Goal: Task Accomplishment & Management: Complete application form

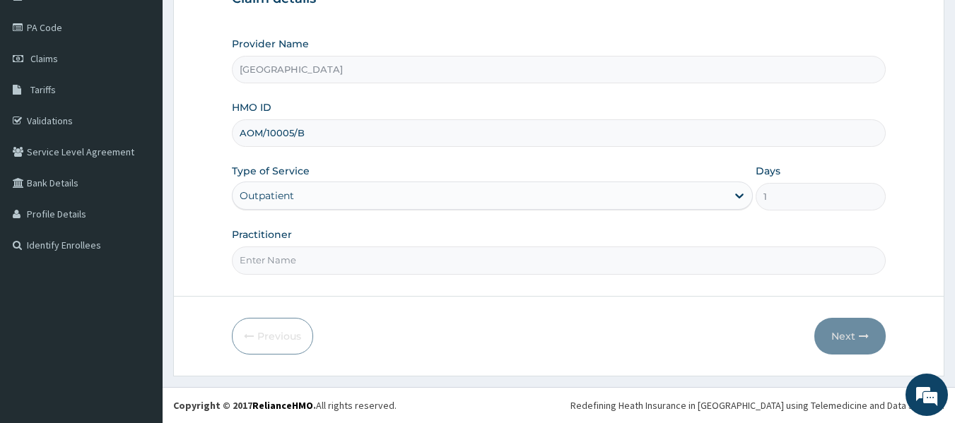
scroll to position [157, 0]
click at [349, 268] on input "Practitioner" at bounding box center [559, 261] width 654 height 28
type input "DR. WIFA"
click at [837, 341] on button "Next" at bounding box center [849, 337] width 71 height 37
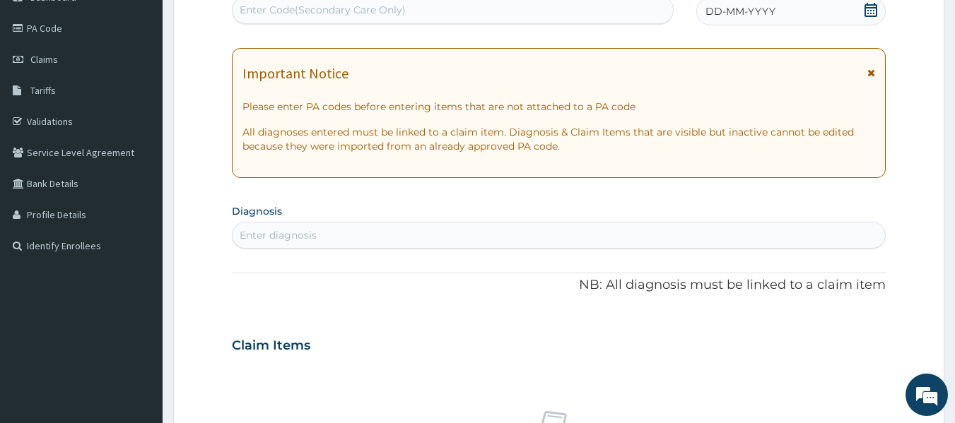
click at [385, 238] on div "Enter diagnosis" at bounding box center [558, 235] width 653 height 23
type input "malaria"
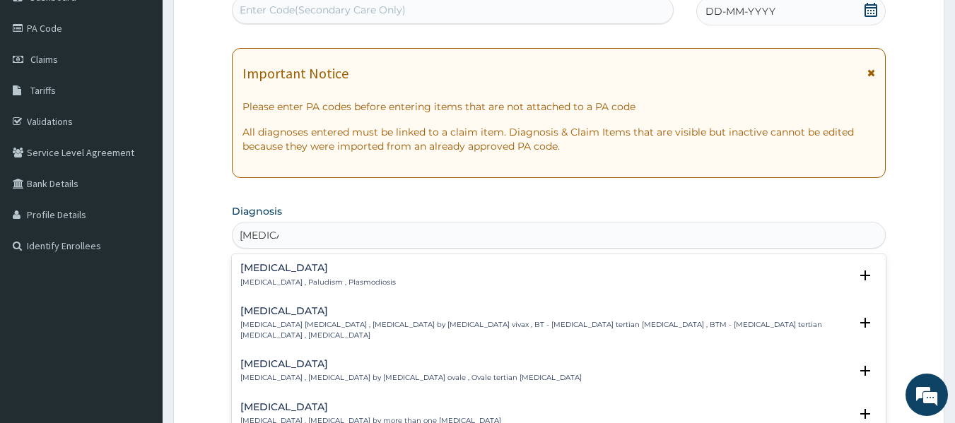
click at [264, 274] on div "Malaria Malaria , Paludism , Plasmodiosis" at bounding box center [317, 275] width 155 height 25
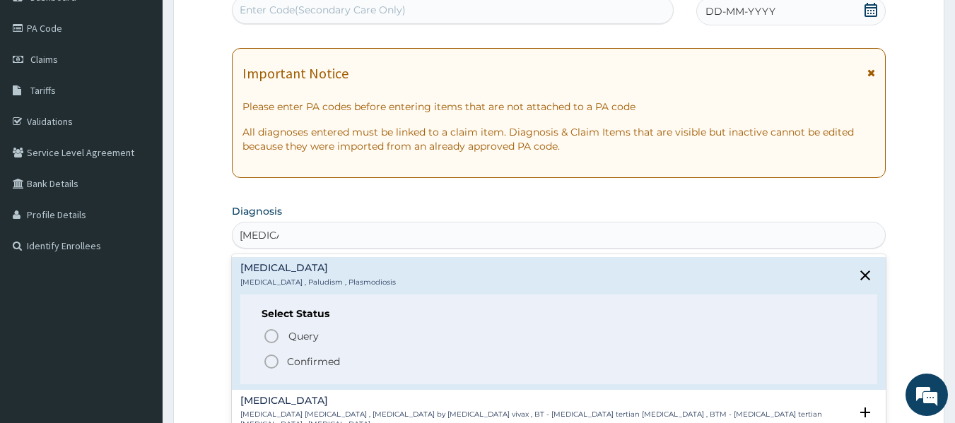
click at [276, 356] on icon "status option filled" at bounding box center [271, 361] width 17 height 17
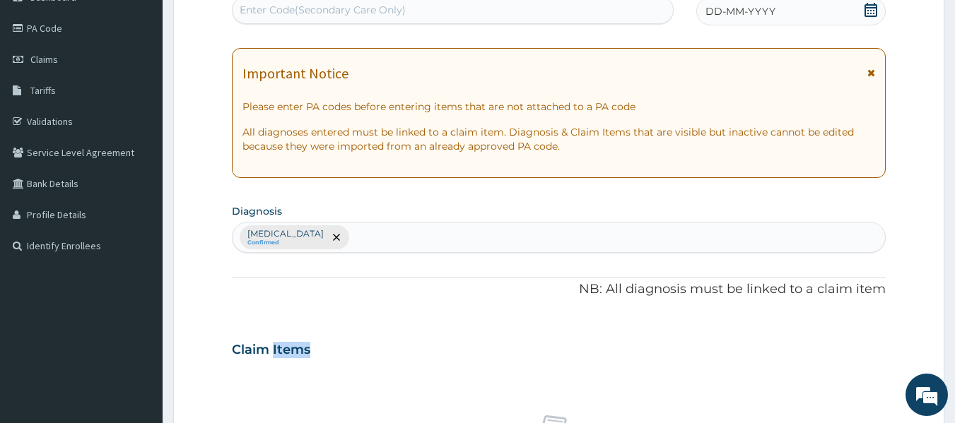
click at [276, 356] on h3 "Claim Items" at bounding box center [271, 351] width 78 height 16
drag, startPoint x: 324, startPoint y: 219, endPoint x: 322, endPoint y: 231, distance: 12.1
click at [322, 231] on section "Diagnosis Malaria Confirmed" at bounding box center [559, 227] width 654 height 52
click at [324, 238] on div "Malaria Confirmed" at bounding box center [558, 238] width 653 height 30
type input "rti"
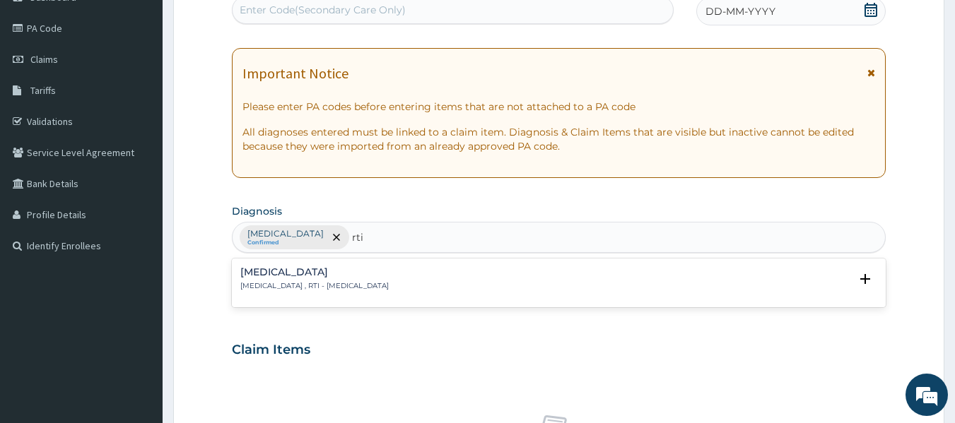
click at [332, 286] on p "Respiratory tract infection , RTI - Respiratory tract infection" at bounding box center [314, 286] width 148 height 10
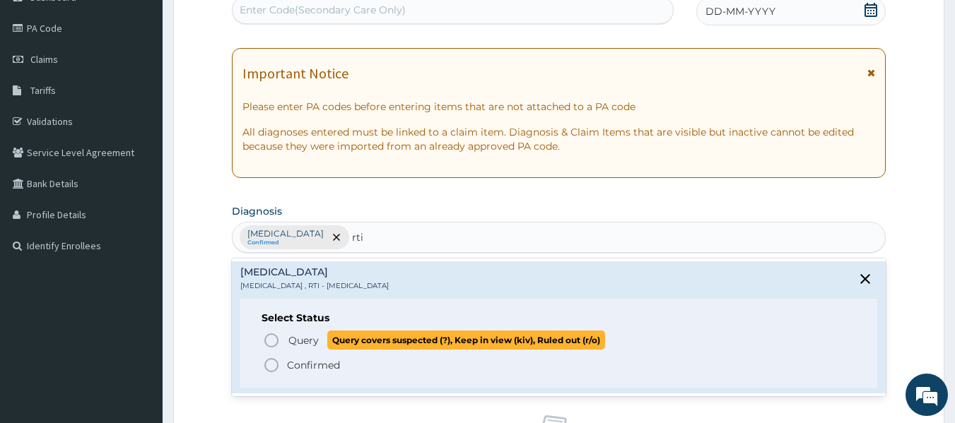
click at [269, 343] on icon "status option query" at bounding box center [271, 340] width 17 height 17
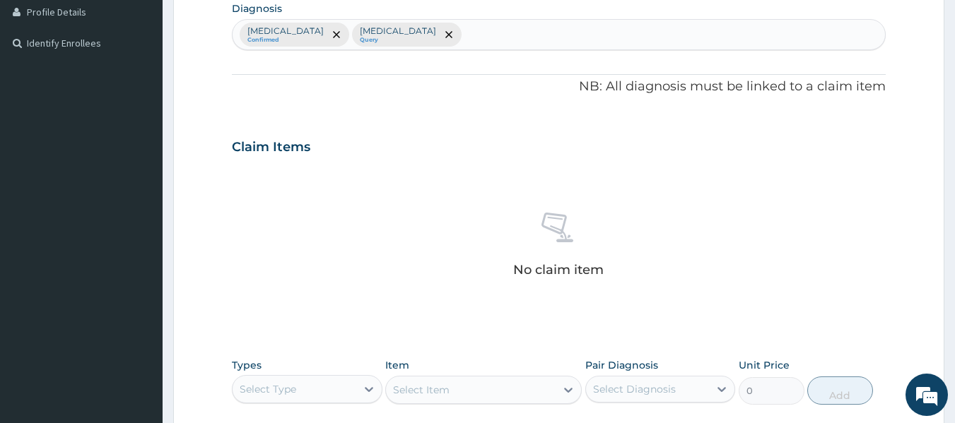
scroll to position [440, 0]
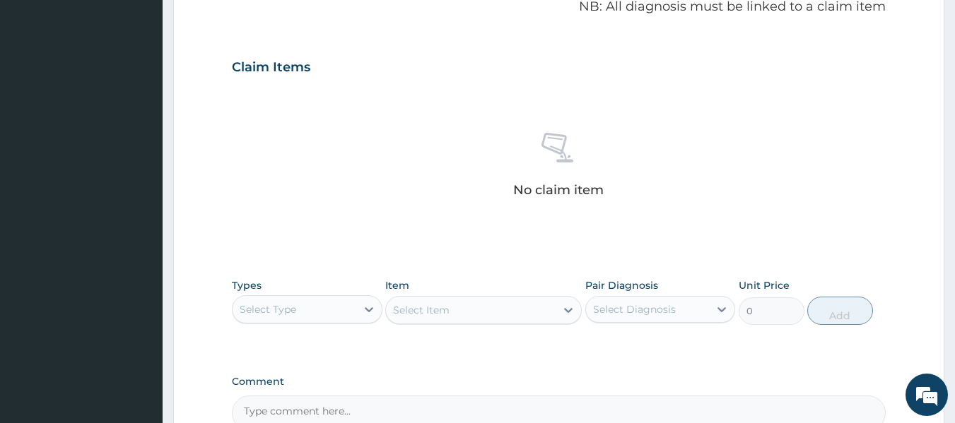
click at [355, 305] on div "Select Type" at bounding box center [294, 309] width 124 height 23
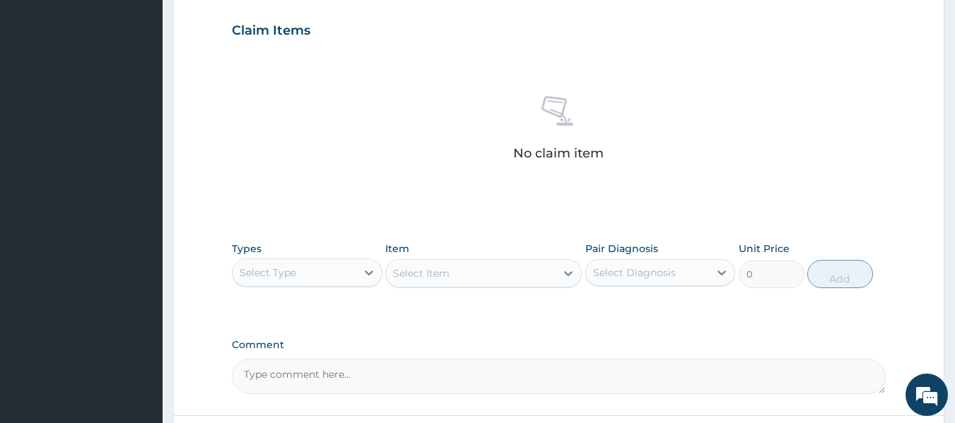
scroll to position [596, 0]
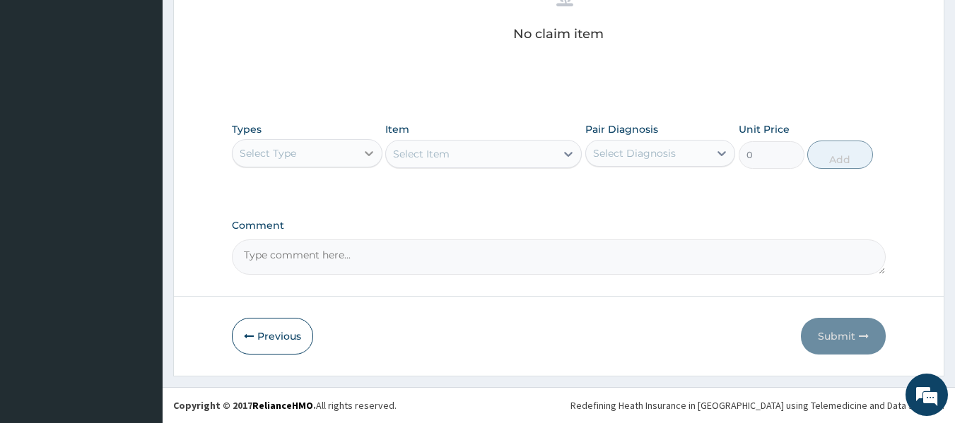
drag, startPoint x: 368, startPoint y: 176, endPoint x: 372, endPoint y: 165, distance: 11.2
click at [372, 165] on div "Types Select Type Item Select Item Pair Diagnosis Select Diagnosis Unit Price 0…" at bounding box center [559, 156] width 654 height 82
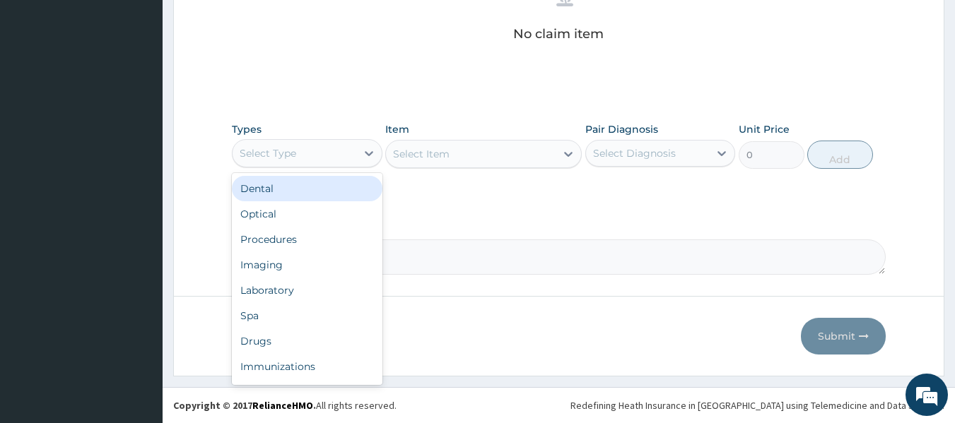
drag, startPoint x: 360, startPoint y: 151, endPoint x: 348, endPoint y: 163, distance: 17.0
click at [353, 157] on div "Select Type" at bounding box center [307, 153] width 151 height 28
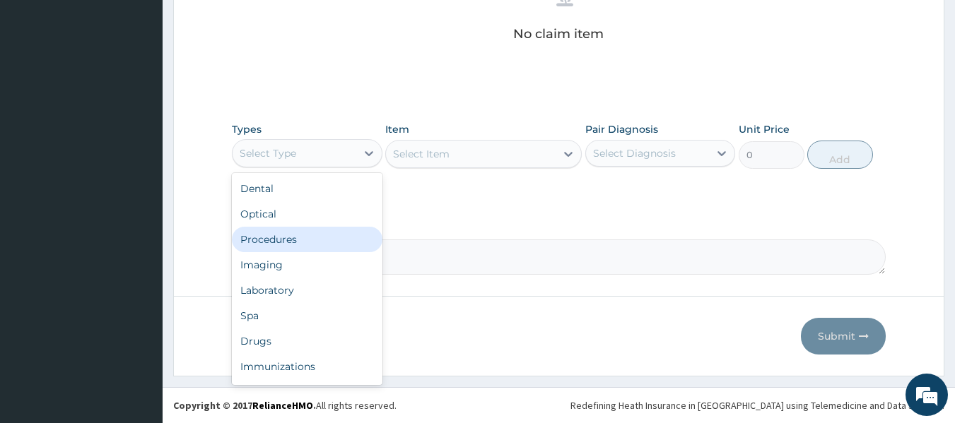
click at [341, 238] on div "Procedures" at bounding box center [307, 239] width 151 height 25
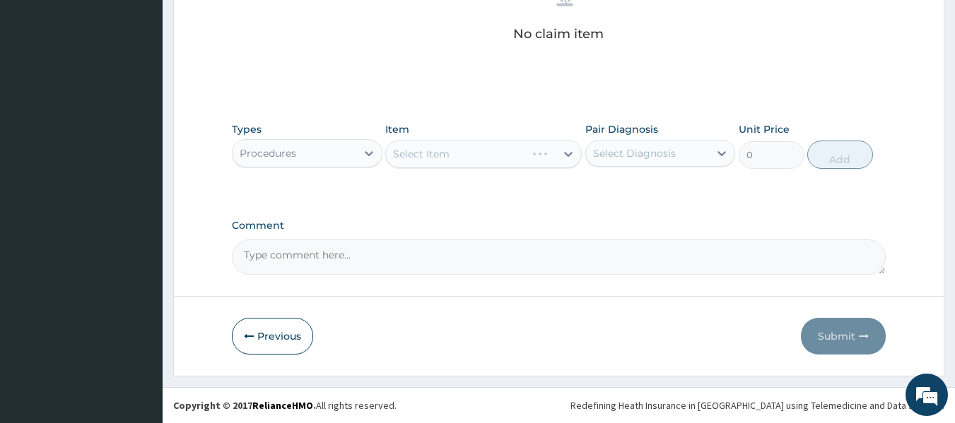
click at [549, 146] on div "Select Item" at bounding box center [483, 154] width 196 height 28
click at [540, 159] on div "Select Item" at bounding box center [471, 154] width 170 height 23
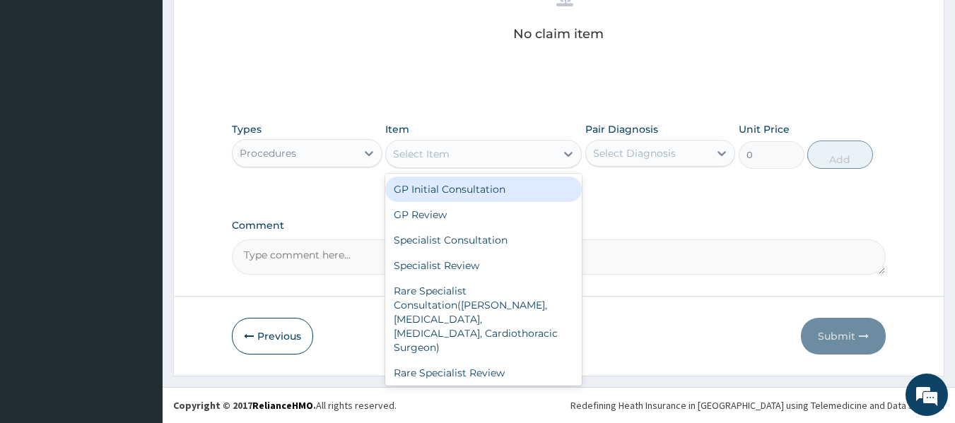
click at [531, 162] on div "Select Item" at bounding box center [471, 154] width 170 height 23
click at [513, 192] on div "GP Initial Consultation" at bounding box center [483, 189] width 196 height 25
type input "2000"
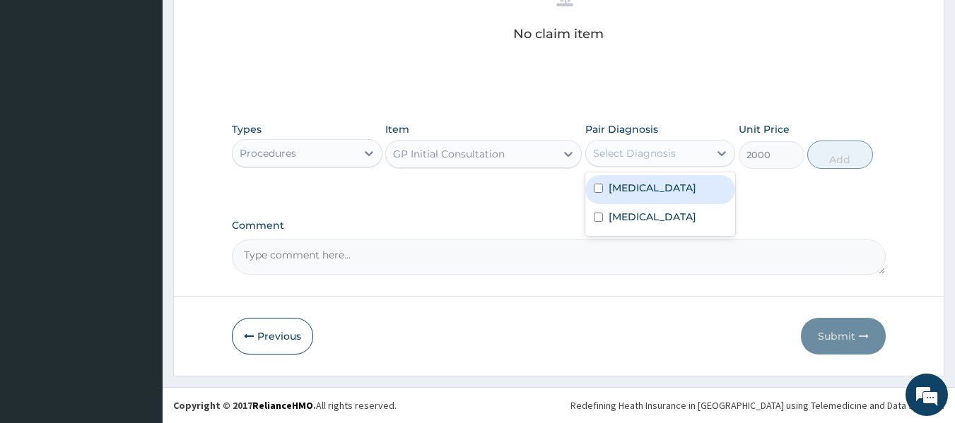
click at [670, 160] on div "Select Diagnosis" at bounding box center [634, 153] width 83 height 14
click at [669, 193] on div "[MEDICAL_DATA]" at bounding box center [660, 189] width 151 height 29
checkbox input "true"
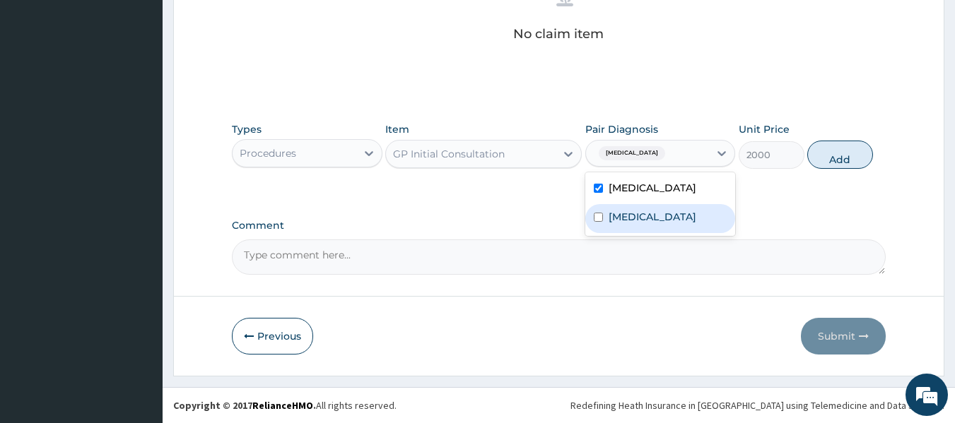
click at [688, 224] on label "Respiratory tract infection" at bounding box center [652, 217] width 88 height 14
checkbox input "true"
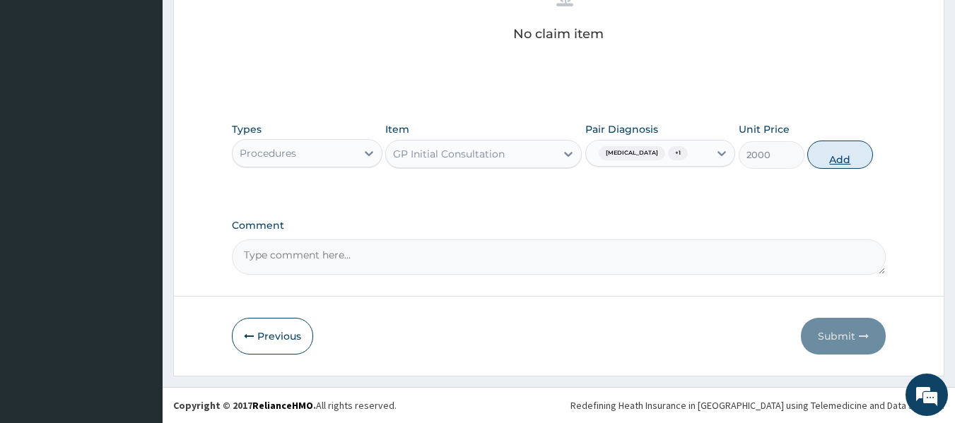
click at [832, 160] on button "Add" at bounding box center [840, 155] width 66 height 28
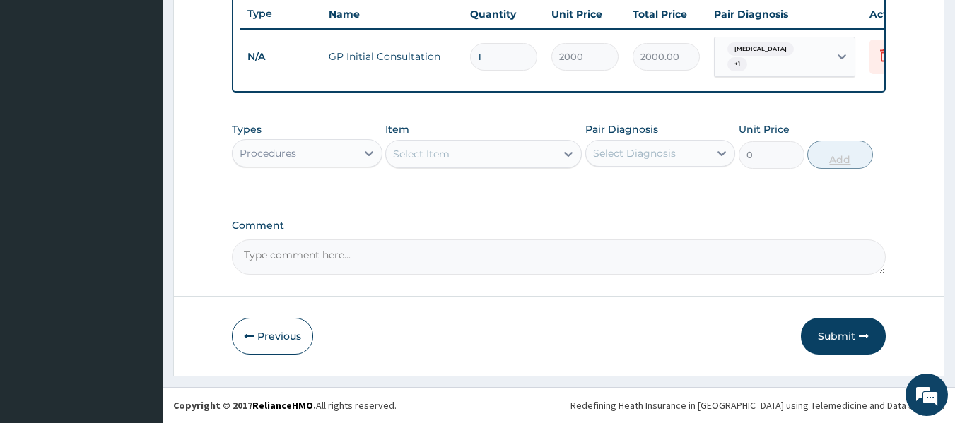
scroll to position [539, 0]
click at [367, 152] on icon at bounding box center [369, 153] width 14 height 14
click at [349, 153] on div "Procedures" at bounding box center [294, 153] width 124 height 23
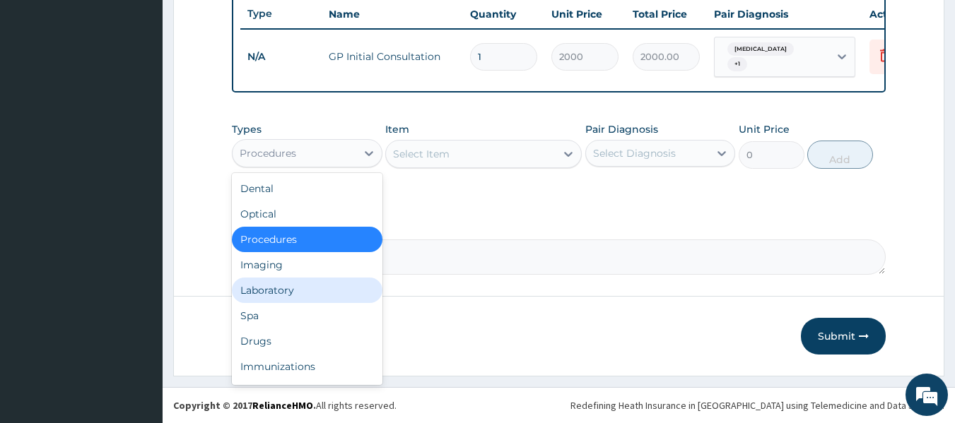
click at [340, 298] on div "Laboratory" at bounding box center [307, 290] width 151 height 25
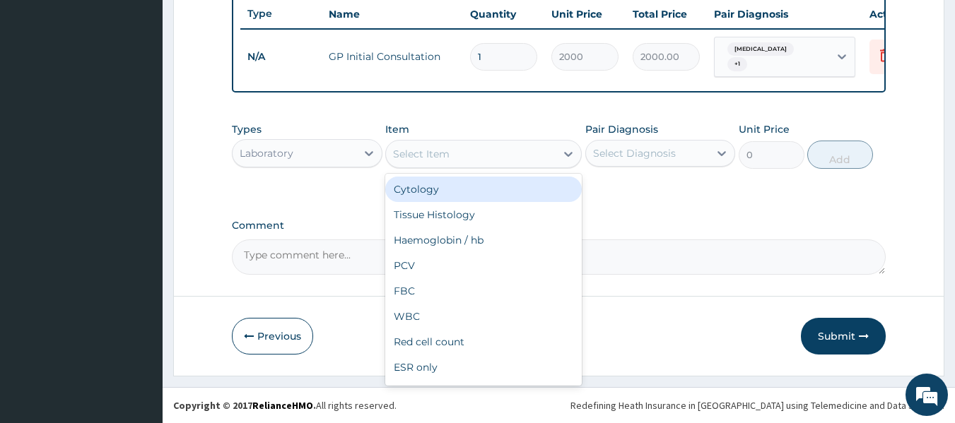
click at [506, 156] on div "Select Item" at bounding box center [471, 154] width 170 height 23
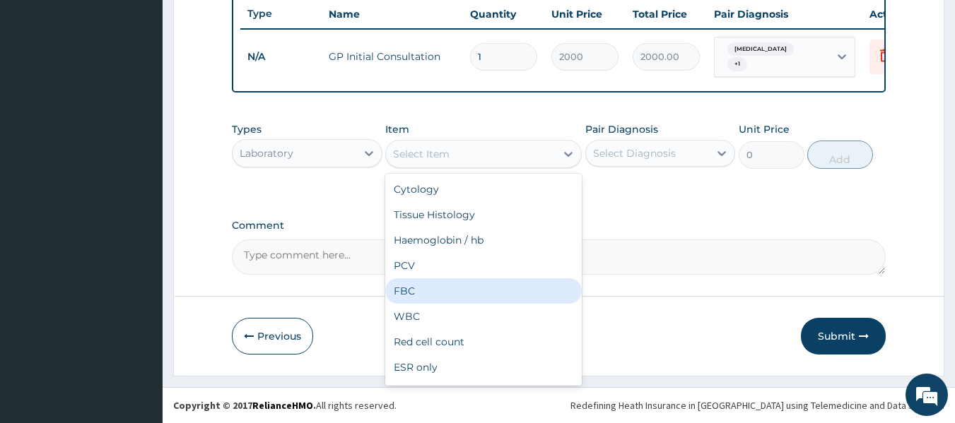
click at [454, 287] on div "FBC" at bounding box center [483, 290] width 196 height 25
type input "2000"
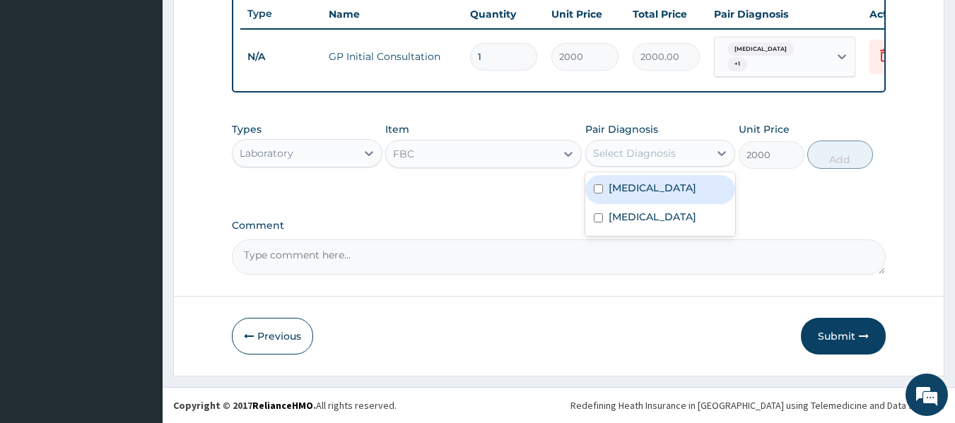
click at [694, 148] on div "Select Diagnosis" at bounding box center [648, 153] width 124 height 23
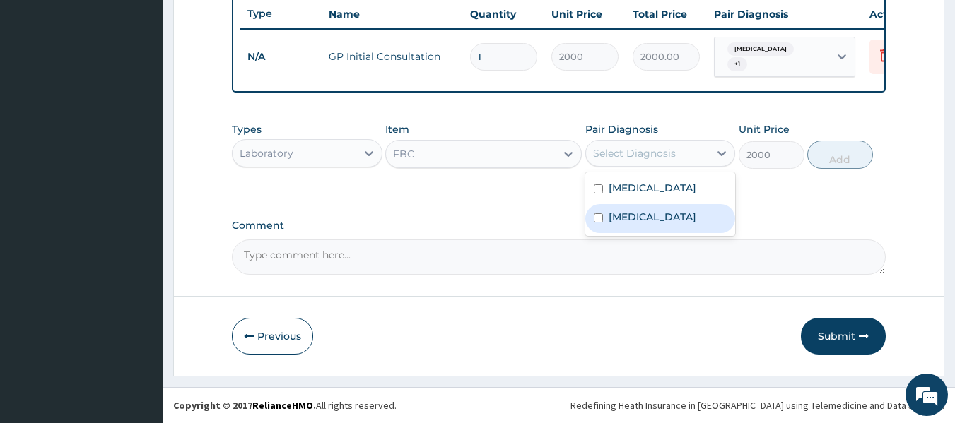
click at [676, 224] on label "Respiratory tract infection" at bounding box center [652, 217] width 88 height 14
checkbox input "true"
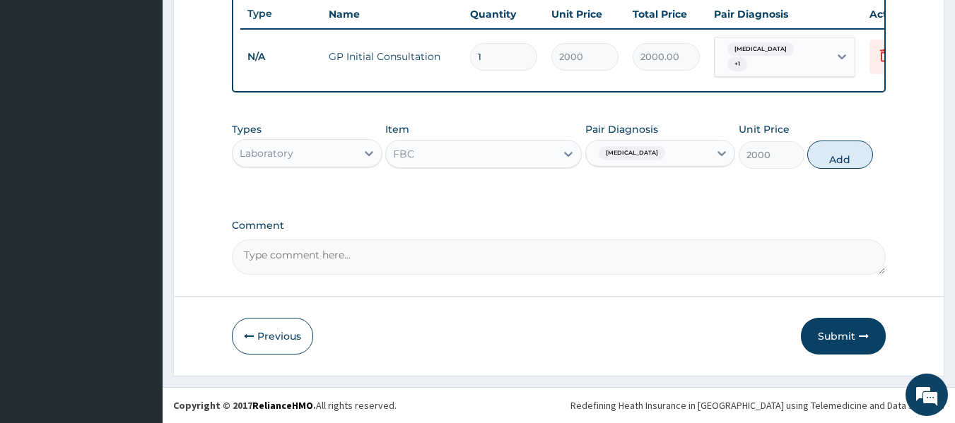
click at [835, 152] on button "Add" at bounding box center [840, 155] width 66 height 28
type input "0"
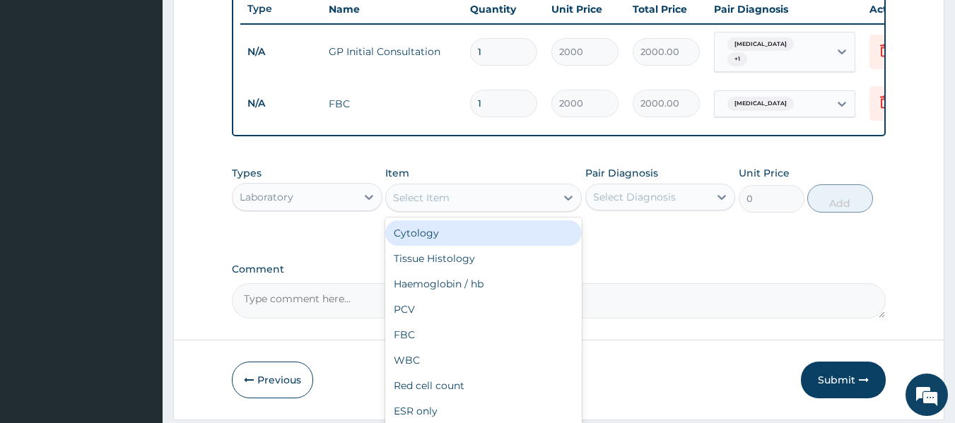
click at [472, 209] on div "Select Item" at bounding box center [471, 198] width 170 height 23
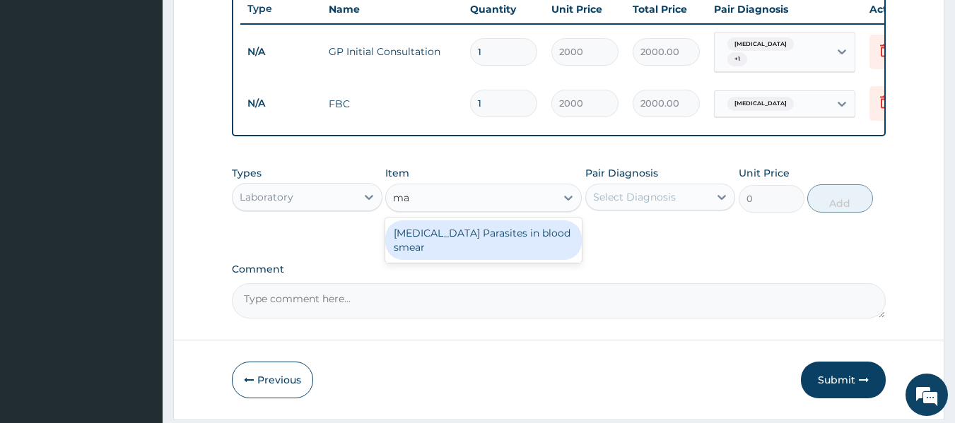
type input "mal"
click at [442, 243] on div "[MEDICAL_DATA] Parasites in blood smear" at bounding box center [483, 240] width 196 height 40
type input "1000"
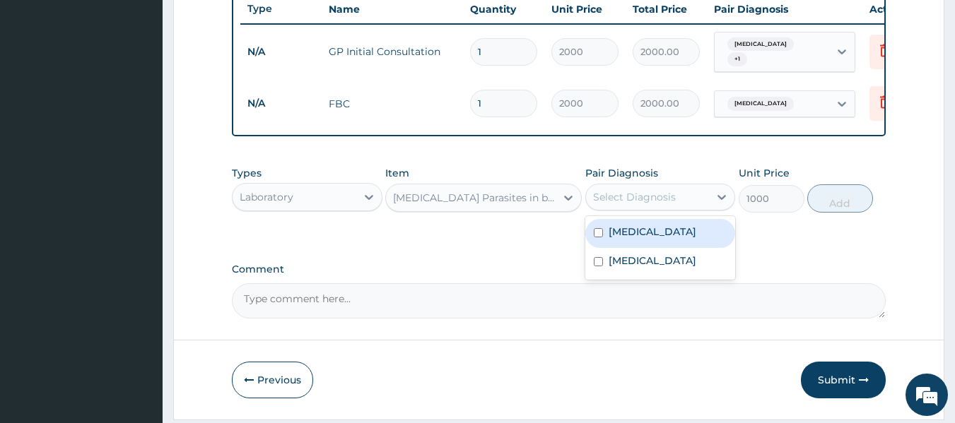
click at [700, 205] on div "Select Diagnosis" at bounding box center [648, 197] width 124 height 23
click at [658, 235] on div "[MEDICAL_DATA]" at bounding box center [660, 233] width 151 height 29
checkbox input "true"
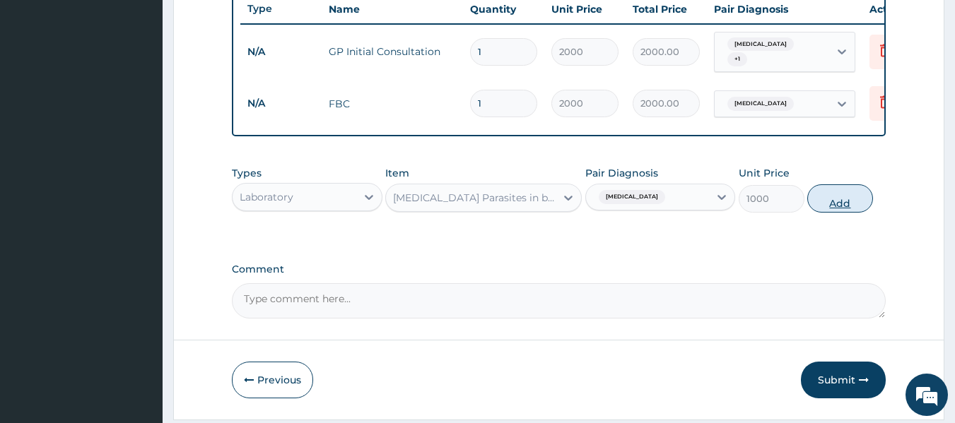
click at [858, 194] on button "Add" at bounding box center [840, 198] width 66 height 28
type input "0"
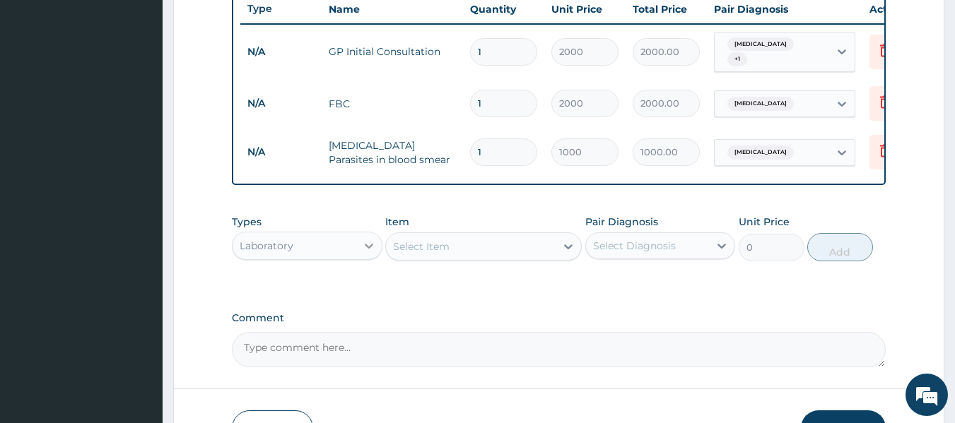
click at [372, 245] on icon at bounding box center [369, 246] width 14 height 14
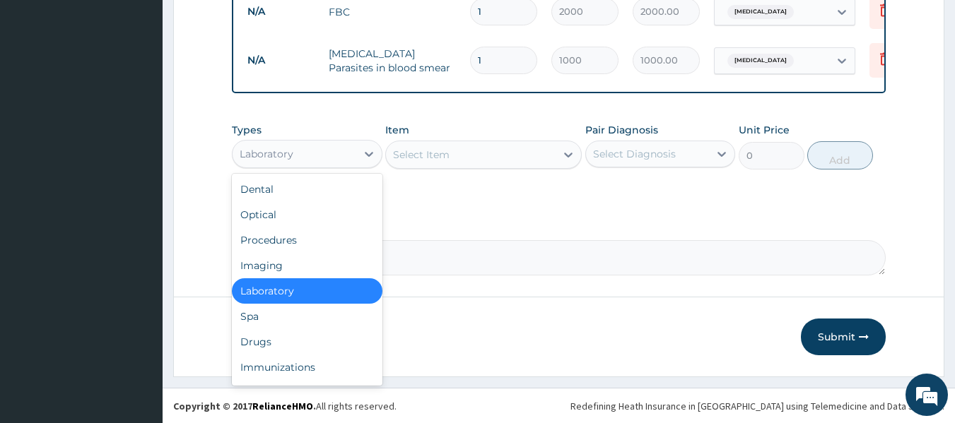
scroll to position [637, 0]
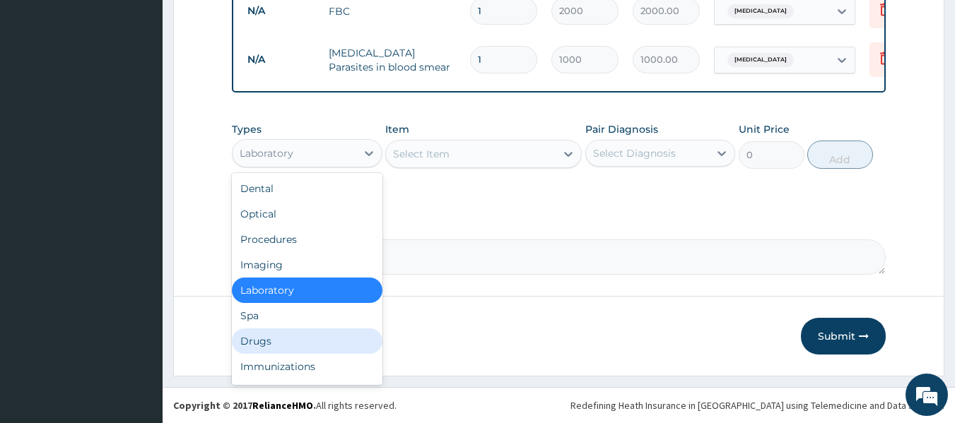
click at [370, 344] on div "Drugs" at bounding box center [307, 341] width 151 height 25
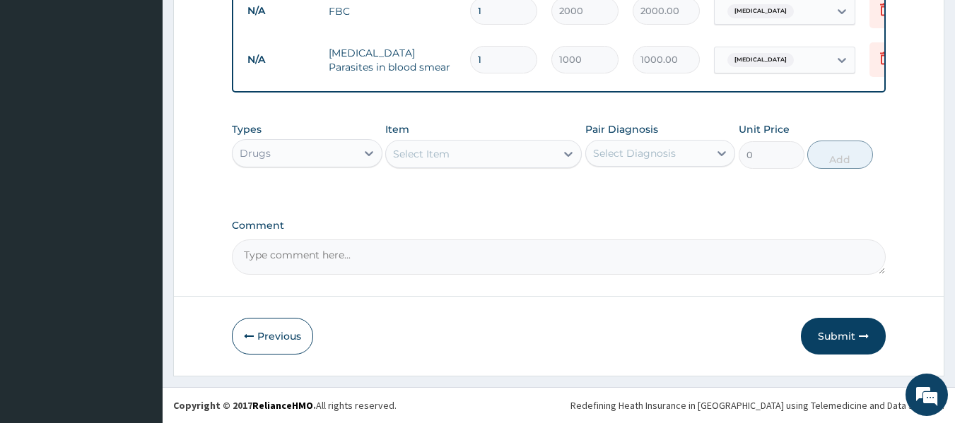
click at [536, 148] on div "Select Item" at bounding box center [471, 154] width 170 height 23
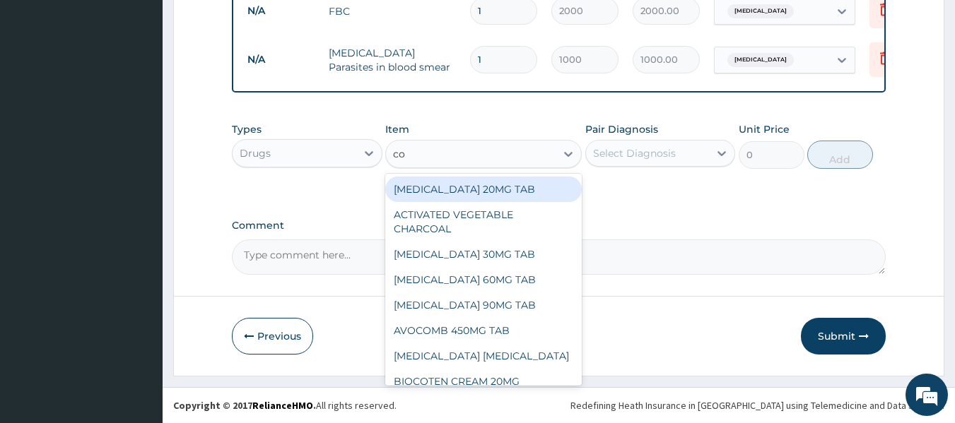
type input "coa"
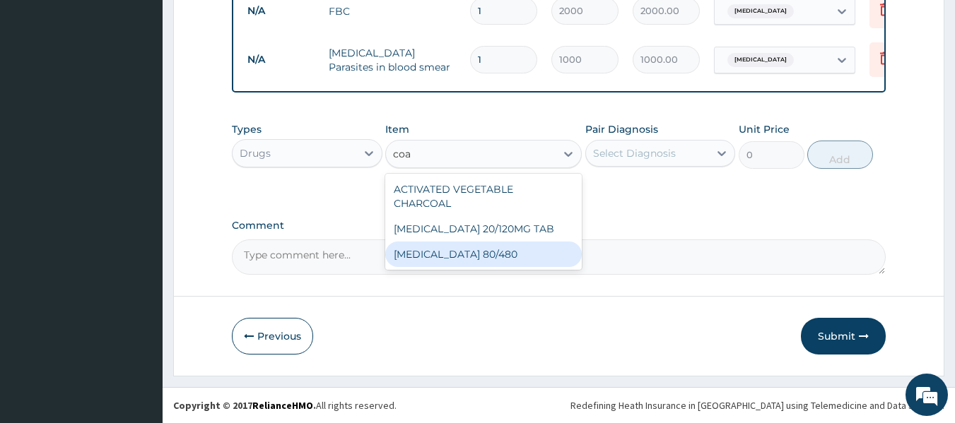
click at [433, 252] on div "[MEDICAL_DATA] 80/480" at bounding box center [483, 254] width 196 height 25
type input "312"
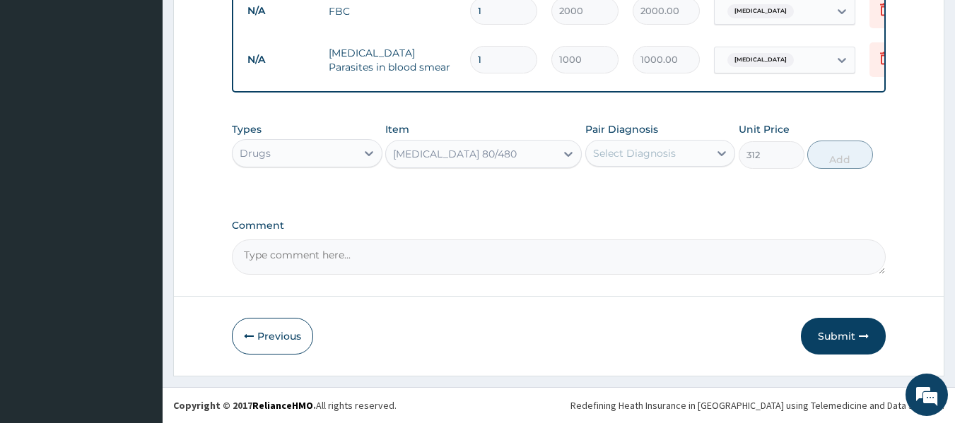
click at [433, 252] on textarea "Comment" at bounding box center [559, 257] width 654 height 35
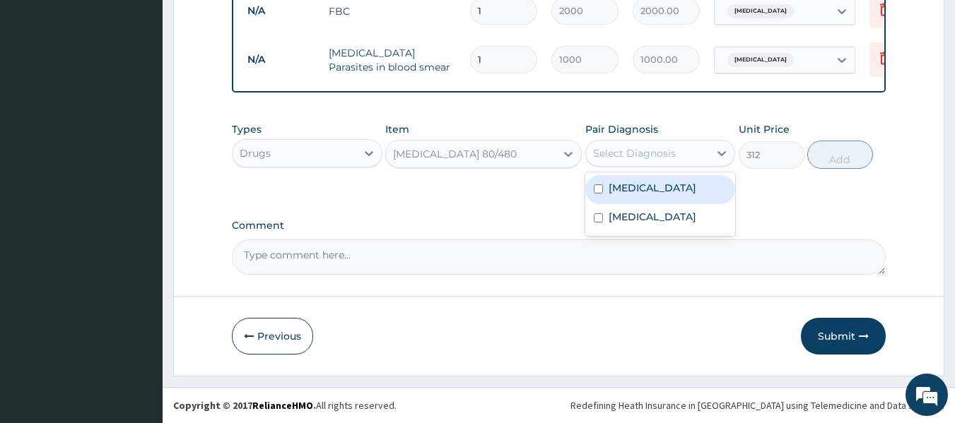
click at [708, 152] on div "Select Diagnosis" at bounding box center [648, 153] width 124 height 23
click at [690, 176] on div "[MEDICAL_DATA]" at bounding box center [660, 189] width 151 height 29
checkbox input "true"
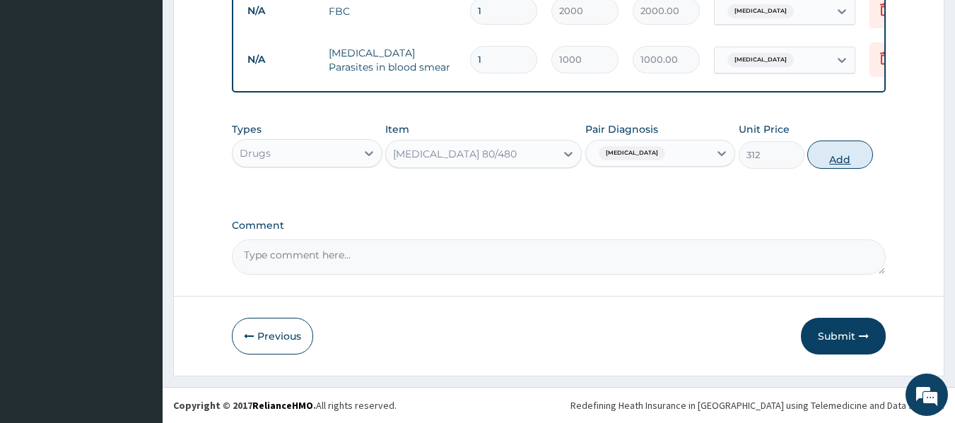
click at [849, 150] on button "Add" at bounding box center [840, 155] width 66 height 28
type input "0"
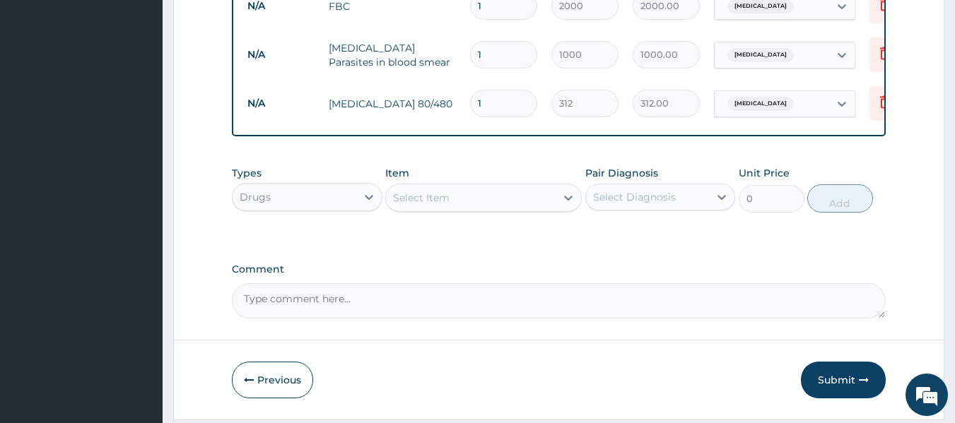
type input "0.00"
type input "6"
type input "1872.00"
type input "6"
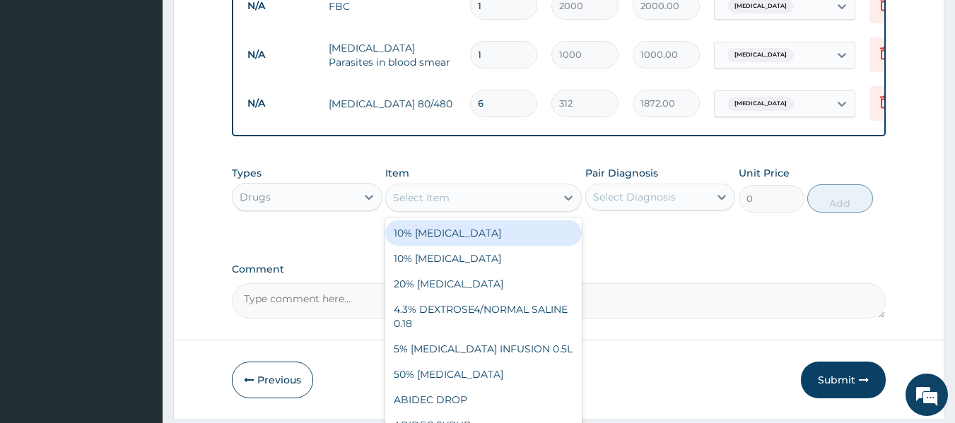
click at [525, 199] on div "Select Item" at bounding box center [471, 198] width 170 height 23
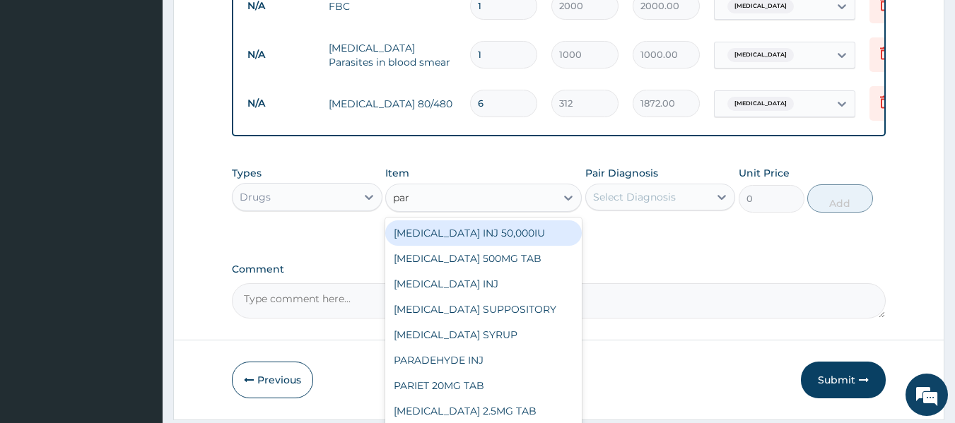
type input "para"
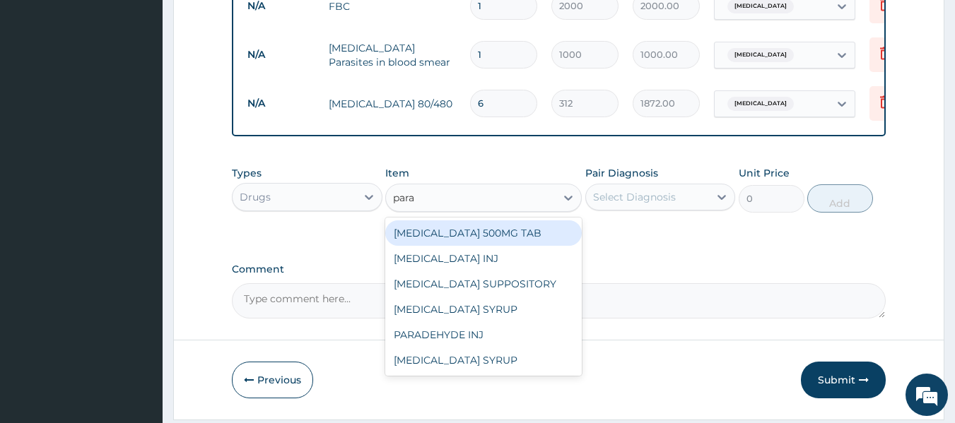
click at [505, 239] on div "[MEDICAL_DATA] 500MG TAB" at bounding box center [483, 232] width 196 height 25
type input "15"
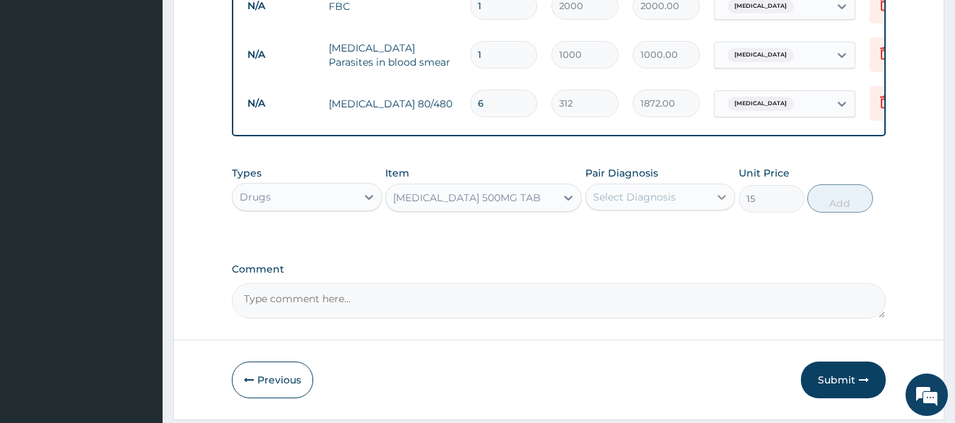
click at [726, 204] on icon at bounding box center [721, 197] width 14 height 14
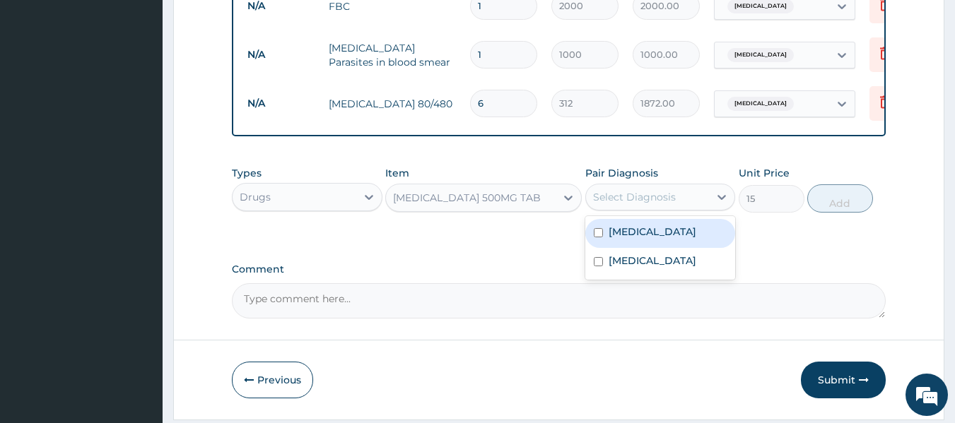
click at [707, 242] on div "[MEDICAL_DATA]" at bounding box center [660, 233] width 151 height 29
checkbox input "true"
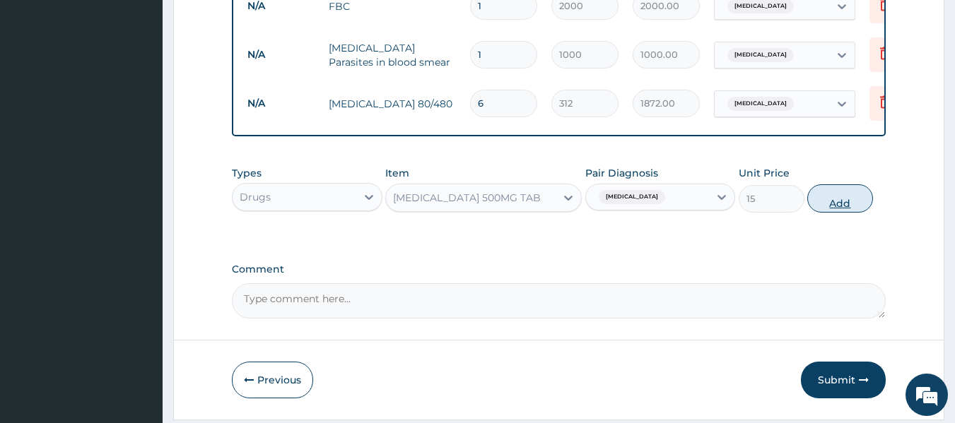
click at [847, 206] on button "Add" at bounding box center [840, 198] width 66 height 28
type input "0"
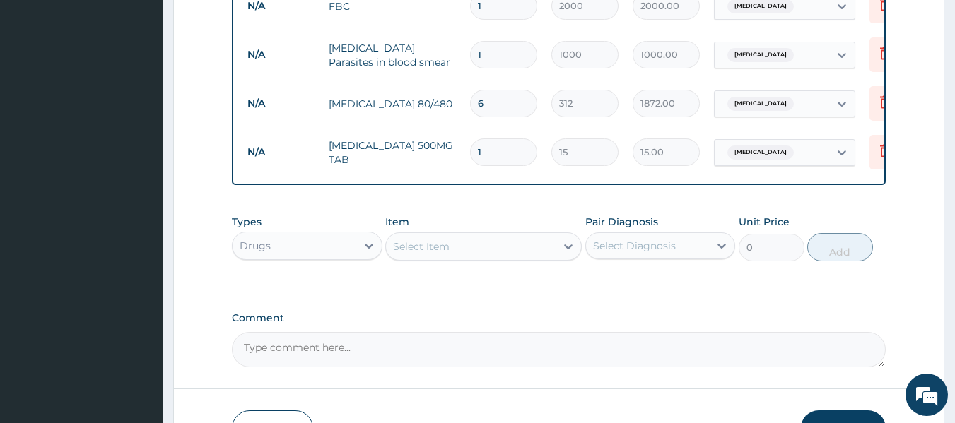
type input "18"
type input "270.00"
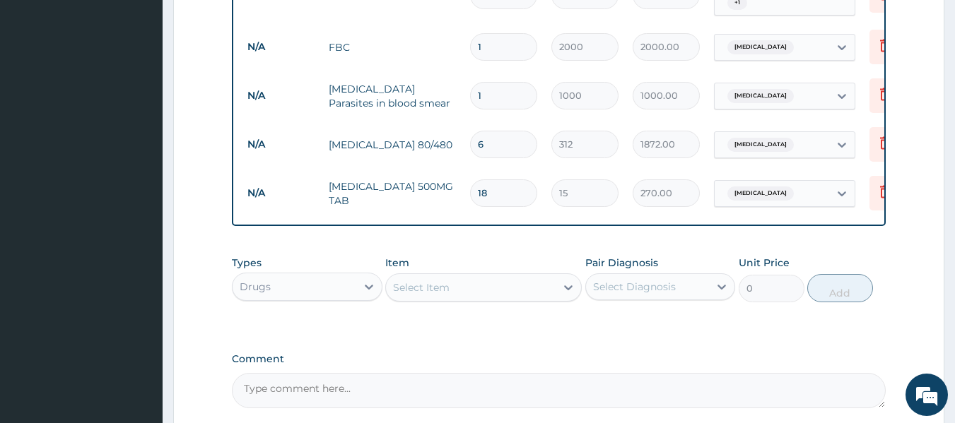
scroll to position [734, 0]
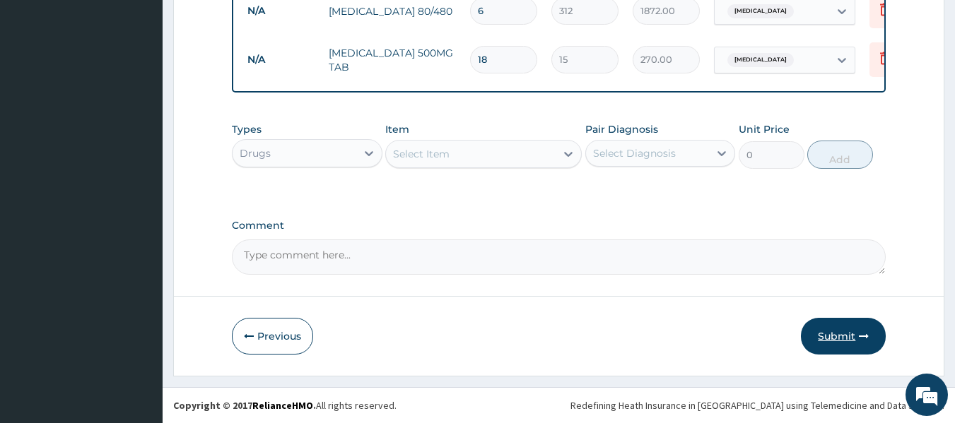
type input "18"
click at [834, 334] on button "Submit" at bounding box center [843, 336] width 85 height 37
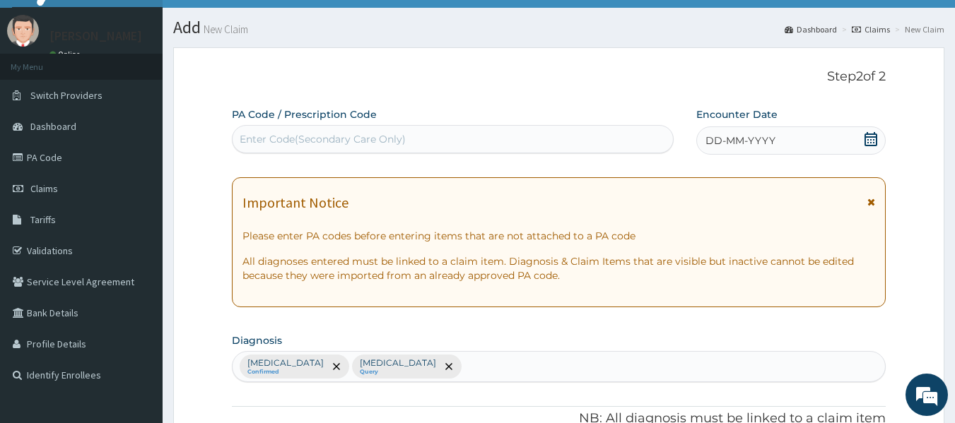
scroll to position [0, 0]
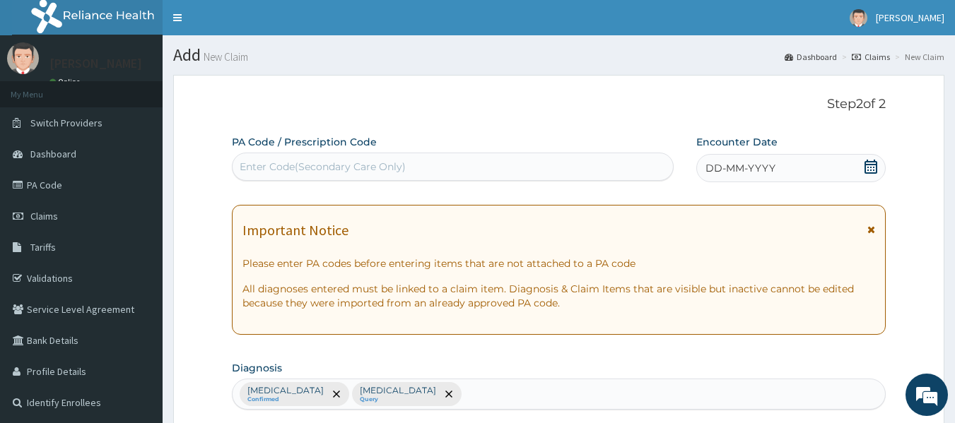
click at [818, 158] on div "DD-MM-YYYY" at bounding box center [790, 168] width 189 height 28
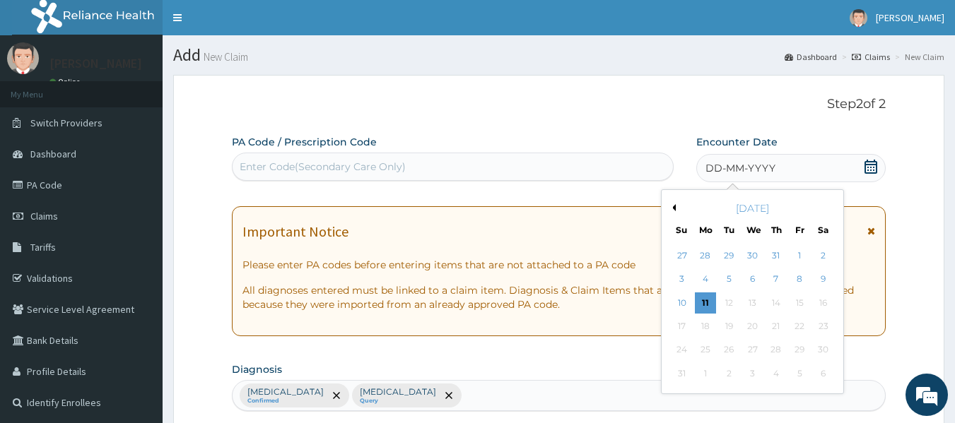
click at [820, 275] on div "9" at bounding box center [823, 279] width 21 height 21
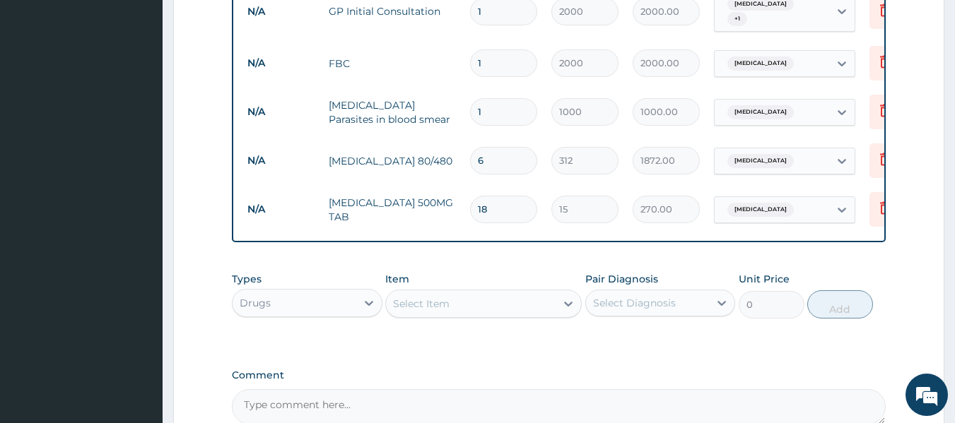
scroll to position [734, 0]
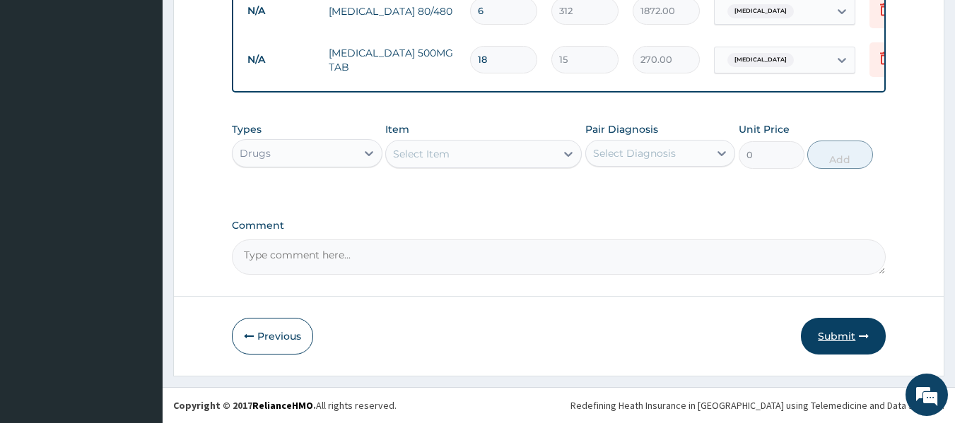
click at [847, 333] on button "Submit" at bounding box center [843, 336] width 85 height 37
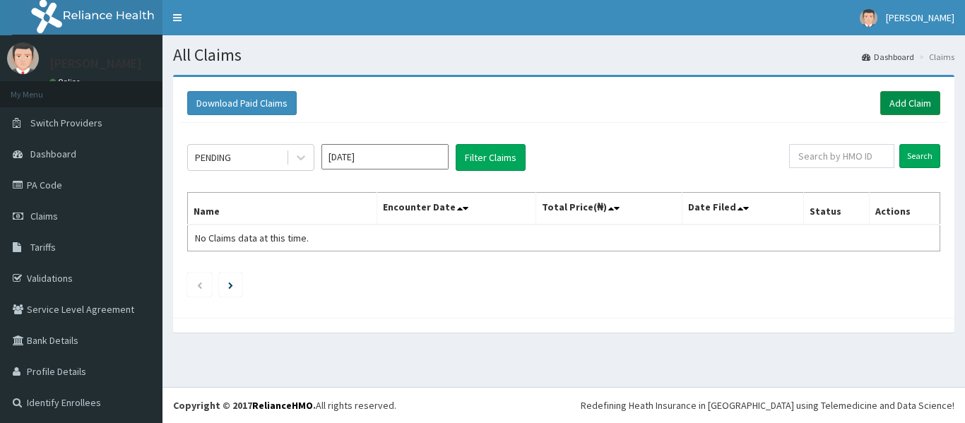
click at [902, 104] on link "Add Claim" at bounding box center [911, 103] width 60 height 24
click at [897, 102] on link "Add Claim" at bounding box center [911, 103] width 60 height 24
click at [914, 103] on link "Add Claim" at bounding box center [911, 103] width 60 height 24
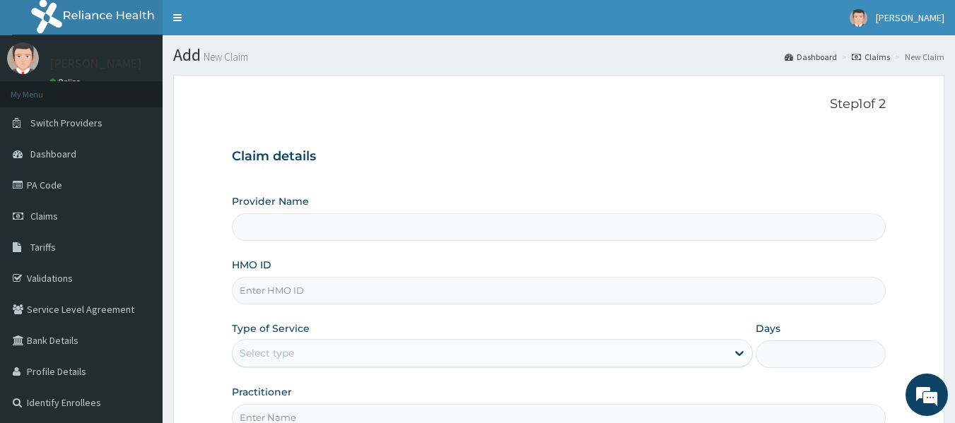
click at [317, 295] on input "HMO ID" at bounding box center [559, 291] width 654 height 28
type input "[GEOGRAPHIC_DATA]"
type input "ITE/10033/A"
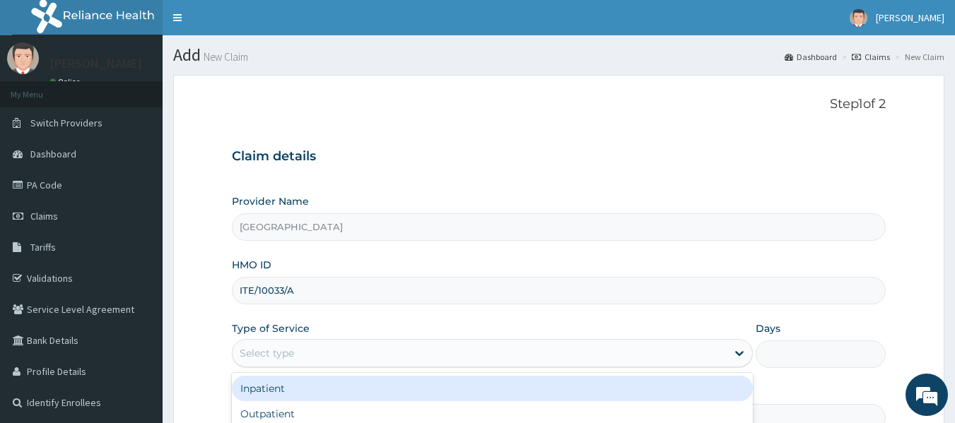
click at [341, 351] on div "Select type" at bounding box center [479, 353] width 494 height 23
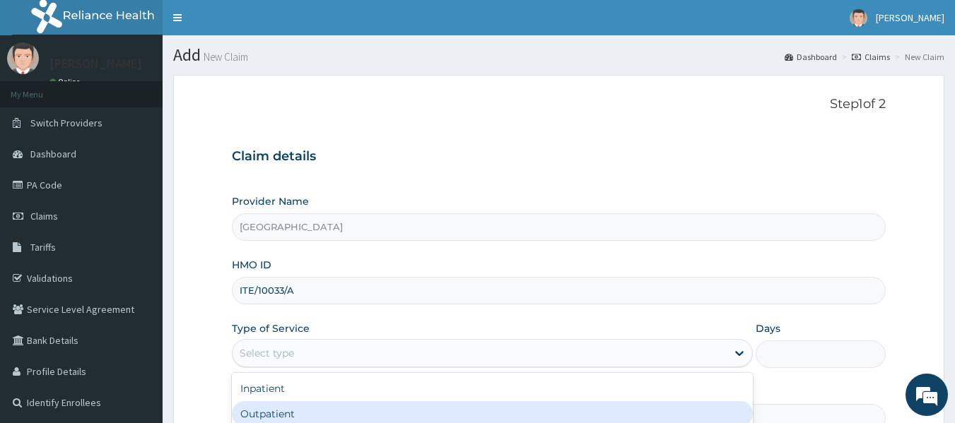
click at [286, 412] on div "Outpatient" at bounding box center [492, 413] width 521 height 25
type input "1"
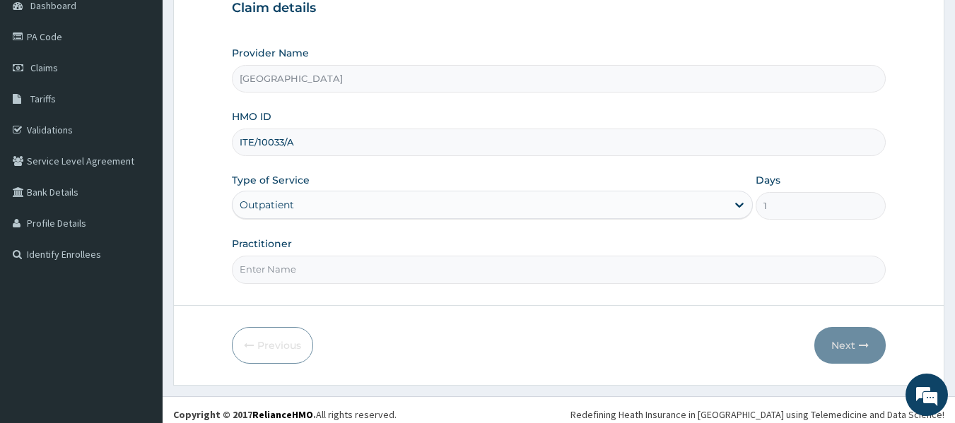
scroll to position [158, 0]
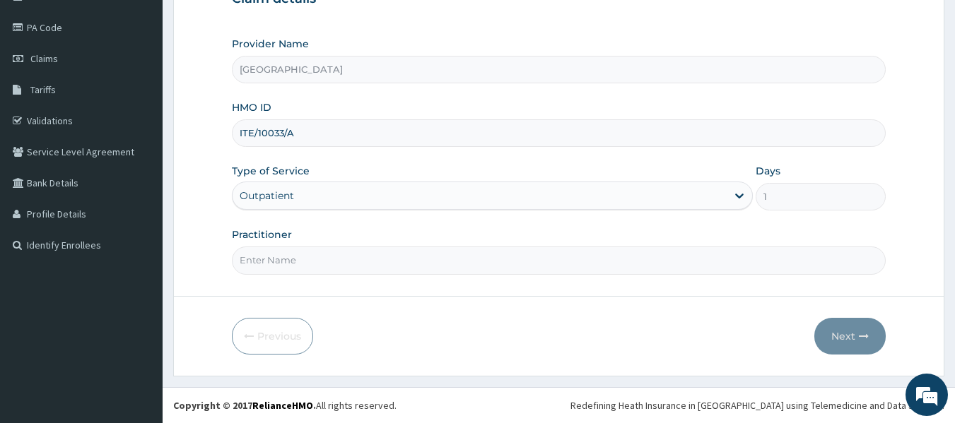
click at [457, 261] on input "Practitioner" at bounding box center [559, 261] width 654 height 28
type input "DR. WIFA"
click at [830, 333] on button "Next" at bounding box center [849, 336] width 71 height 37
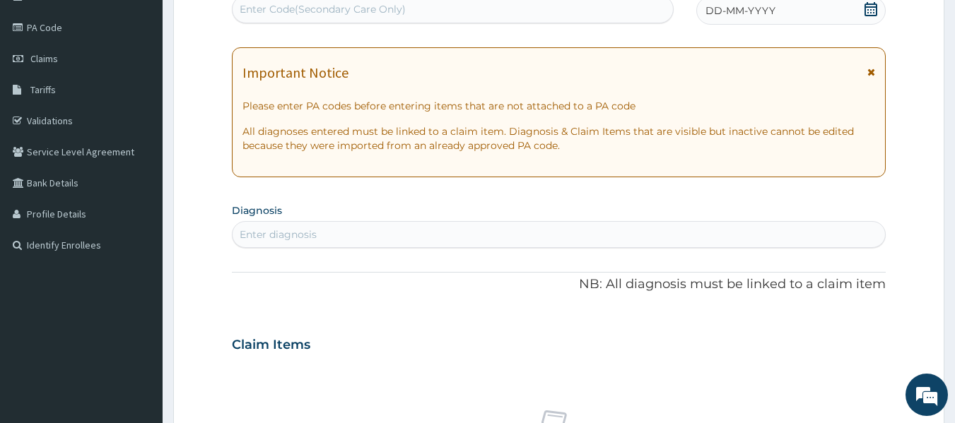
click at [794, 14] on div "DD-MM-YYYY" at bounding box center [790, 10] width 189 height 28
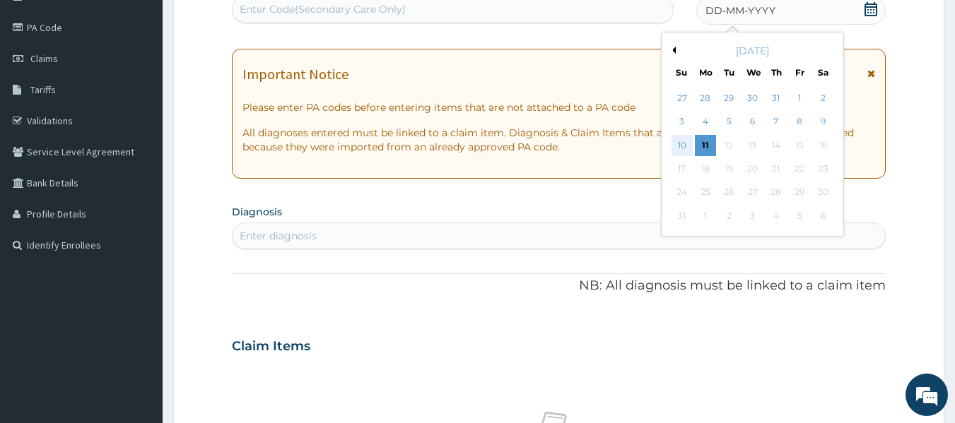
click at [683, 143] on div "10" at bounding box center [681, 145] width 21 height 21
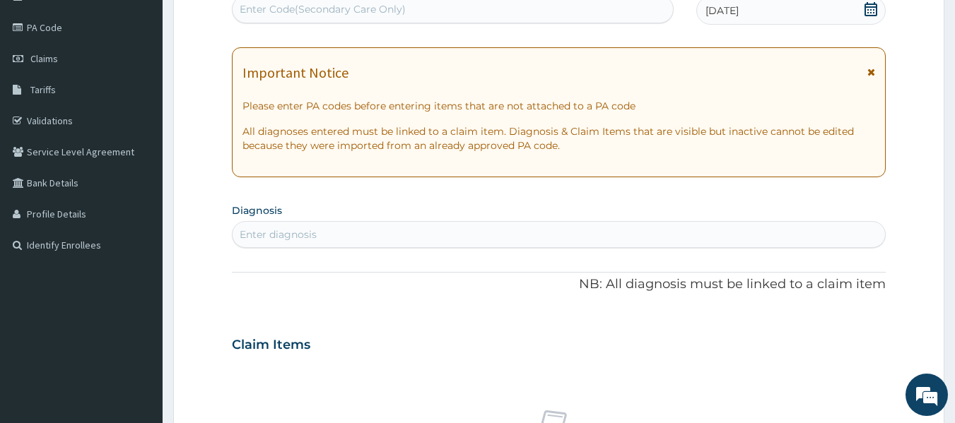
click at [476, 235] on div "Enter diagnosis" at bounding box center [558, 234] width 653 height 23
type input "m"
type input "complicated"
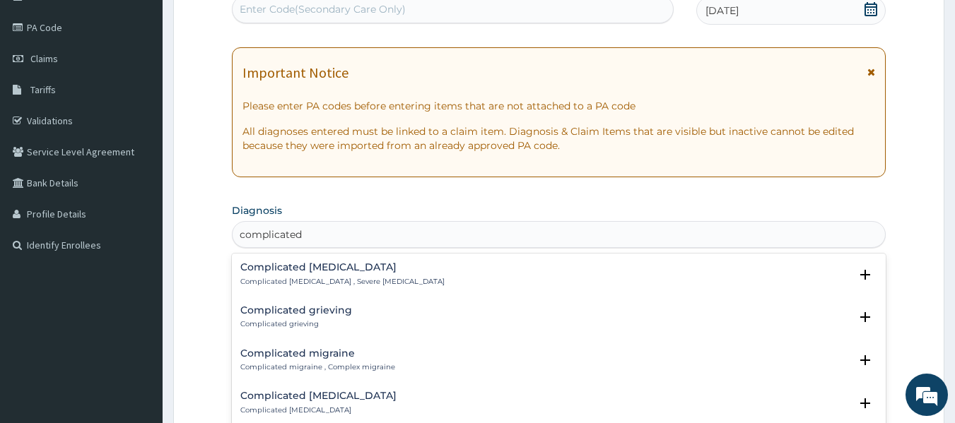
click at [296, 273] on div "Complicated malaria Complicated malaria , Severe malaria" at bounding box center [342, 274] width 204 height 25
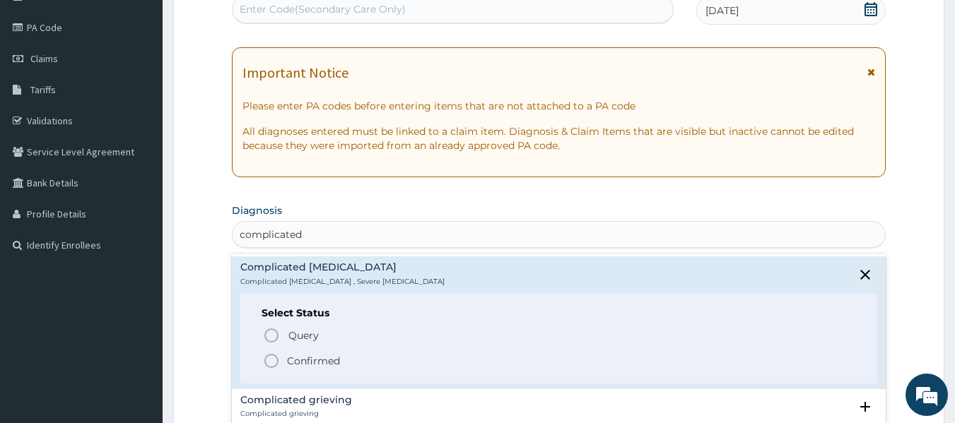
click at [278, 354] on icon "status option filled" at bounding box center [271, 361] width 17 height 17
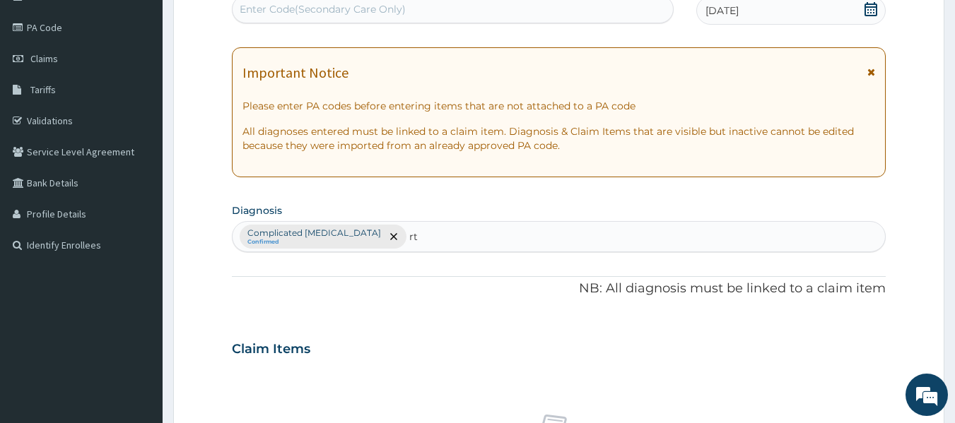
type input "rti"
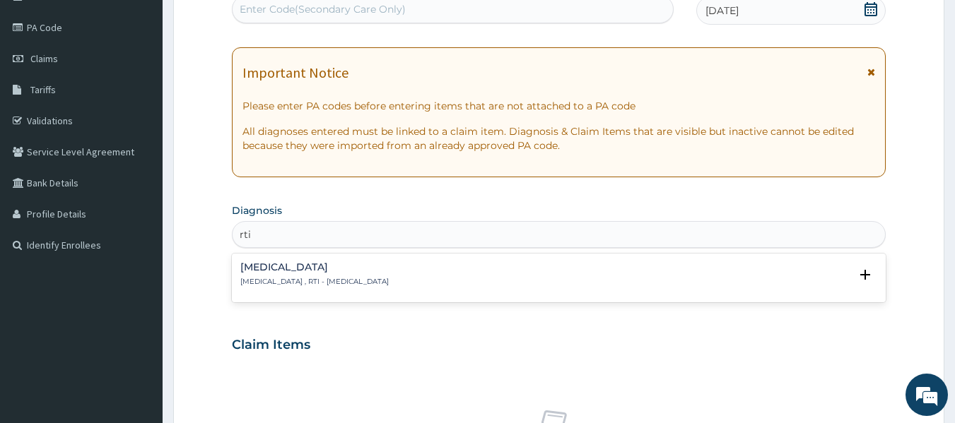
click at [355, 283] on p "Respiratory tract infection , RTI - Respiratory tract infection" at bounding box center [314, 282] width 148 height 10
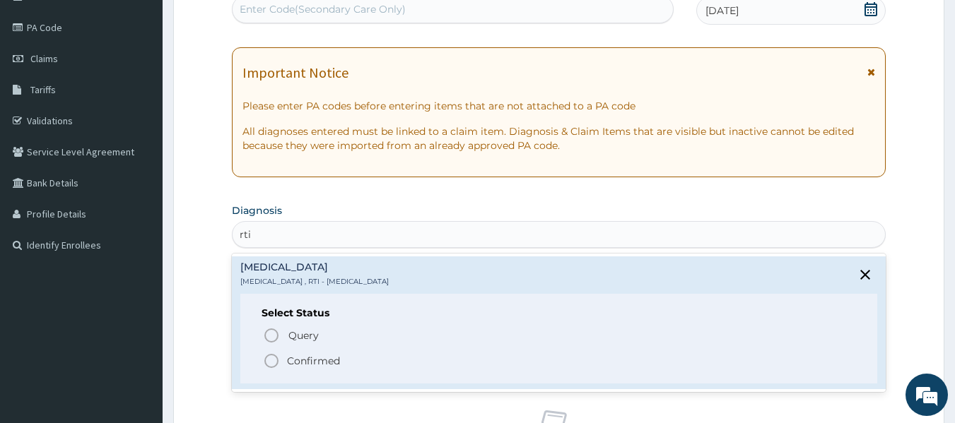
click at [273, 360] on icon "status option filled" at bounding box center [271, 361] width 17 height 17
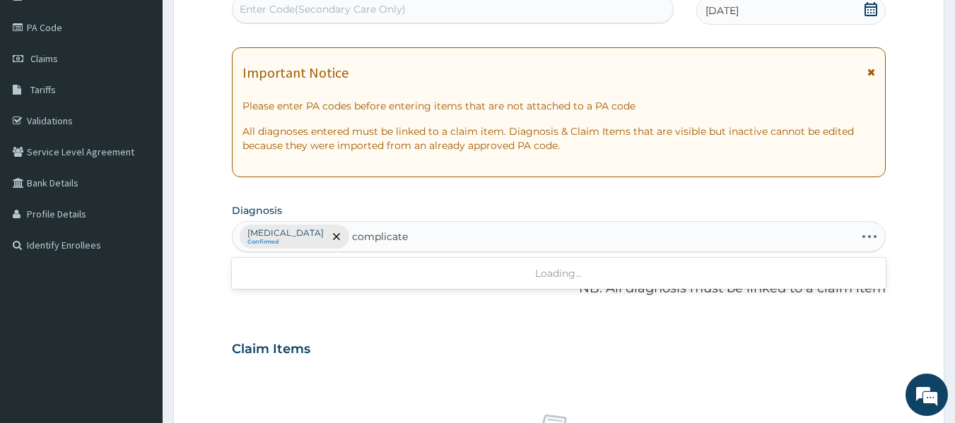
type input "complicated"
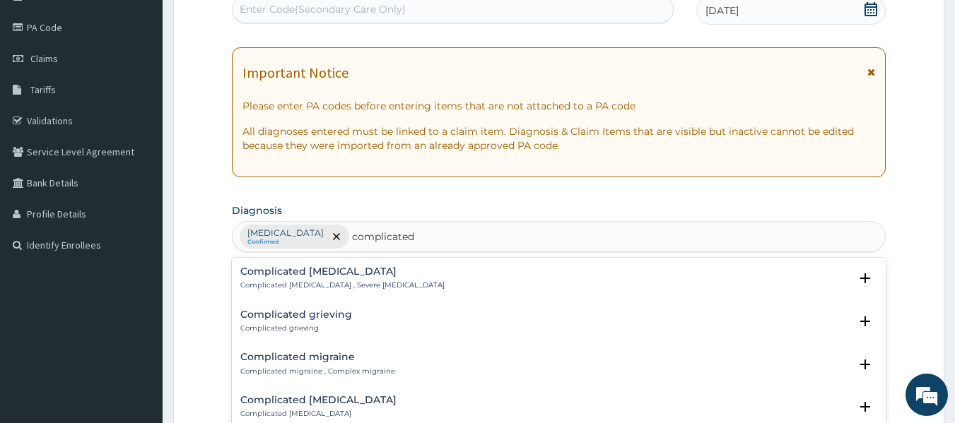
click at [292, 277] on h4 "Complicated [MEDICAL_DATA]" at bounding box center [342, 271] width 204 height 11
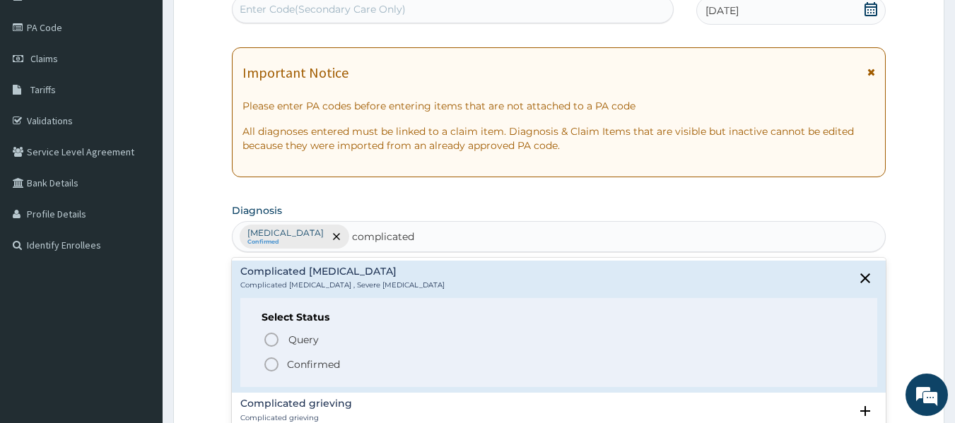
click at [269, 358] on circle "status option filled" at bounding box center [271, 364] width 13 height 13
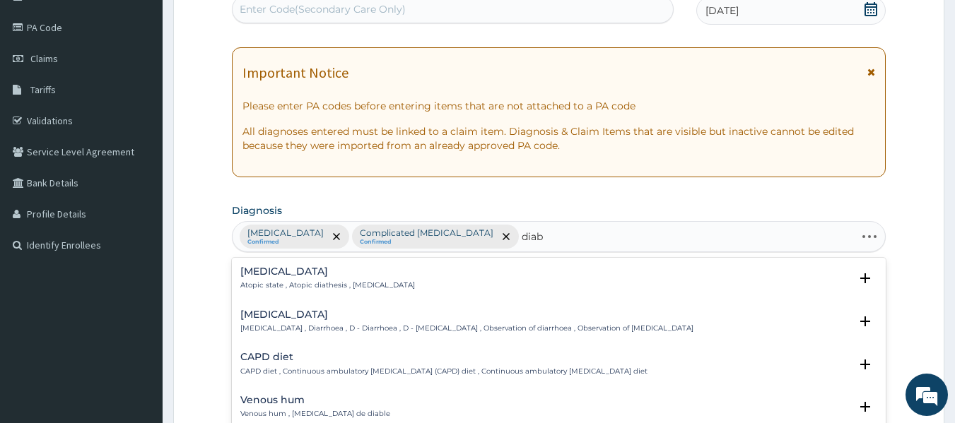
type input "diabe"
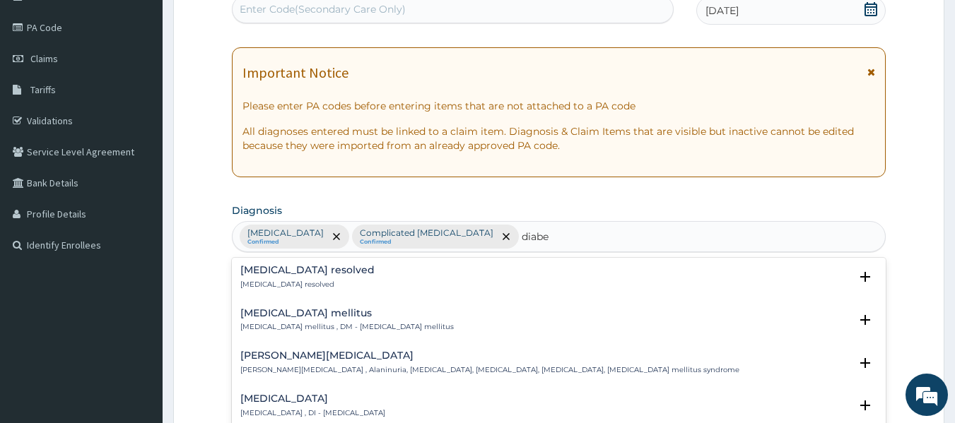
scroll to position [283, 0]
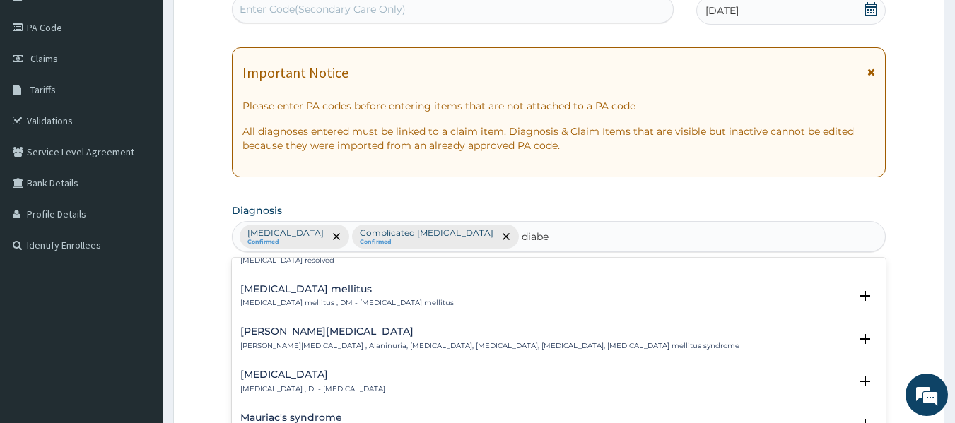
click at [331, 297] on div "Diabetes mellitus Diabetes mellitus , DM - Diabetes mellitus" at bounding box center [346, 296] width 213 height 25
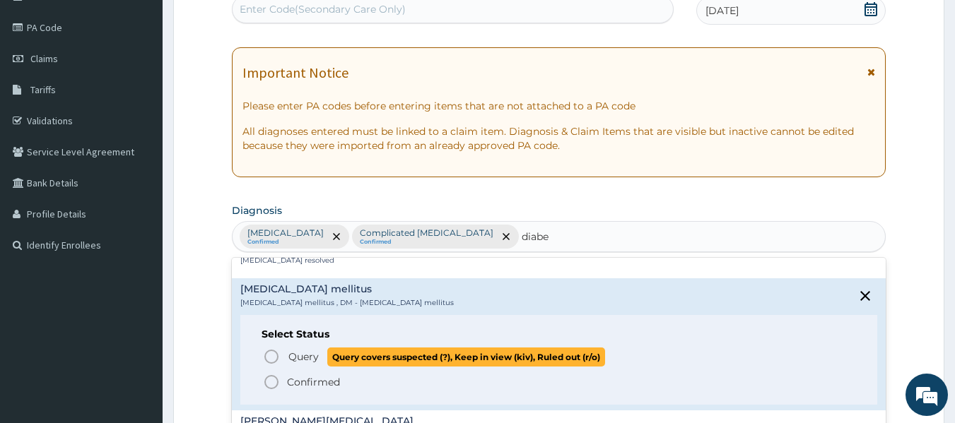
click at [267, 354] on icon "status option query" at bounding box center [271, 356] width 17 height 17
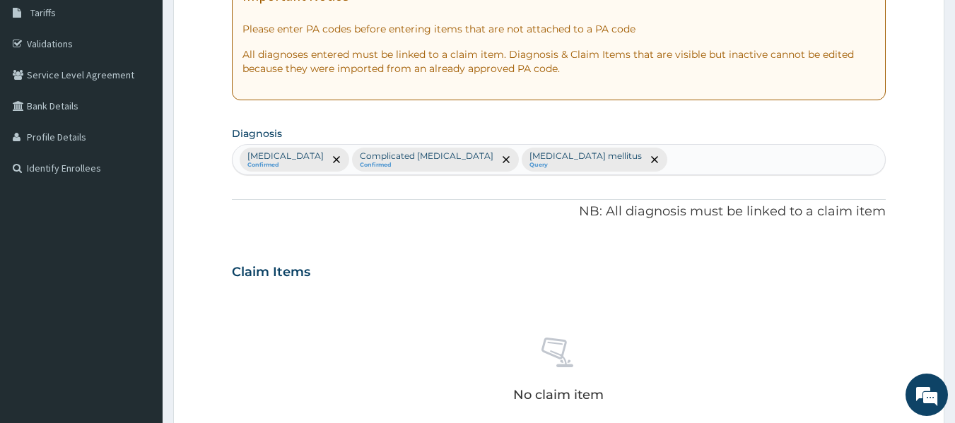
scroll to position [511, 0]
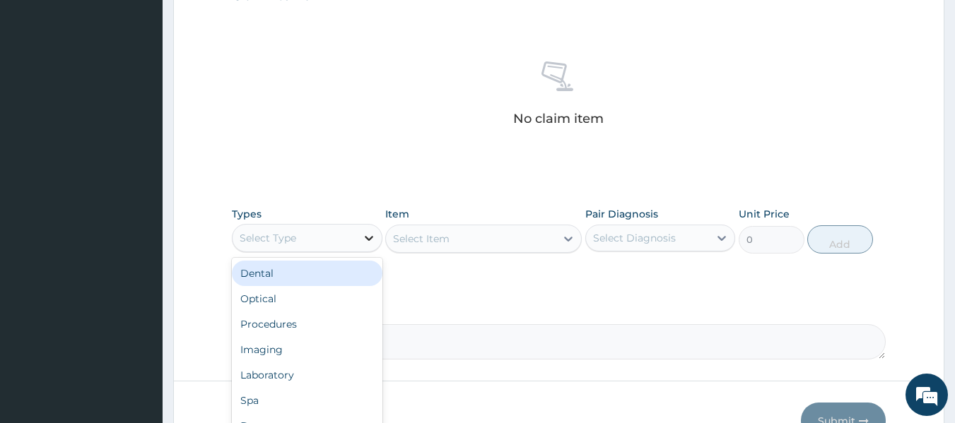
click at [360, 245] on div at bounding box center [368, 237] width 25 height 25
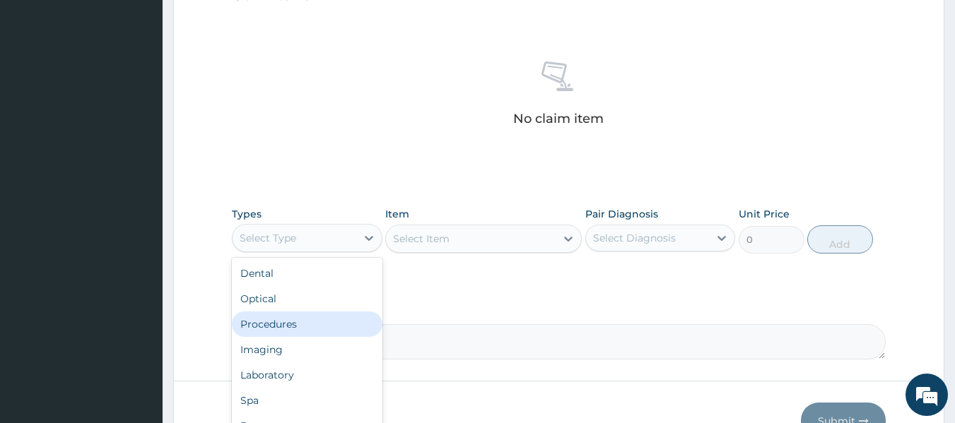
click at [322, 324] on div "Procedures" at bounding box center [307, 324] width 151 height 25
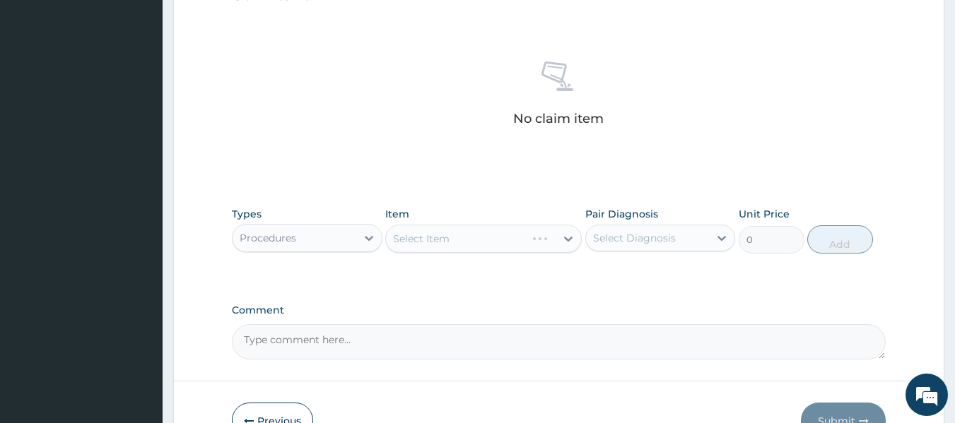
click at [483, 237] on div "Select Item" at bounding box center [483, 239] width 196 height 28
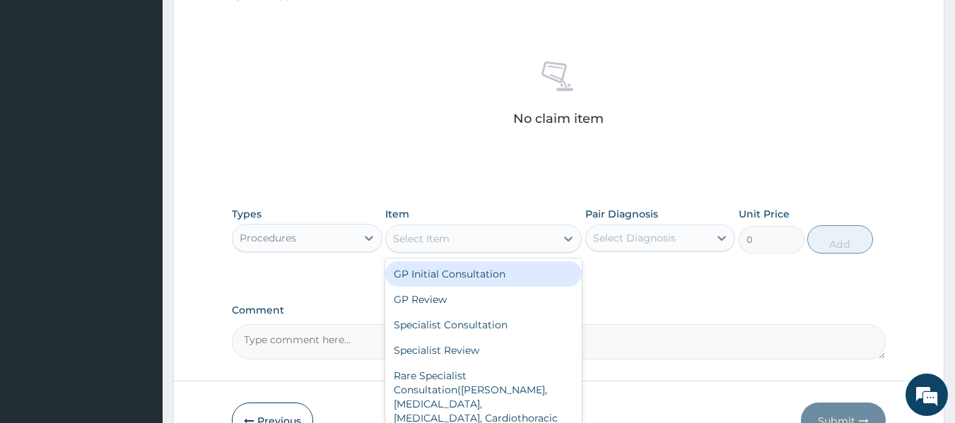
click at [555, 239] on div "Select Item" at bounding box center [483, 239] width 196 height 28
click at [521, 278] on div "GP Initial Consultation" at bounding box center [483, 273] width 196 height 25
type input "2000"
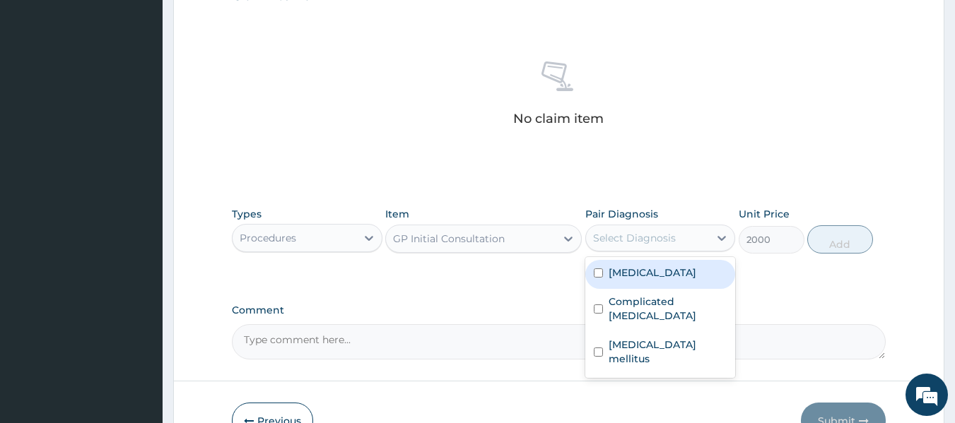
click at [703, 244] on div "Select Diagnosis" at bounding box center [648, 238] width 124 height 23
click at [684, 280] on label "Respiratory tract infection" at bounding box center [652, 273] width 88 height 14
checkbox input "true"
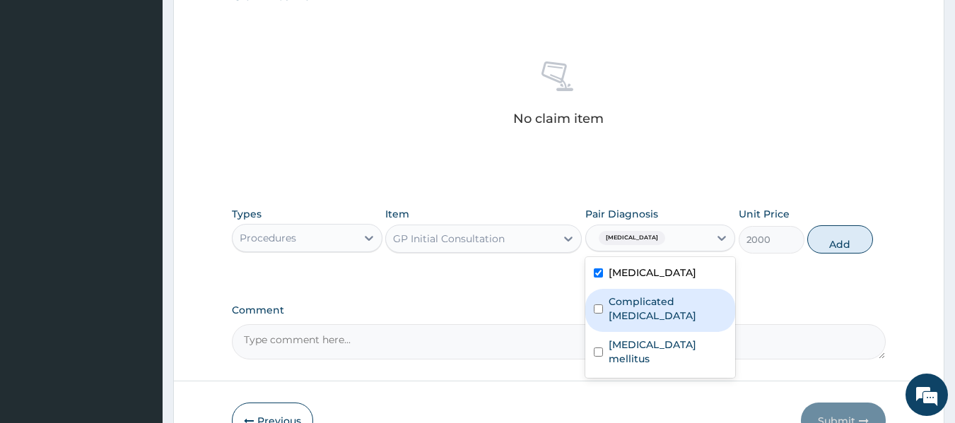
click at [683, 314] on label "Complicated [MEDICAL_DATA]" at bounding box center [667, 309] width 119 height 28
checkbox input "true"
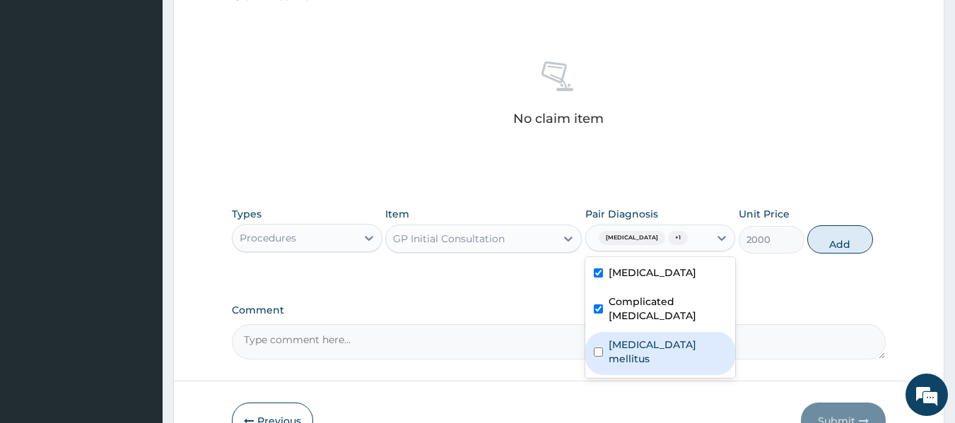
drag, startPoint x: 680, startPoint y: 364, endPoint x: 711, endPoint y: 324, distance: 50.3
click at [683, 362] on label "Diabetes mellitus" at bounding box center [667, 352] width 119 height 28
checkbox input "true"
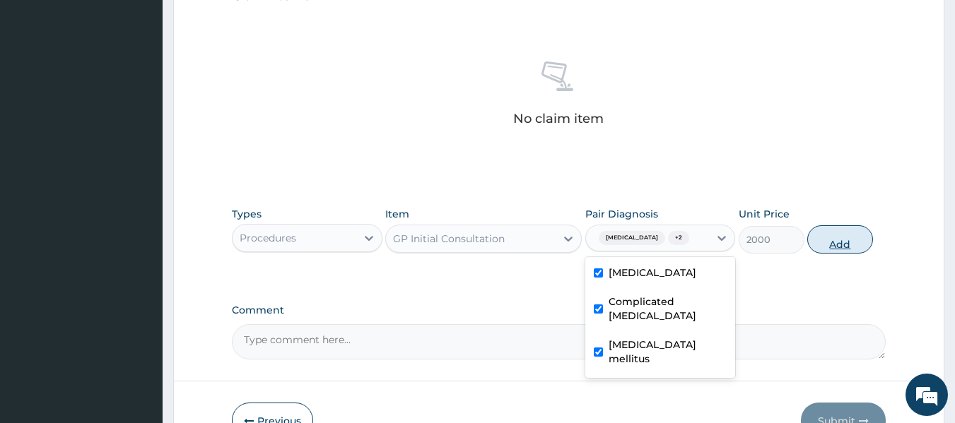
click at [845, 252] on button "Add" at bounding box center [840, 239] width 66 height 28
type input "0"
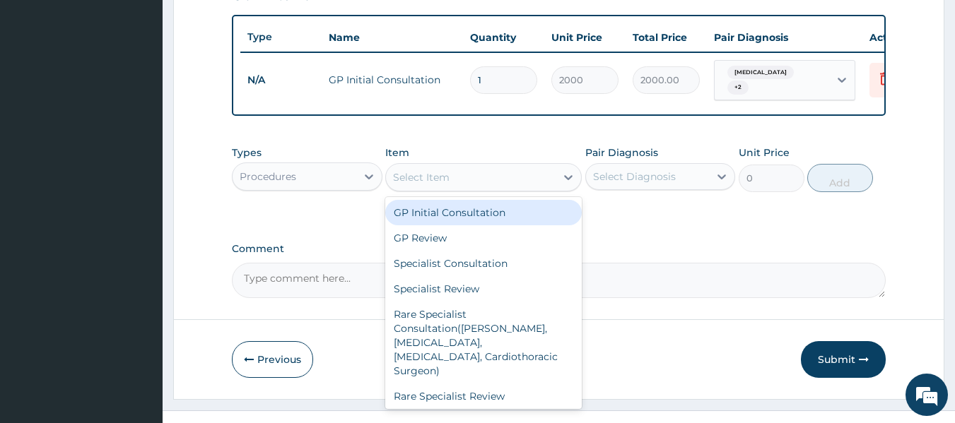
click at [468, 189] on div "Select Item" at bounding box center [471, 177] width 170 height 23
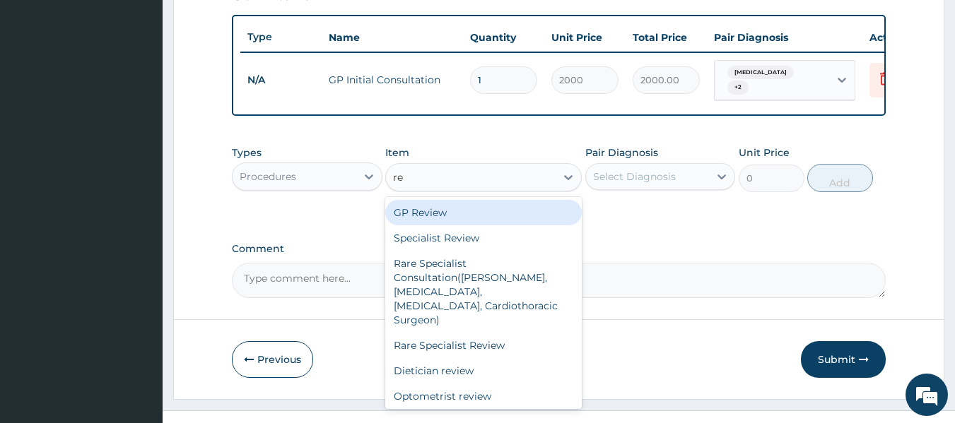
type input "reg"
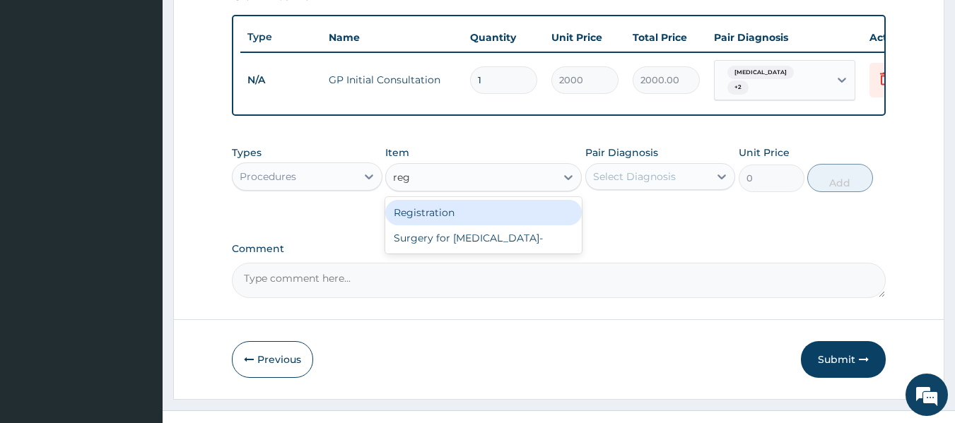
click at [524, 223] on div "Registration" at bounding box center [483, 212] width 196 height 25
type input "1000"
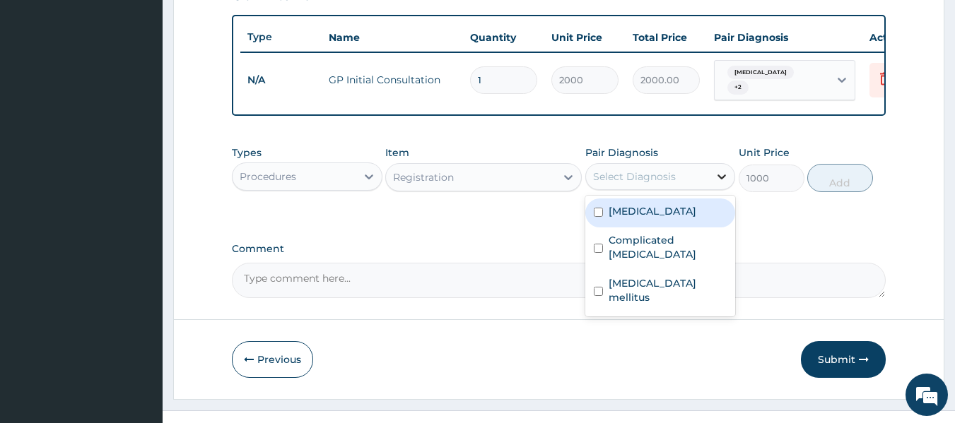
click at [711, 189] on div at bounding box center [721, 176] width 25 height 25
click at [696, 218] on label "Respiratory tract infection" at bounding box center [652, 211] width 88 height 14
checkbox input "true"
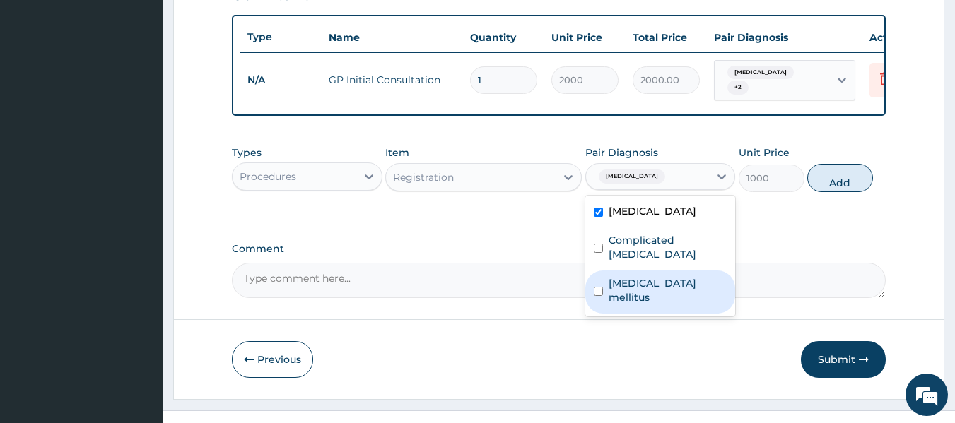
click at [689, 283] on div "Diabetes mellitus" at bounding box center [660, 292] width 151 height 43
checkbox input "true"
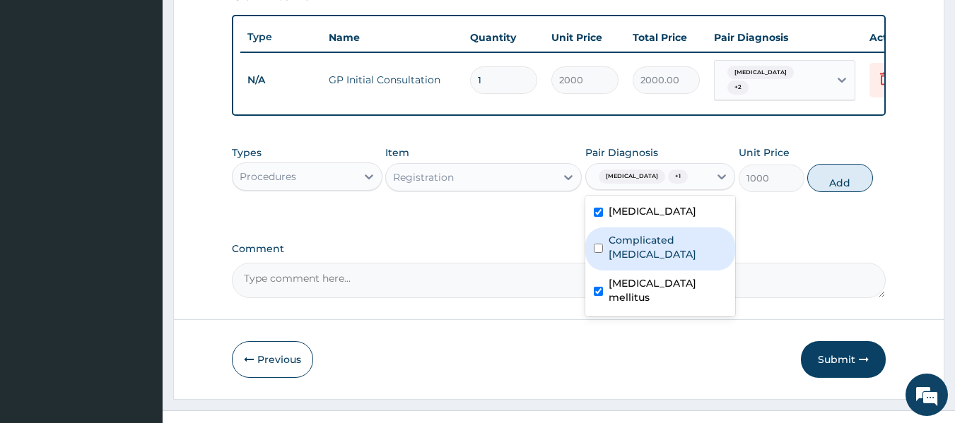
click at [697, 261] on label "Complicated [MEDICAL_DATA]" at bounding box center [667, 247] width 119 height 28
checkbox input "true"
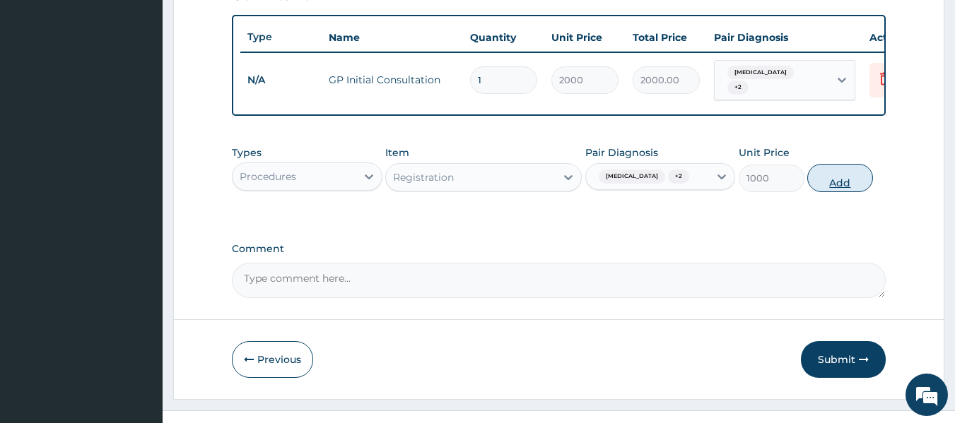
click at [828, 192] on button "Add" at bounding box center [840, 178] width 66 height 28
type input "0"
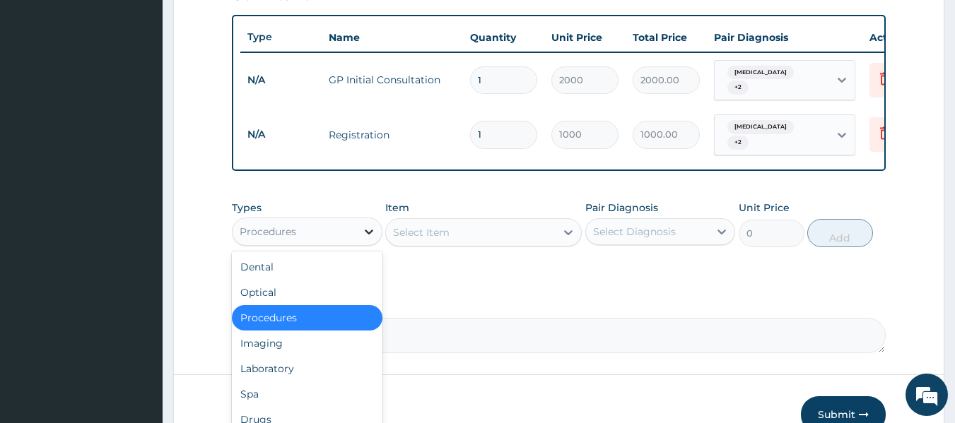
click at [356, 242] on div "Procedures" at bounding box center [307, 232] width 151 height 28
click at [371, 379] on div "Laboratory" at bounding box center [307, 368] width 151 height 25
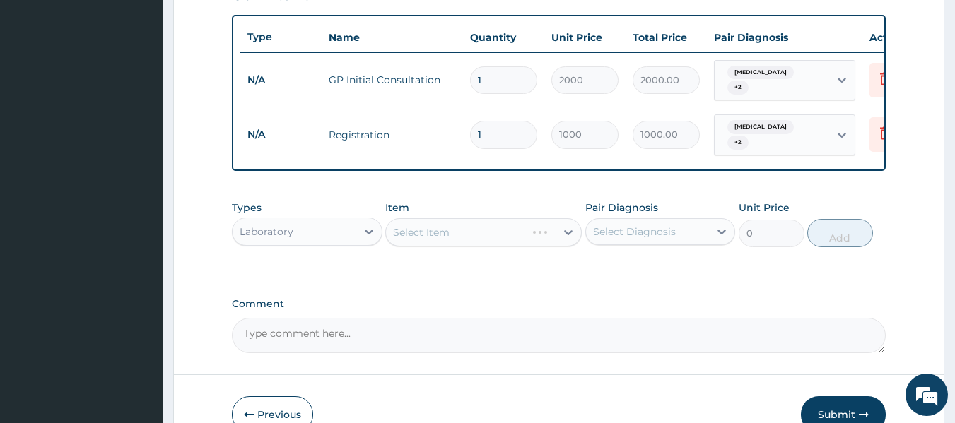
click at [500, 247] on div "Select Item" at bounding box center [483, 232] width 196 height 28
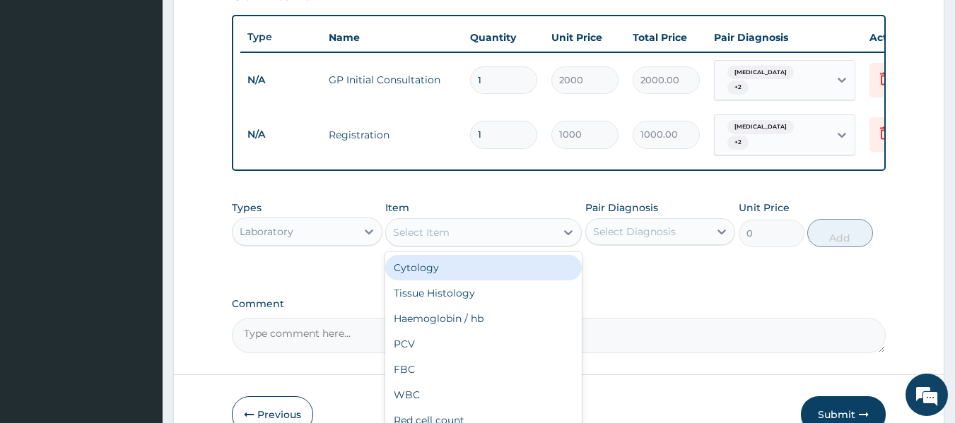
click at [500, 244] on div "Select Item" at bounding box center [471, 232] width 170 height 23
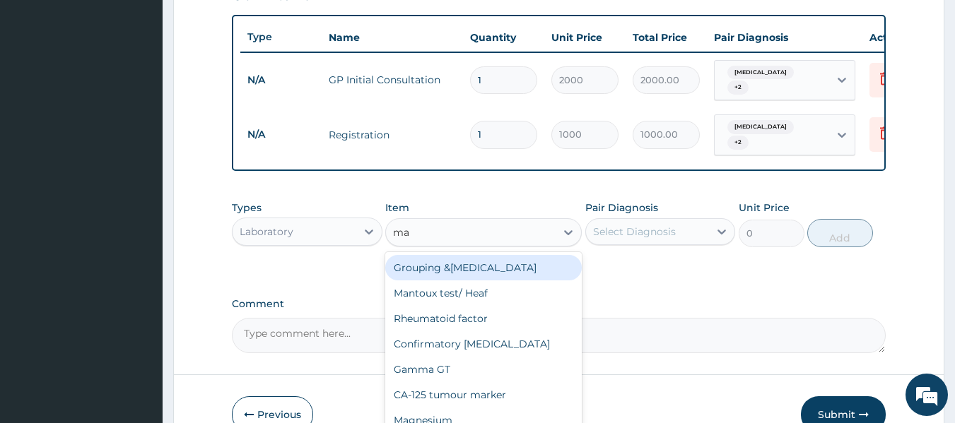
type input "mal"
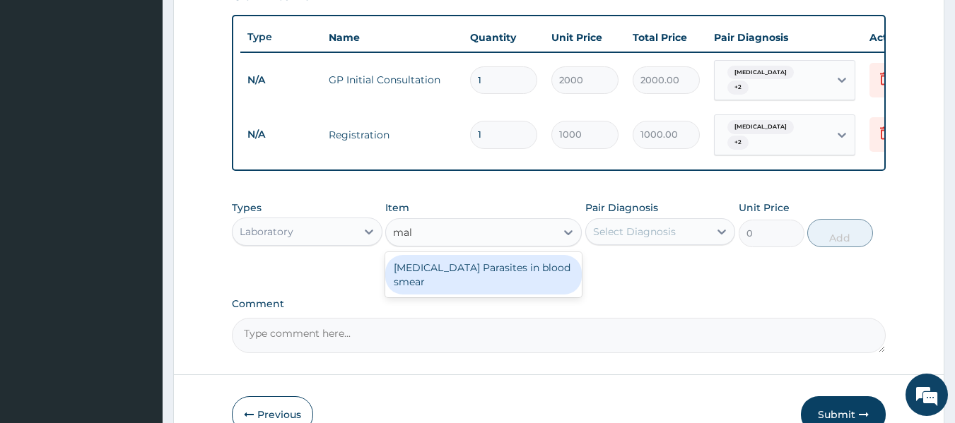
click at [533, 284] on div "[MEDICAL_DATA] Parasites in blood smear" at bounding box center [483, 275] width 196 height 40
type input "1000"
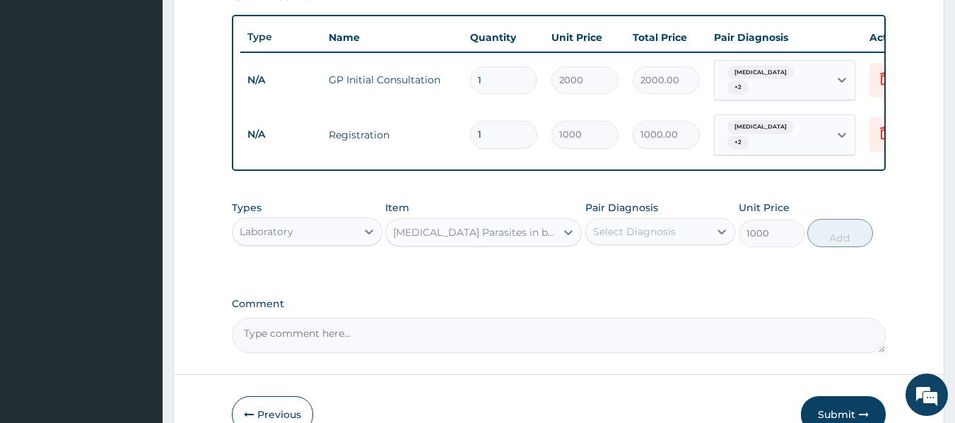
click at [695, 243] on div "Select Diagnosis" at bounding box center [648, 231] width 124 height 23
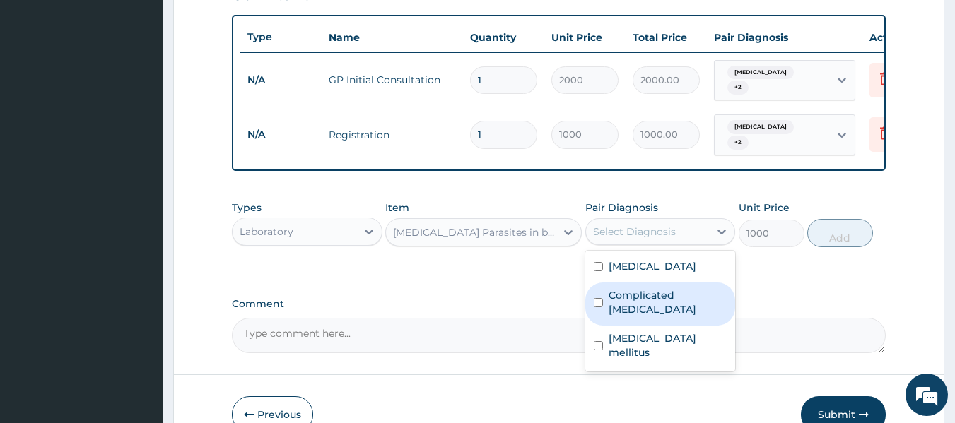
drag, startPoint x: 669, startPoint y: 323, endPoint x: 677, endPoint y: 314, distance: 12.5
click at [671, 317] on label "Complicated [MEDICAL_DATA]" at bounding box center [667, 302] width 119 height 28
checkbox input "true"
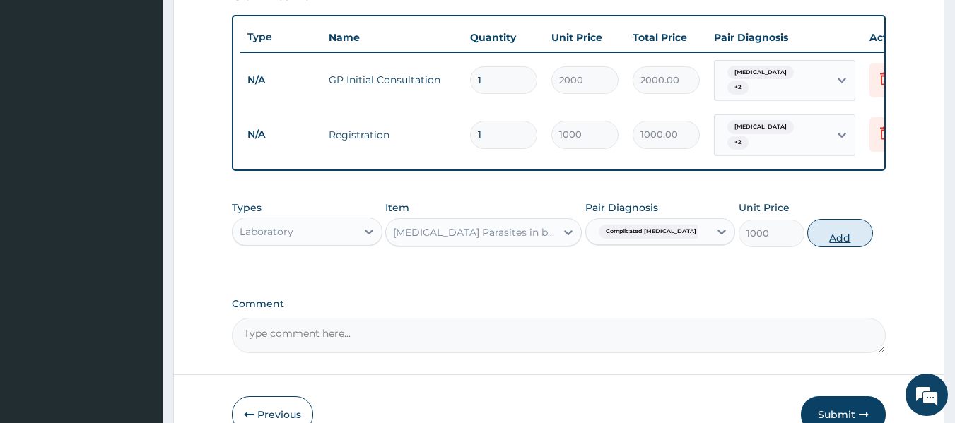
click at [832, 237] on button "Add" at bounding box center [840, 233] width 66 height 28
type input "0"
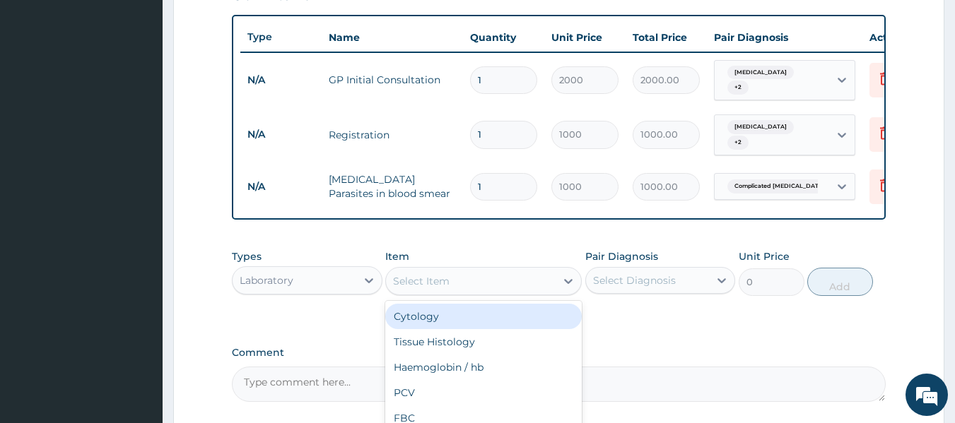
click at [425, 293] on div "Select Item" at bounding box center [471, 281] width 170 height 23
type input "fbc"
click at [492, 328] on div "FBC" at bounding box center [483, 316] width 196 height 25
type input "2000"
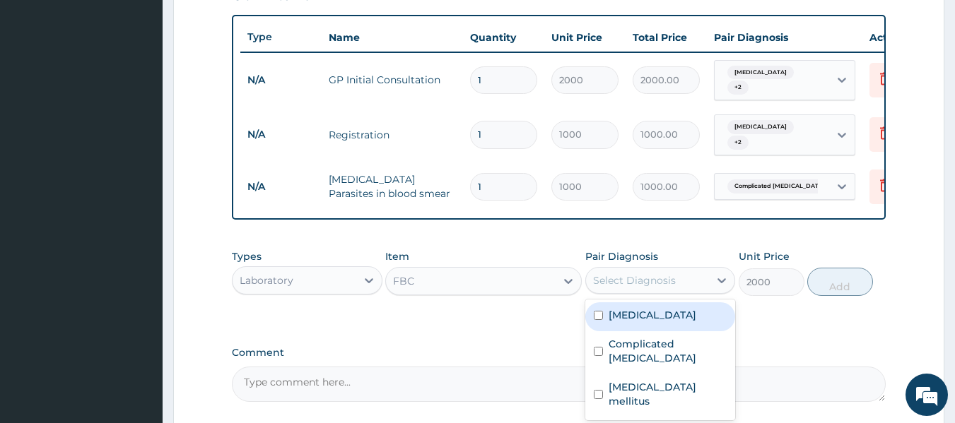
click at [694, 283] on div "Select Diagnosis" at bounding box center [648, 280] width 124 height 23
drag, startPoint x: 686, startPoint y: 333, endPoint x: 735, endPoint y: 314, distance: 52.1
click at [687, 322] on label "Respiratory tract infection" at bounding box center [652, 315] width 88 height 14
checkbox input "true"
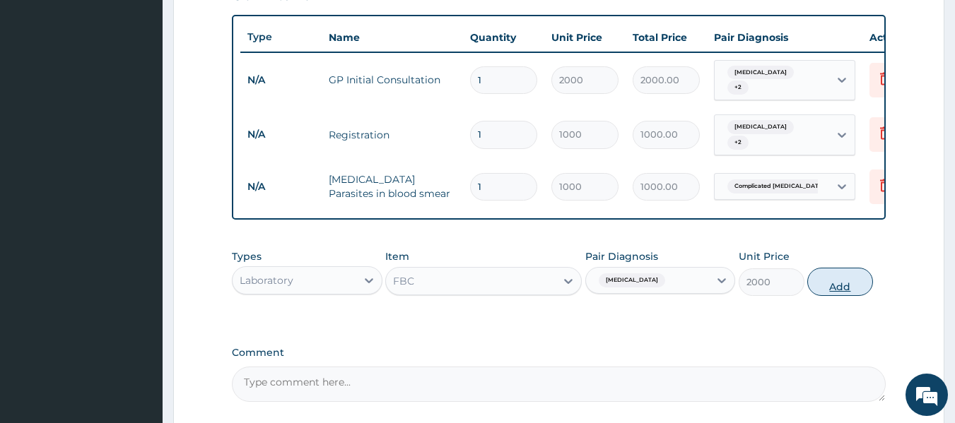
click at [827, 285] on button "Add" at bounding box center [840, 282] width 66 height 28
type input "0"
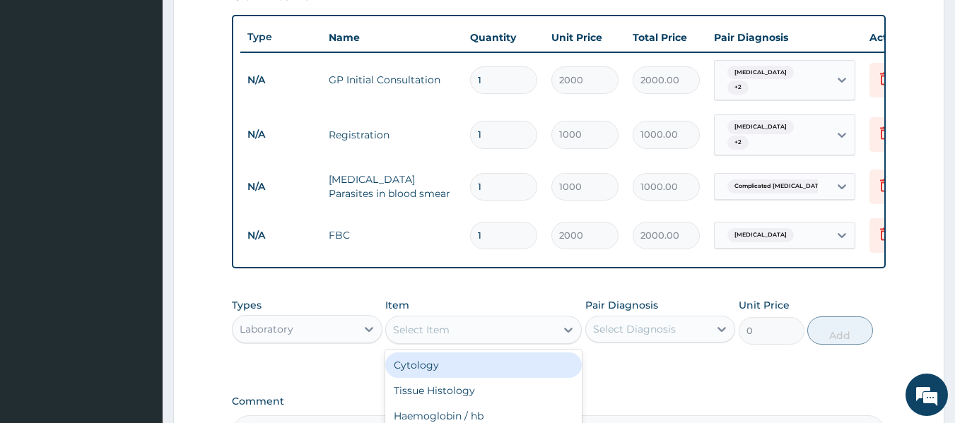
click at [471, 341] on div "Select Item" at bounding box center [471, 330] width 170 height 23
type input "fast"
click at [502, 377] on div "Fasting Blood Sugar" at bounding box center [483, 365] width 196 height 25
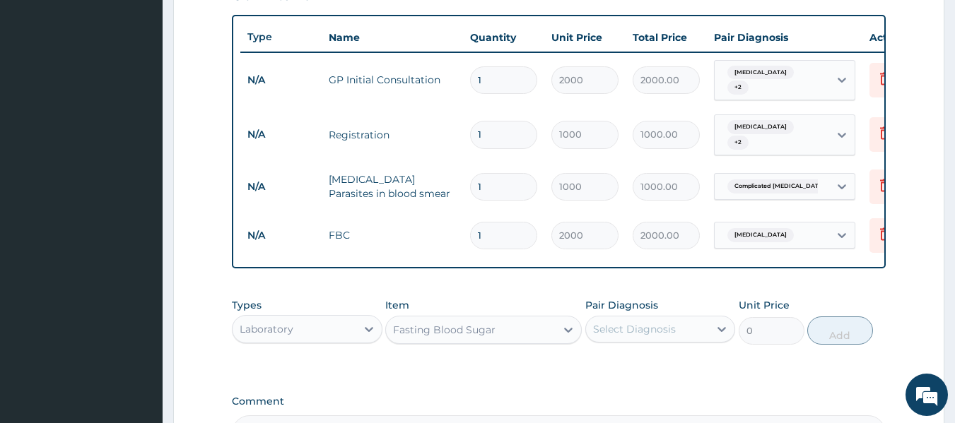
type input "500"
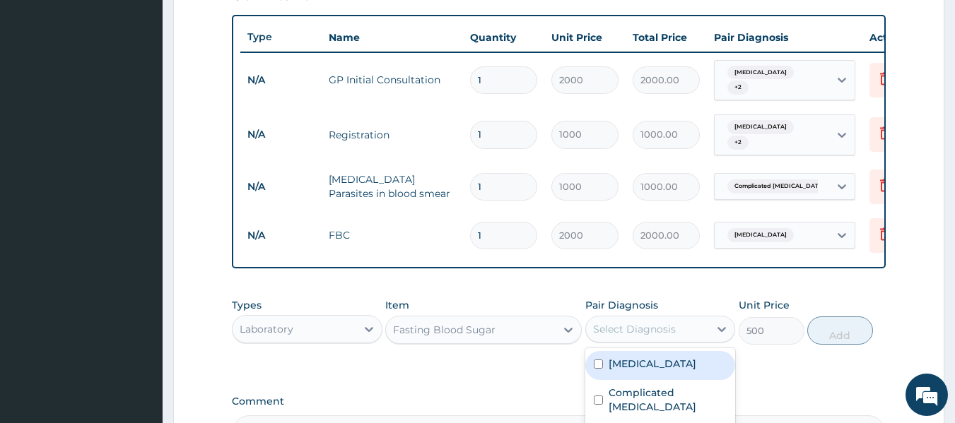
click at [666, 336] on div "Select Diagnosis" at bounding box center [634, 329] width 83 height 14
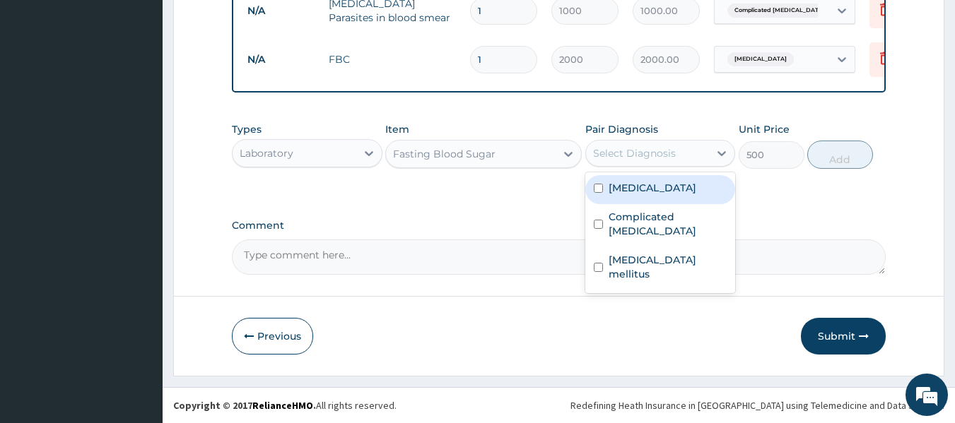
scroll to position [697, 0]
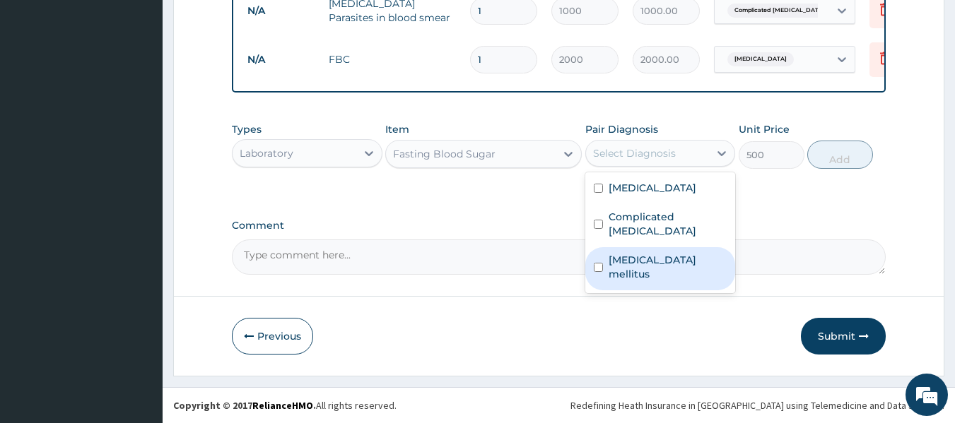
click at [703, 257] on div "Diabetes mellitus" at bounding box center [660, 268] width 151 height 43
checkbox input "true"
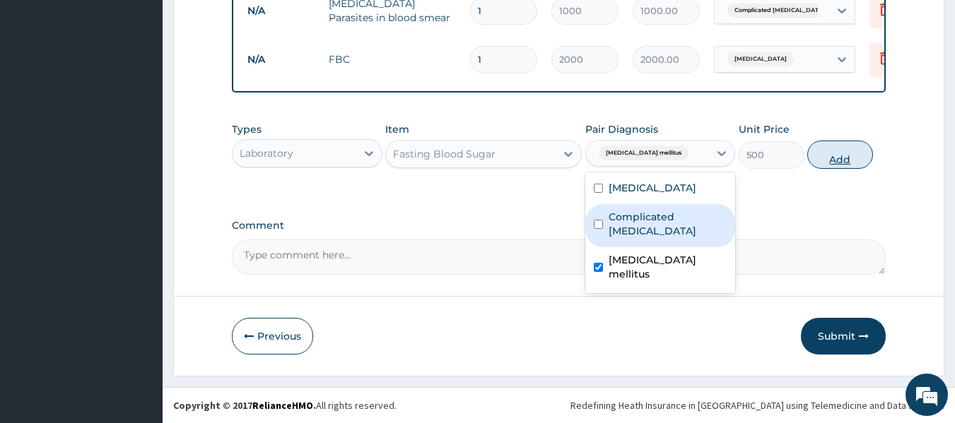
click at [830, 148] on button "Add" at bounding box center [840, 155] width 66 height 28
type input "0"
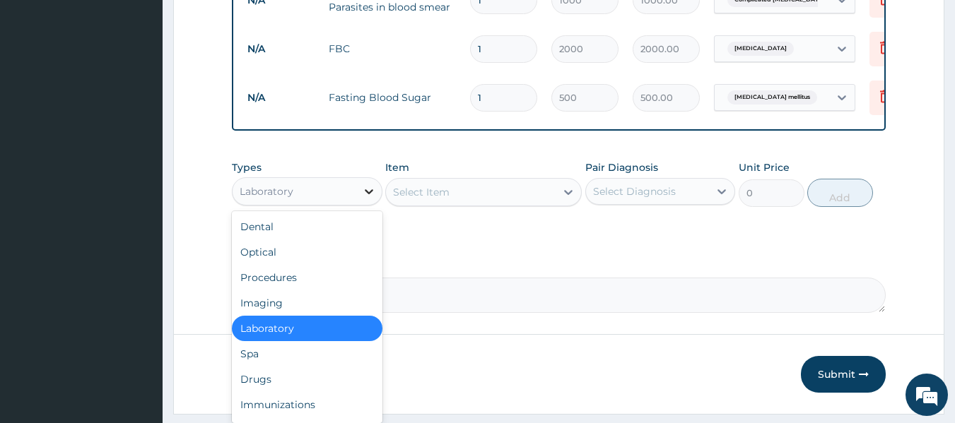
click at [365, 199] on icon at bounding box center [369, 191] width 14 height 14
click at [353, 392] on div "Drugs" at bounding box center [307, 379] width 151 height 25
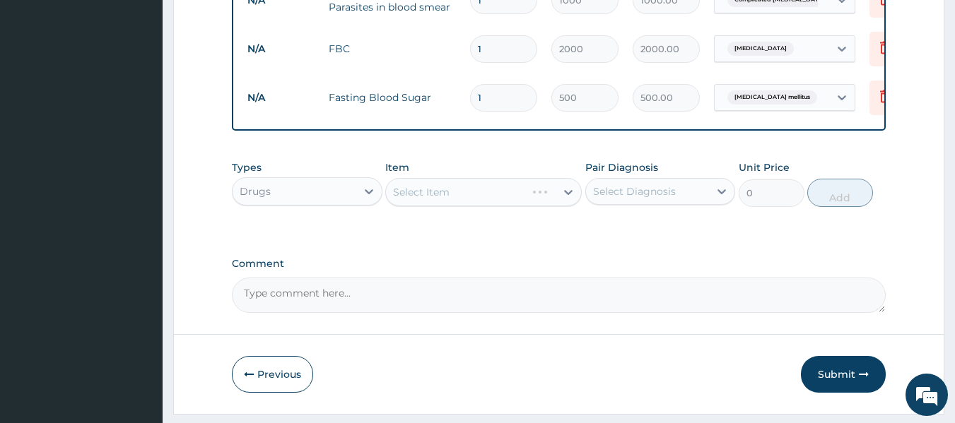
click at [481, 200] on div "Select Item" at bounding box center [483, 192] width 196 height 28
click at [484, 204] on div "Select Item" at bounding box center [483, 192] width 196 height 28
click at [493, 206] on div "Select Item" at bounding box center [483, 192] width 196 height 28
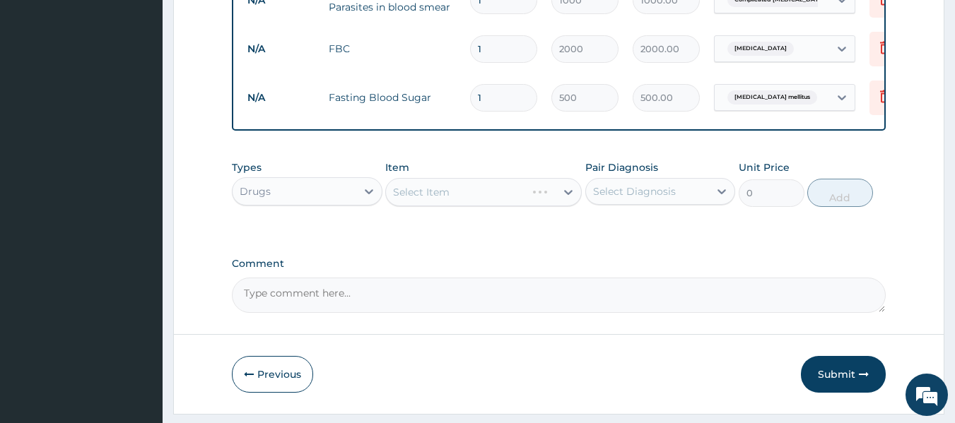
drag, startPoint x: 493, startPoint y: 201, endPoint x: 484, endPoint y: 211, distance: 13.5
click at [493, 206] on div "Select Item" at bounding box center [483, 192] width 196 height 28
click at [484, 204] on div "Select Item" at bounding box center [471, 192] width 170 height 23
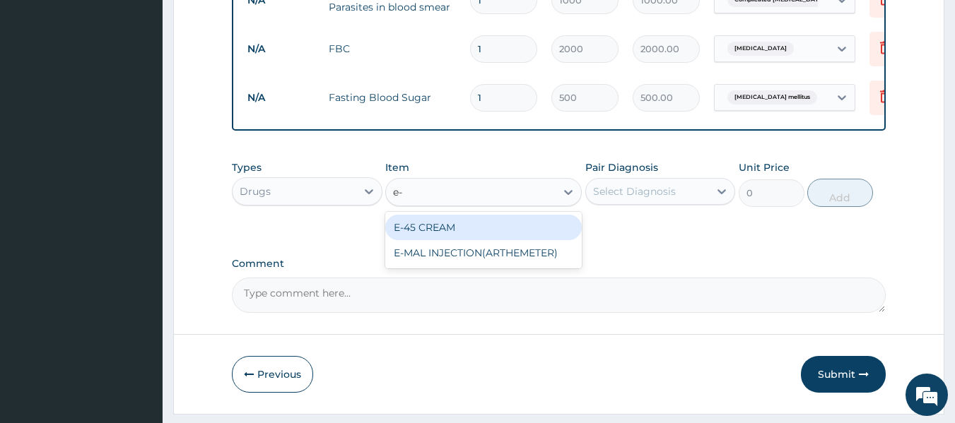
type input "e-m"
click at [484, 235] on div "E-MAL INJECTION(ARTHEMETER)" at bounding box center [483, 227] width 196 height 25
type input "1200"
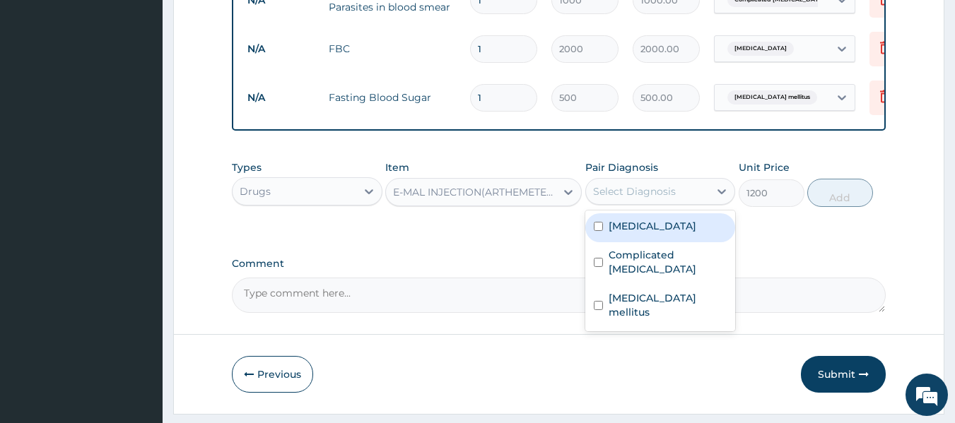
click at [684, 197] on div "Select Diagnosis" at bounding box center [648, 191] width 124 height 23
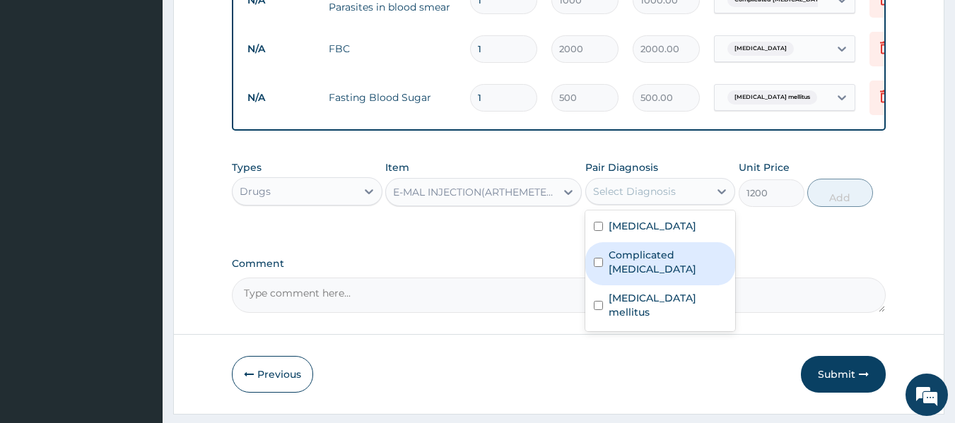
drag, startPoint x: 702, startPoint y: 292, endPoint x: 712, endPoint y: 281, distance: 14.5
click at [704, 285] on div "Complicated [MEDICAL_DATA]" at bounding box center [660, 263] width 151 height 43
checkbox input "true"
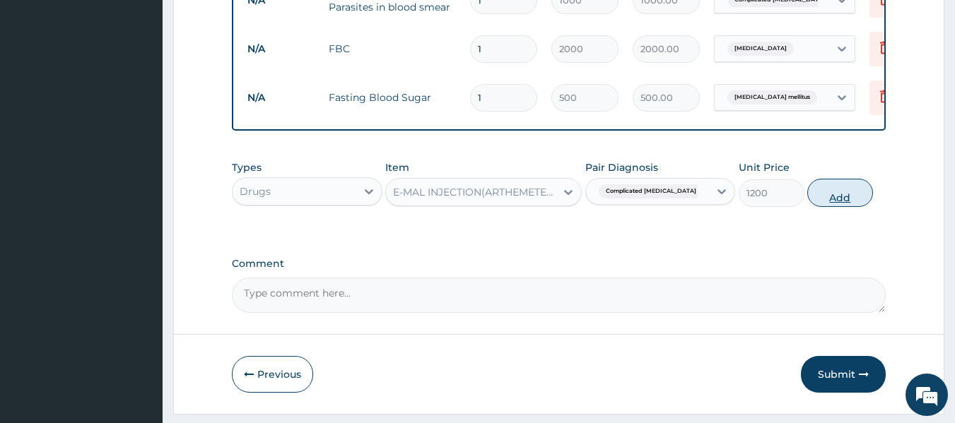
click at [836, 192] on button "Add" at bounding box center [840, 193] width 66 height 28
type input "0"
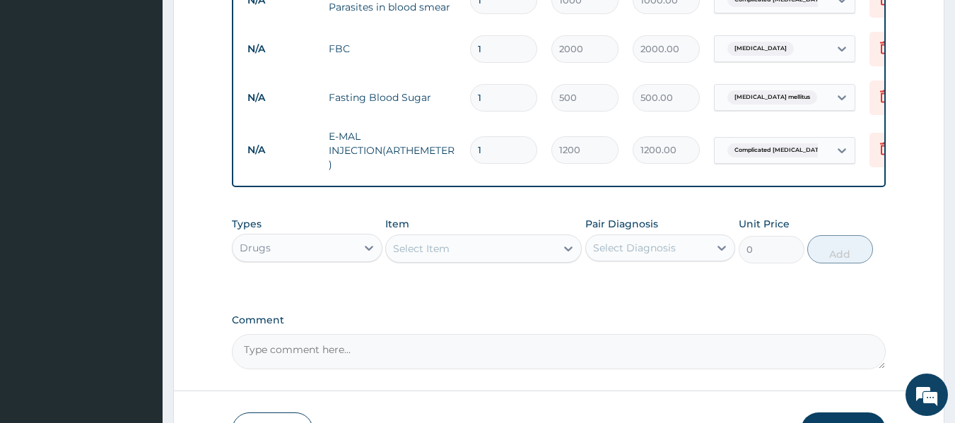
type input "0.00"
type input "3"
type input "3600.00"
type input "3"
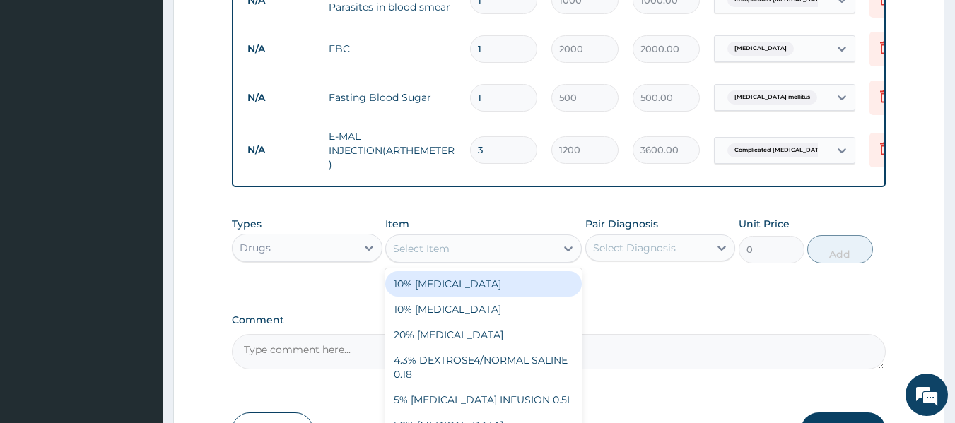
click at [462, 258] on div "Select Item" at bounding box center [471, 248] width 170 height 23
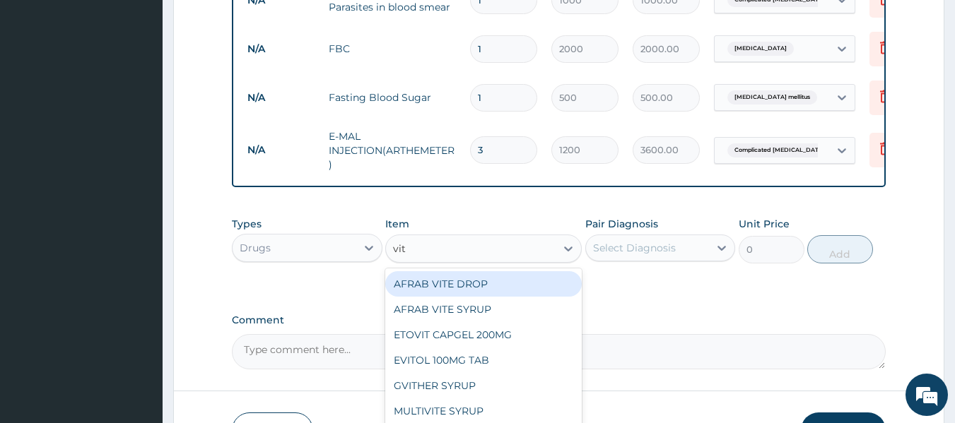
type input "vita"
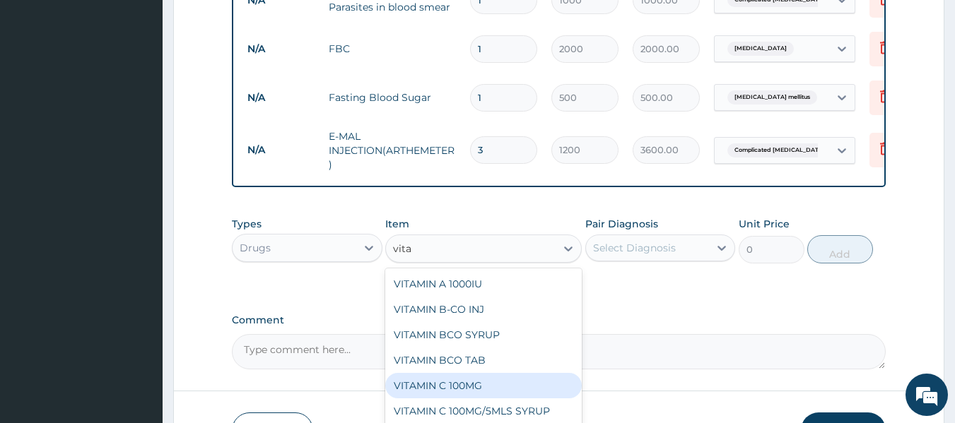
click at [454, 399] on div "VITAMIN C 100MG" at bounding box center [483, 385] width 196 height 25
type input "10"
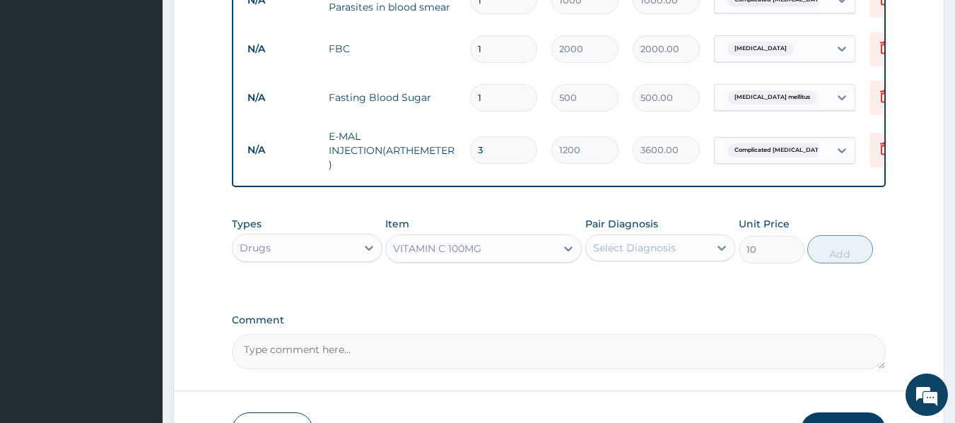
drag, startPoint x: 712, startPoint y: 261, endPoint x: 705, endPoint y: 268, distance: 10.5
click at [710, 261] on div at bounding box center [721, 247] width 25 height 25
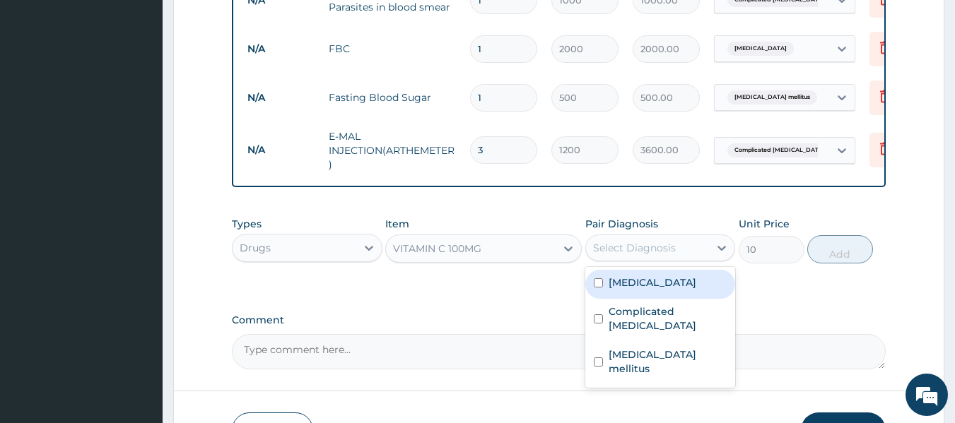
click at [667, 290] on label "Respiratory tract infection" at bounding box center [652, 283] width 88 height 14
checkbox input "true"
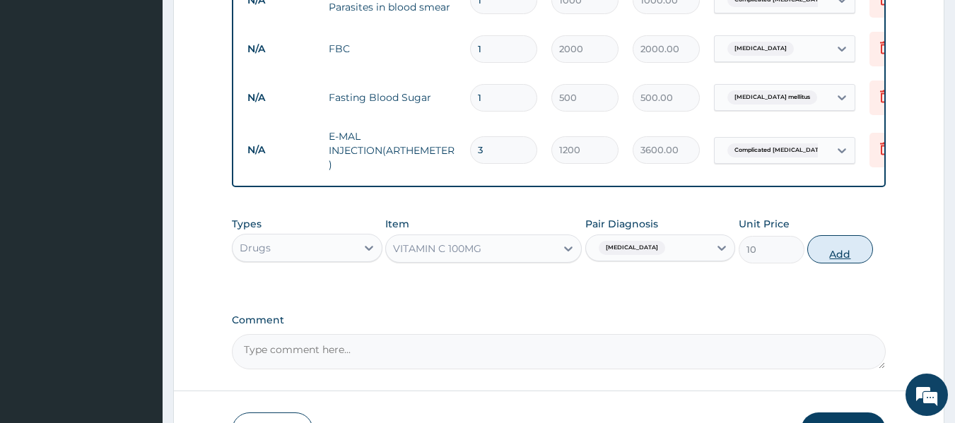
click at [834, 257] on button "Add" at bounding box center [840, 249] width 66 height 28
type input "0"
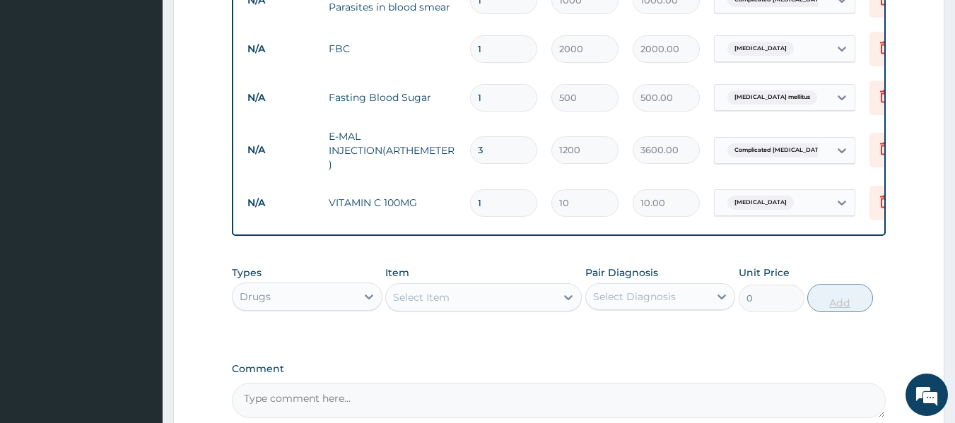
type input "0.00"
type input "2"
type input "20.00"
type input "21"
type input "210.00"
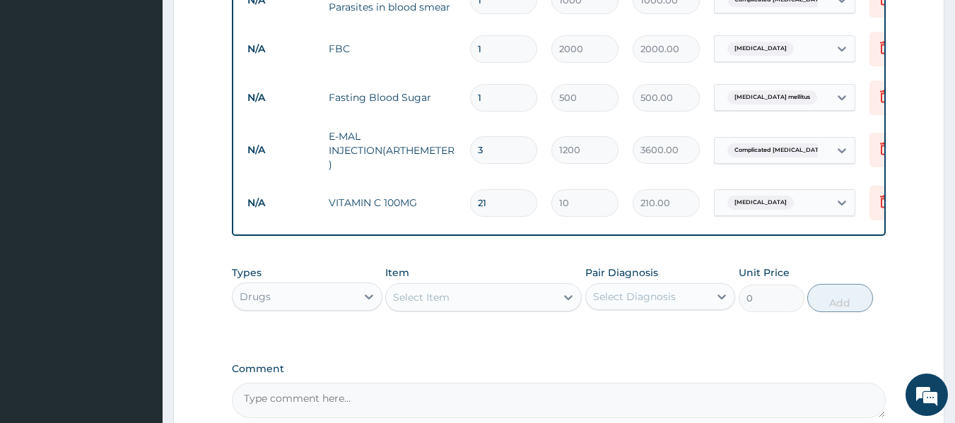
type input "21"
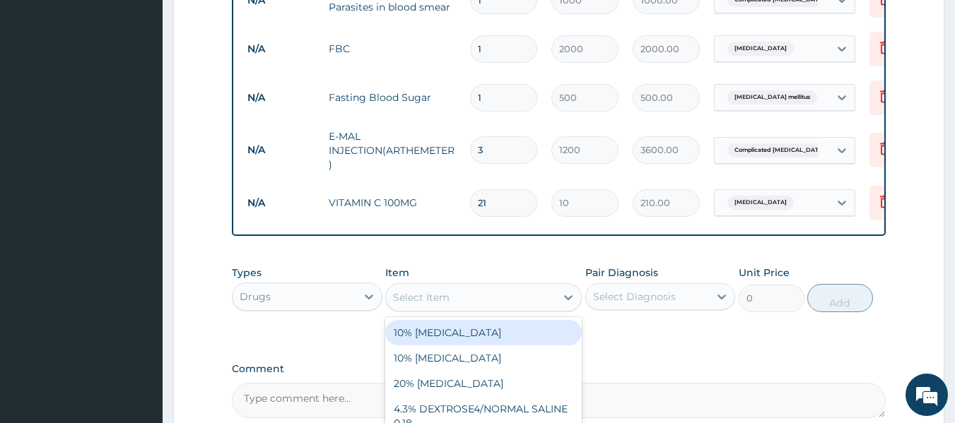
click at [538, 302] on div "Select Item" at bounding box center [471, 297] width 170 height 23
type input "cef"
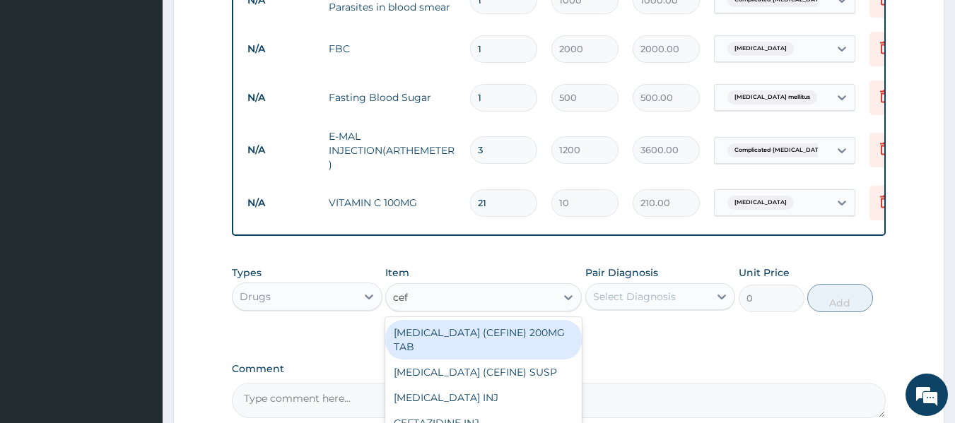
click at [482, 333] on div "CEFIXIME (CEFINE) 200MG TAB" at bounding box center [483, 340] width 196 height 40
type input "600"
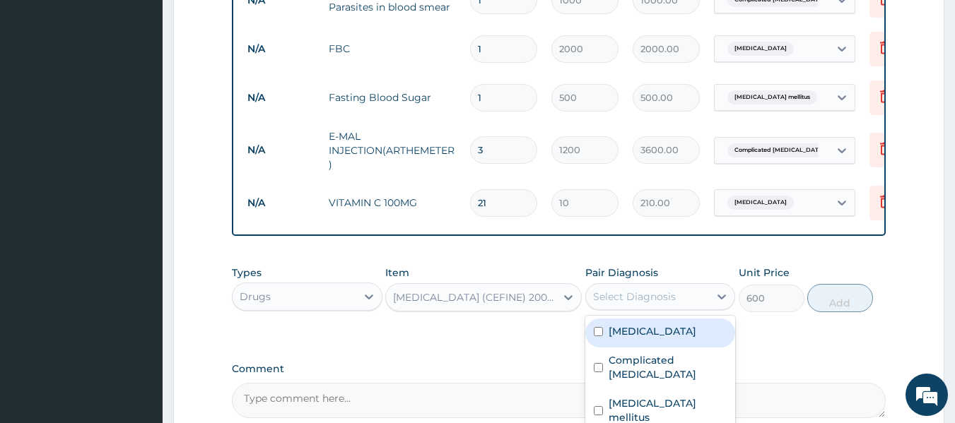
click at [700, 301] on div "Select Diagnosis" at bounding box center [648, 296] width 124 height 23
drag, startPoint x: 666, startPoint y: 340, endPoint x: 751, endPoint y: 321, distance: 87.6
click at [669, 338] on label "Respiratory tract infection" at bounding box center [652, 331] width 88 height 14
checkbox input "true"
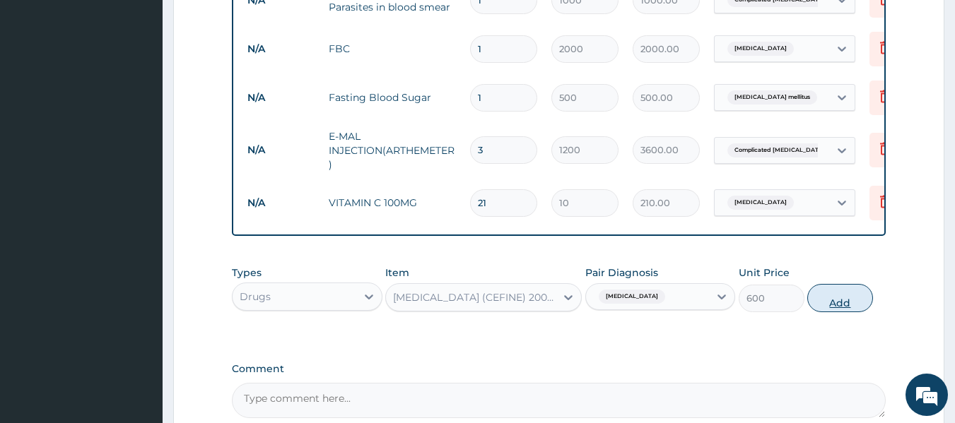
click at [818, 312] on button "Add" at bounding box center [840, 298] width 66 height 28
type input "0"
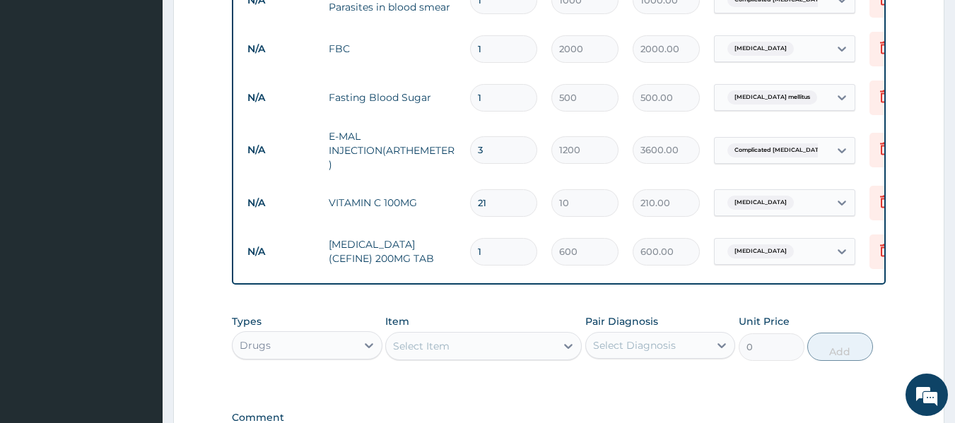
type input "10"
type input "6000.00"
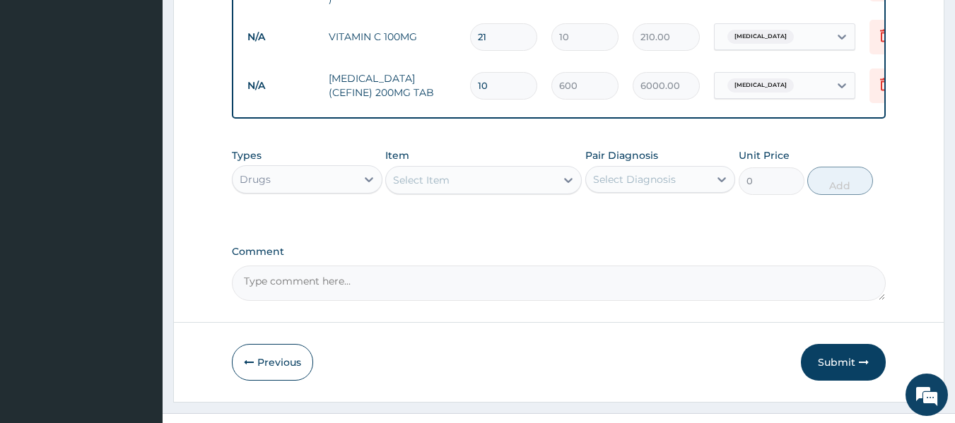
scroll to position [900, 0]
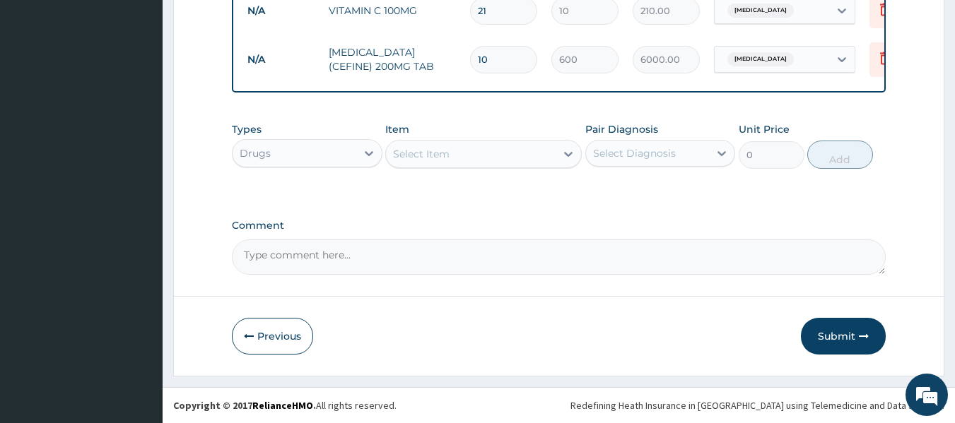
type input "10"
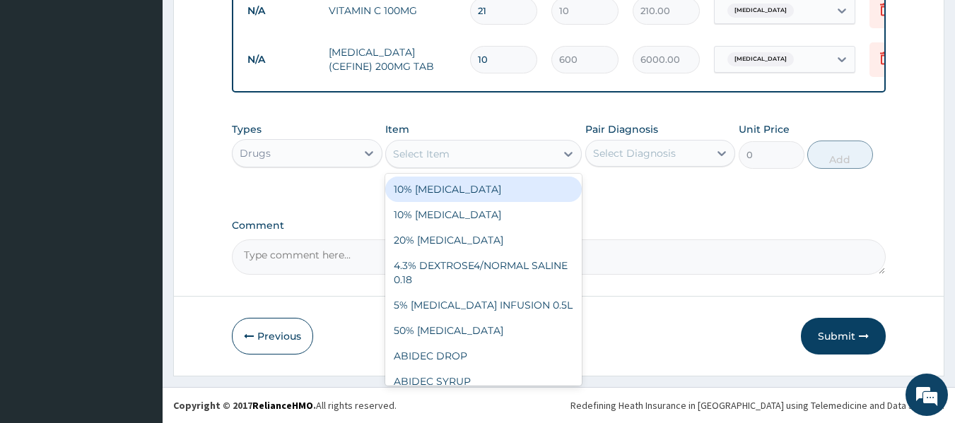
click at [531, 151] on div "Select Item" at bounding box center [471, 154] width 170 height 23
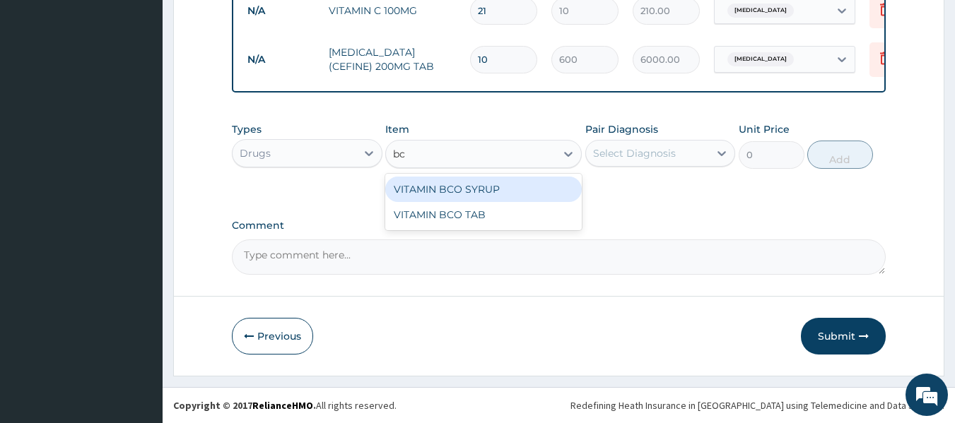
type input "bco"
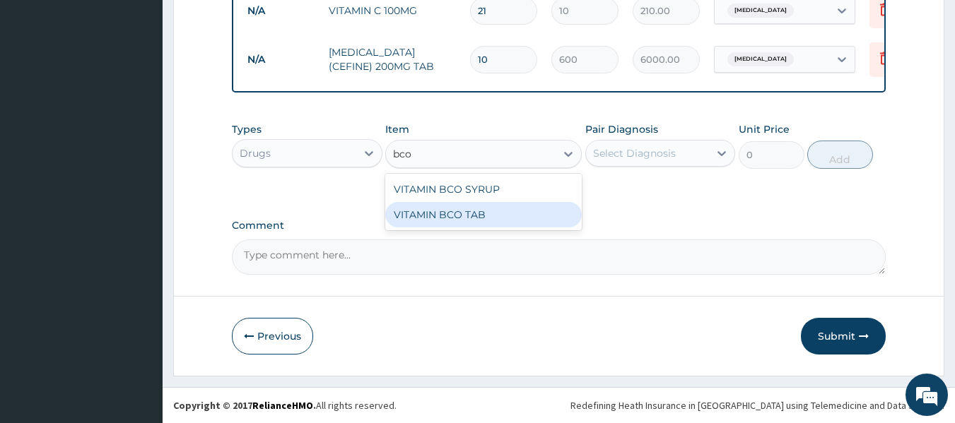
click at [493, 205] on div "VITAMIN BCO TAB" at bounding box center [483, 214] width 196 height 25
type input "10"
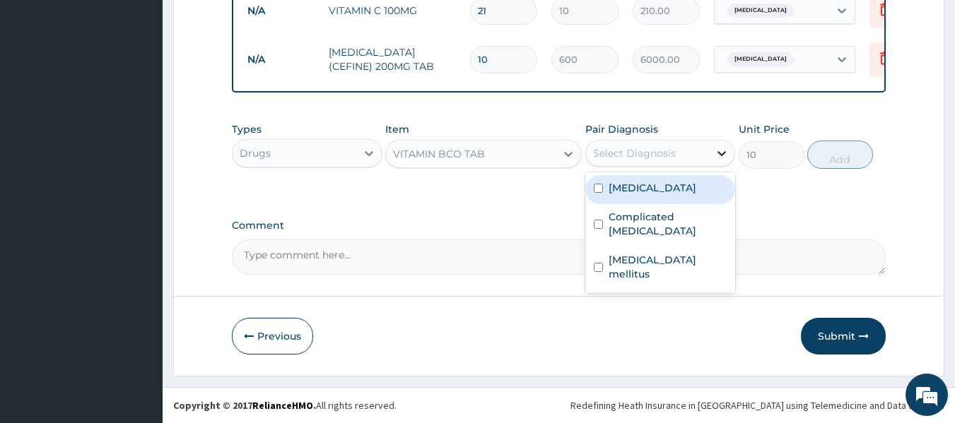
click at [716, 146] on icon at bounding box center [721, 153] width 14 height 14
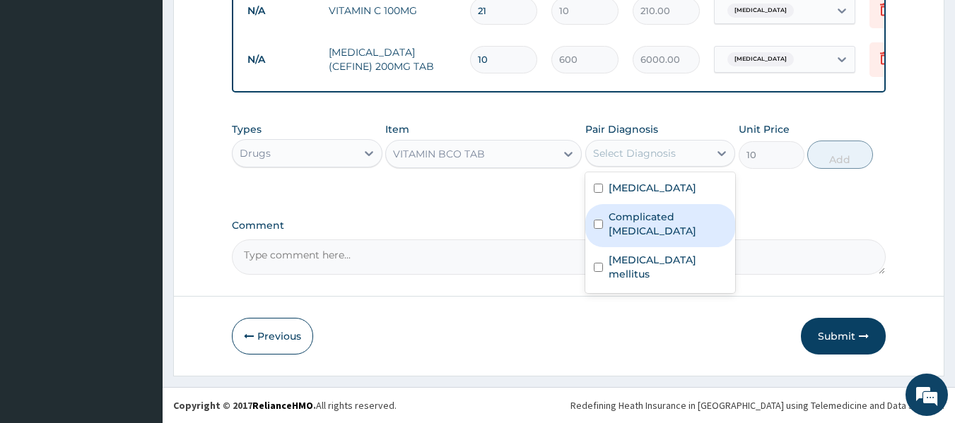
click at [685, 237] on label "Complicated [MEDICAL_DATA]" at bounding box center [667, 224] width 119 height 28
checkbox input "true"
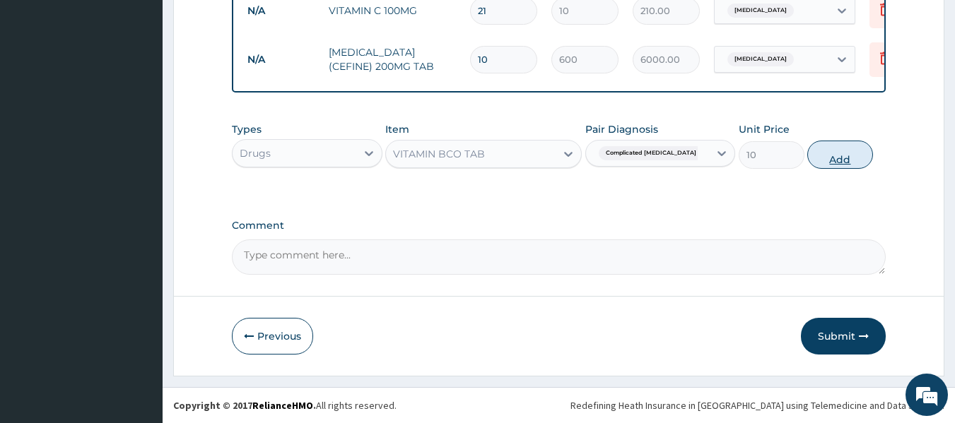
click at [823, 147] on button "Add" at bounding box center [840, 155] width 66 height 28
type input "0"
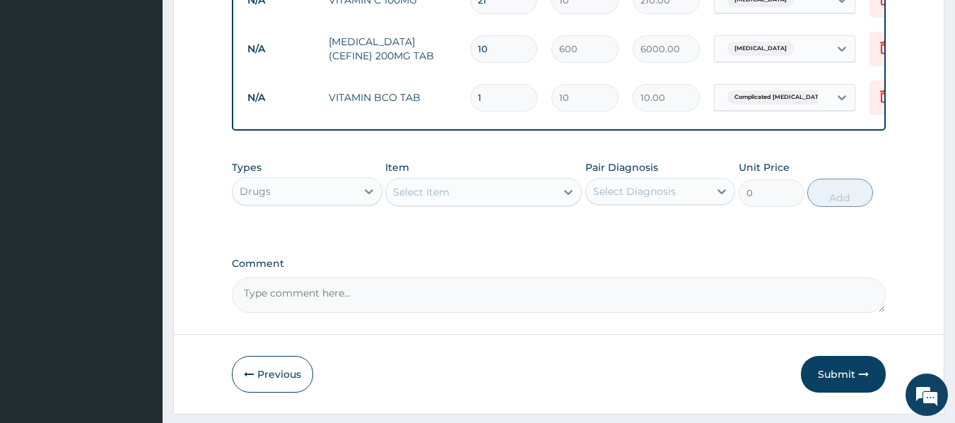
type input "0.00"
type input "2"
type input "20.00"
type input "21"
type input "210.00"
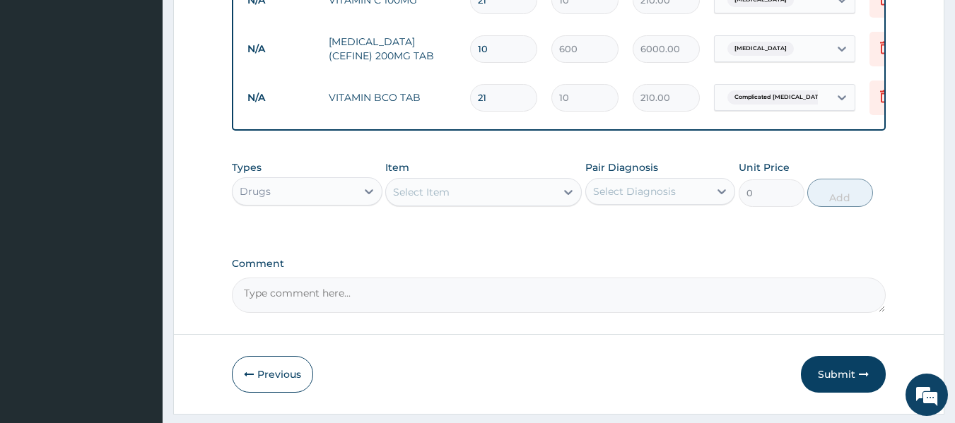
type input "21"
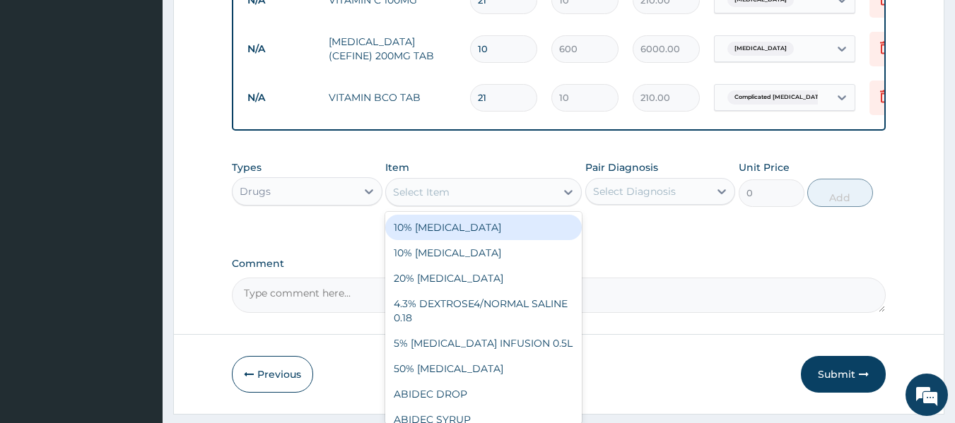
click at [427, 199] on div "Select Item" at bounding box center [421, 192] width 57 height 14
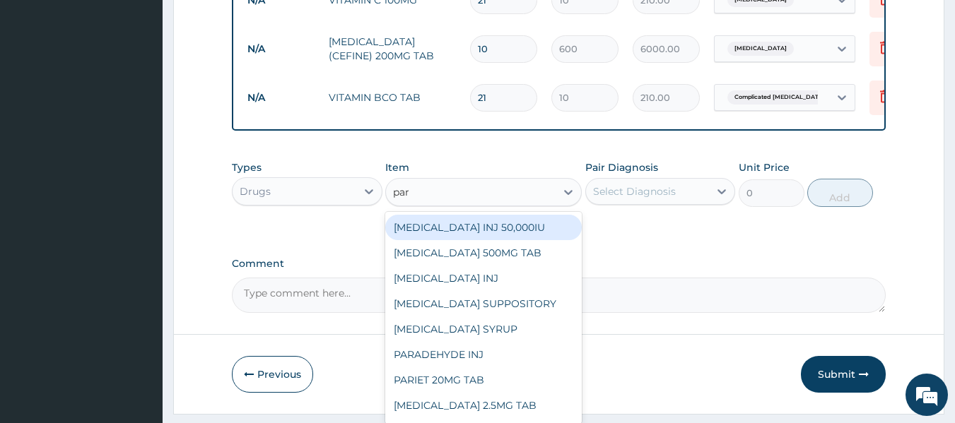
type input "para"
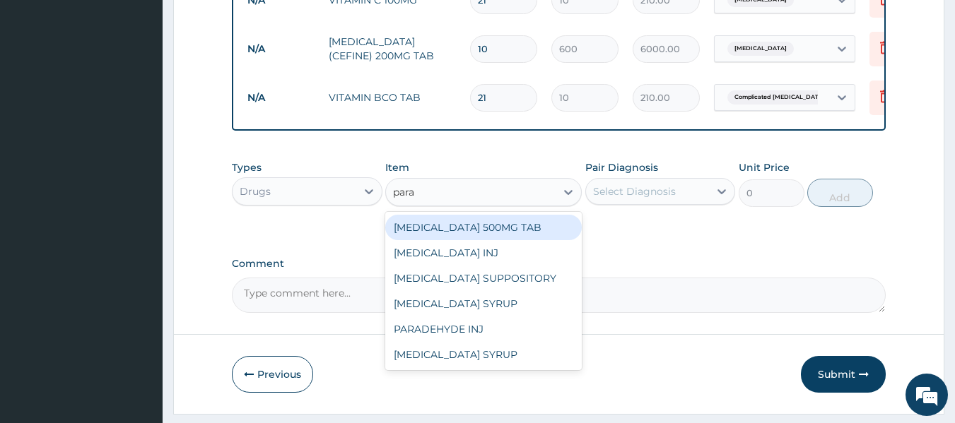
drag, startPoint x: 473, startPoint y: 241, endPoint x: 496, endPoint y: 266, distance: 33.5
click at [493, 264] on div "PARACETAMOL 500MG TAB PARACETAMOL INJ PARACETAMOL SUPPOSITORY PARACETAMOL SYRUP…" at bounding box center [483, 291] width 196 height 158
click at [507, 240] on div "[MEDICAL_DATA] 500MG TAB" at bounding box center [483, 227] width 196 height 25
type input "15"
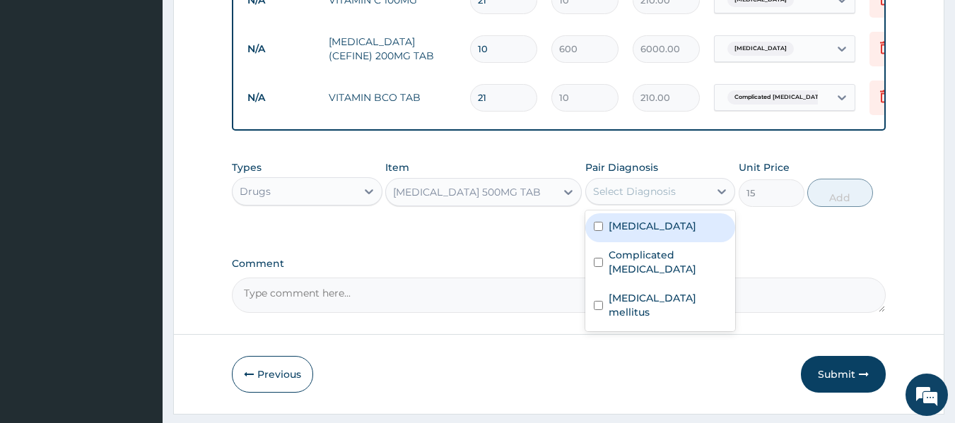
click at [662, 194] on div "Select Diagnosis" at bounding box center [634, 191] width 83 height 14
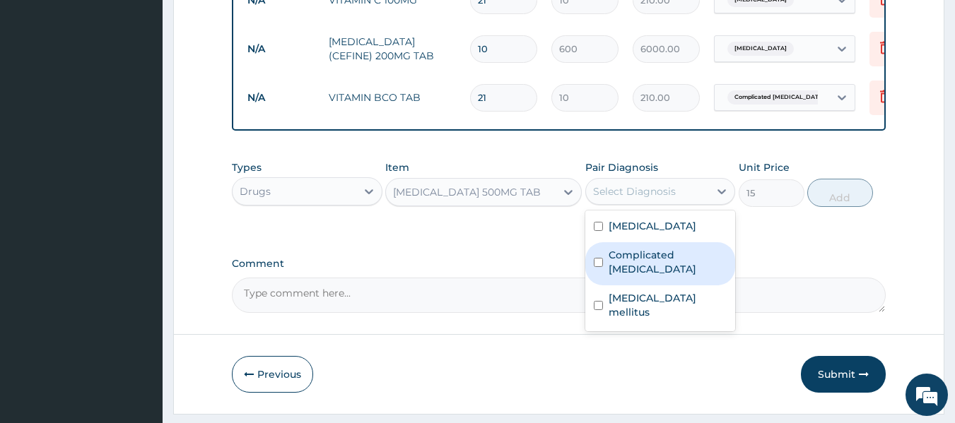
click at [691, 285] on div "Complicated [MEDICAL_DATA]" at bounding box center [660, 263] width 151 height 43
checkbox input "true"
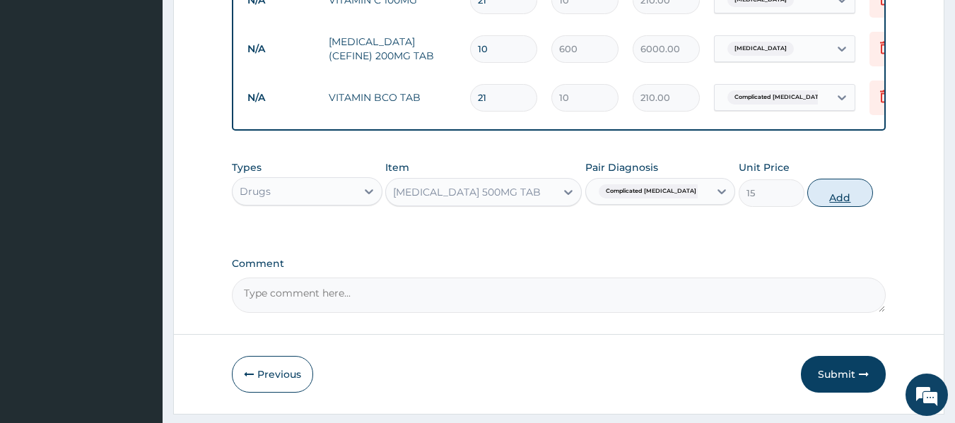
click at [826, 204] on button "Add" at bounding box center [840, 193] width 66 height 28
type input "0"
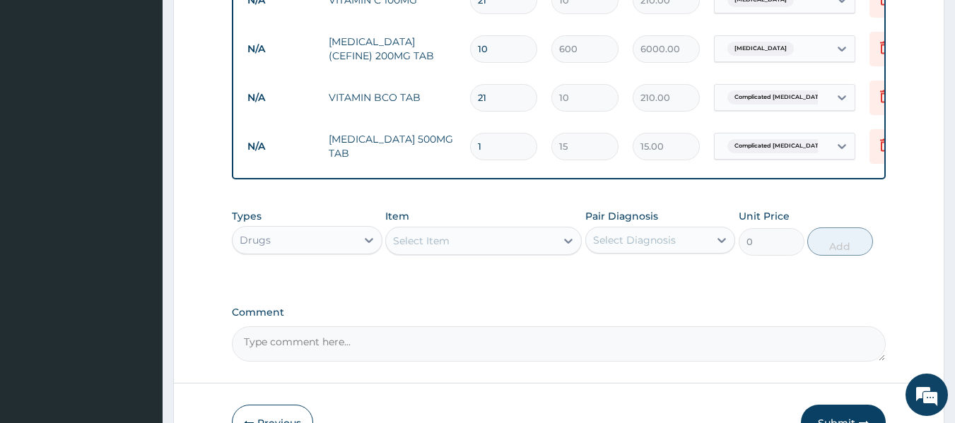
type input "18"
type input "270.00"
type input "18"
click at [882, 100] on icon at bounding box center [884, 96] width 17 height 17
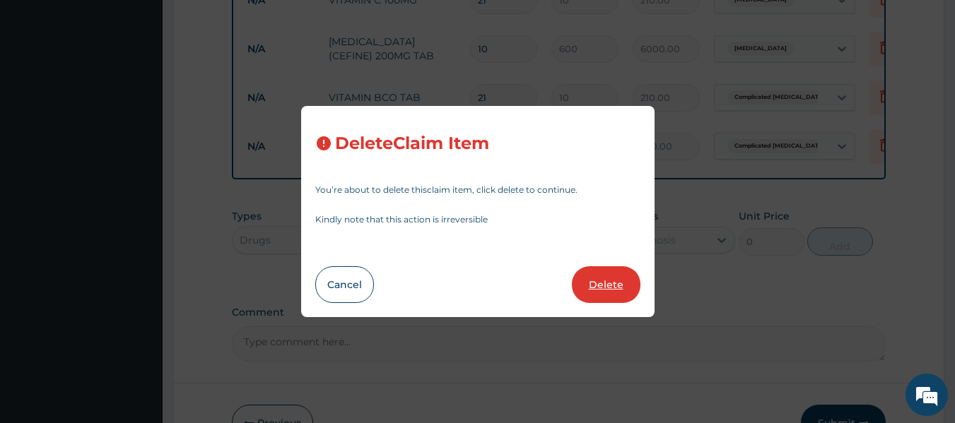
click at [626, 287] on button "Delete" at bounding box center [606, 284] width 69 height 37
type input "18"
type input "15"
type input "270.00"
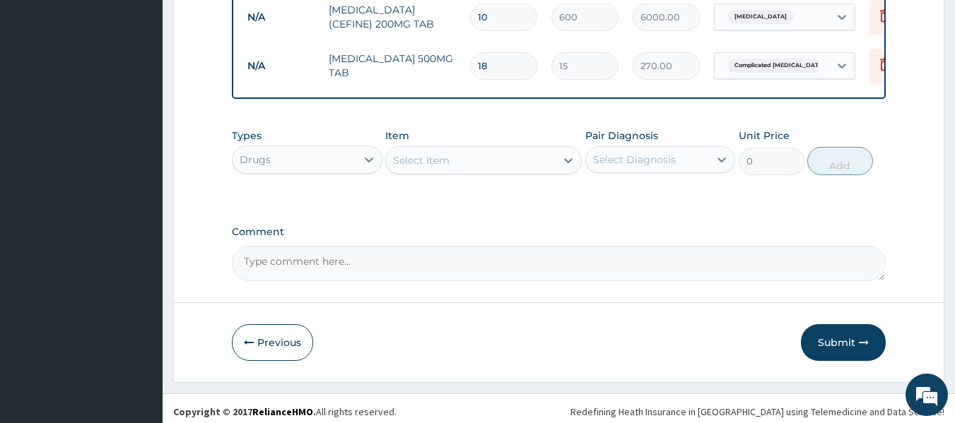
scroll to position [949, 0]
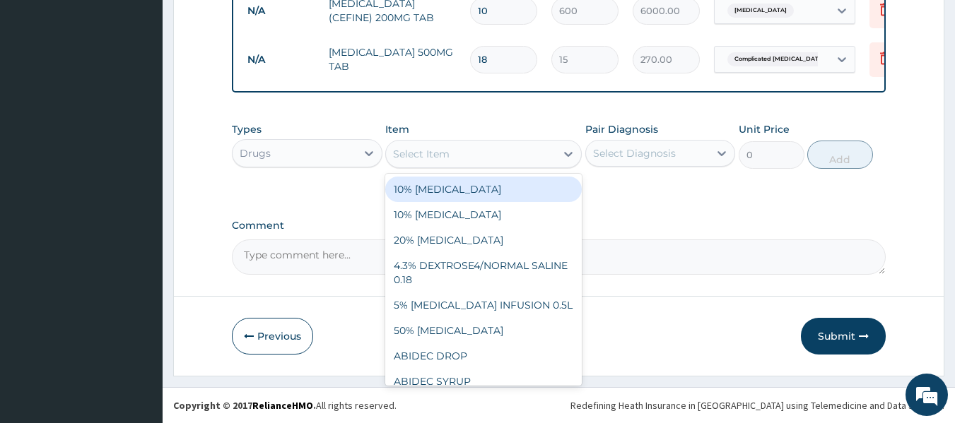
click at [456, 153] on div "Select Item" at bounding box center [471, 154] width 170 height 23
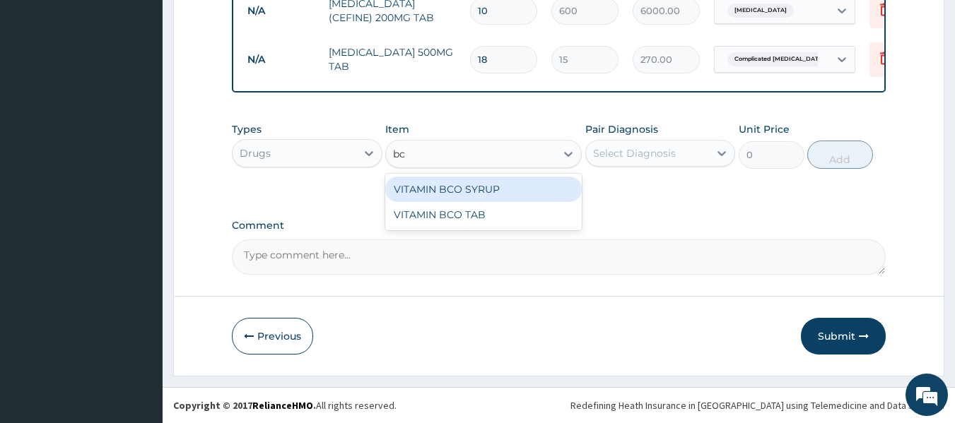
type input "bco"
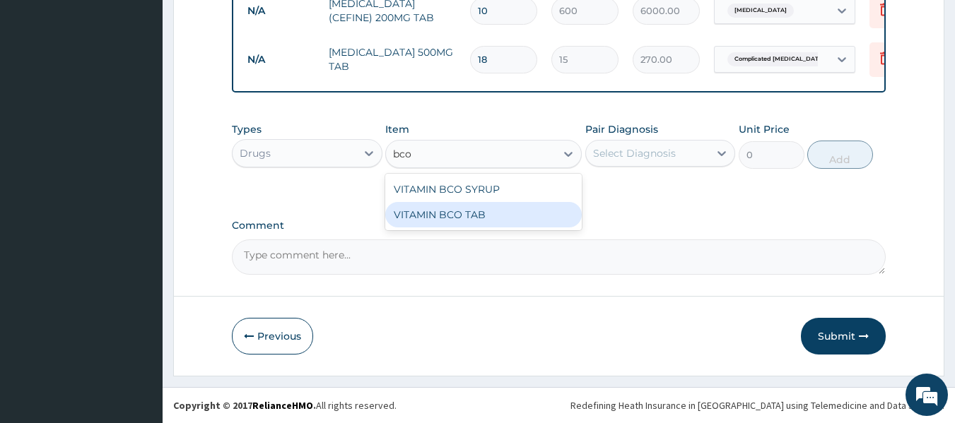
click at [486, 218] on div "VITAMIN BCO TAB" at bounding box center [483, 214] width 196 height 25
type input "10"
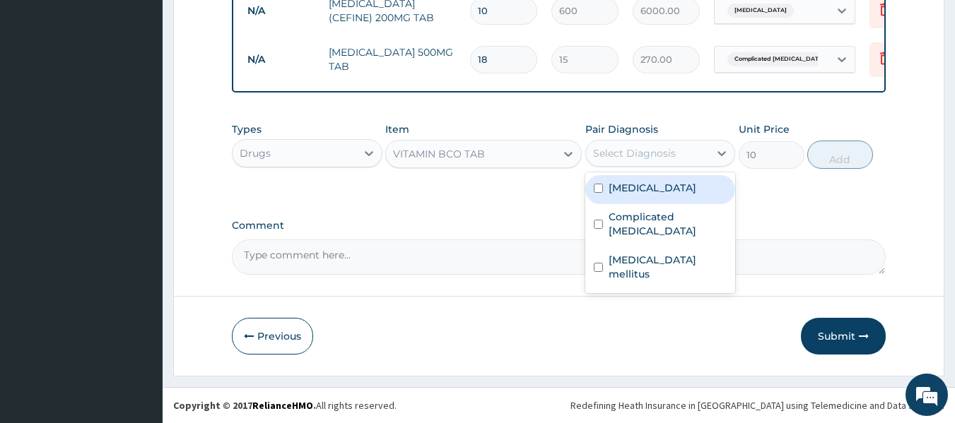
click at [685, 157] on div "Select Diagnosis" at bounding box center [648, 153] width 124 height 23
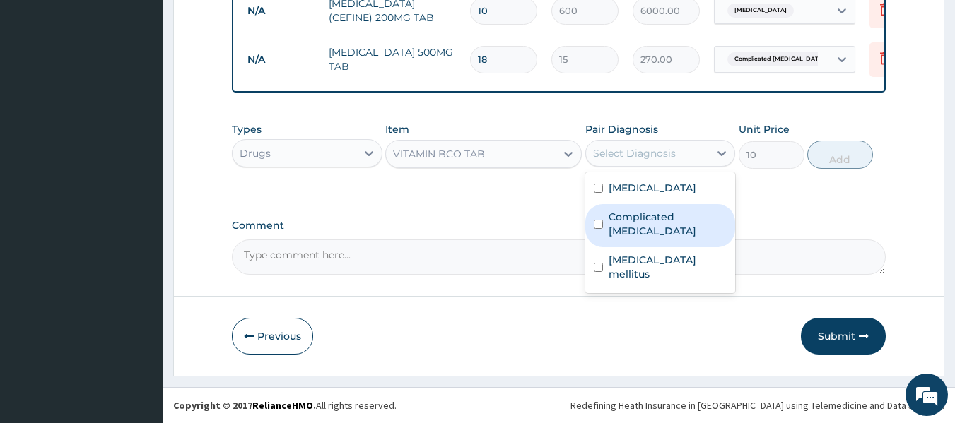
click at [685, 226] on label "Complicated [MEDICAL_DATA]" at bounding box center [667, 224] width 119 height 28
checkbox input "true"
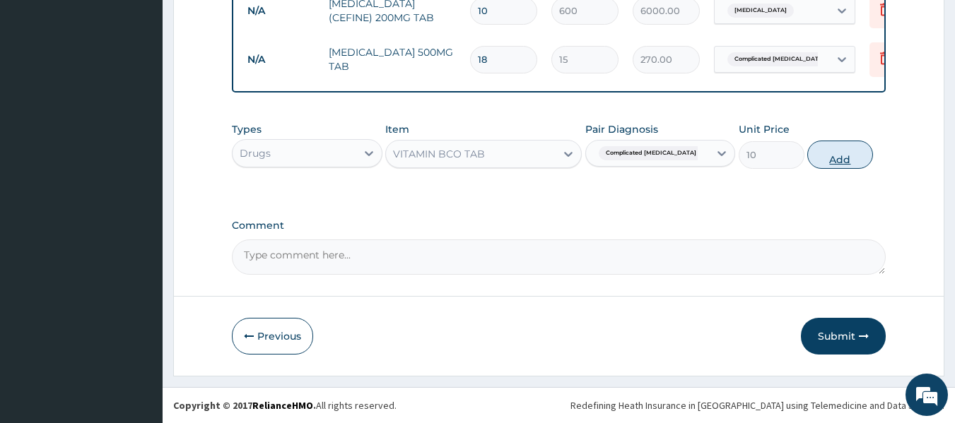
click at [844, 152] on button "Add" at bounding box center [840, 155] width 66 height 28
type input "0"
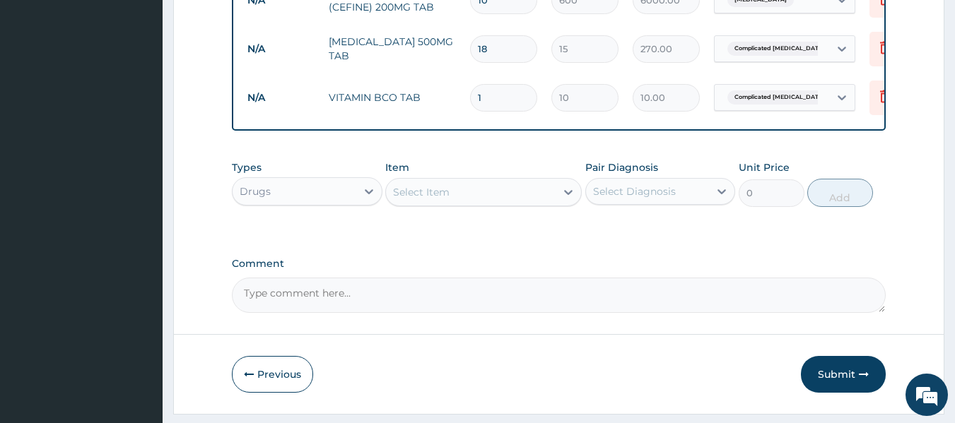
type input "0.00"
type input "2"
type input "20.00"
type input "21"
type input "210.00"
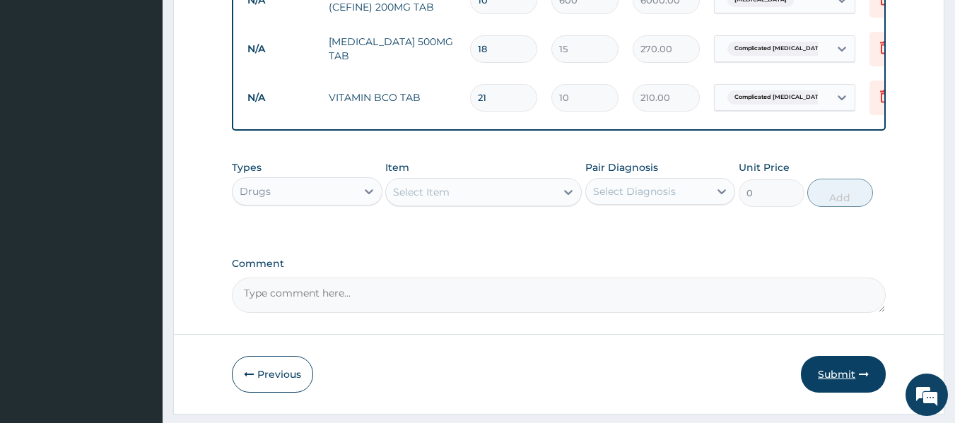
type input "21"
click at [849, 382] on button "Submit" at bounding box center [843, 374] width 85 height 37
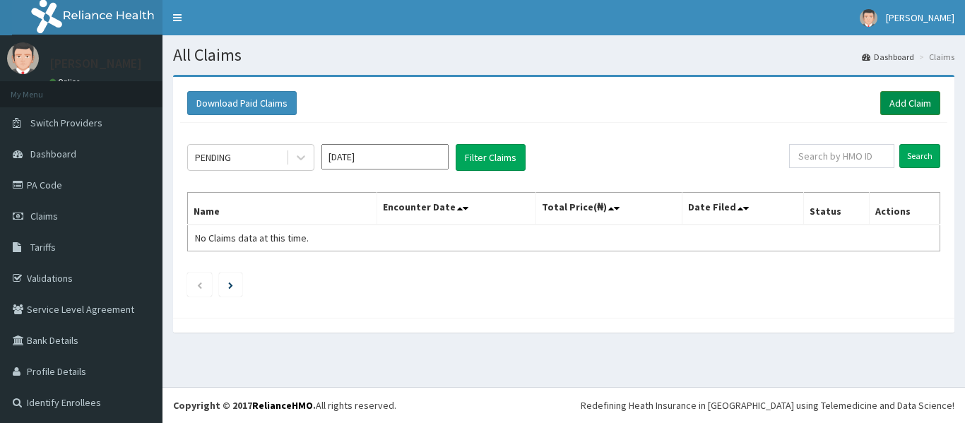
click at [915, 104] on link "Add Claim" at bounding box center [911, 103] width 60 height 24
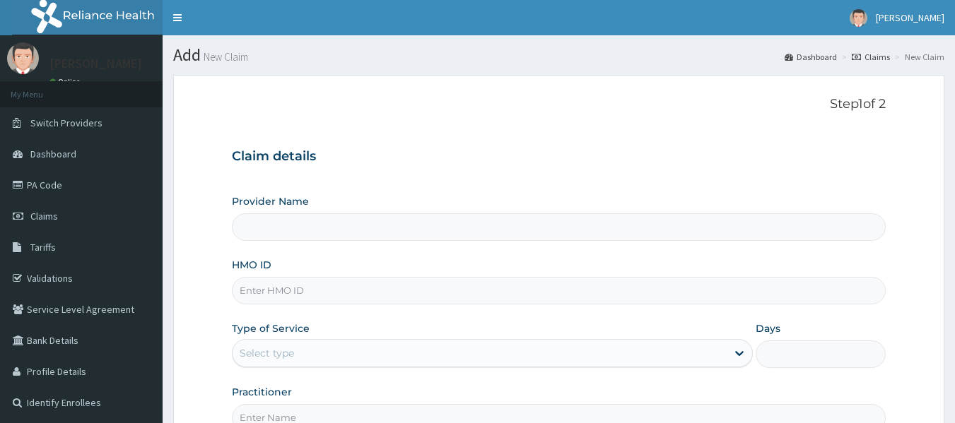
click at [329, 288] on input "HMO ID" at bounding box center [559, 291] width 654 height 28
type input "ITE/10033/F"
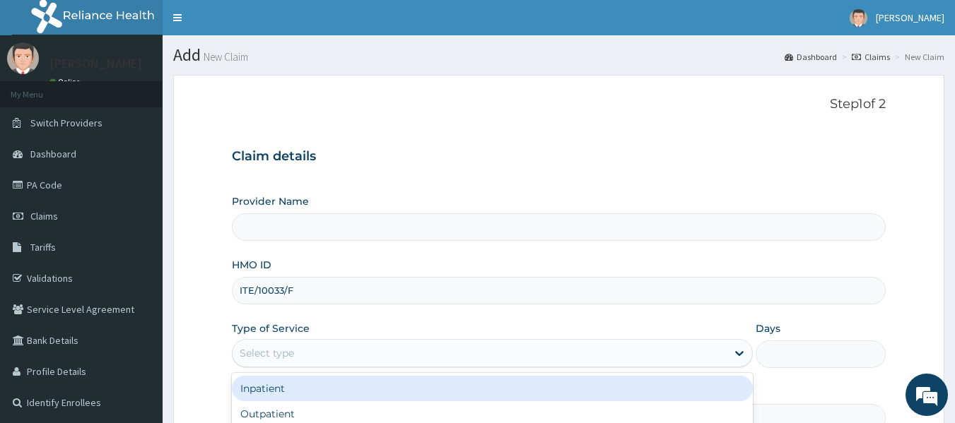
click at [359, 364] on div "Select type" at bounding box center [479, 353] width 494 height 23
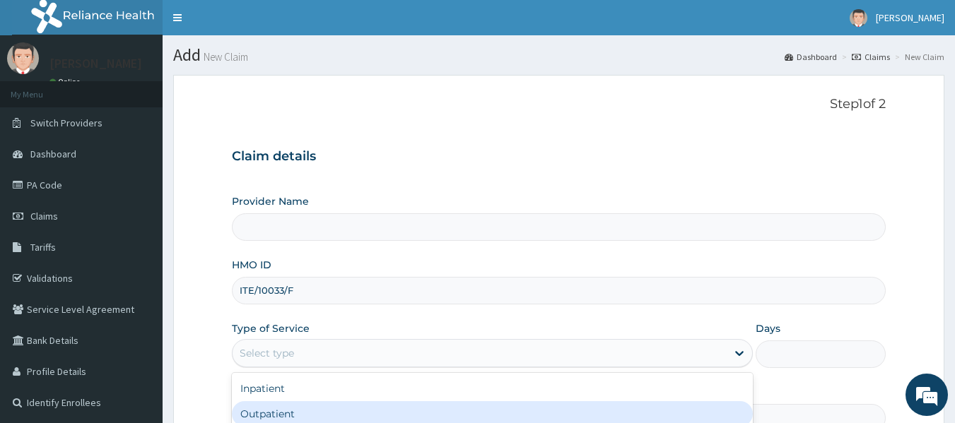
drag, startPoint x: 312, startPoint y: 416, endPoint x: 322, endPoint y: 404, distance: 16.0
click at [312, 416] on div "Outpatient" at bounding box center [492, 413] width 521 height 25
type input "1"
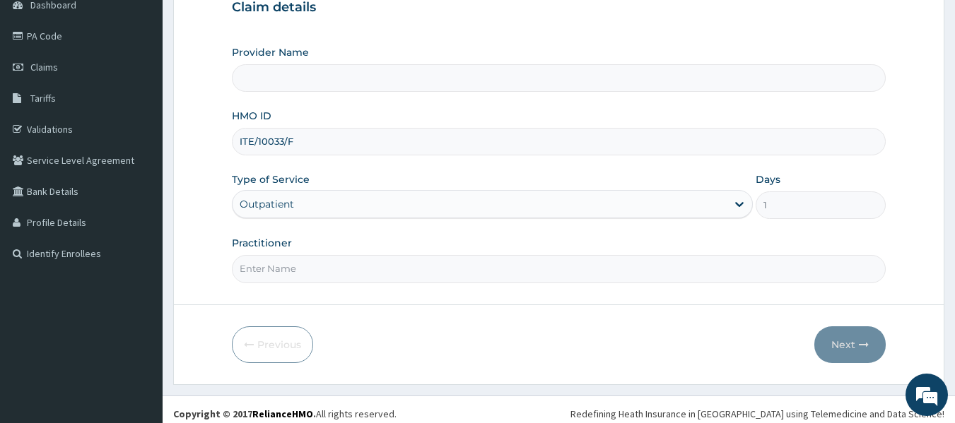
scroll to position [158, 0]
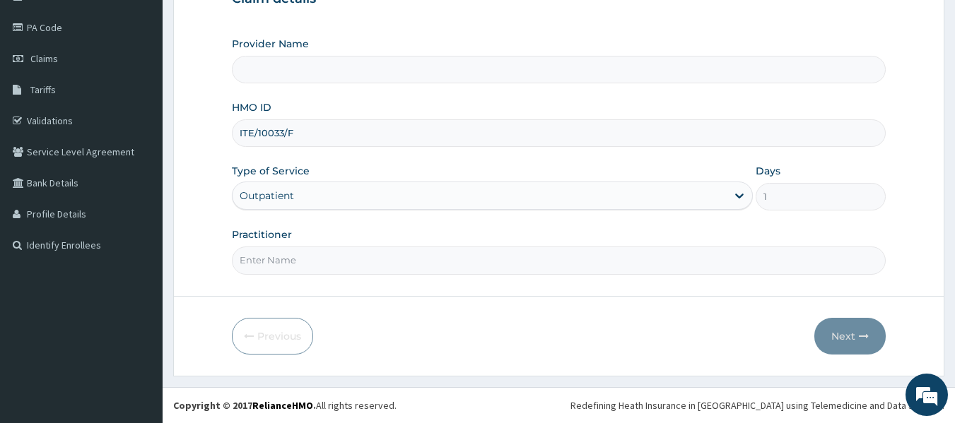
click at [299, 253] on input "Practitioner" at bounding box center [559, 261] width 654 height 28
type input "DR. WIFA"
click at [848, 335] on button "Next" at bounding box center [849, 336] width 71 height 37
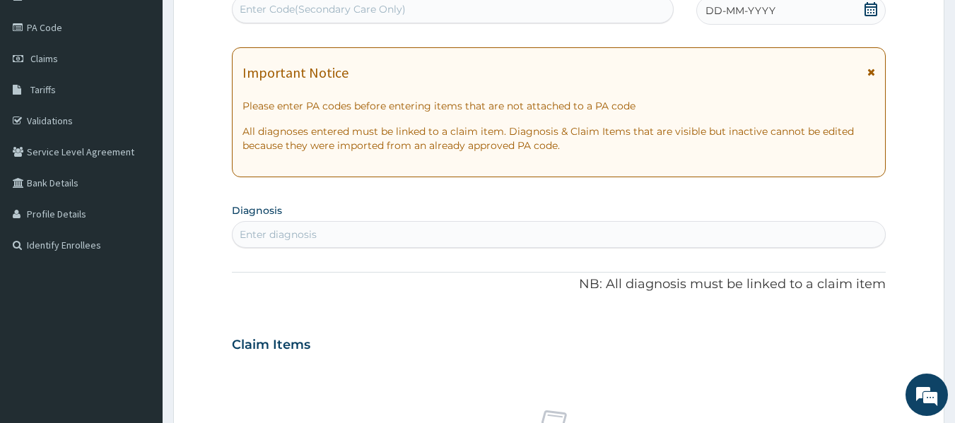
click at [789, 4] on div "DD-MM-YYYY" at bounding box center [790, 10] width 189 height 28
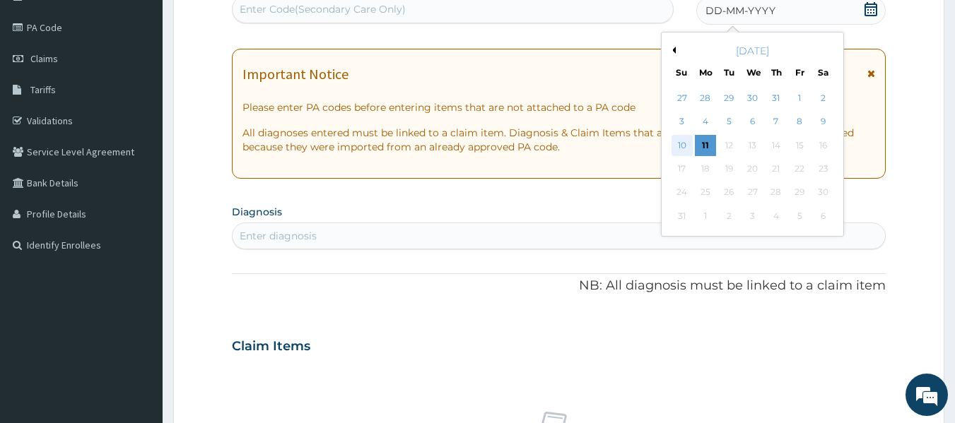
click at [686, 143] on div "10" at bounding box center [681, 145] width 21 height 21
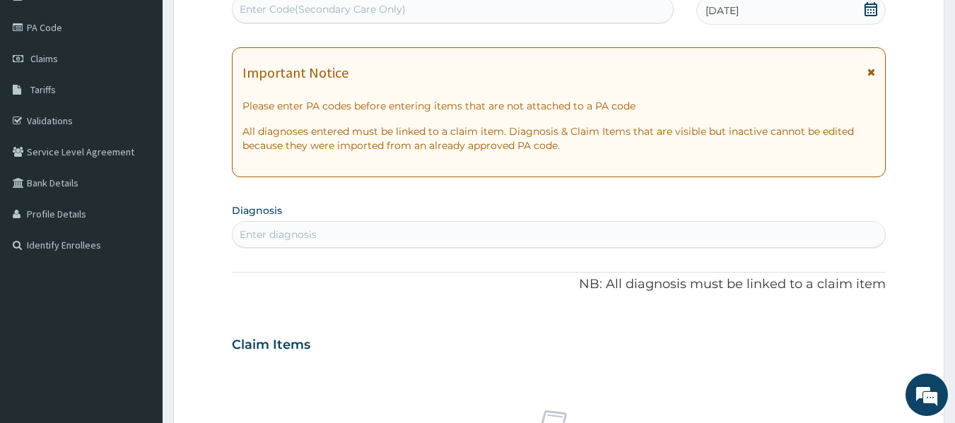
click at [425, 229] on div "Enter diagnosis" at bounding box center [558, 234] width 653 height 23
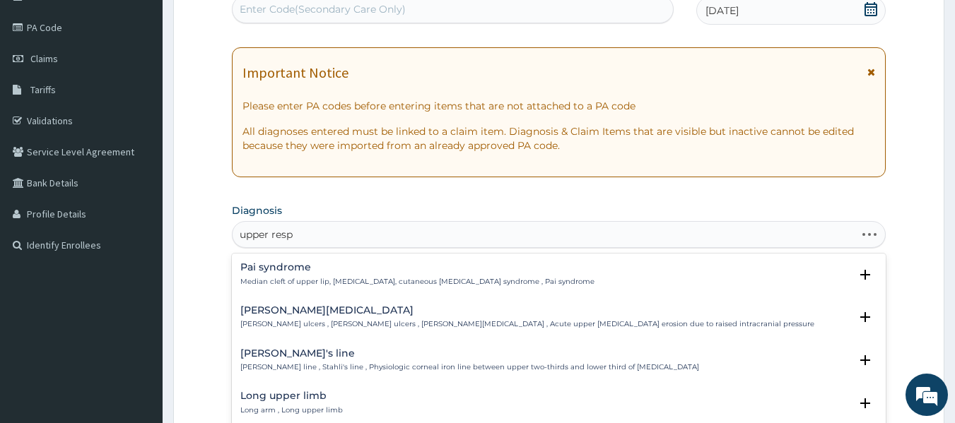
type input "upper respi"
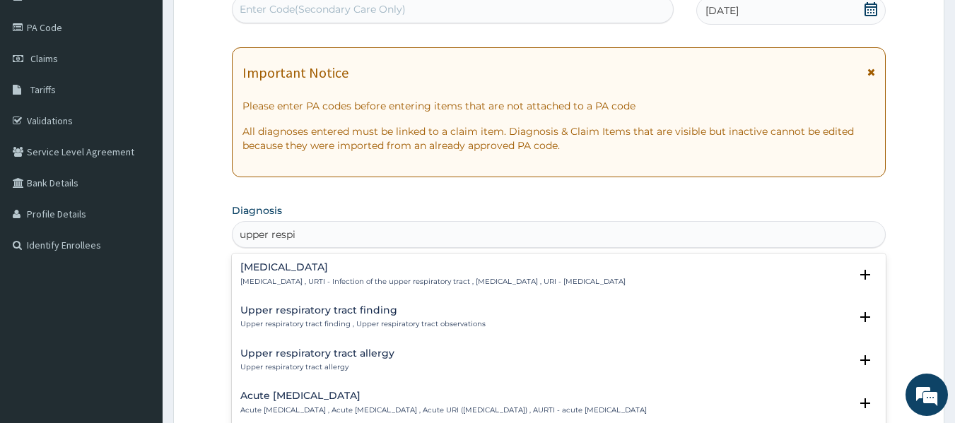
click at [307, 273] on div "Upper respiratory infection Upper respiratory infection , URTI - Infection of t…" at bounding box center [432, 274] width 385 height 25
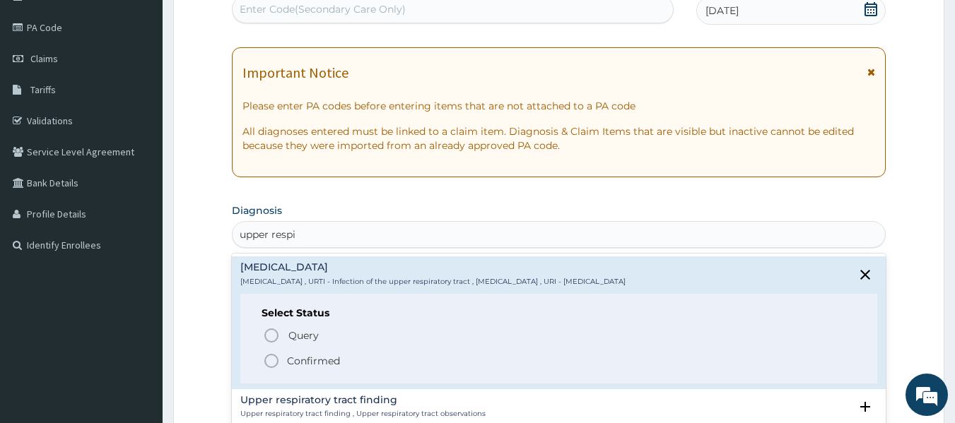
click at [273, 358] on icon "status option filled" at bounding box center [271, 361] width 17 height 17
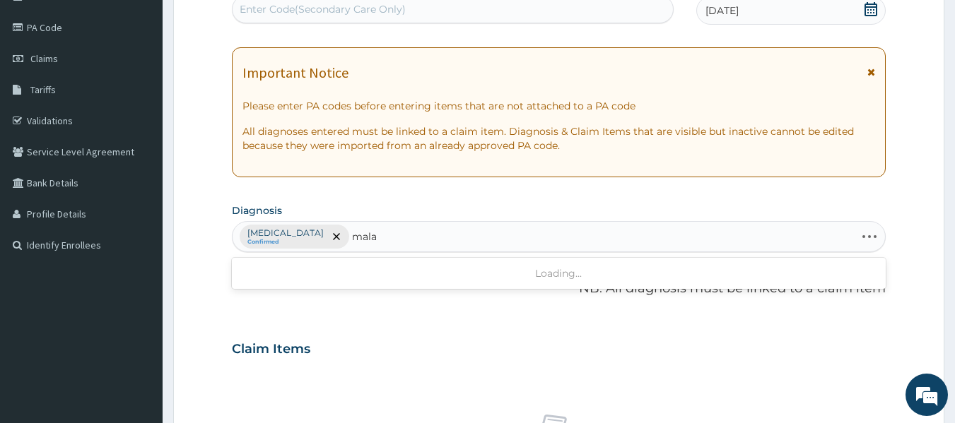
type input "malar"
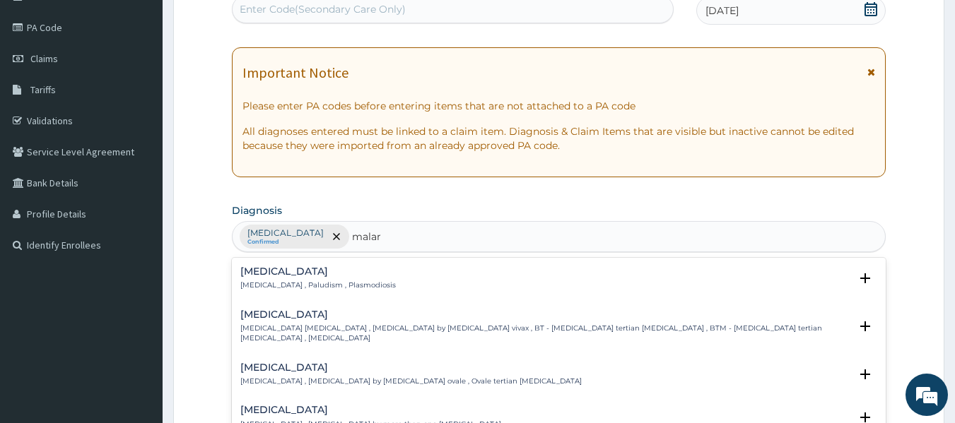
click at [288, 284] on p "[MEDICAL_DATA] , Paludism , Plasmodiosis" at bounding box center [317, 286] width 155 height 10
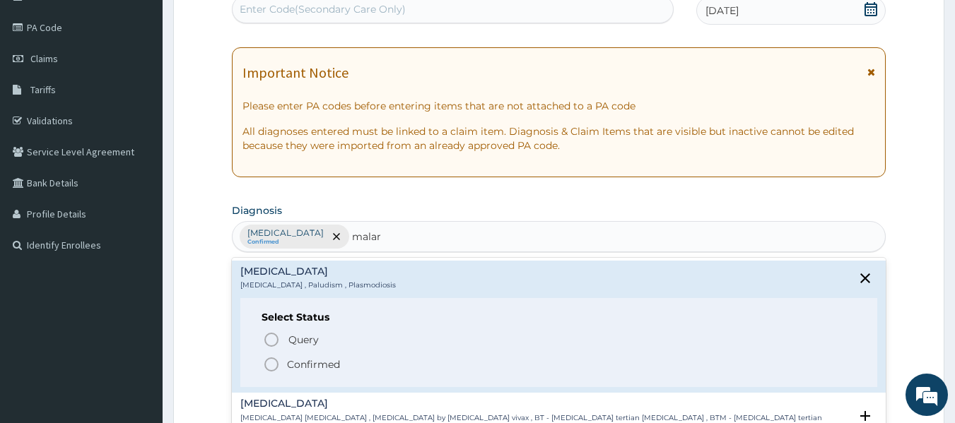
click at [271, 365] on icon "status option filled" at bounding box center [271, 364] width 17 height 17
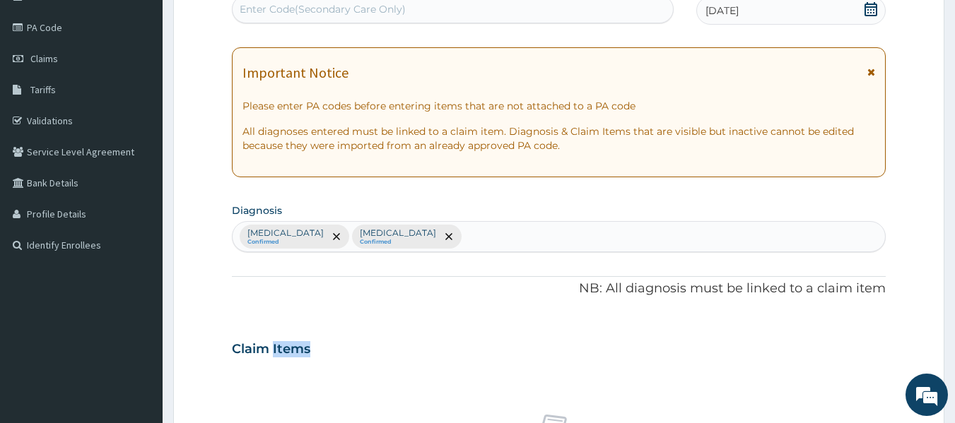
click at [271, 365] on div "Claim Items No claim item" at bounding box center [559, 429] width 654 height 203
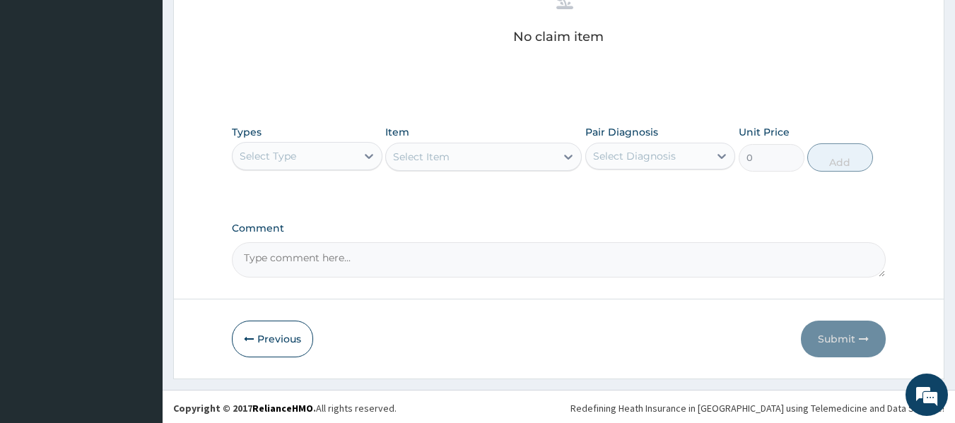
scroll to position [596, 0]
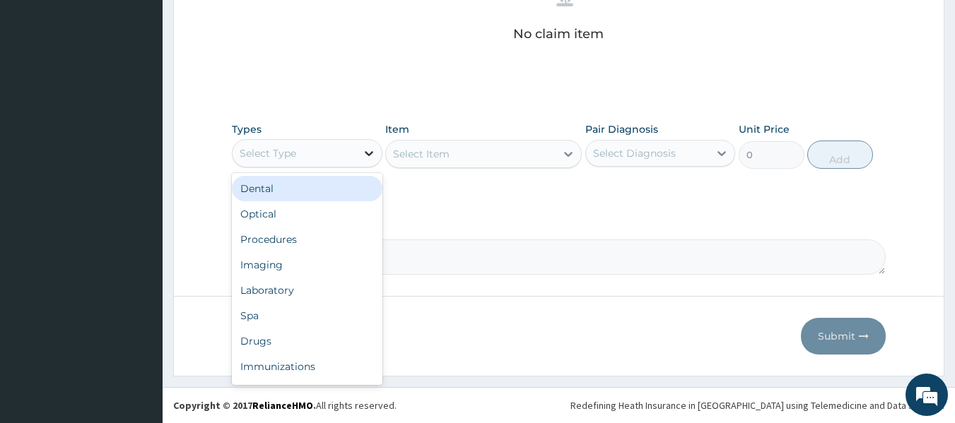
click at [367, 160] on div at bounding box center [368, 153] width 25 height 25
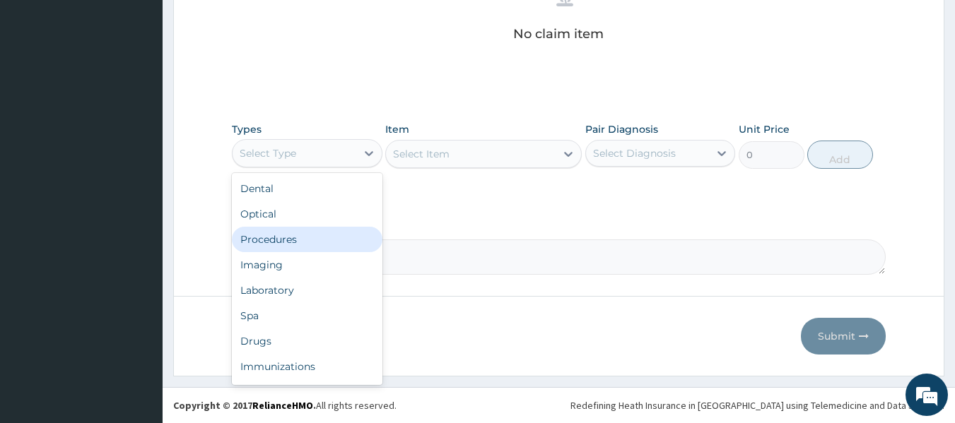
click at [335, 233] on div "Procedures" at bounding box center [307, 239] width 151 height 25
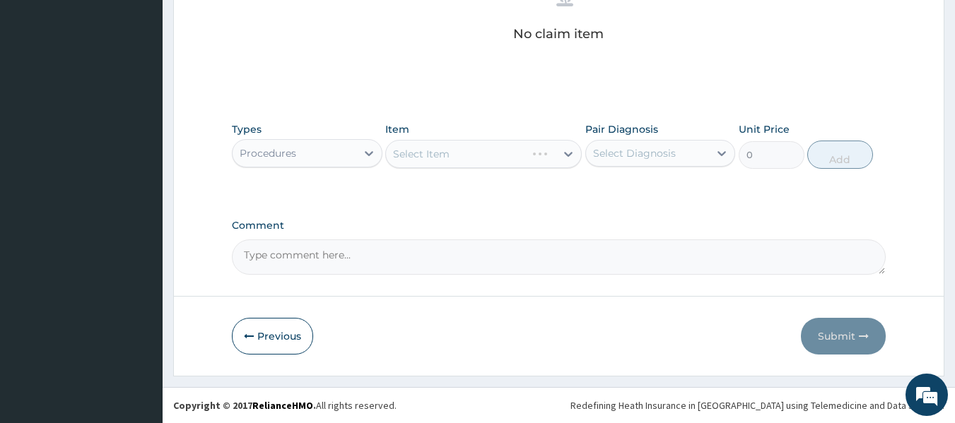
click at [481, 143] on div "Select Item" at bounding box center [483, 154] width 196 height 28
click at [496, 151] on div "Select Item" at bounding box center [483, 154] width 196 height 28
click at [496, 155] on div "Select Item" at bounding box center [483, 154] width 196 height 28
click at [514, 157] on div "Select Item" at bounding box center [483, 154] width 196 height 28
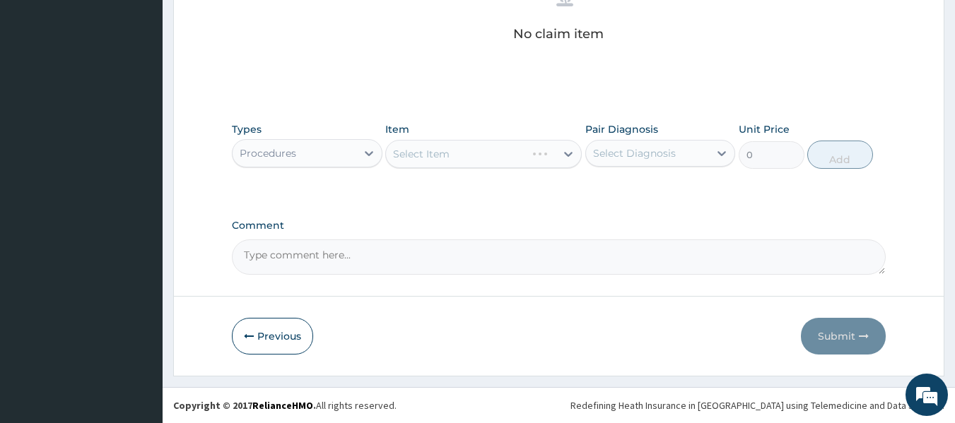
click at [513, 160] on div "Select Item" at bounding box center [483, 154] width 196 height 28
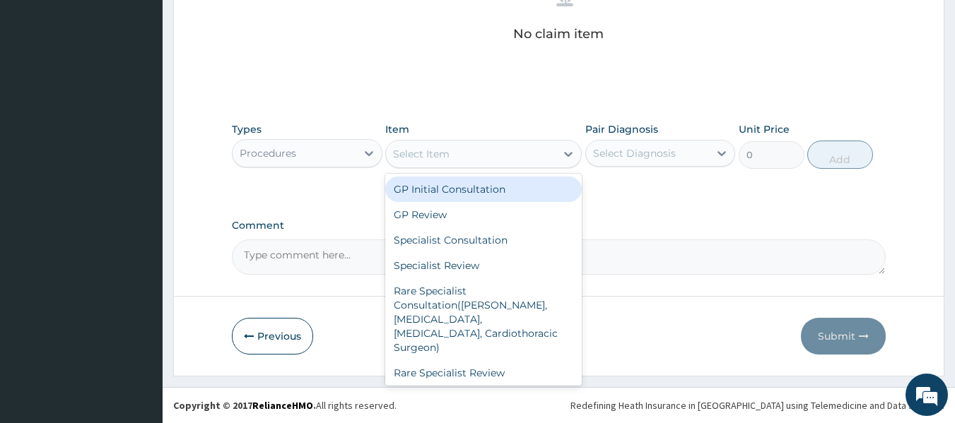
click at [530, 155] on div "Select Item" at bounding box center [471, 154] width 170 height 23
click at [510, 194] on div "GP Initial Consultation" at bounding box center [483, 189] width 196 height 25
type input "2000"
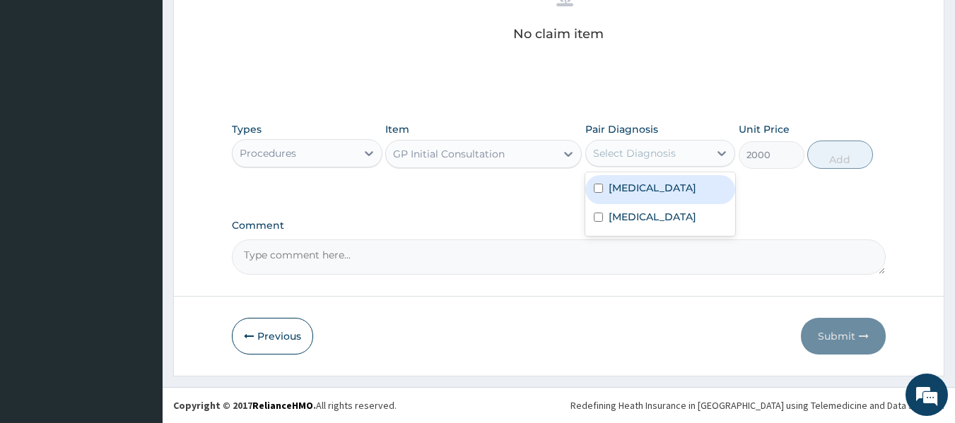
click at [686, 141] on div "Select Diagnosis" at bounding box center [660, 153] width 151 height 27
click at [671, 195] on label "Upper respiratory infection" at bounding box center [652, 188] width 88 height 14
checkbox input "true"
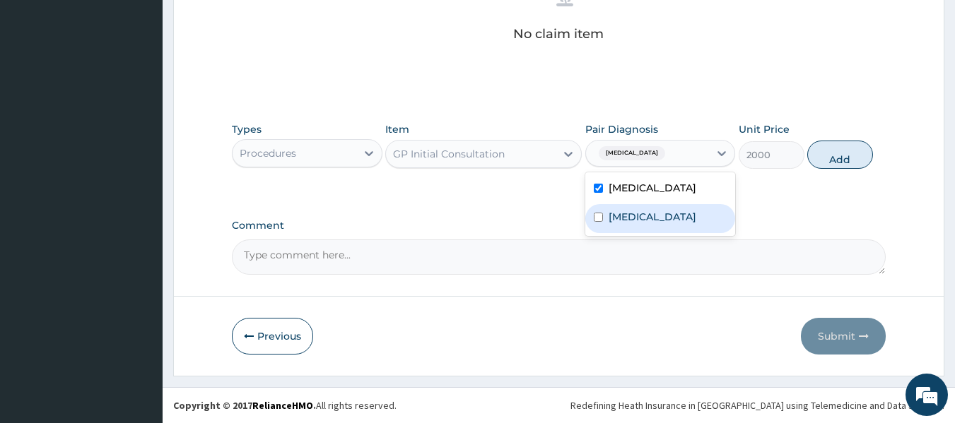
click at [671, 233] on div "[MEDICAL_DATA]" at bounding box center [660, 218] width 151 height 29
checkbox input "true"
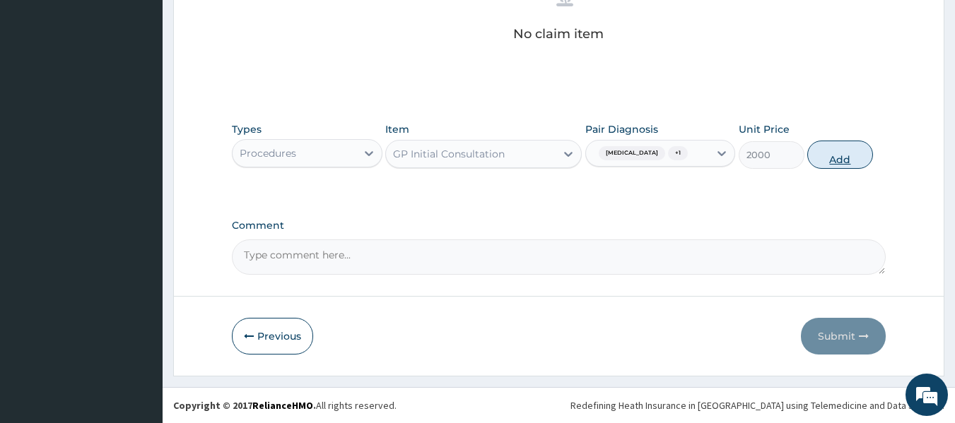
click at [828, 158] on button "Add" at bounding box center [840, 155] width 66 height 28
type input "0"
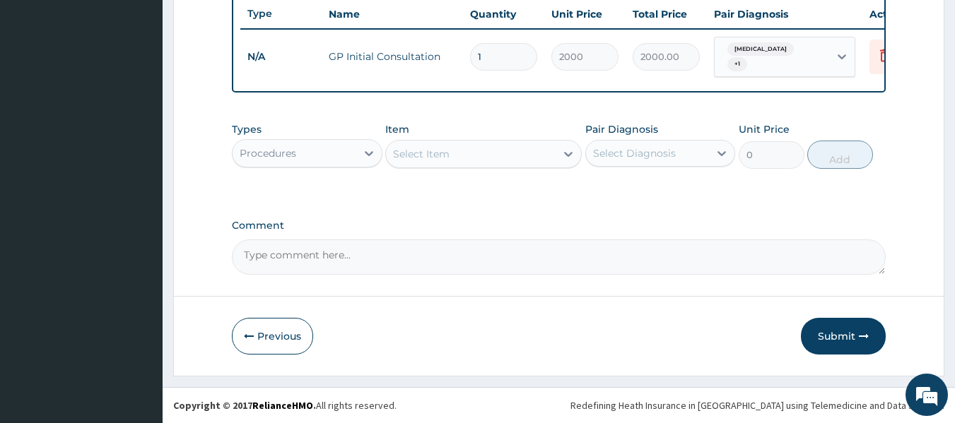
click at [505, 162] on div "Select Item" at bounding box center [471, 154] width 170 height 23
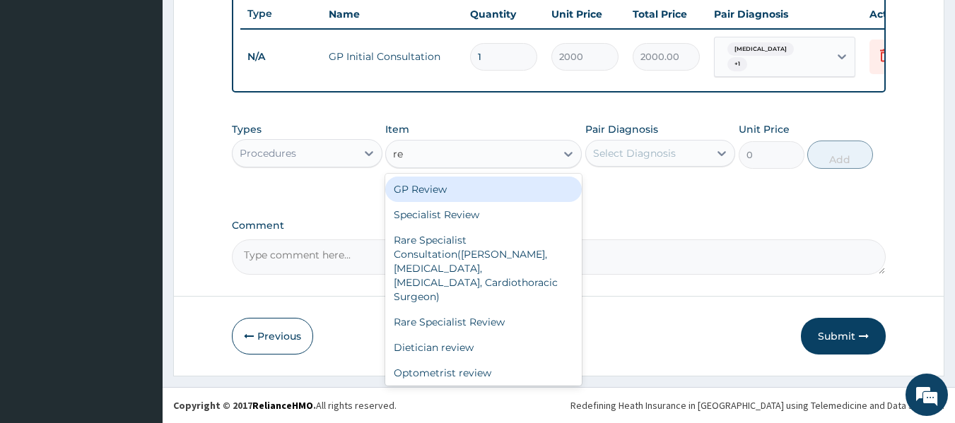
type input "reg"
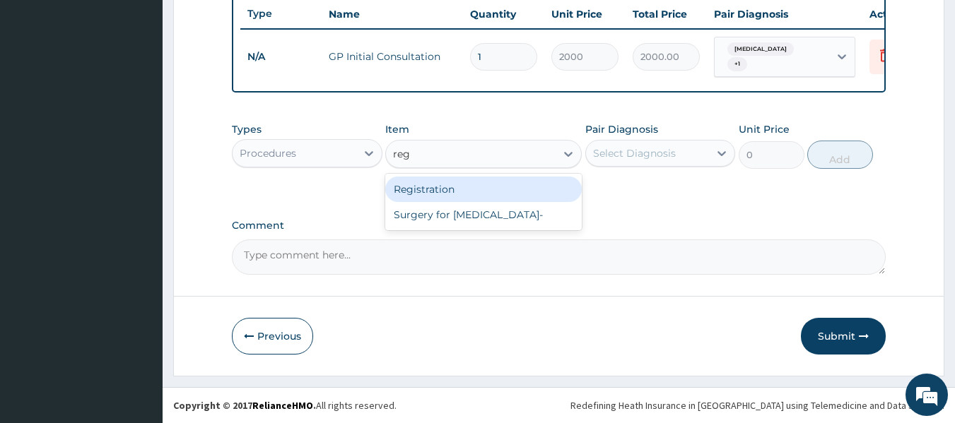
click at [442, 187] on div "Registration" at bounding box center [483, 189] width 196 height 25
type input "1000"
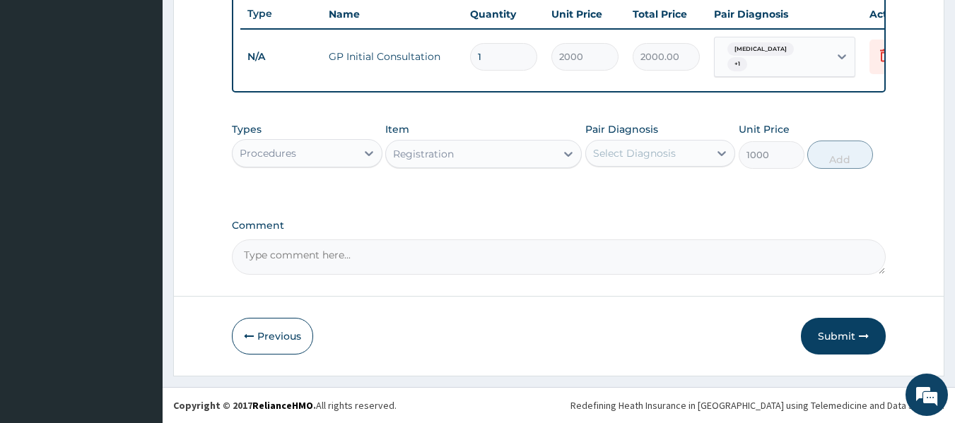
click at [669, 165] on div "Select Diagnosis" at bounding box center [648, 153] width 124 height 23
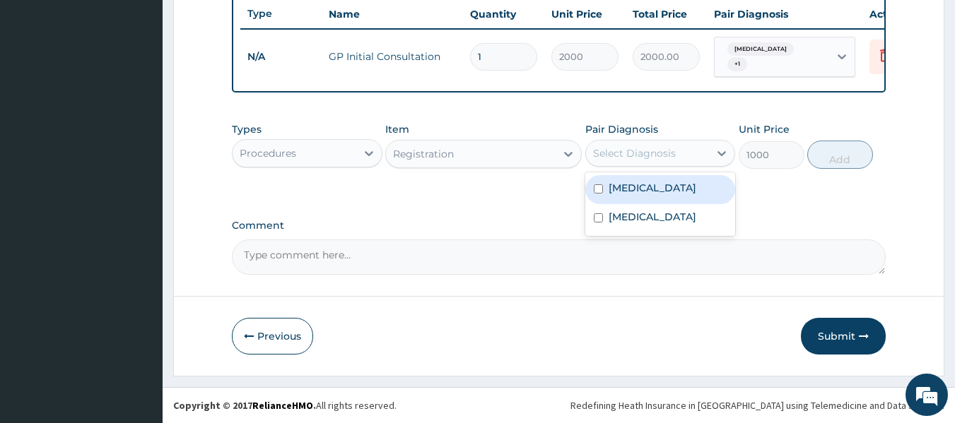
click at [665, 192] on label "Upper respiratory infection" at bounding box center [652, 188] width 88 height 14
checkbox input "true"
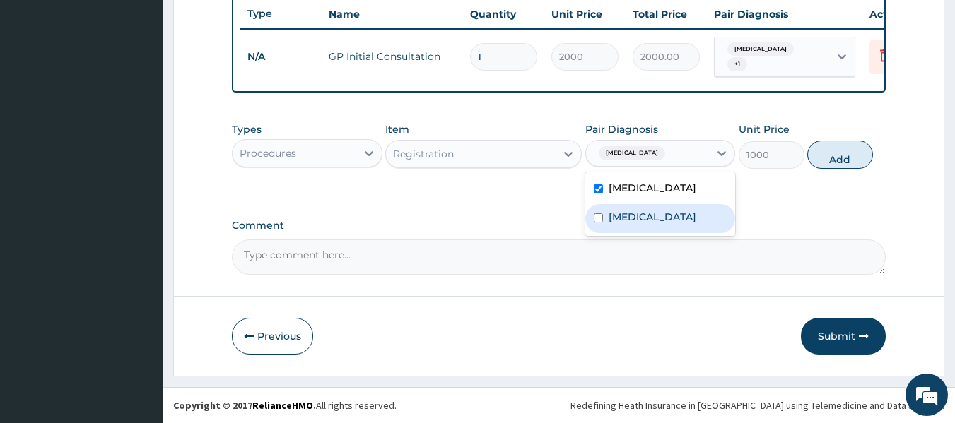
click at [650, 233] on div "[MEDICAL_DATA]" at bounding box center [660, 218] width 151 height 29
checkbox input "true"
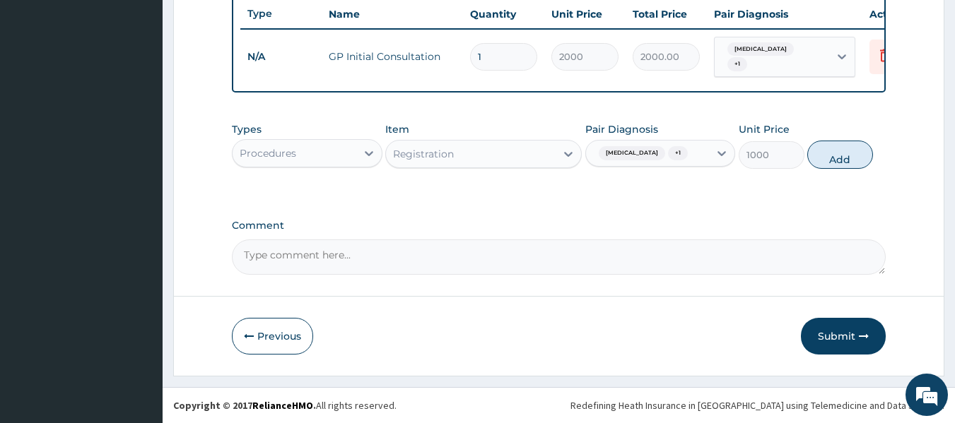
click at [825, 169] on button "Add" at bounding box center [840, 155] width 66 height 28
type input "0"
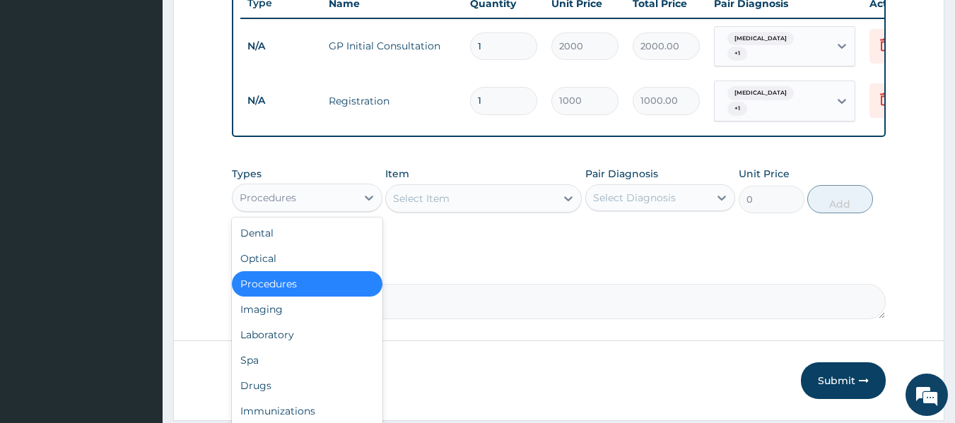
click at [350, 207] on div "Procedures" at bounding box center [294, 198] width 124 height 23
click at [369, 346] on div "Laboratory" at bounding box center [307, 334] width 151 height 25
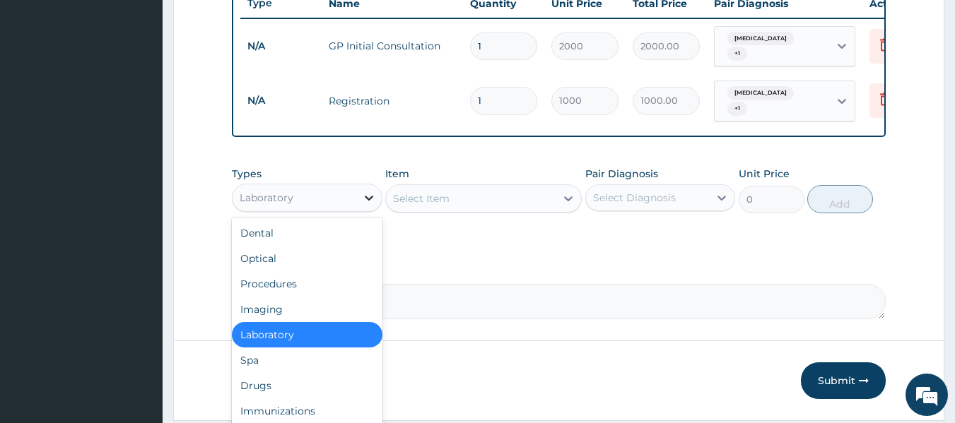
click at [358, 204] on div at bounding box center [368, 197] width 25 height 25
click at [365, 389] on div "Drugs" at bounding box center [307, 385] width 151 height 25
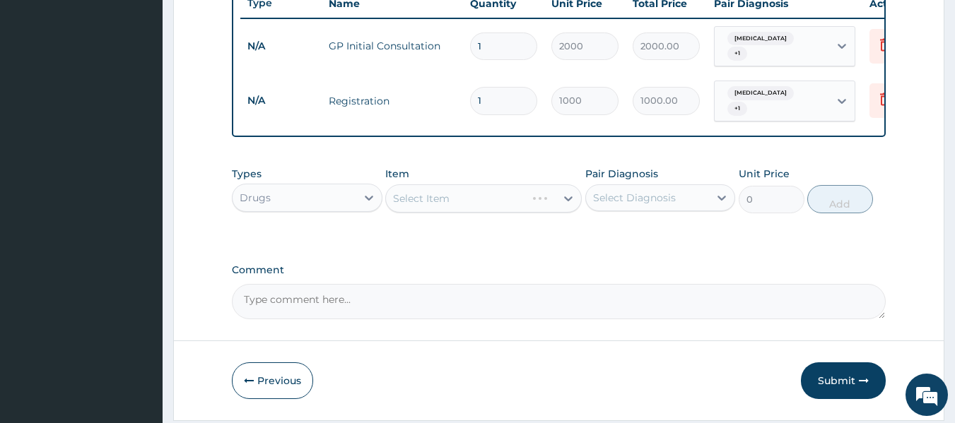
click at [478, 208] on div "Select Item" at bounding box center [483, 198] width 196 height 28
click at [475, 208] on div "Select Item" at bounding box center [483, 198] width 196 height 28
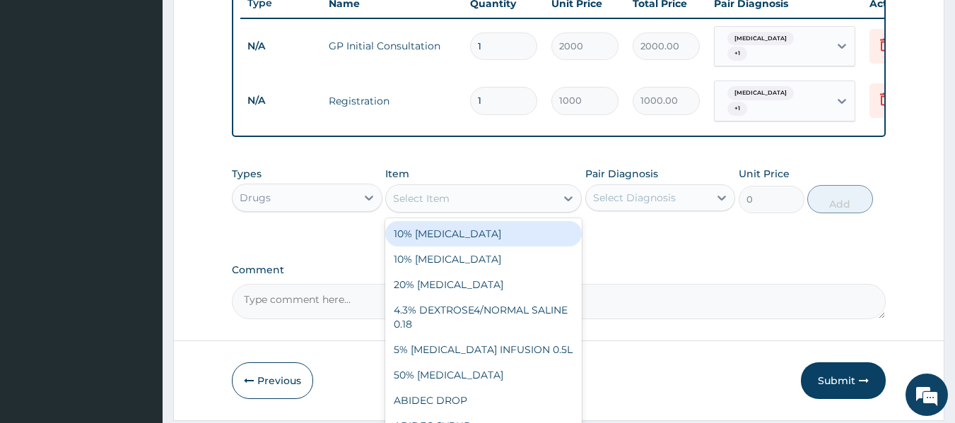
click at [488, 213] on div "Select Item" at bounding box center [483, 198] width 196 height 28
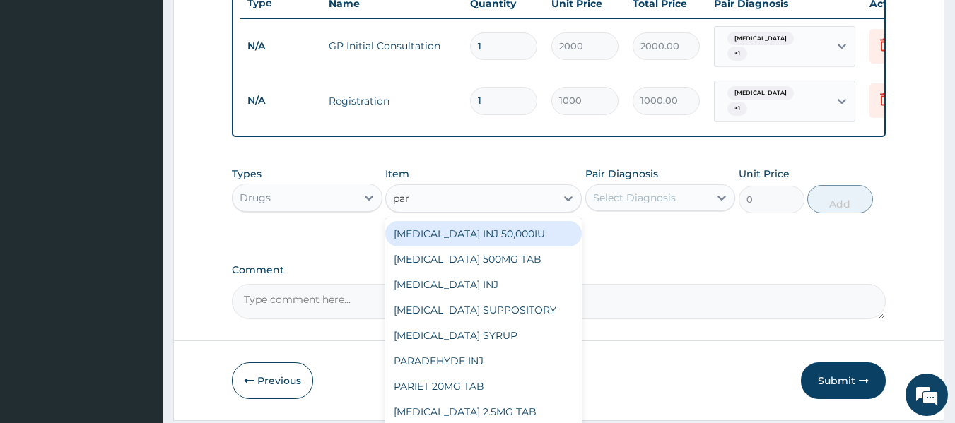
type input "para"
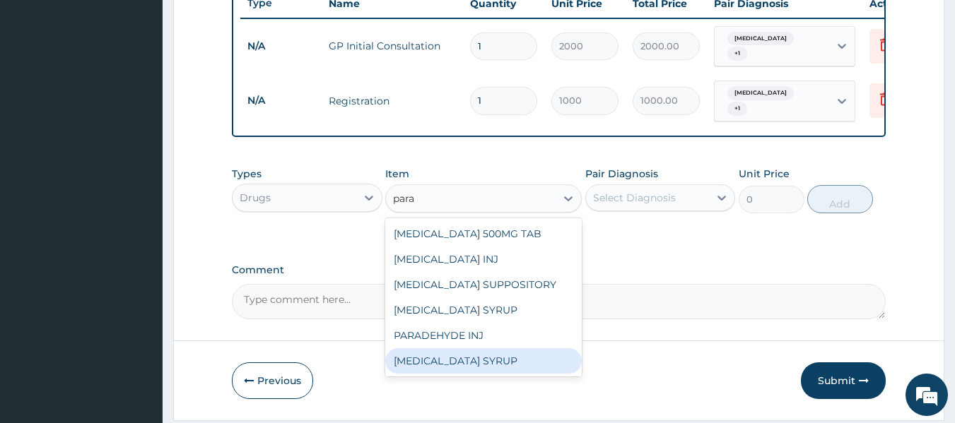
click at [499, 370] on div "[MEDICAL_DATA] SYRUP" at bounding box center [483, 360] width 196 height 25
type input "1000"
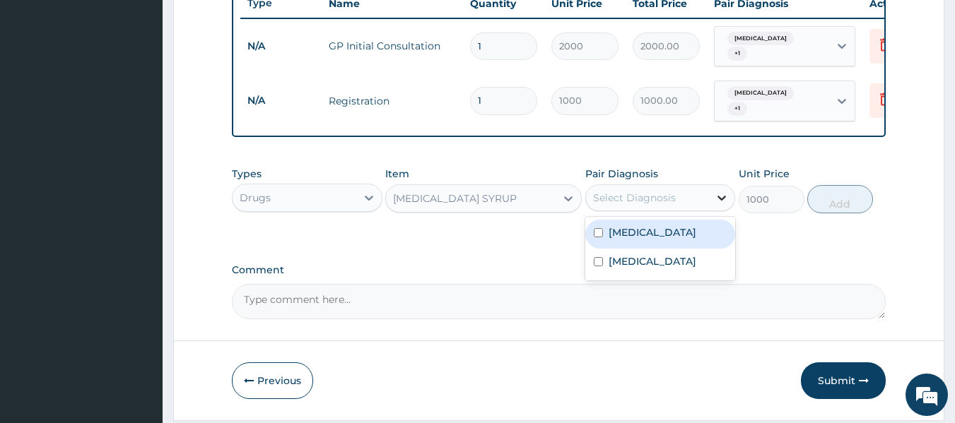
click at [719, 202] on icon at bounding box center [721, 198] width 14 height 14
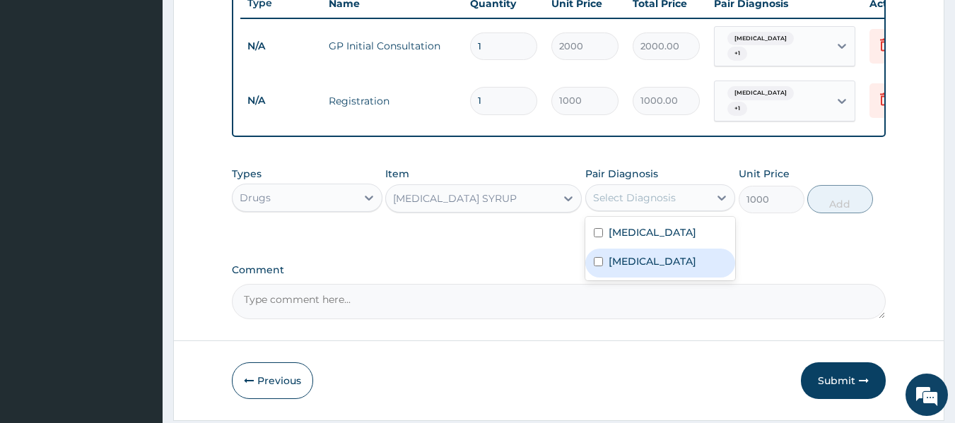
click at [641, 269] on label "Malaria" at bounding box center [652, 261] width 88 height 14
checkbox input "true"
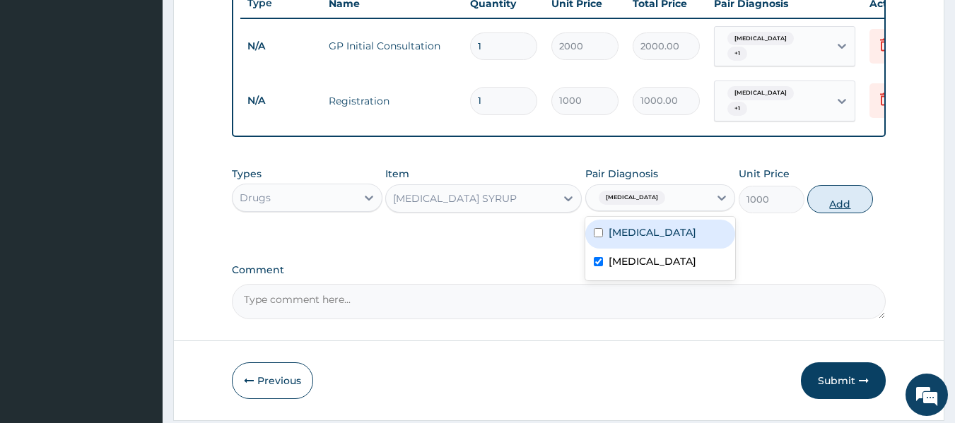
click at [831, 209] on button "Add" at bounding box center [840, 199] width 66 height 28
type input "0"
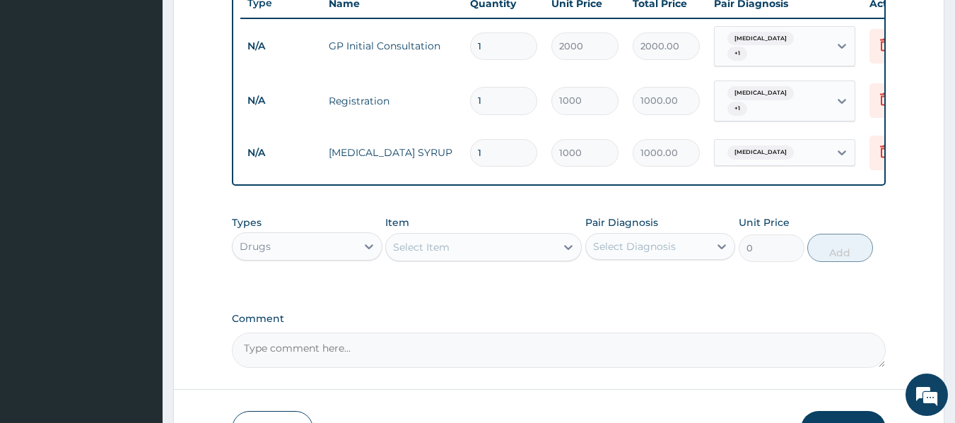
click at [498, 259] on div "Select Item" at bounding box center [471, 247] width 170 height 23
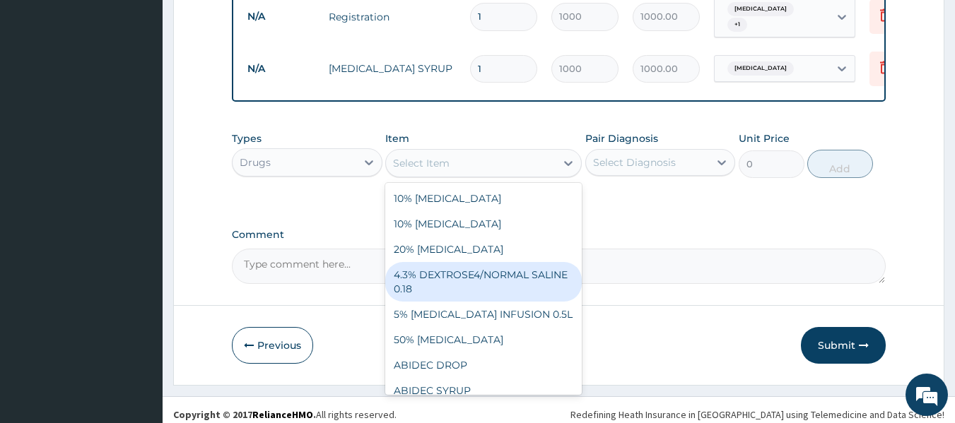
scroll to position [649, 0]
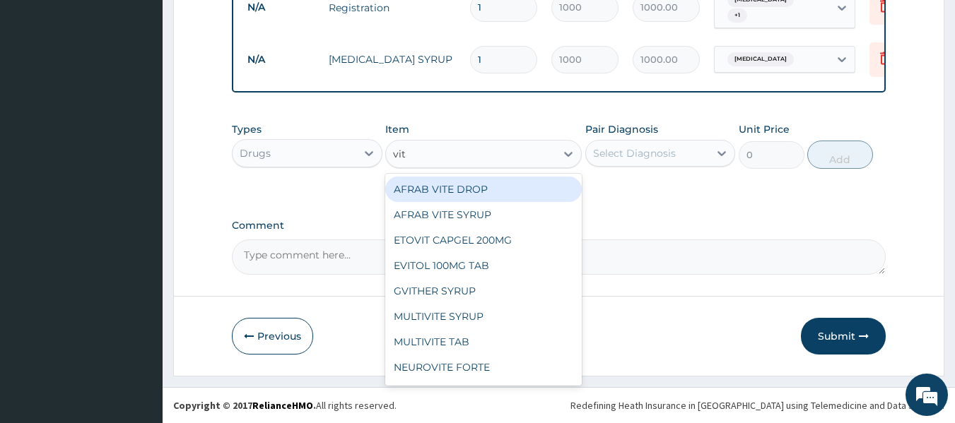
type input "vita"
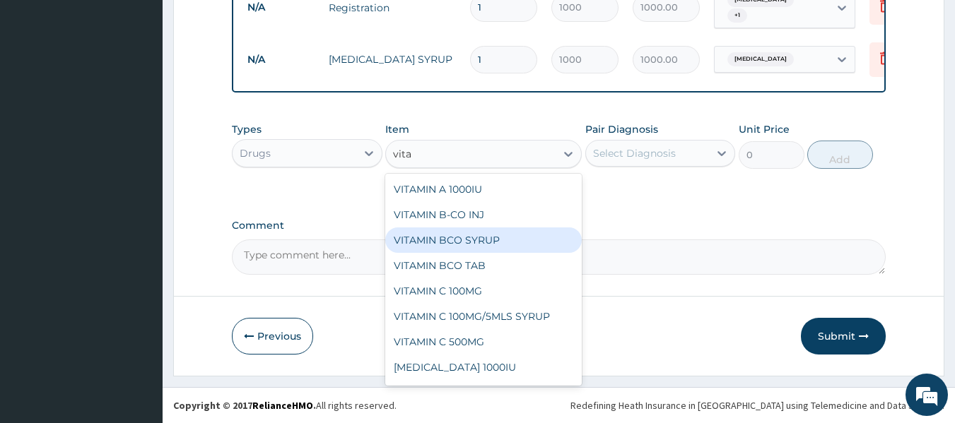
click at [493, 242] on div "VITAMIN BCO SYRUP" at bounding box center [483, 240] width 196 height 25
type input "300"
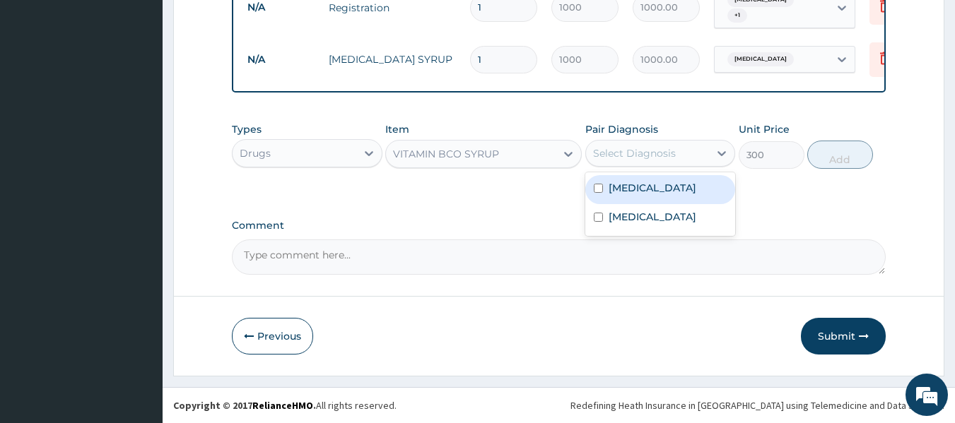
click at [676, 155] on div "Select Diagnosis" at bounding box center [648, 153] width 124 height 23
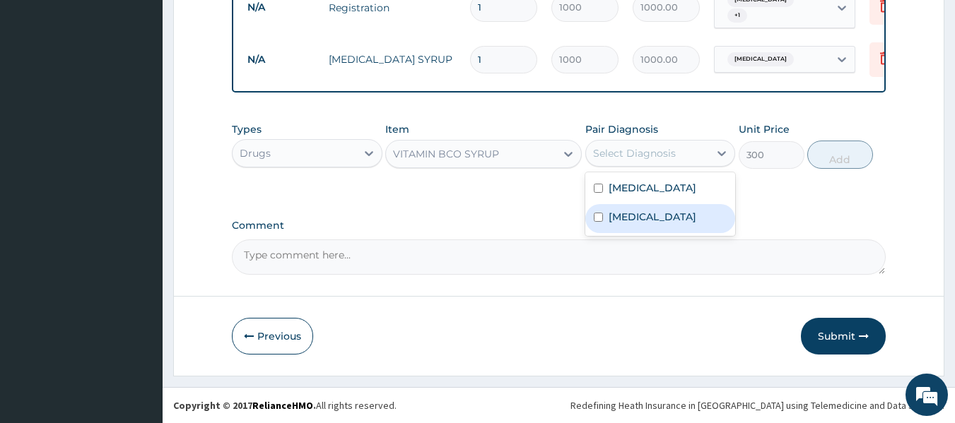
click at [668, 229] on div "[MEDICAL_DATA]" at bounding box center [660, 218] width 151 height 29
checkbox input "true"
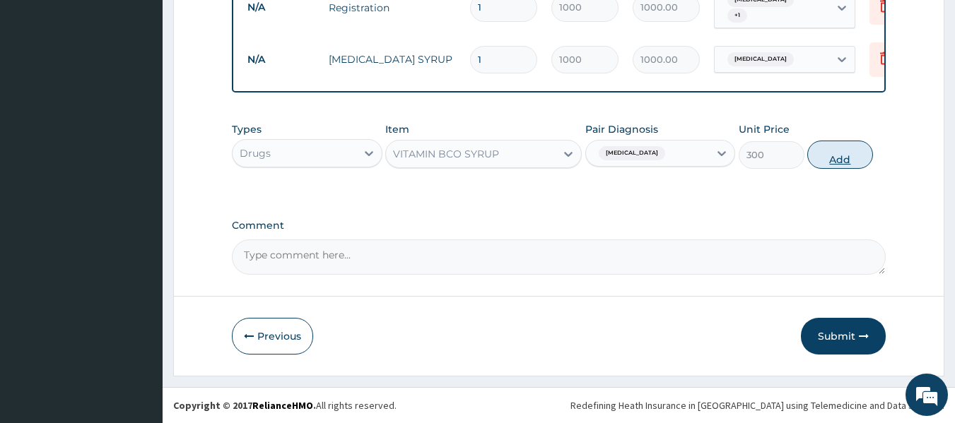
click at [840, 151] on button "Add" at bounding box center [840, 155] width 66 height 28
type input "0"
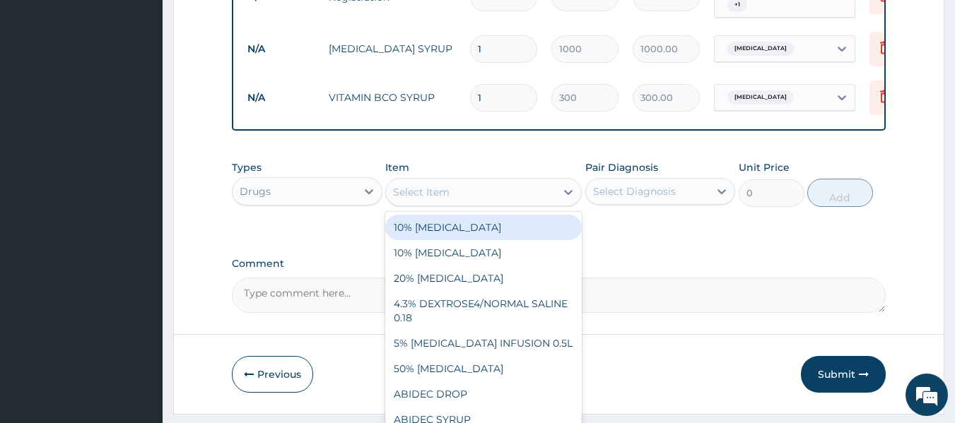
click at [505, 199] on div "Select Item" at bounding box center [471, 192] width 170 height 23
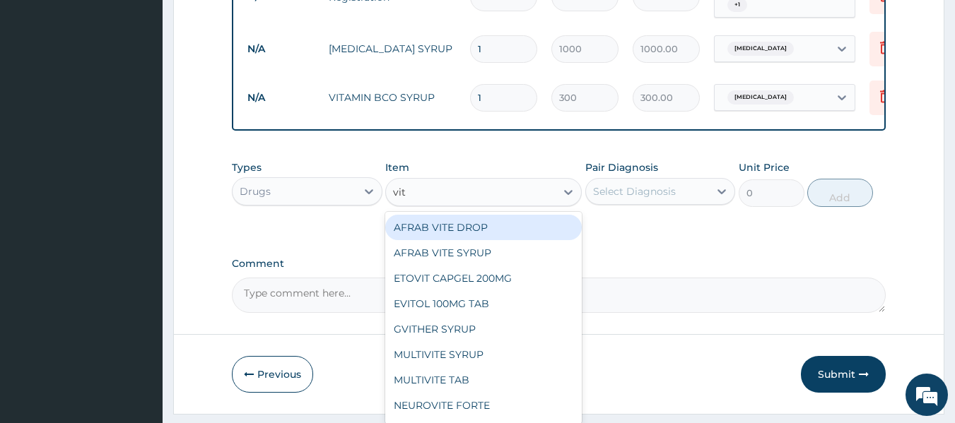
type input "vita"
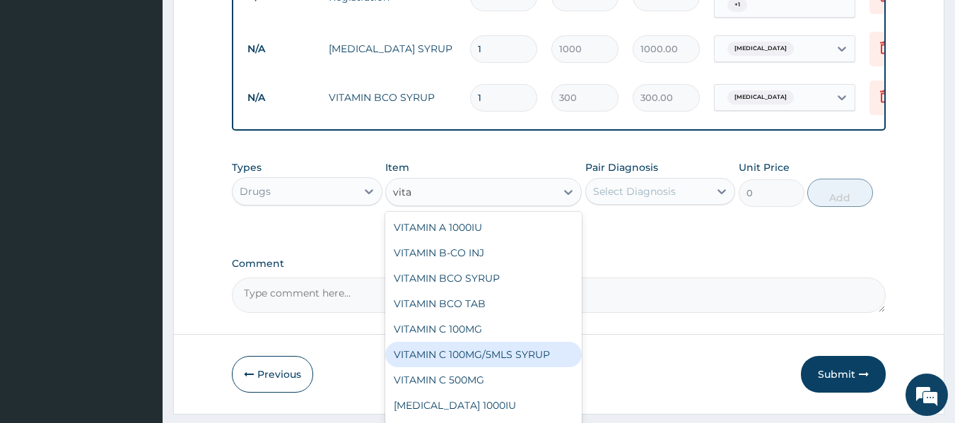
click at [486, 367] on div "VITAMIN C 100MG/5MLS SYRUP" at bounding box center [483, 354] width 196 height 25
type input "350"
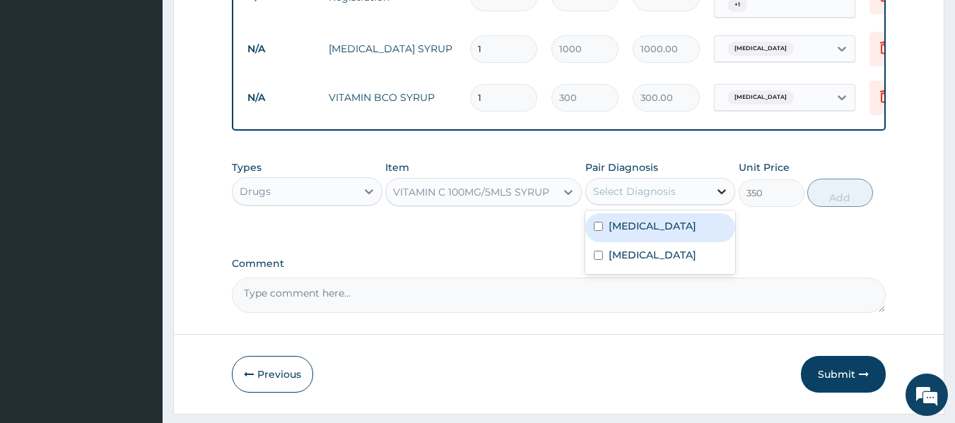
click at [719, 194] on icon at bounding box center [722, 191] width 8 height 5
drag, startPoint x: 674, startPoint y: 214, endPoint x: 676, endPoint y: 225, distance: 11.5
click at [674, 205] on div "Select Diagnosis" at bounding box center [660, 191] width 151 height 27
click at [671, 199] on div "Select Diagnosis" at bounding box center [634, 191] width 83 height 14
click at [683, 233] on label "Upper respiratory infection" at bounding box center [652, 226] width 88 height 14
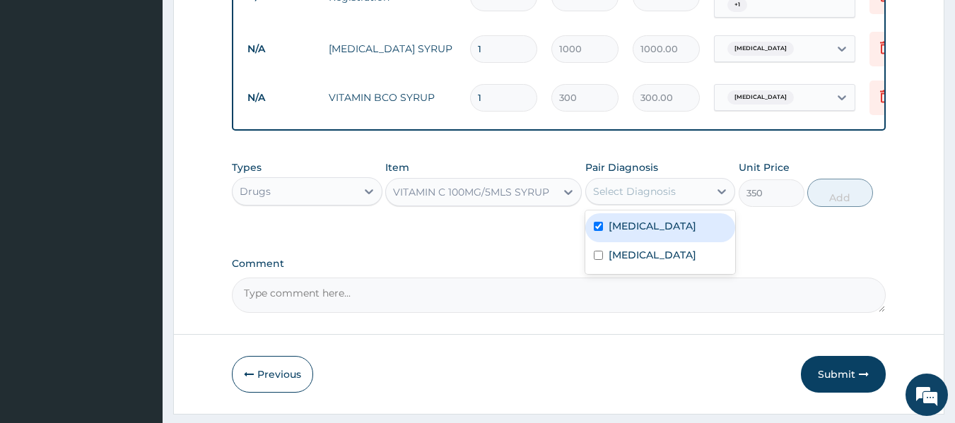
checkbox input "true"
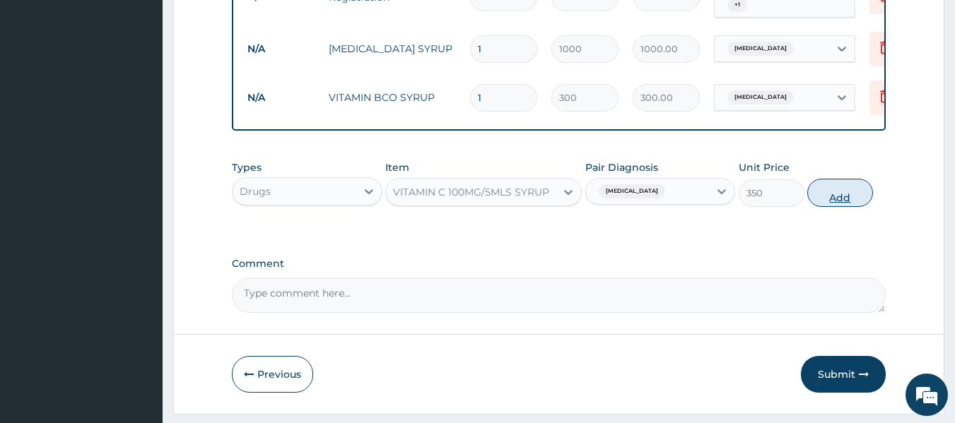
click at [844, 200] on button "Add" at bounding box center [840, 193] width 66 height 28
type input "0"
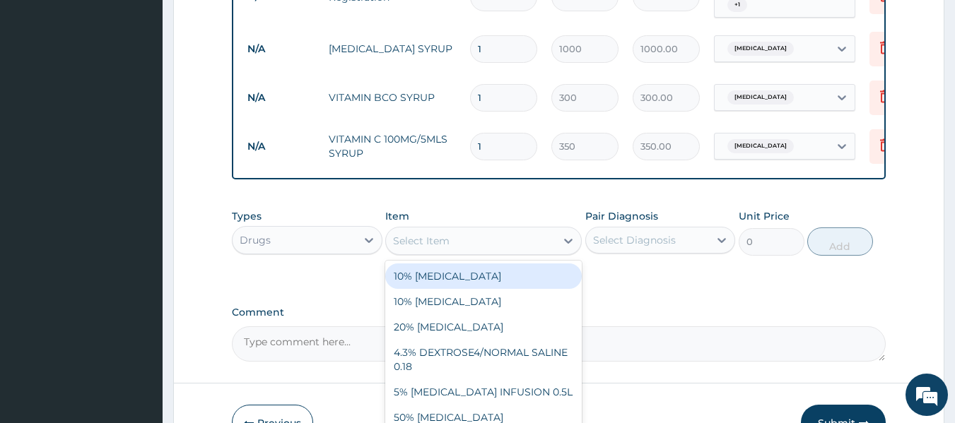
click at [442, 245] on div "Select Item" at bounding box center [421, 241] width 57 height 14
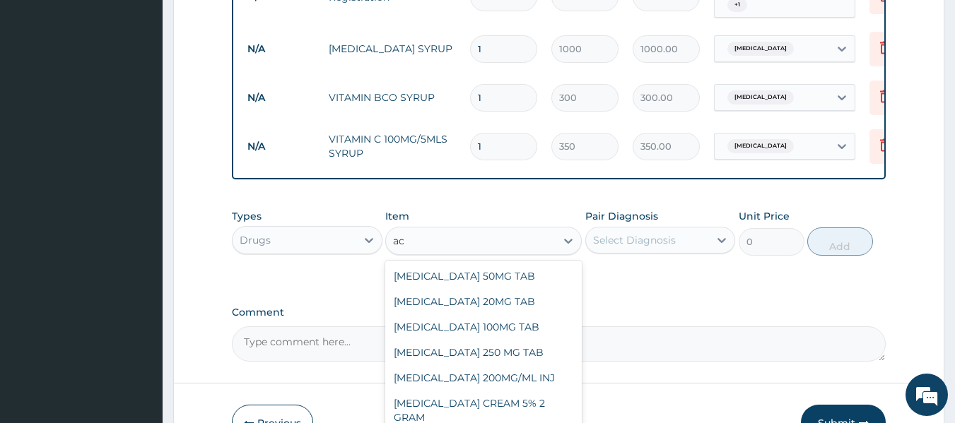
type input "a"
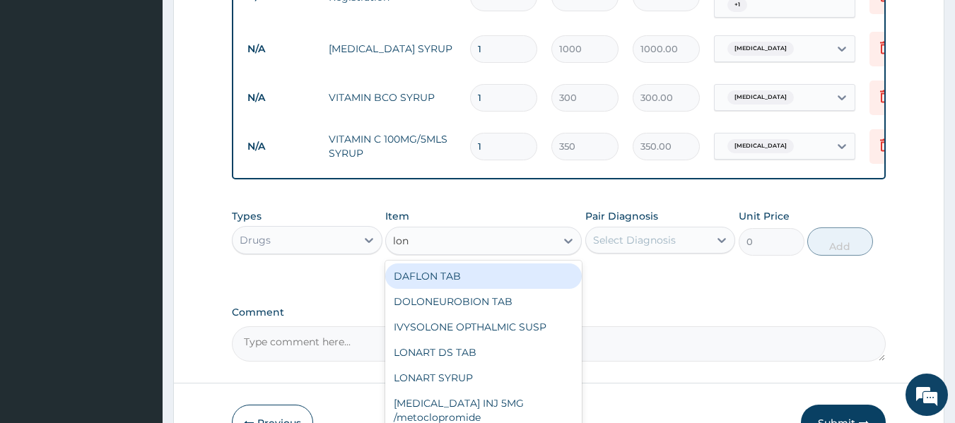
type input "lona"
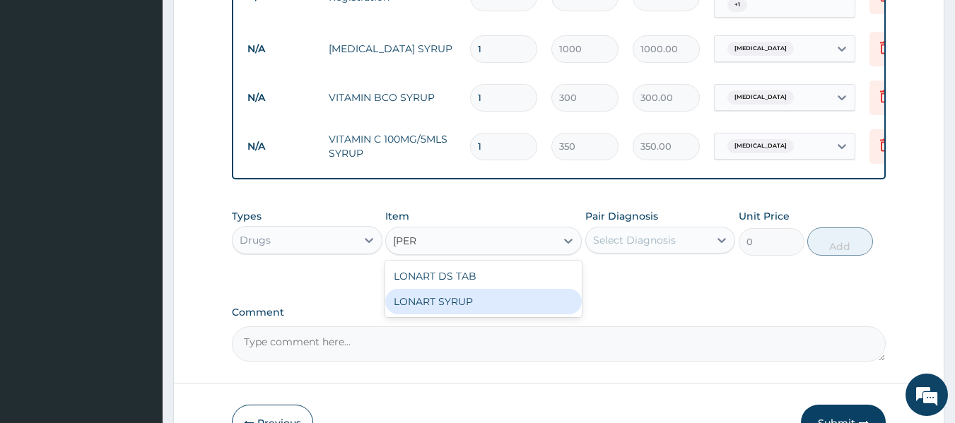
click at [416, 314] on div "LONART SYRUP" at bounding box center [483, 301] width 196 height 25
type input "1300"
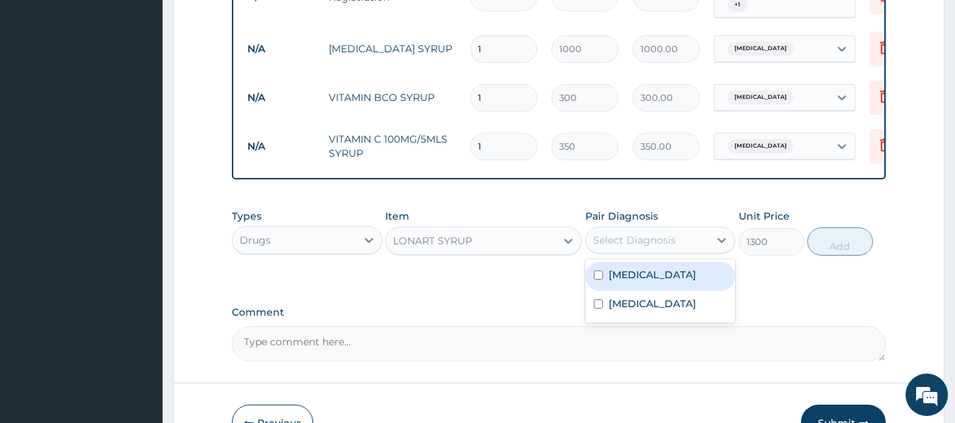
click at [695, 249] on div "Select Diagnosis" at bounding box center [648, 240] width 124 height 23
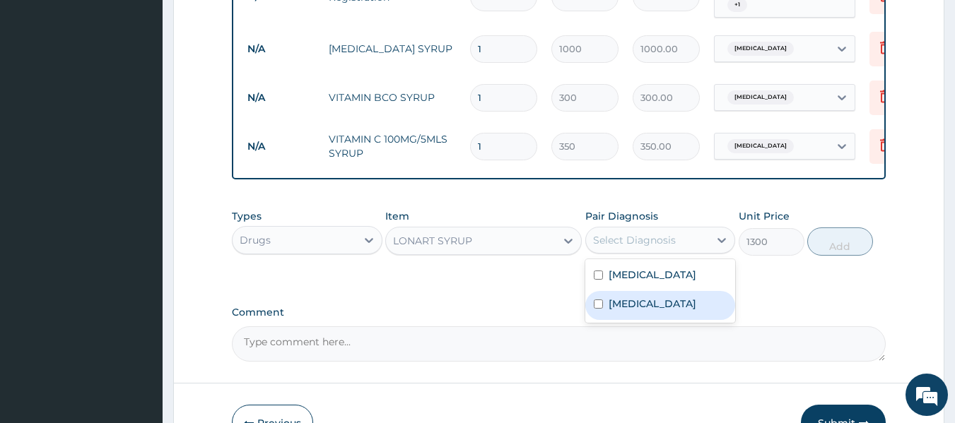
click at [654, 320] on div "[MEDICAL_DATA]" at bounding box center [660, 305] width 151 height 29
checkbox input "true"
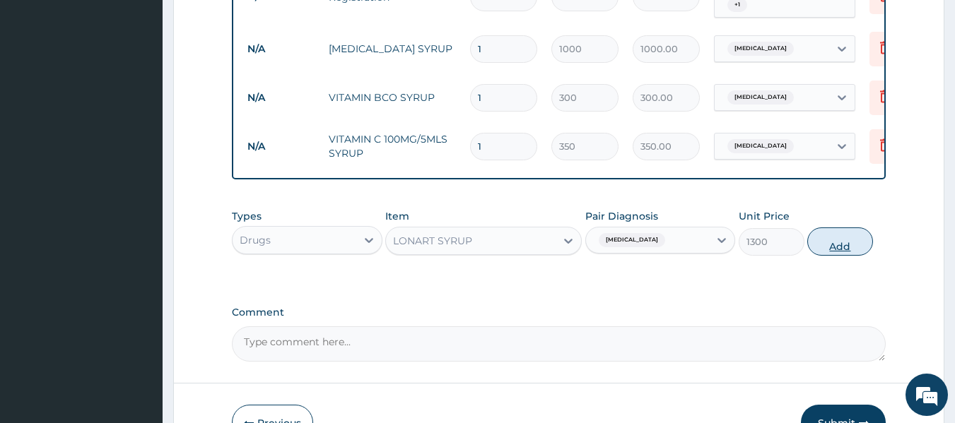
click at [845, 252] on button "Add" at bounding box center [840, 242] width 66 height 28
type input "0"
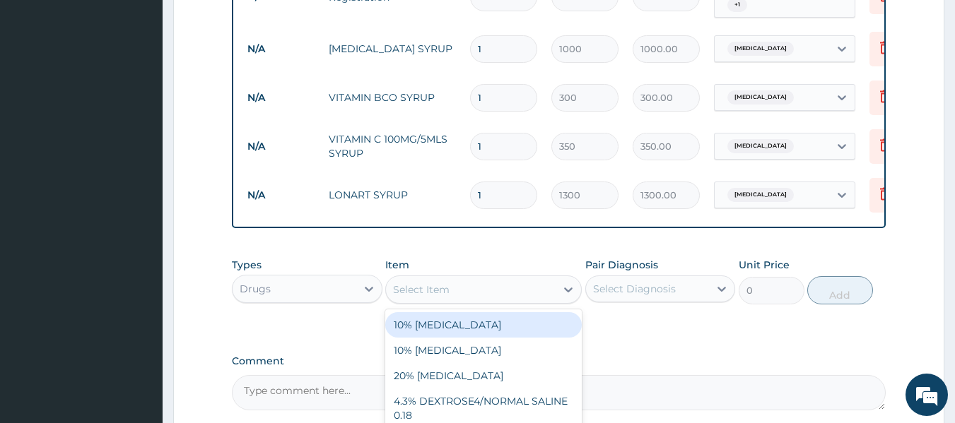
drag, startPoint x: 505, startPoint y: 310, endPoint x: 503, endPoint y: 300, distance: 9.3
click at [503, 300] on div "Select Item" at bounding box center [471, 289] width 170 height 23
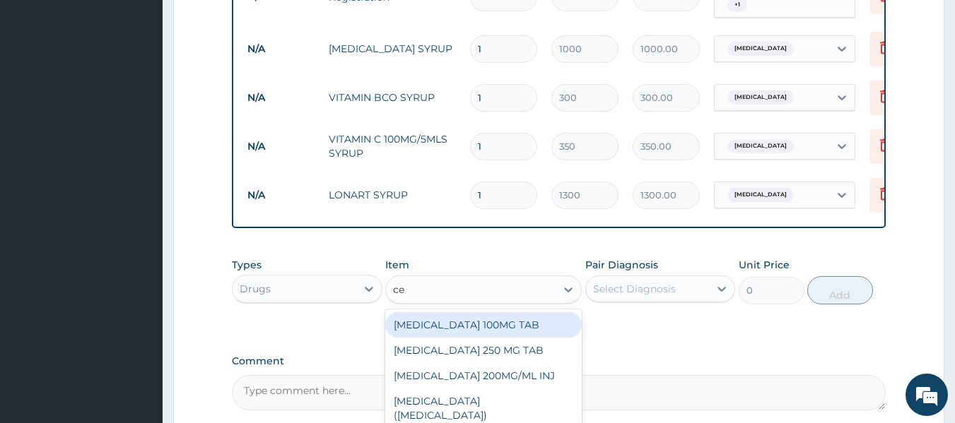
type input "cef"
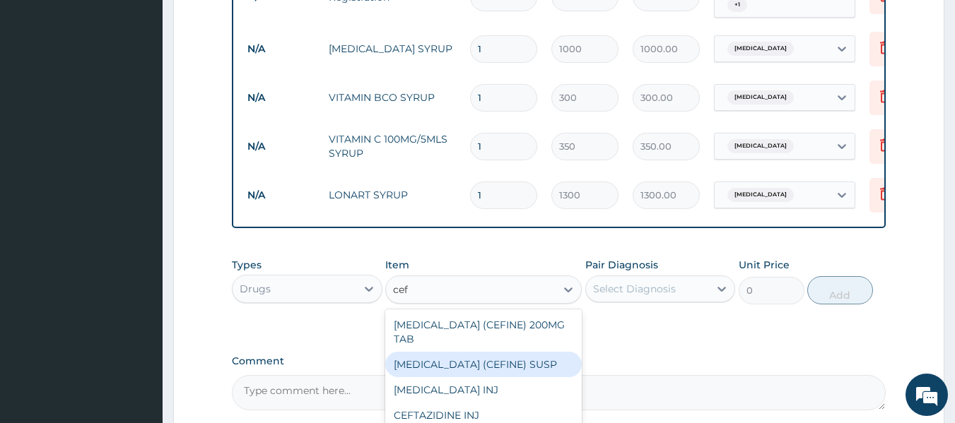
click at [447, 358] on div "[MEDICAL_DATA] (CEFINE) SUSP" at bounding box center [483, 364] width 196 height 25
type input "2880"
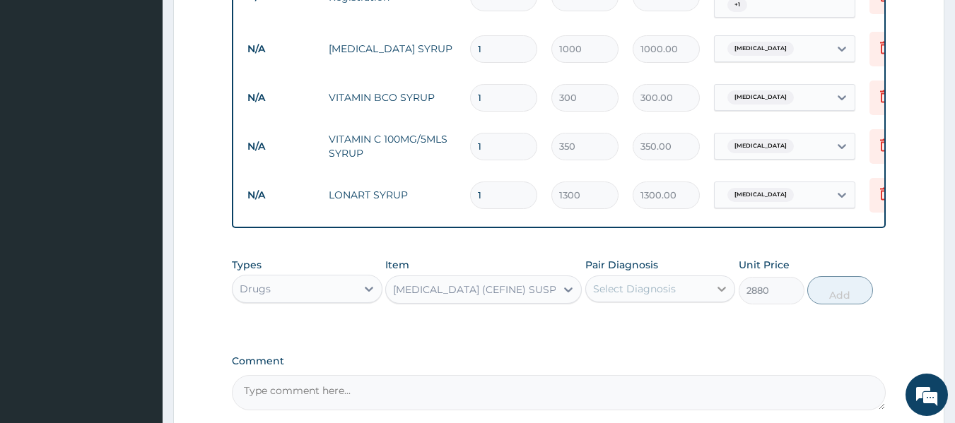
click at [715, 295] on icon at bounding box center [721, 289] width 14 height 14
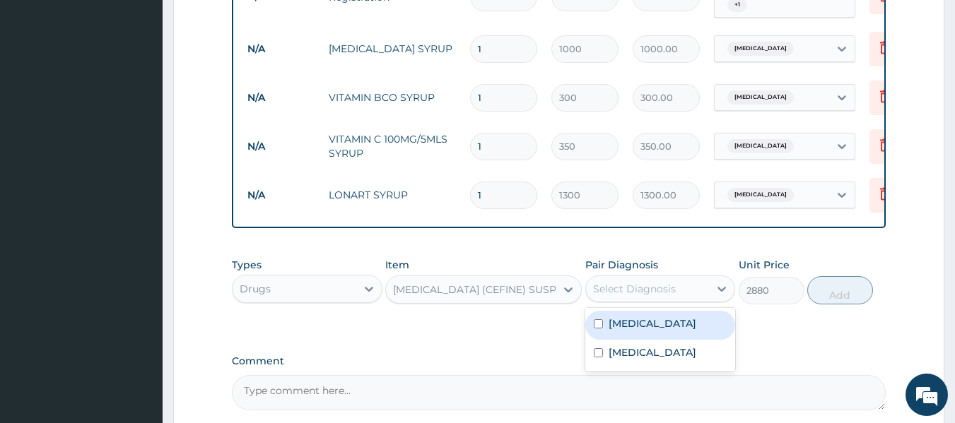
click at [696, 331] on label "[MEDICAL_DATA]" at bounding box center [652, 324] width 88 height 14
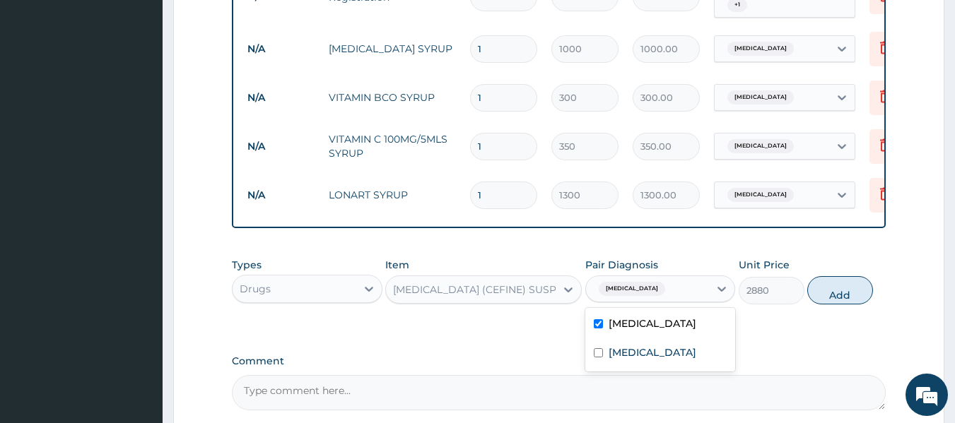
checkbox input "true"
click at [835, 300] on button "Add" at bounding box center [840, 290] width 66 height 28
type input "0"
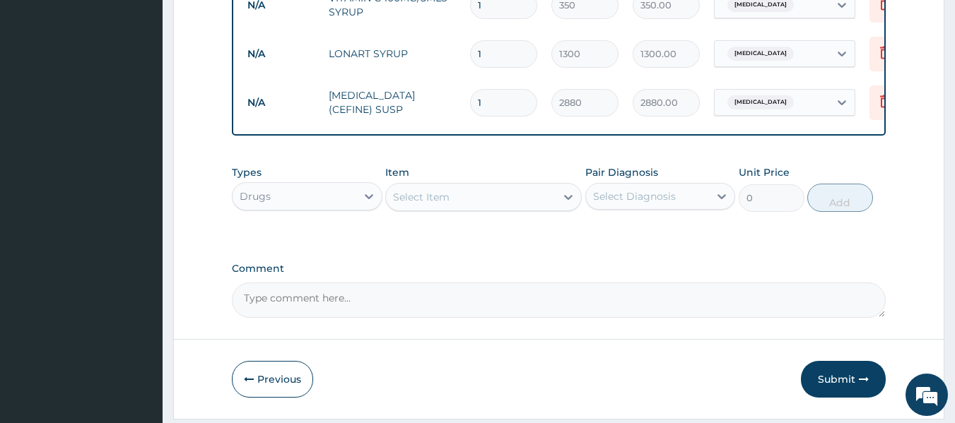
scroll to position [844, 0]
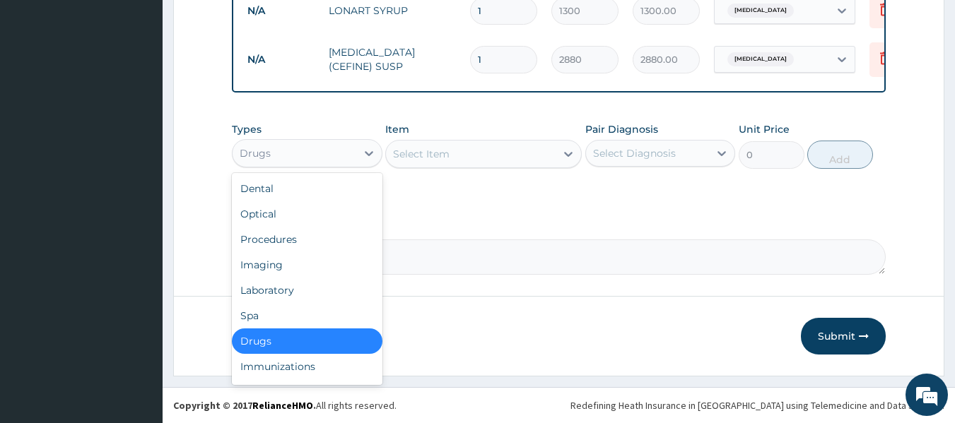
click at [343, 151] on div "Drugs" at bounding box center [294, 153] width 124 height 23
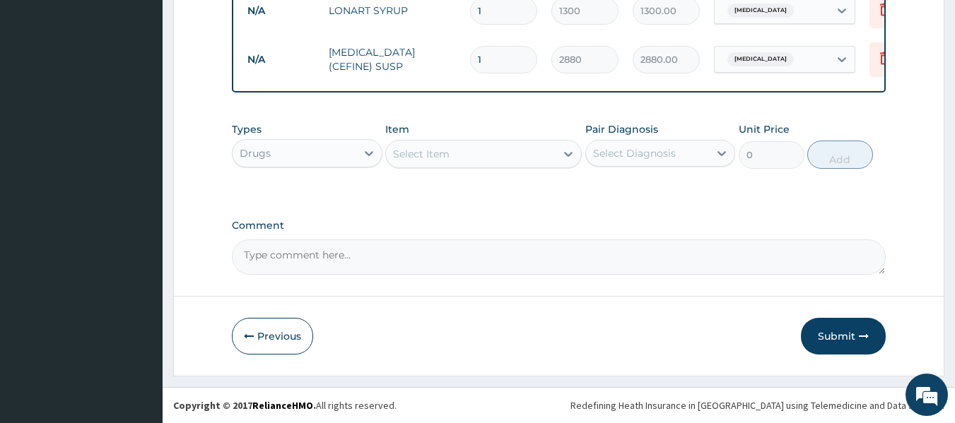
click at [835, 333] on button "Submit" at bounding box center [843, 336] width 85 height 37
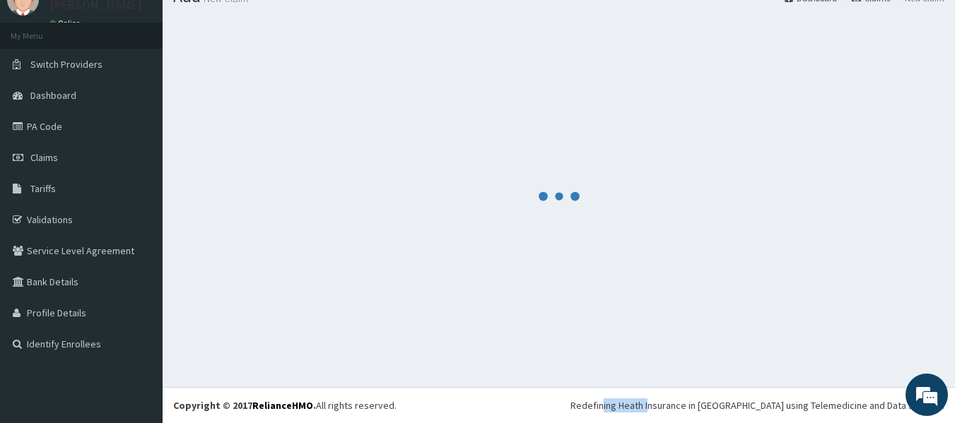
scroll to position [844, 0]
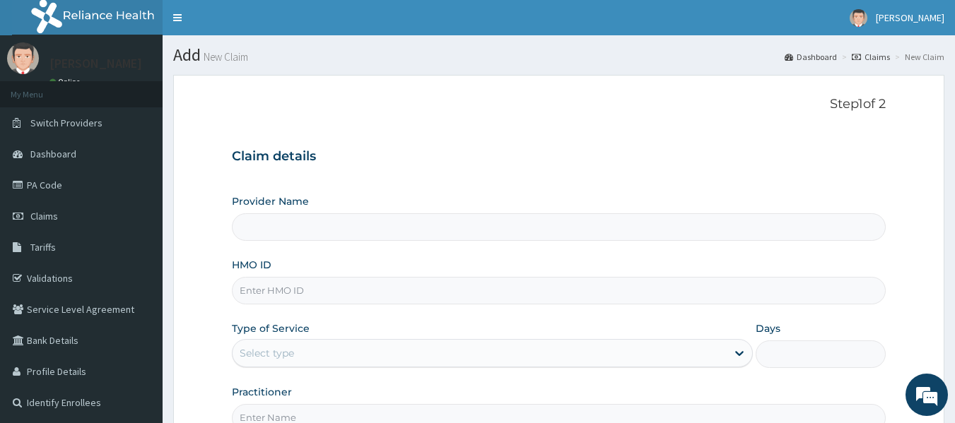
click at [307, 297] on input "HMO ID" at bounding box center [559, 291] width 654 height 28
type input "ite/"
type input "[GEOGRAPHIC_DATA]"
type input "ITE/10033/C"
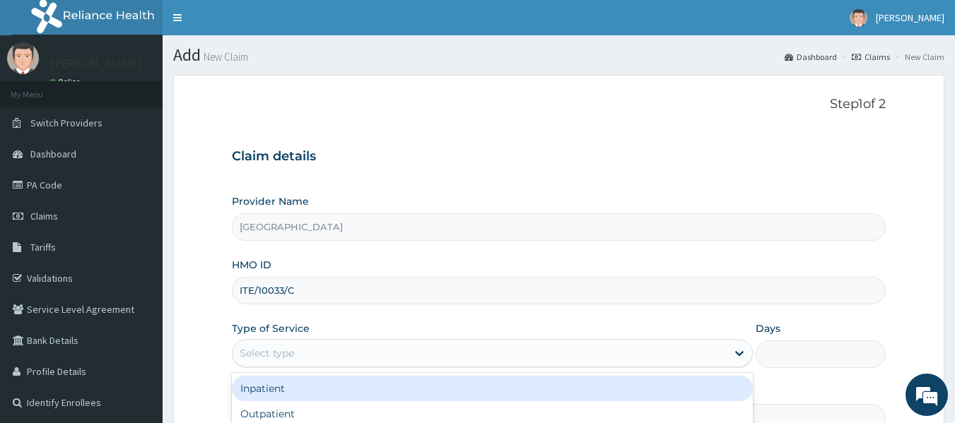
click at [335, 358] on div "Select type" at bounding box center [479, 353] width 494 height 23
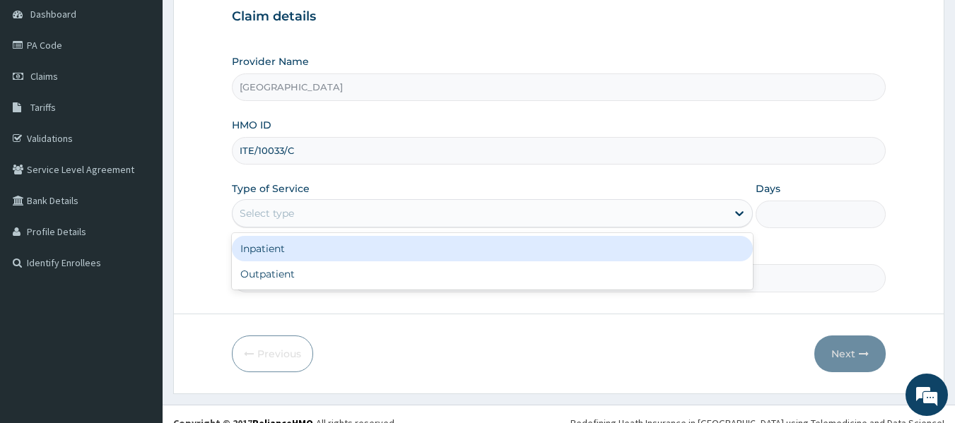
scroll to position [158, 0]
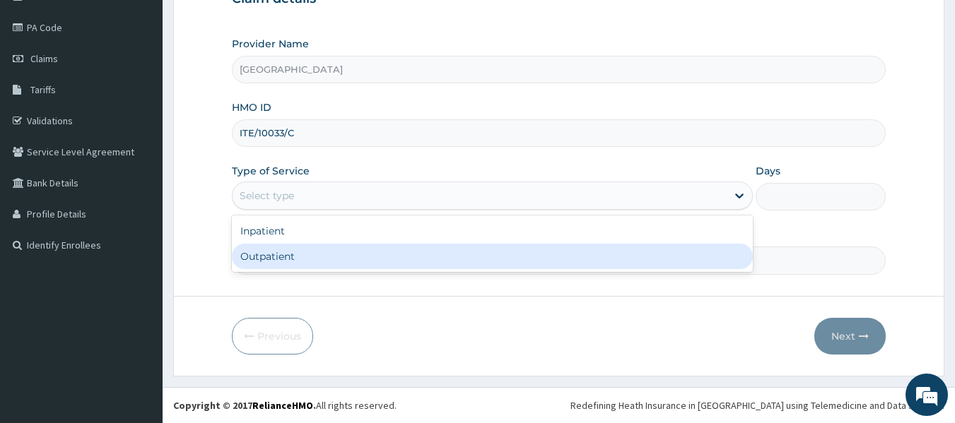
click at [352, 259] on div "Outpatient" at bounding box center [492, 256] width 521 height 25
type input "1"
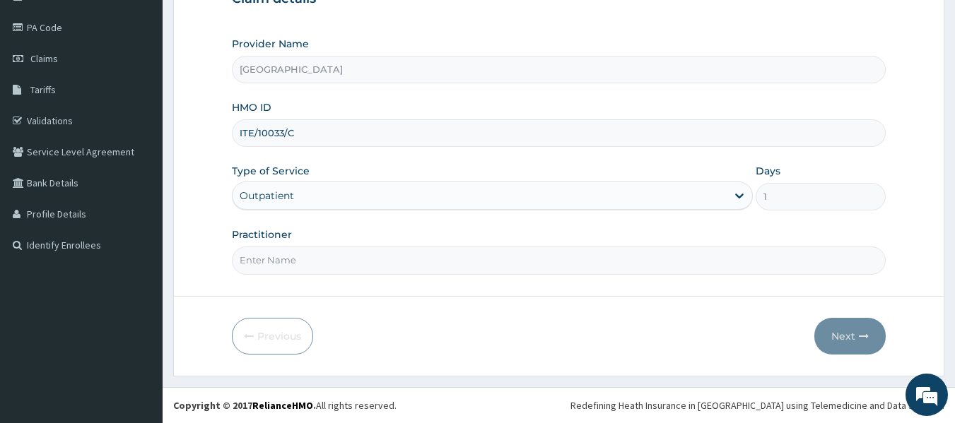
click at [409, 245] on div "Practitioner" at bounding box center [559, 251] width 654 height 47
click at [416, 257] on input "Practitioner" at bounding box center [559, 261] width 654 height 28
type input "DR. WIFA"
click at [853, 332] on button "Next" at bounding box center [849, 336] width 71 height 37
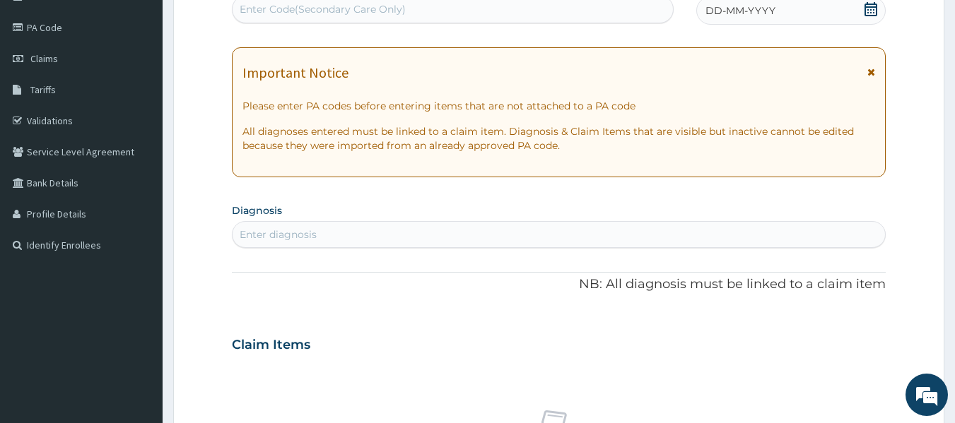
click at [290, 234] on div "Enter diagnosis" at bounding box center [278, 235] width 77 height 14
type input "r"
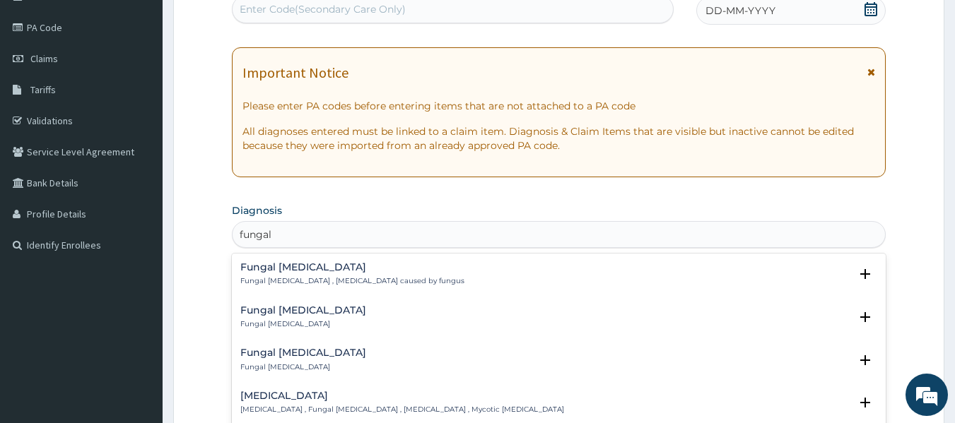
scroll to position [666, 0]
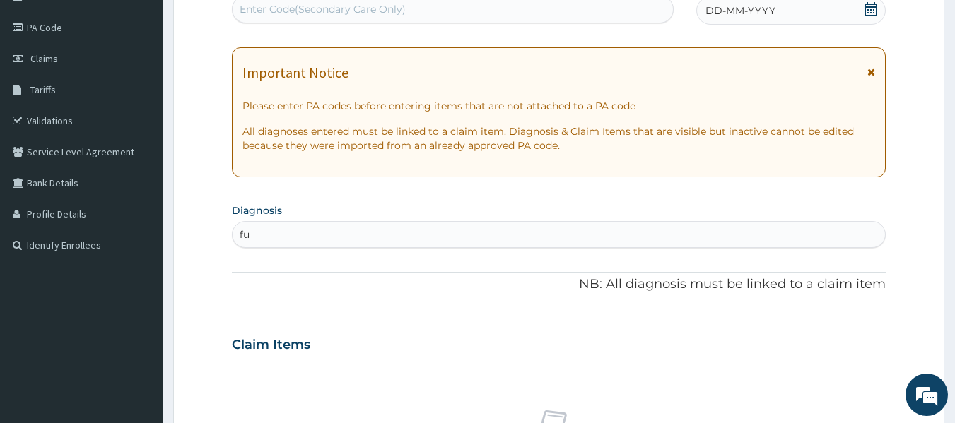
type input "f"
type input "fungal"
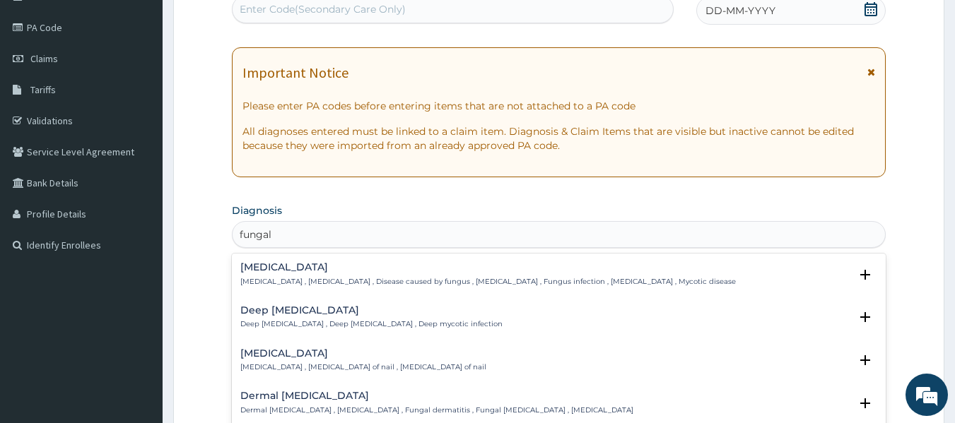
click at [430, 280] on p "[MEDICAL_DATA] , [MEDICAL_DATA] , Disease caused by fungus , [MEDICAL_DATA] , F…" at bounding box center [487, 282] width 495 height 10
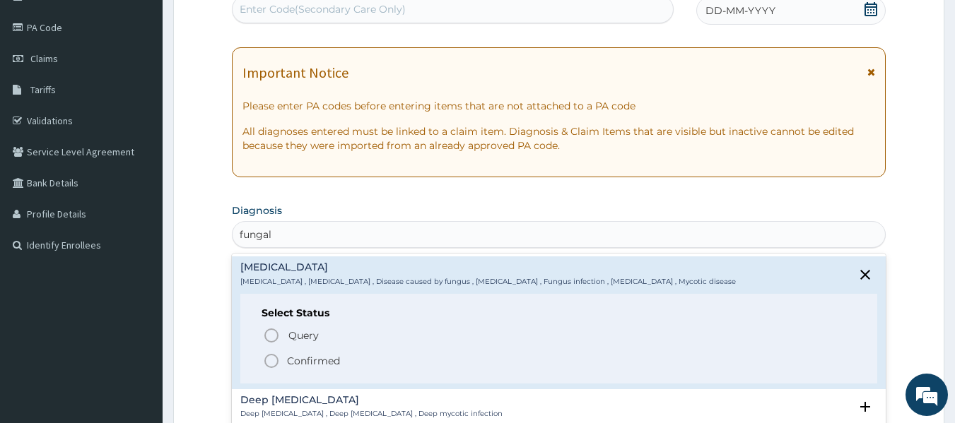
click at [269, 355] on icon "status option filled" at bounding box center [271, 361] width 17 height 17
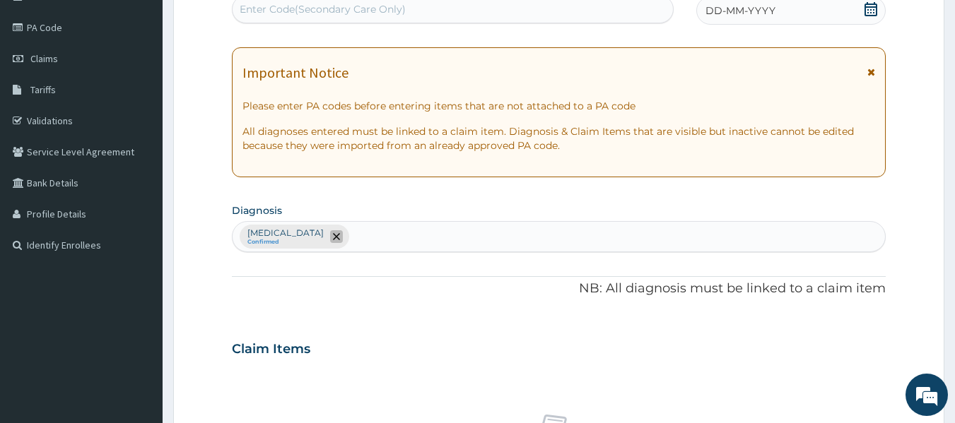
click at [330, 236] on span "remove selection option" at bounding box center [336, 236] width 13 height 13
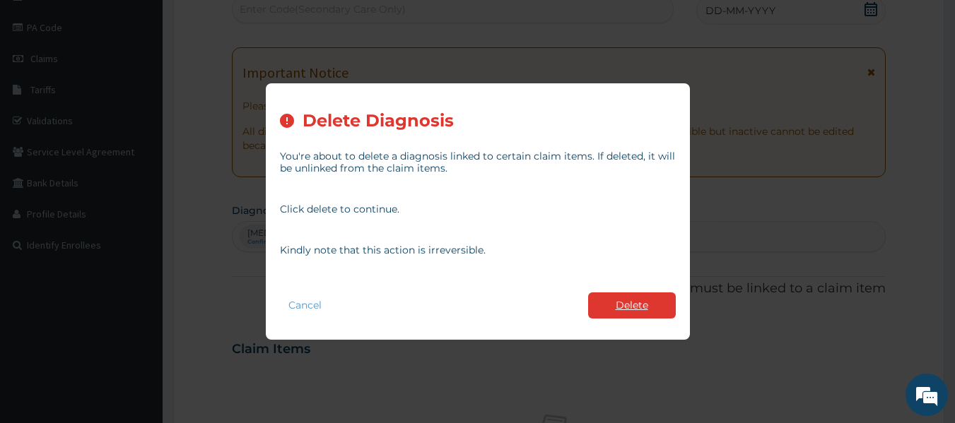
click at [628, 305] on button "Delete" at bounding box center [632, 306] width 88 height 26
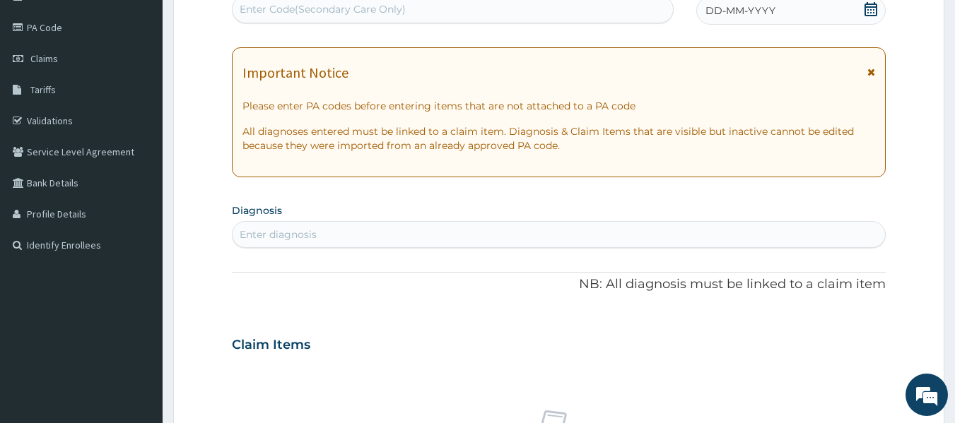
click at [273, 236] on div "Enter diagnosis" at bounding box center [278, 235] width 77 height 14
type input "fungal"
click at [337, 241] on div "Enter diagnosis" at bounding box center [558, 234] width 653 height 23
type input "dermati"
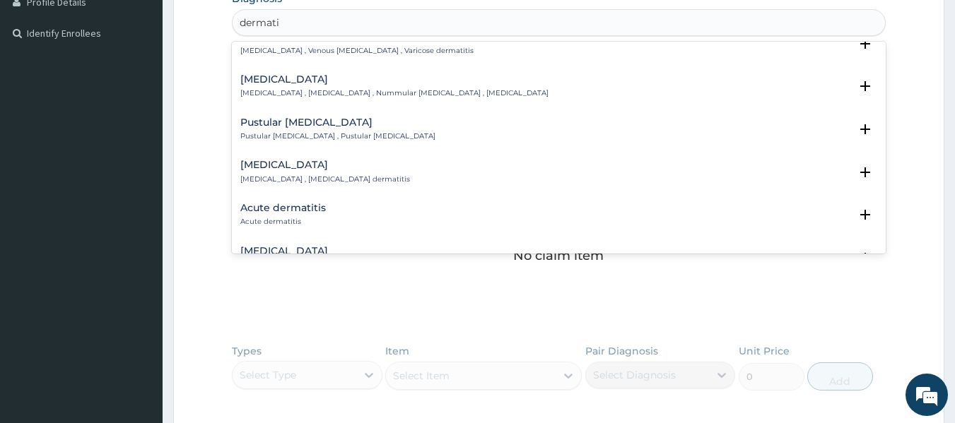
scroll to position [565, 0]
click at [314, 201] on h4 "Acute dermatitis" at bounding box center [283, 206] width 86 height 11
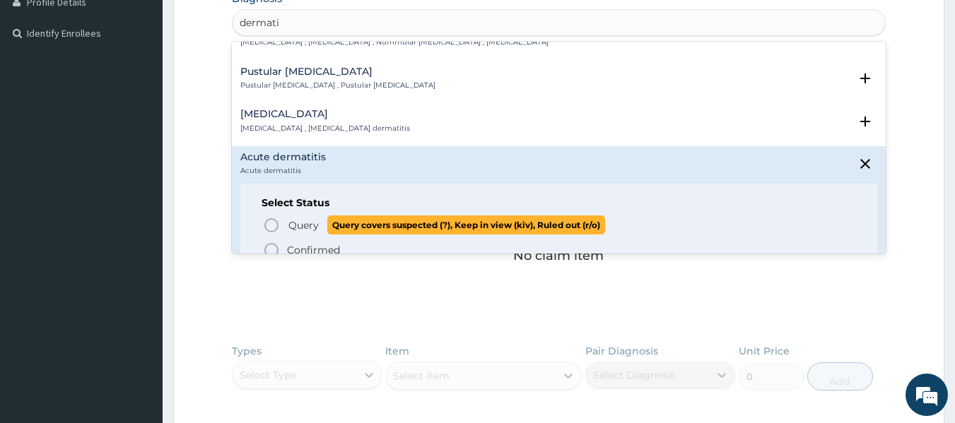
scroll to position [707, 0]
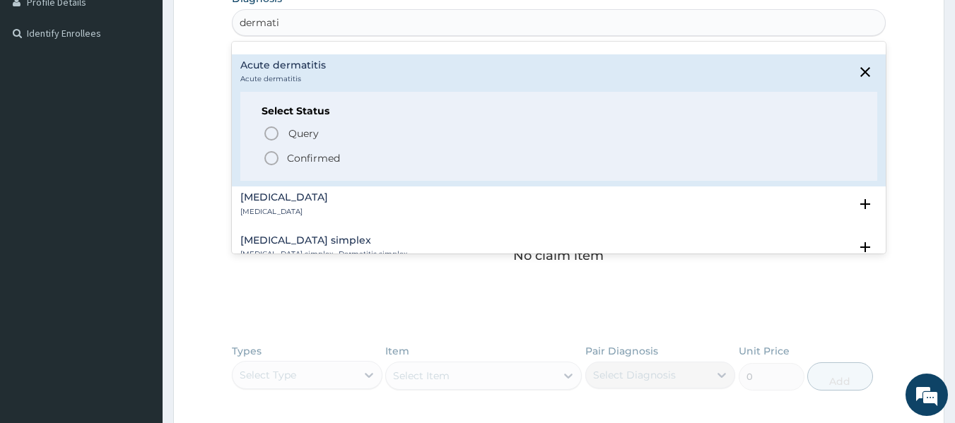
click at [274, 150] on icon "status option filled" at bounding box center [271, 158] width 17 height 17
click at [274, 141] on h3 "Claim Items" at bounding box center [271, 134] width 78 height 16
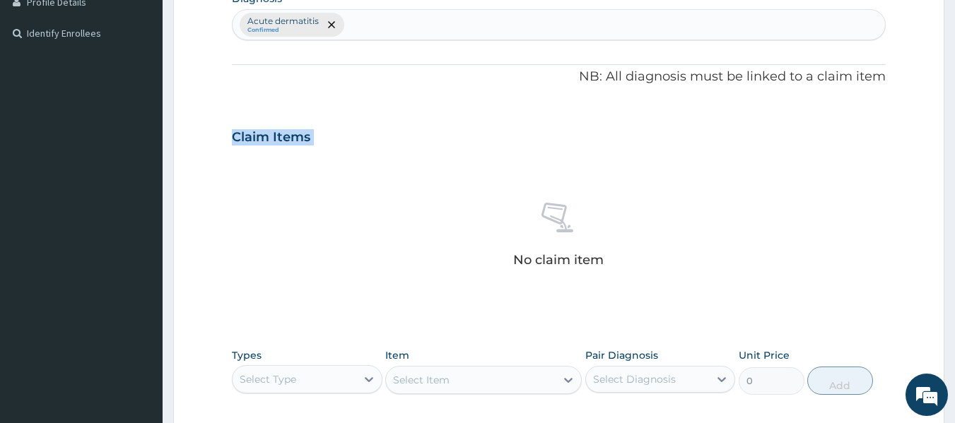
click at [274, 141] on h3 "Claim Items" at bounding box center [271, 138] width 78 height 16
click at [414, 18] on div "Acute dermatitis Confirmed" at bounding box center [558, 25] width 653 height 30
type input "malari"
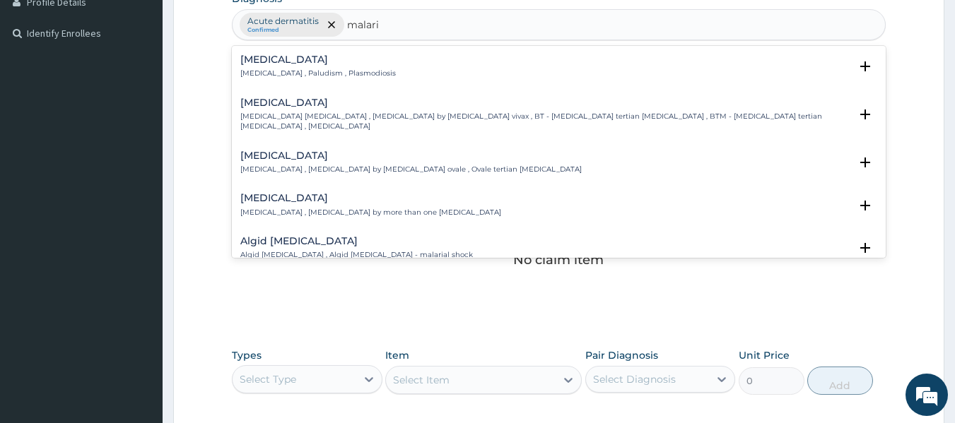
click at [286, 60] on h4 "[MEDICAL_DATA]" at bounding box center [317, 59] width 155 height 11
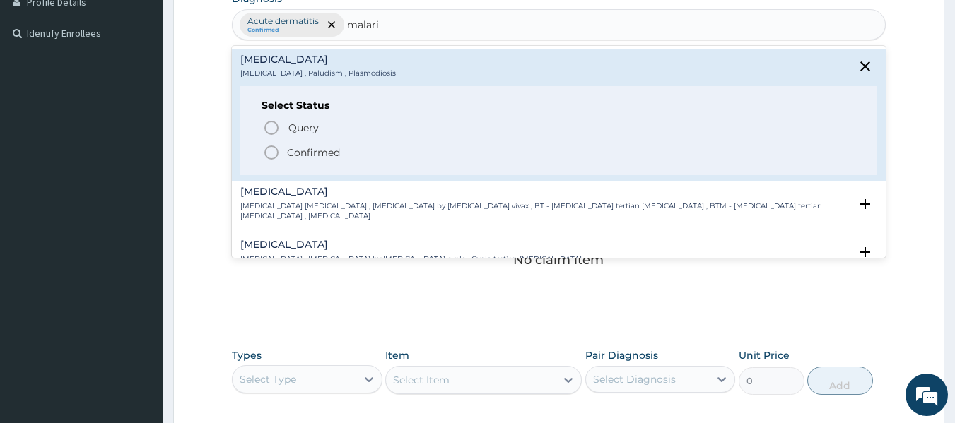
click at [271, 145] on icon "status option filled" at bounding box center [271, 152] width 17 height 17
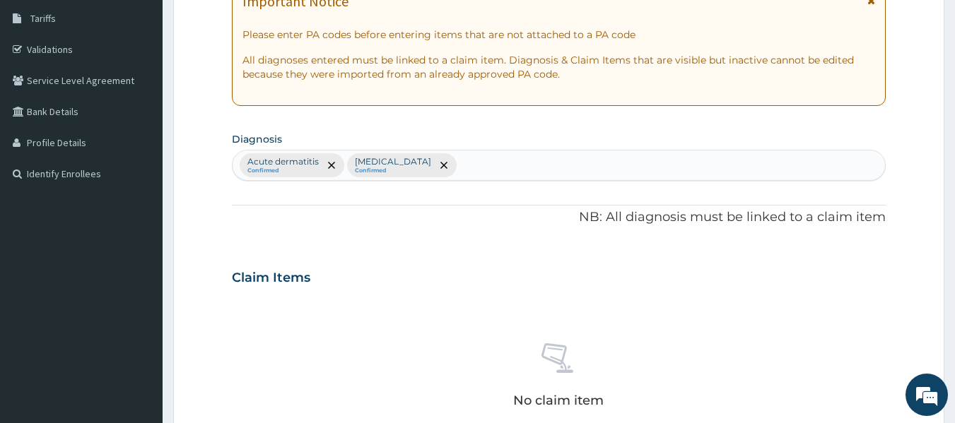
scroll to position [228, 0]
click at [470, 162] on div "Acute dermatitis Confirmed Malaria Confirmed" at bounding box center [558, 166] width 653 height 30
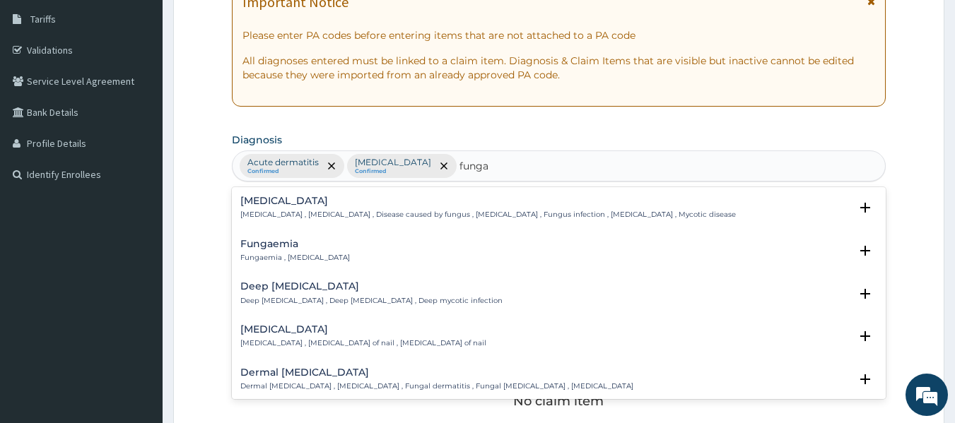
type input "fungal"
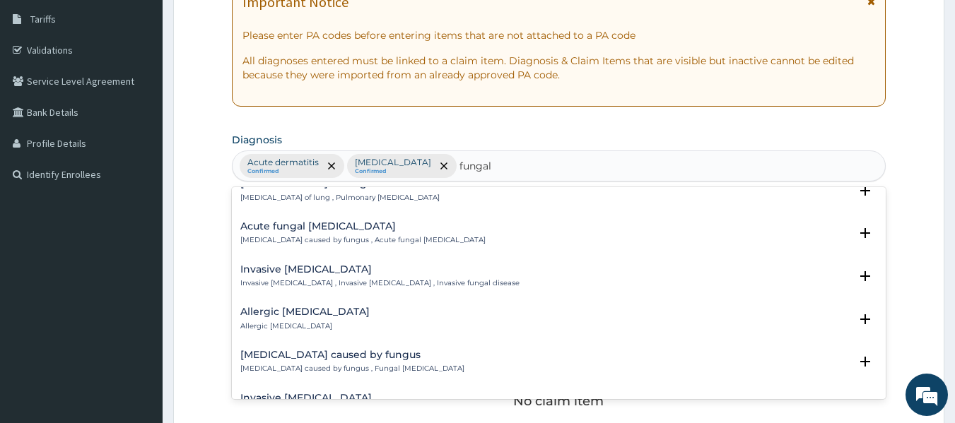
scroll to position [1584, 0]
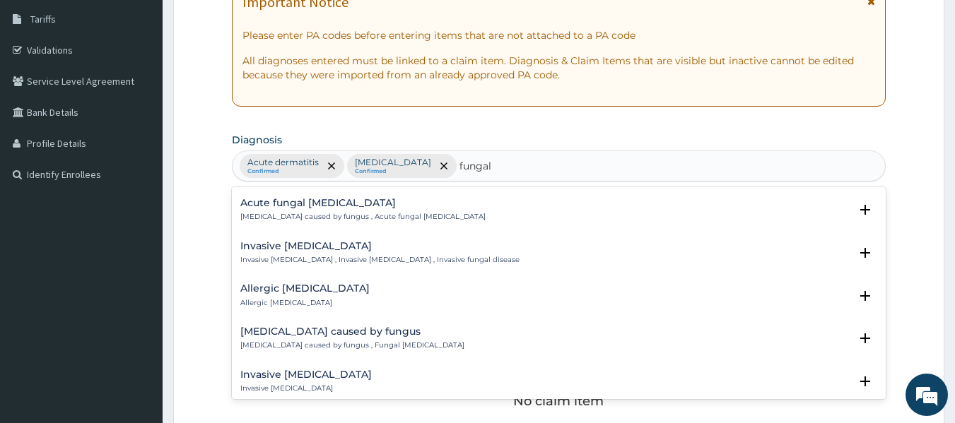
click at [356, 212] on p "[MEDICAL_DATA] caused by fungus , Acute fungal [MEDICAL_DATA]" at bounding box center [362, 217] width 245 height 10
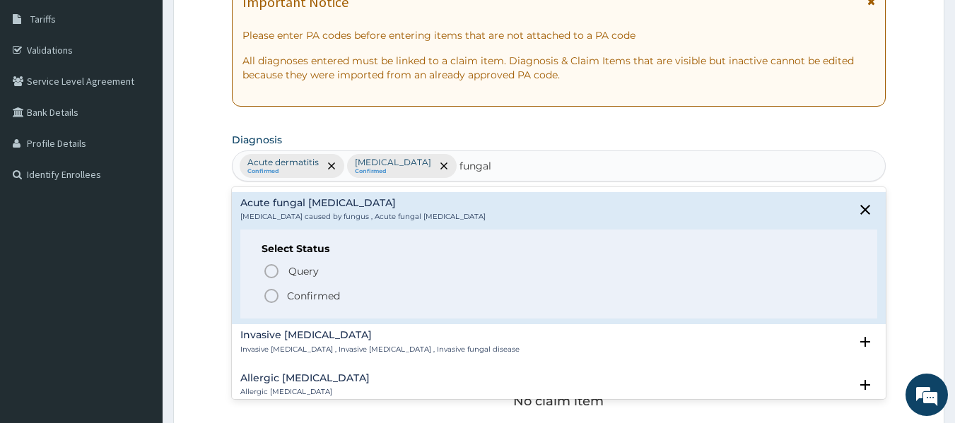
click at [270, 288] on icon "status option filled" at bounding box center [271, 296] width 17 height 17
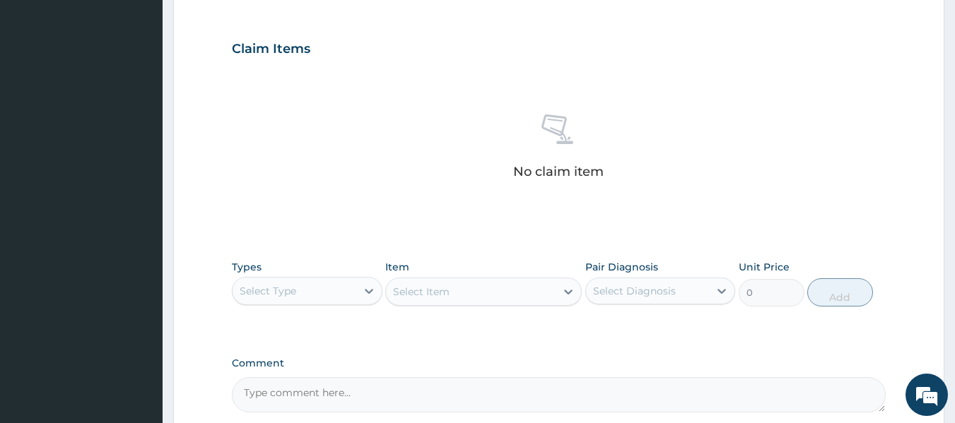
scroll to position [511, 0]
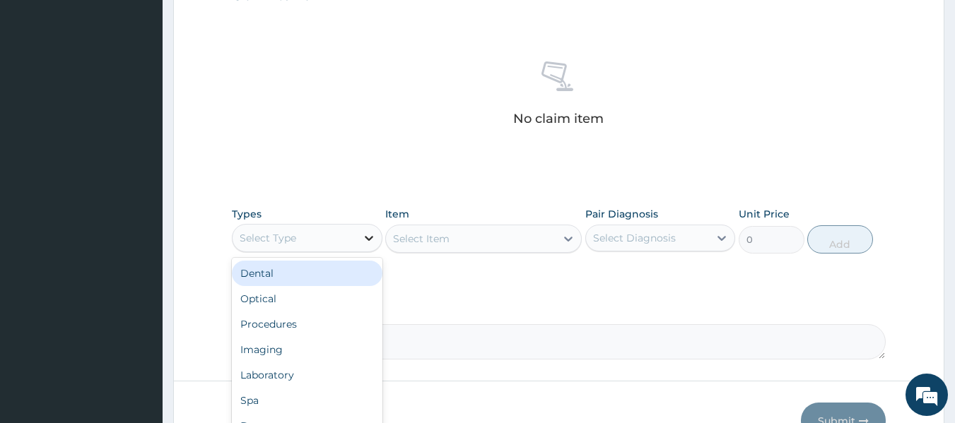
click at [360, 246] on div at bounding box center [368, 237] width 25 height 25
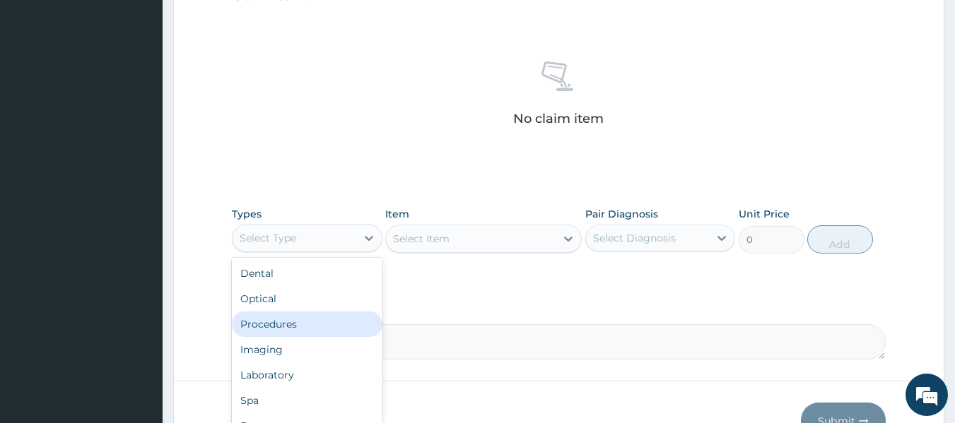
click at [364, 319] on div "Procedures" at bounding box center [307, 324] width 151 height 25
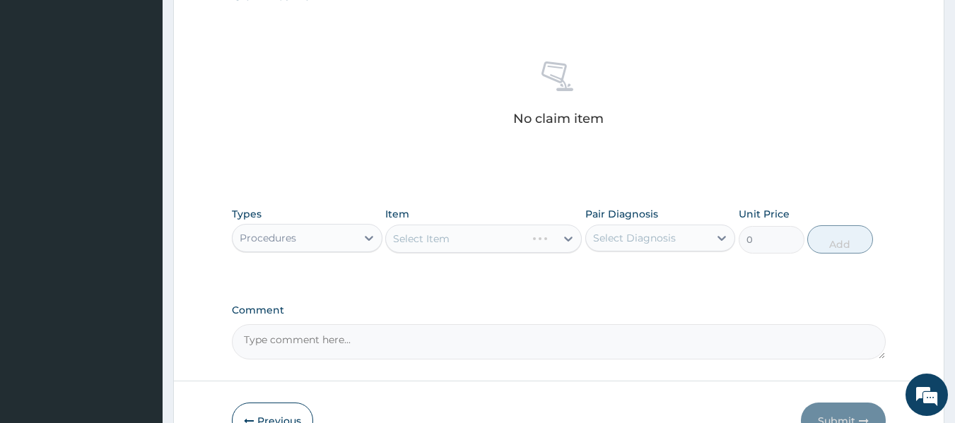
click at [485, 240] on div "Select Item" at bounding box center [483, 239] width 196 height 28
click at [508, 242] on div "Select Item" at bounding box center [483, 239] width 196 height 28
click at [517, 245] on div "Select Item" at bounding box center [483, 239] width 196 height 28
click at [489, 242] on div "Select Item" at bounding box center [483, 239] width 196 height 28
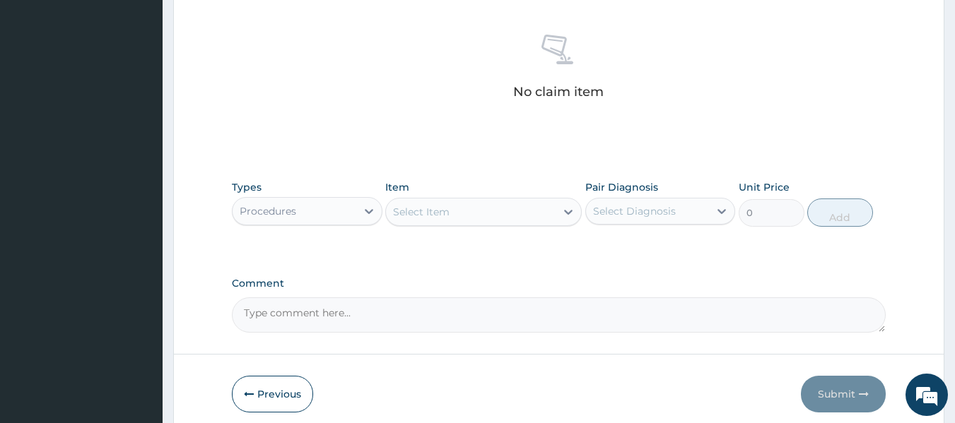
scroll to position [582, 0]
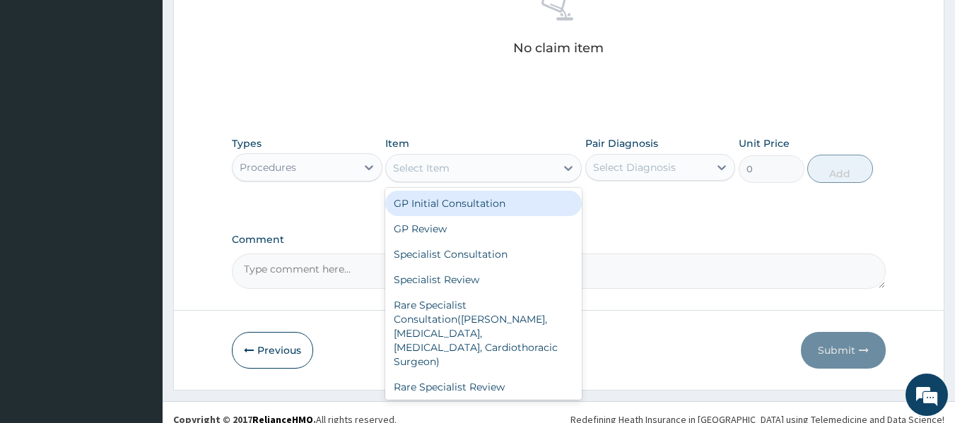
click at [487, 176] on div "Select Item" at bounding box center [471, 168] width 170 height 23
click at [477, 199] on div "GP Initial Consultation" at bounding box center [483, 203] width 196 height 25
type input "2000"
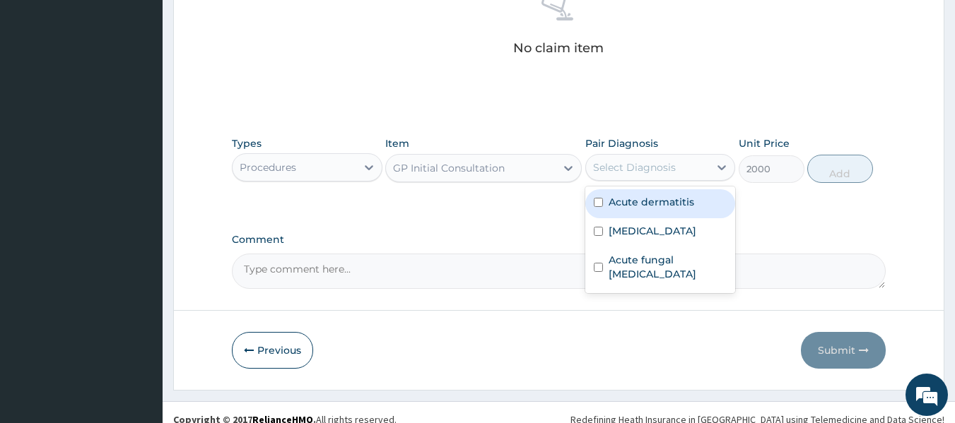
click at [671, 171] on div "Select Diagnosis" at bounding box center [634, 167] width 83 height 14
drag, startPoint x: 656, startPoint y: 205, endPoint x: 641, endPoint y: 242, distance: 40.3
click at [657, 206] on label "Acute dermatitis" at bounding box center [651, 202] width 86 height 14
checkbox input "true"
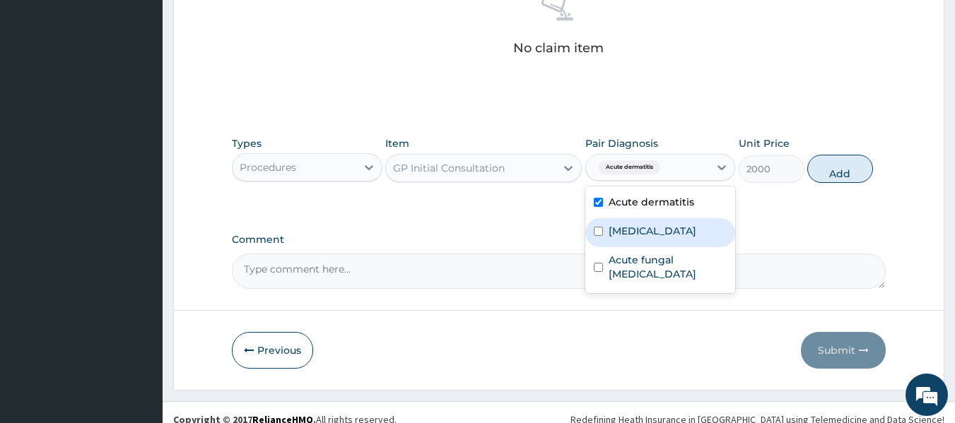
drag, startPoint x: 639, startPoint y: 245, endPoint x: 649, endPoint y: 252, distance: 12.2
click at [638, 245] on div "Malaria" at bounding box center [660, 232] width 151 height 29
checkbox input "true"
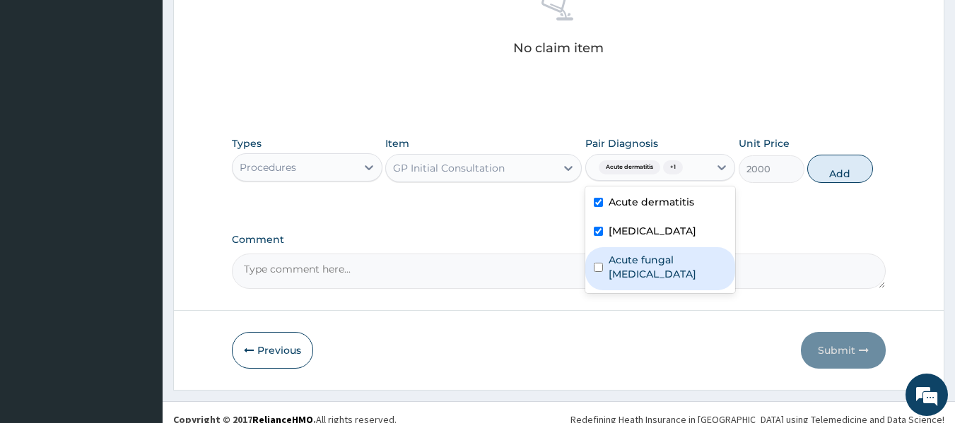
drag, startPoint x: 650, startPoint y: 265, endPoint x: 718, endPoint y: 227, distance: 77.8
click at [651, 265] on label "Acute fungal thyroiditis" at bounding box center [667, 267] width 119 height 28
checkbox input "true"
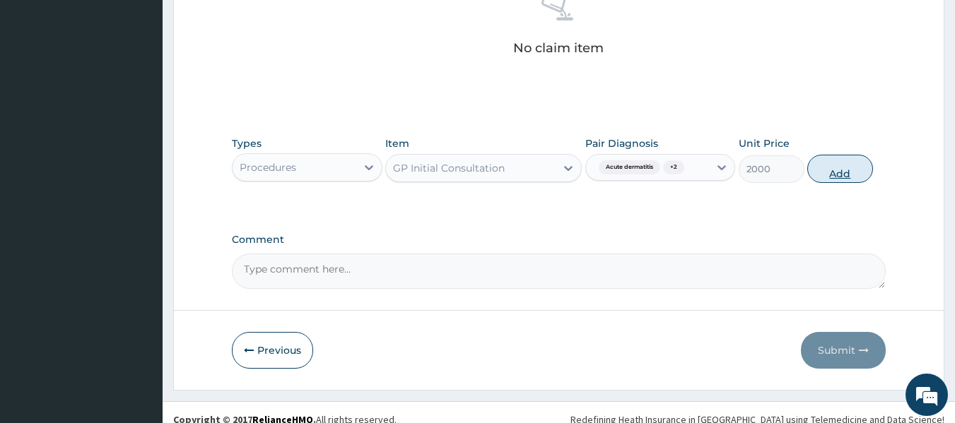
click at [831, 168] on button "Add" at bounding box center [840, 169] width 66 height 28
type input "0"
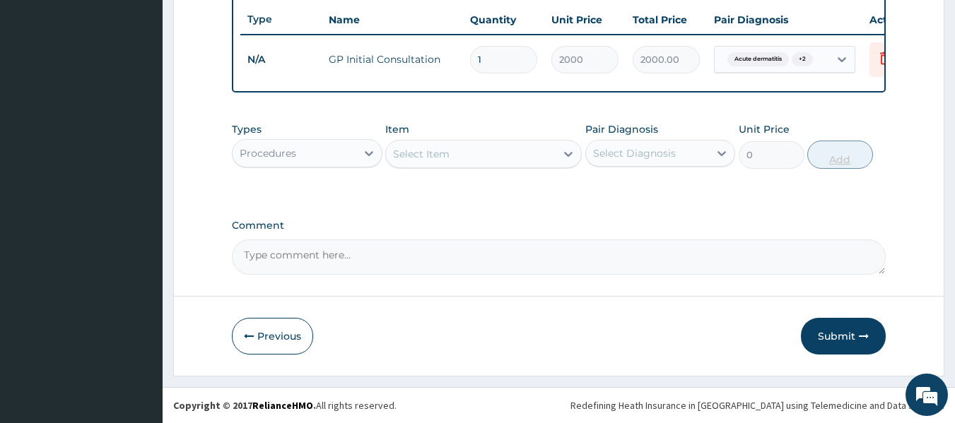
scroll to position [539, 0]
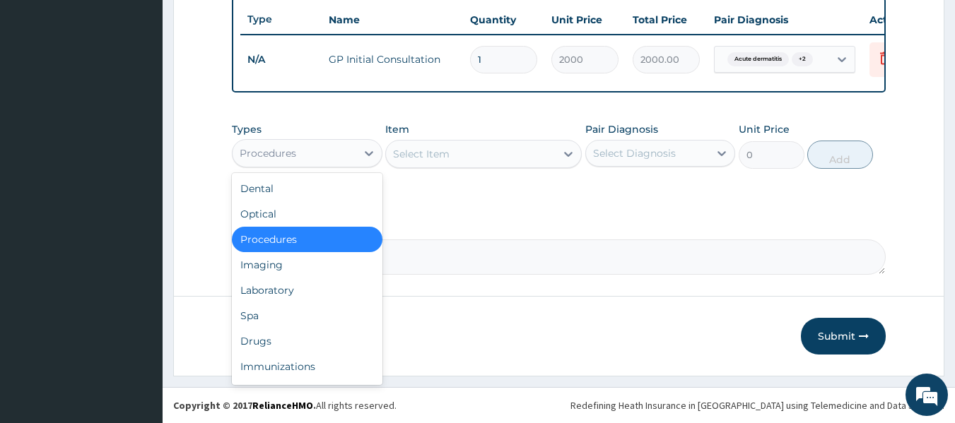
click at [346, 149] on div "Procedures" at bounding box center [294, 153] width 124 height 23
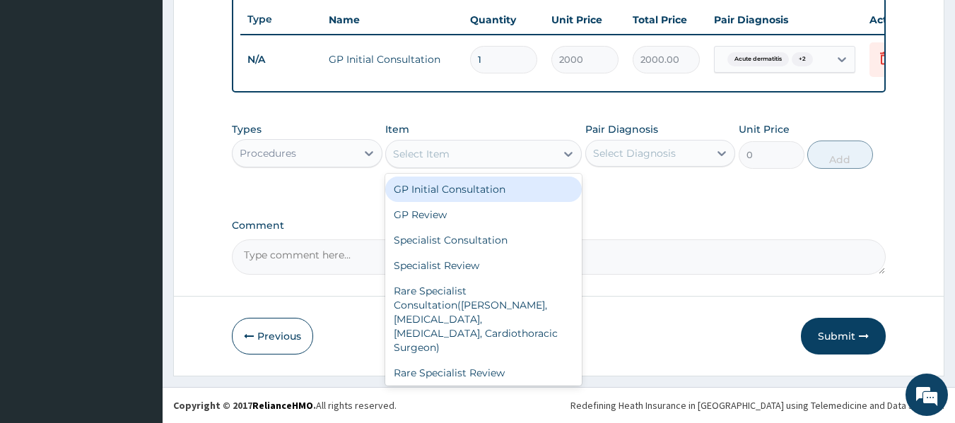
click at [495, 157] on div "Select Item" at bounding box center [471, 154] width 170 height 23
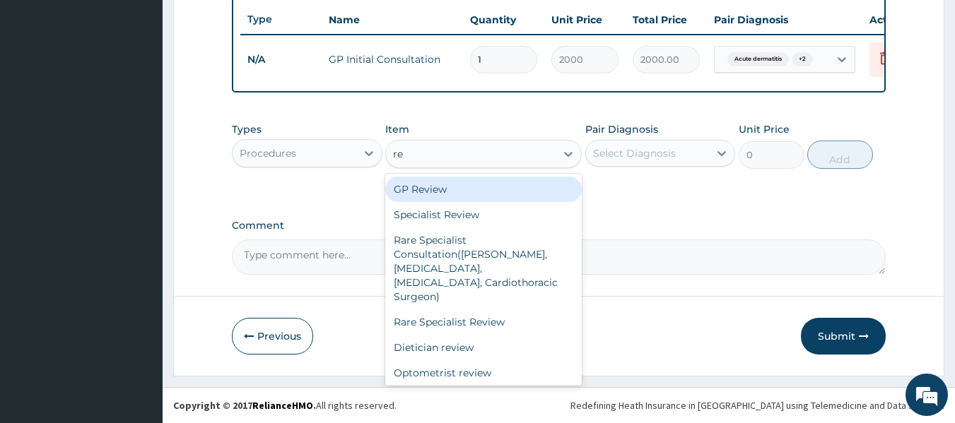
type input "reg"
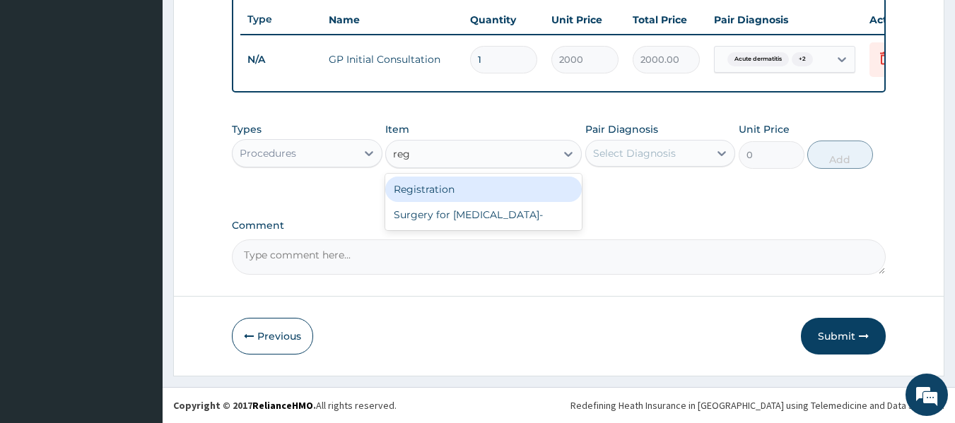
click at [556, 182] on div "Registration" at bounding box center [483, 189] width 196 height 25
type input "1000"
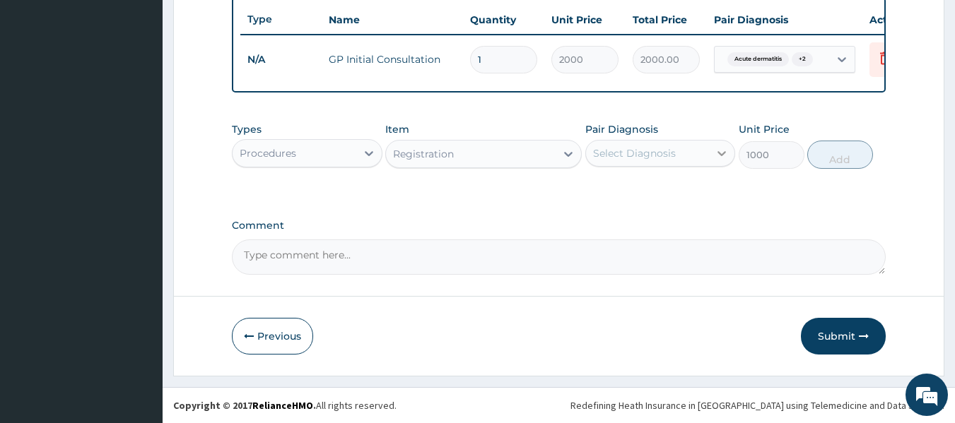
click at [715, 155] on icon at bounding box center [721, 153] width 14 height 14
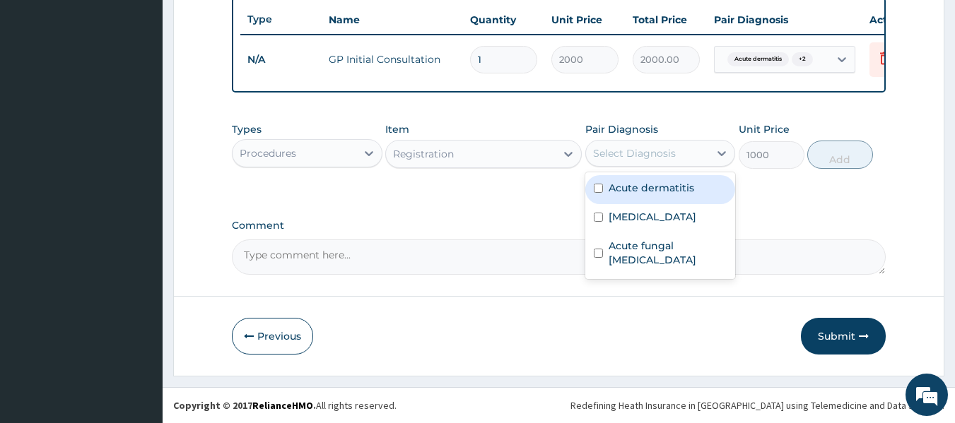
click at [705, 197] on div "Acute dermatitis" at bounding box center [660, 189] width 151 height 29
checkbox input "true"
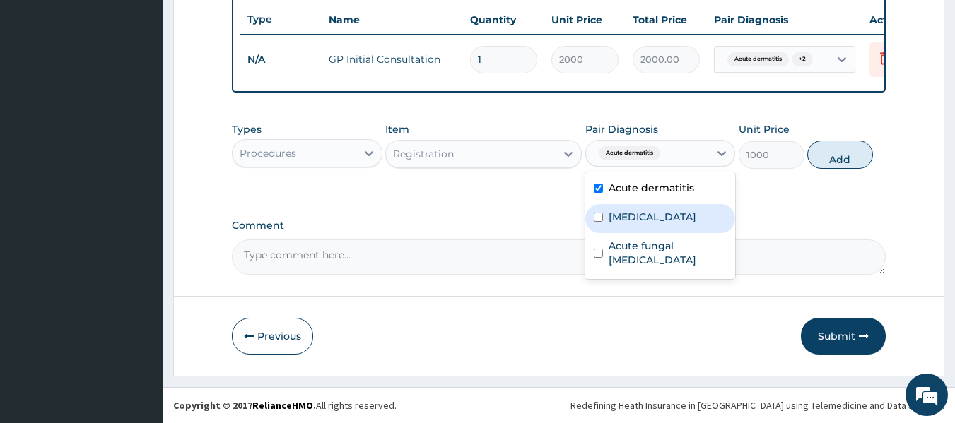
click at [695, 224] on div "Malaria" at bounding box center [660, 218] width 151 height 29
checkbox input "true"
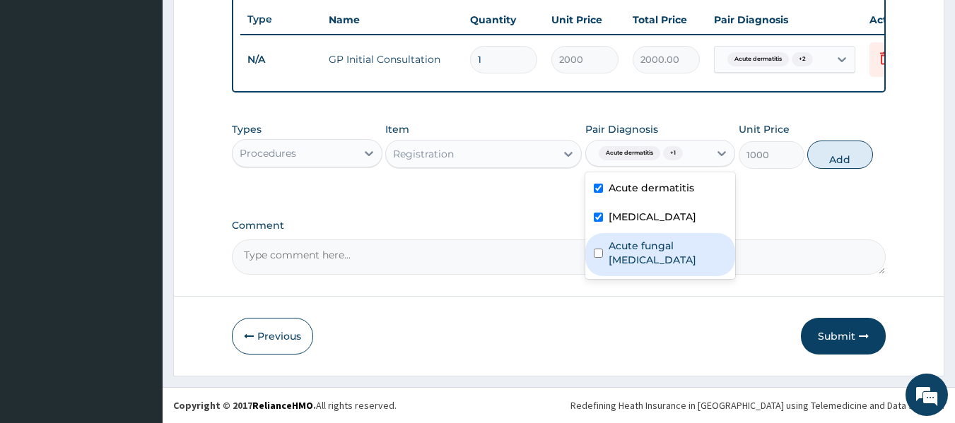
click at [710, 253] on div "Acute fungal thyroiditis" at bounding box center [660, 254] width 151 height 43
checkbox input "true"
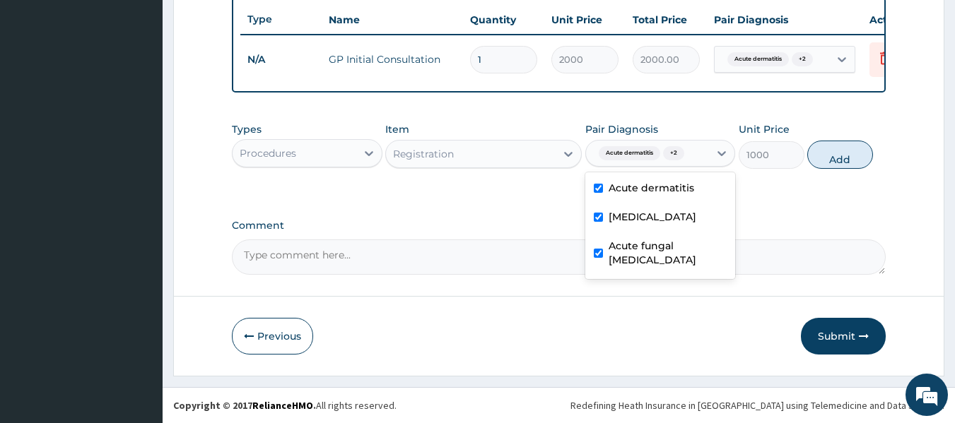
click at [847, 160] on button "Add" at bounding box center [840, 155] width 66 height 28
type input "0"
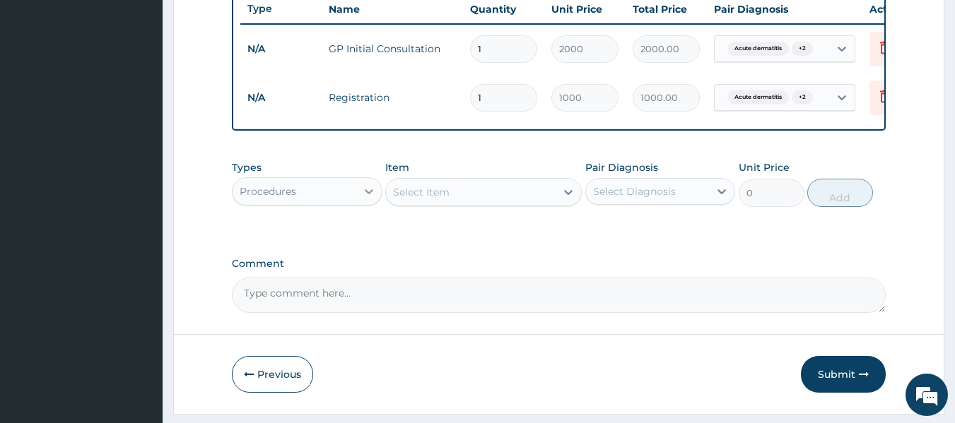
click at [365, 199] on icon at bounding box center [369, 191] width 14 height 14
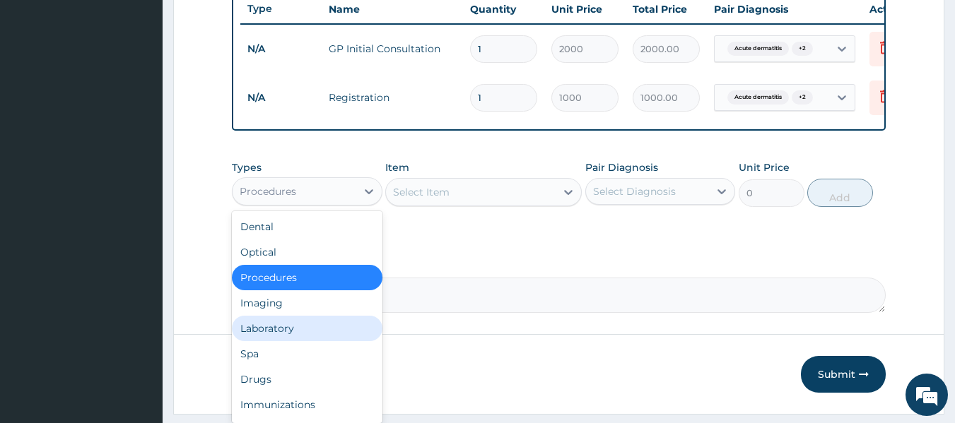
click at [367, 333] on div "Laboratory" at bounding box center [307, 328] width 151 height 25
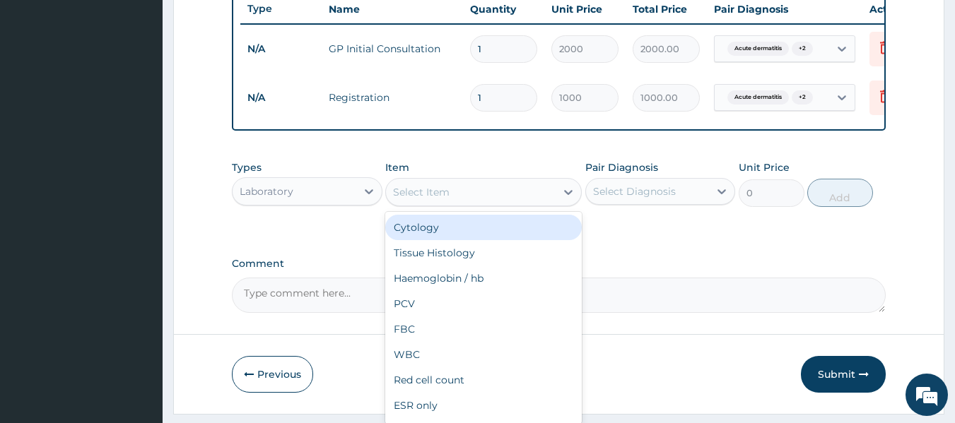
click at [481, 201] on div "Select Item" at bounding box center [471, 192] width 170 height 23
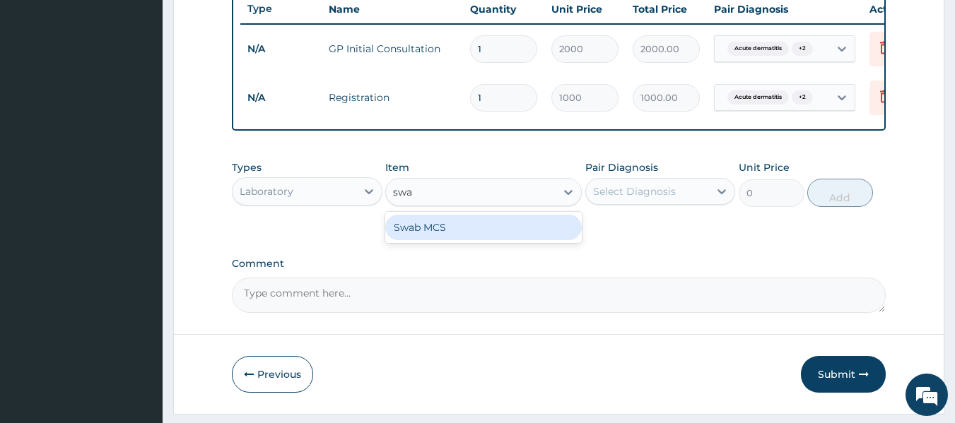
type input "swab"
click at [457, 240] on div "Swab MCS" at bounding box center [483, 227] width 196 height 25
type input "2000"
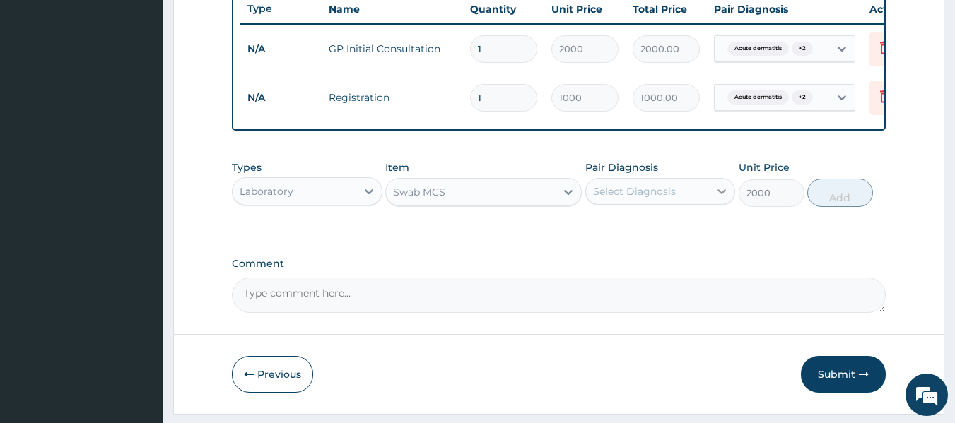
click at [732, 202] on div at bounding box center [721, 191] width 25 height 25
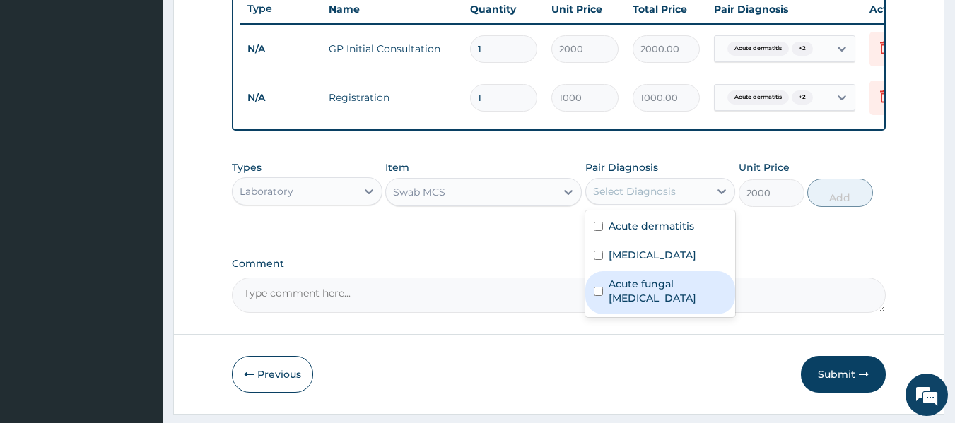
click at [687, 297] on label "Acute fungal thyroiditis" at bounding box center [667, 291] width 119 height 28
checkbox input "true"
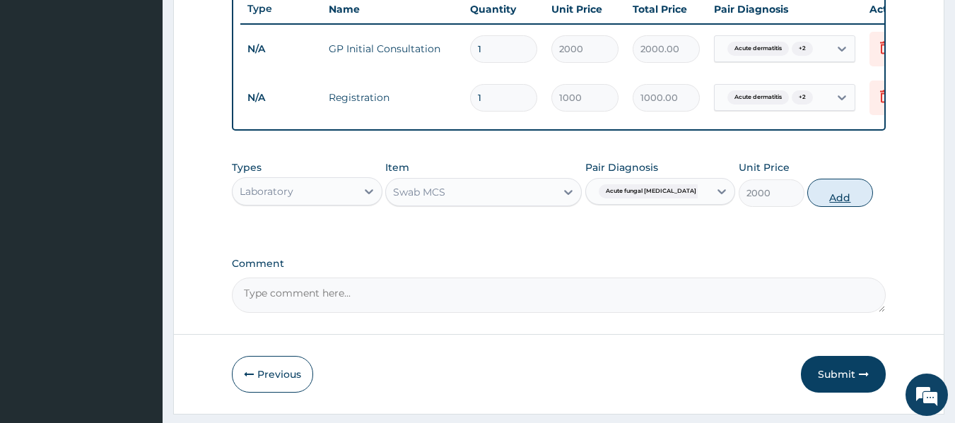
click at [839, 199] on button "Add" at bounding box center [840, 193] width 66 height 28
type input "0"
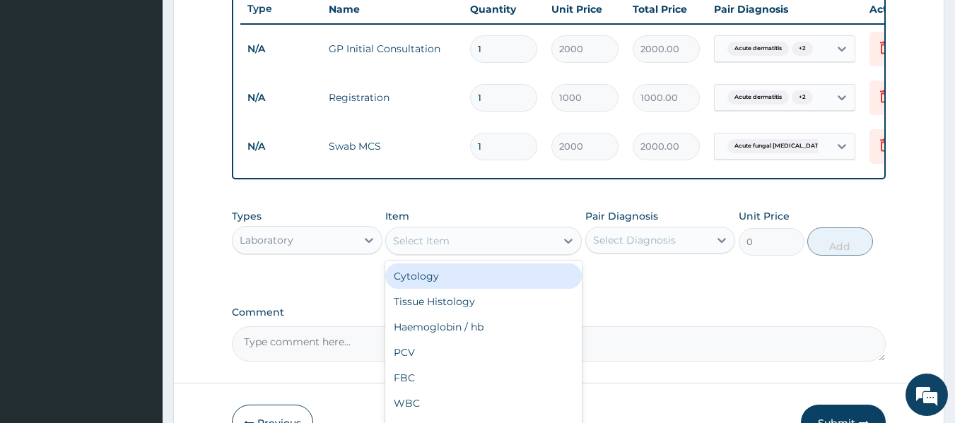
click at [471, 244] on div "Select Item" at bounding box center [471, 241] width 170 height 23
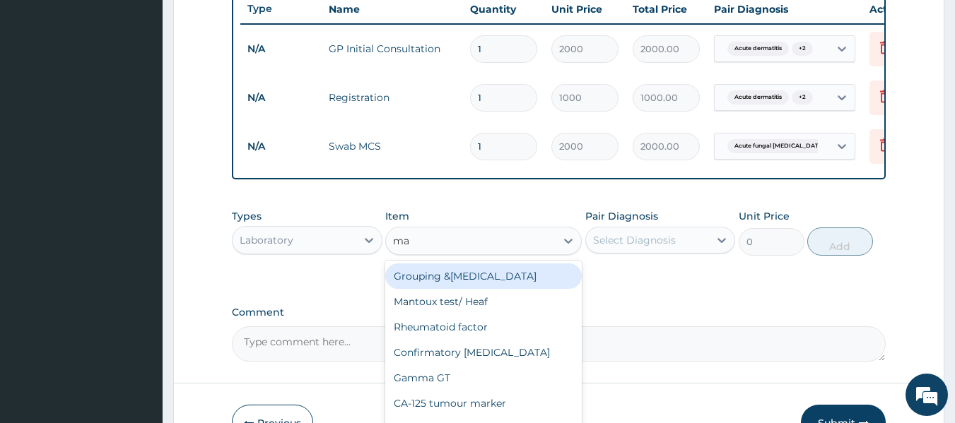
type input "mal"
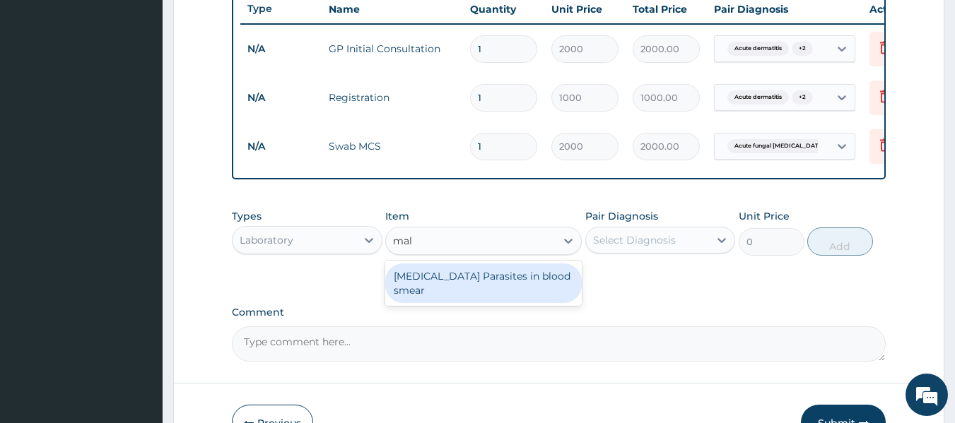
click at [483, 285] on div "Malaria Parasites in blood smear" at bounding box center [483, 284] width 196 height 40
type input "1000"
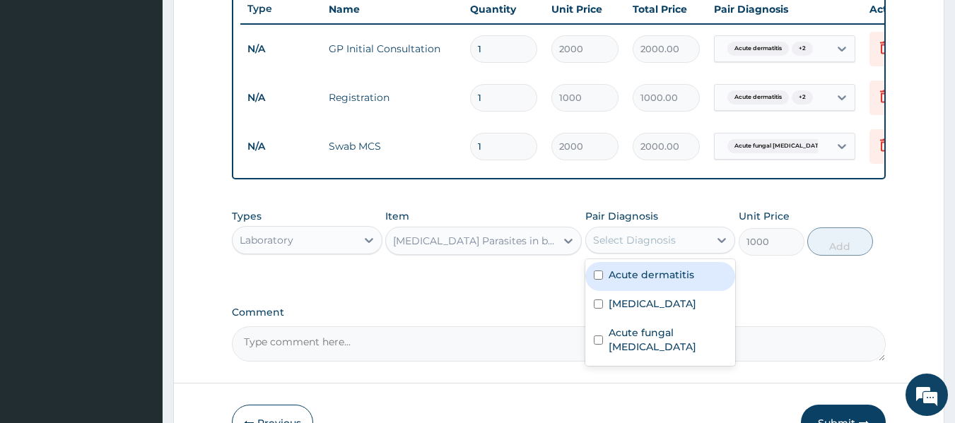
click at [697, 249] on div "Select Diagnosis" at bounding box center [648, 240] width 124 height 23
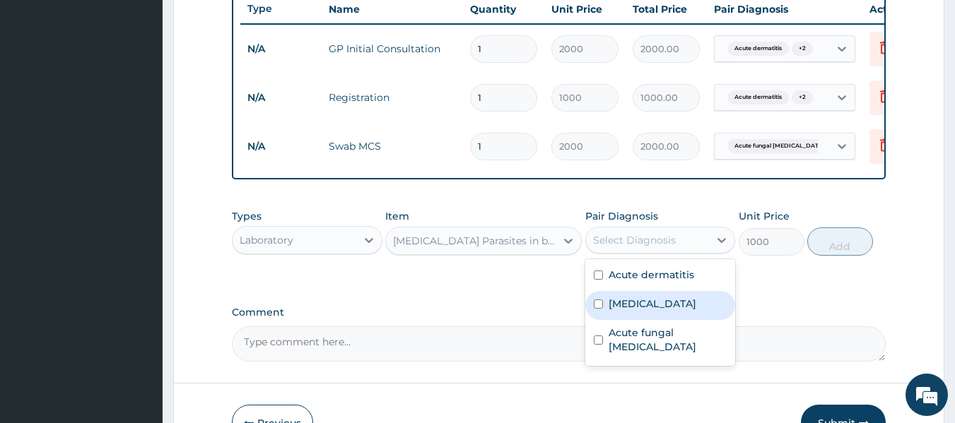
click at [681, 320] on div "Malaria" at bounding box center [660, 305] width 151 height 29
checkbox input "true"
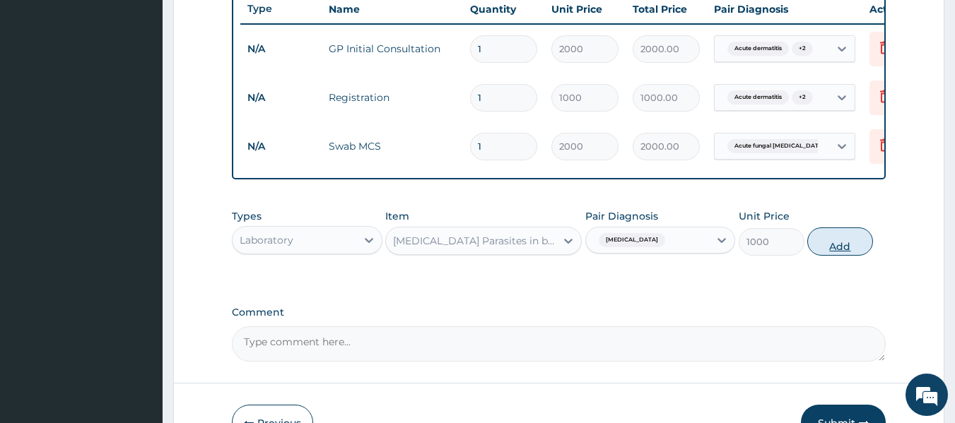
click at [840, 246] on button "Add" at bounding box center [840, 242] width 66 height 28
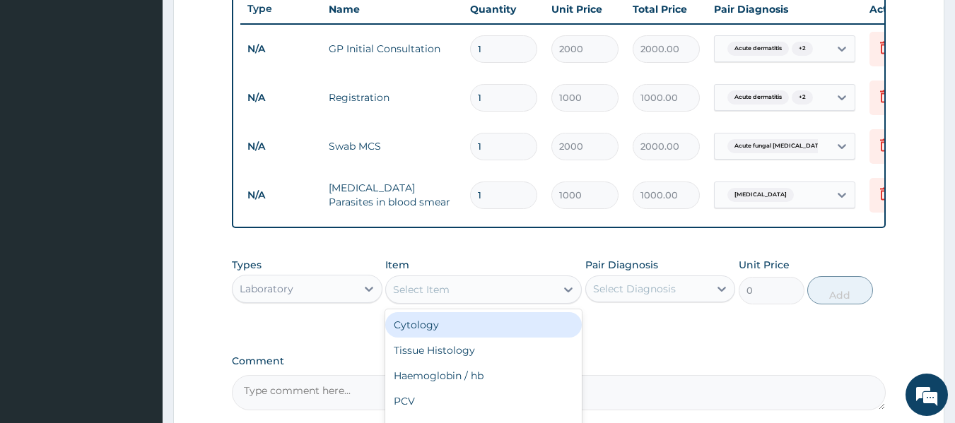
click at [459, 301] on div "Select Item" at bounding box center [471, 289] width 170 height 23
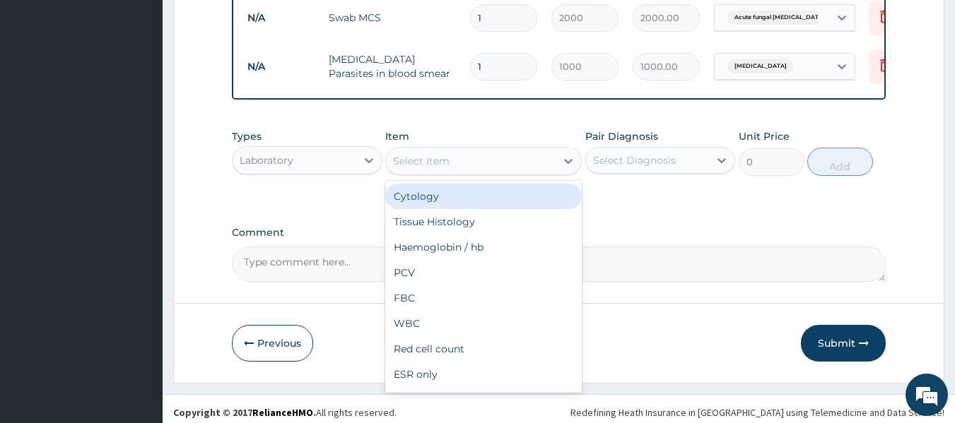
scroll to position [685, 0]
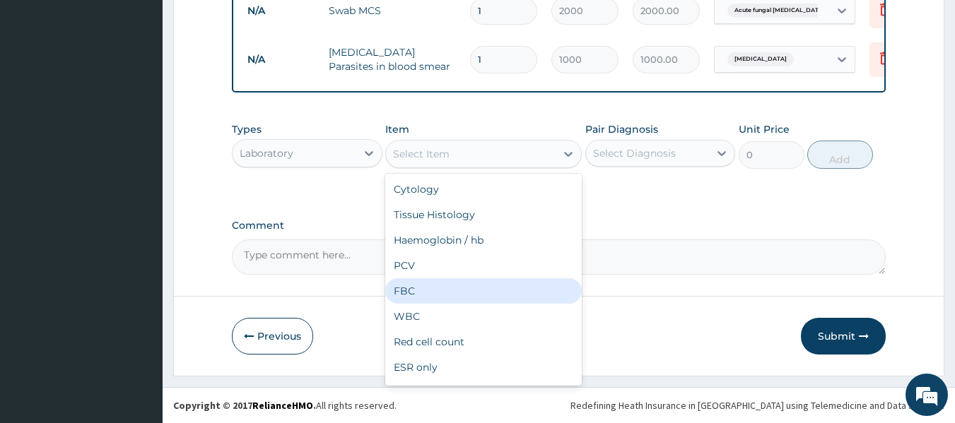
click at [447, 290] on div "FBC" at bounding box center [483, 290] width 196 height 25
type input "2000"
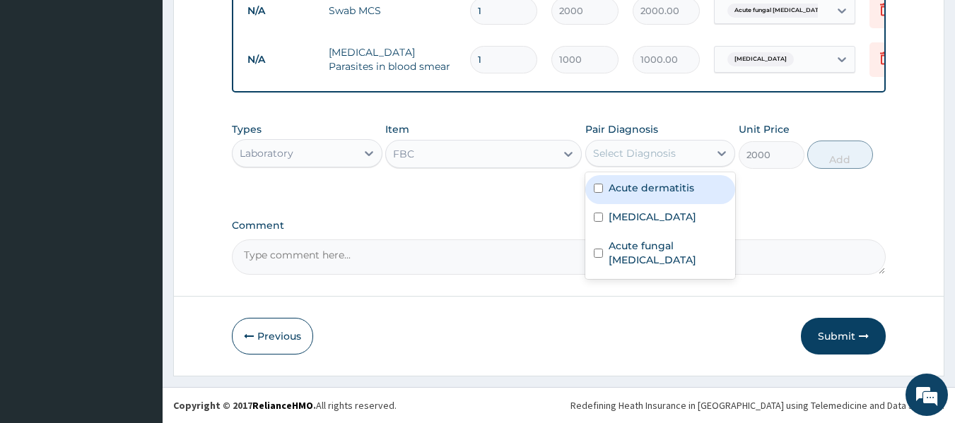
click at [711, 149] on div at bounding box center [721, 153] width 25 height 25
click at [664, 183] on label "Acute dermatitis" at bounding box center [651, 188] width 86 height 14
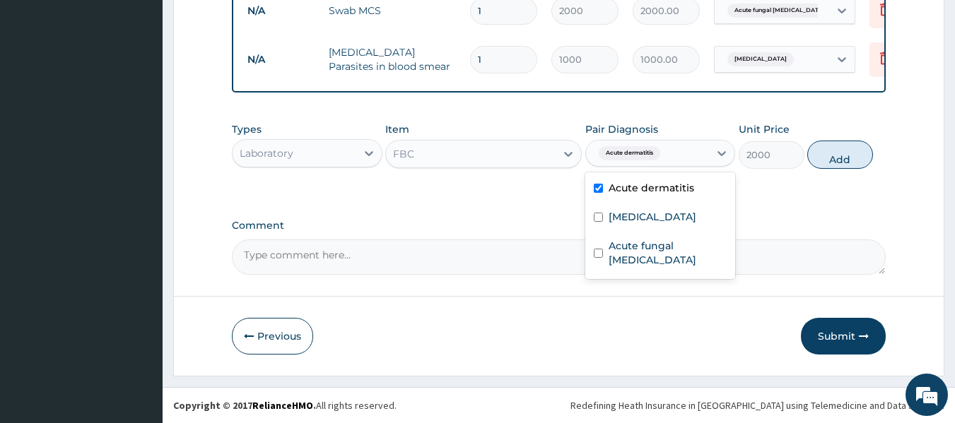
checkbox input "true"
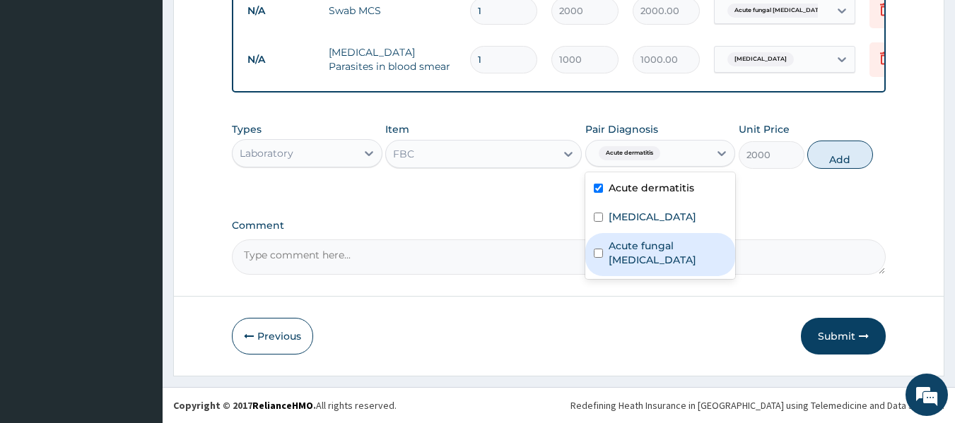
click at [686, 256] on div "Acute fungal thyroiditis" at bounding box center [660, 254] width 151 height 43
checkbox input "true"
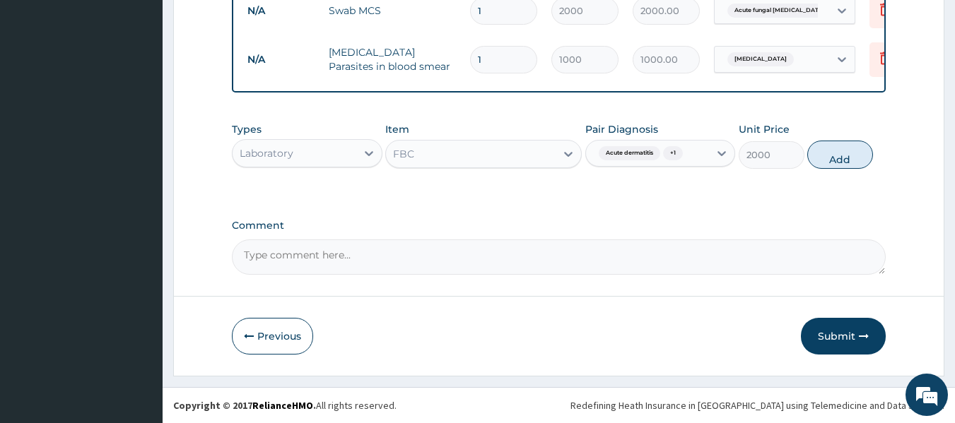
click at [851, 157] on button "Add" at bounding box center [840, 155] width 66 height 28
type input "0"
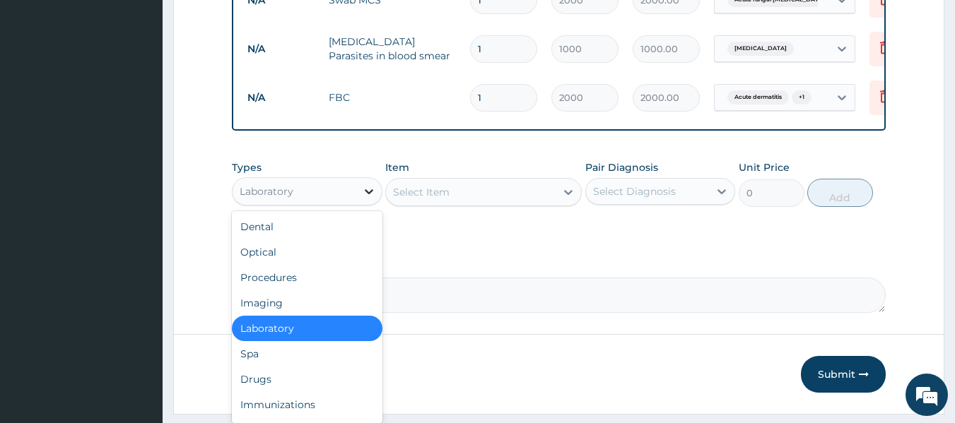
click at [362, 199] on icon at bounding box center [369, 191] width 14 height 14
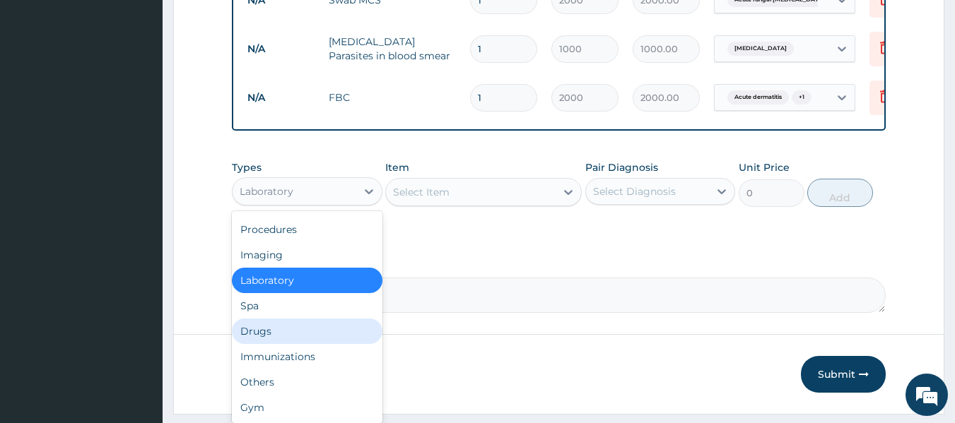
click at [367, 343] on div "Drugs" at bounding box center [307, 331] width 151 height 25
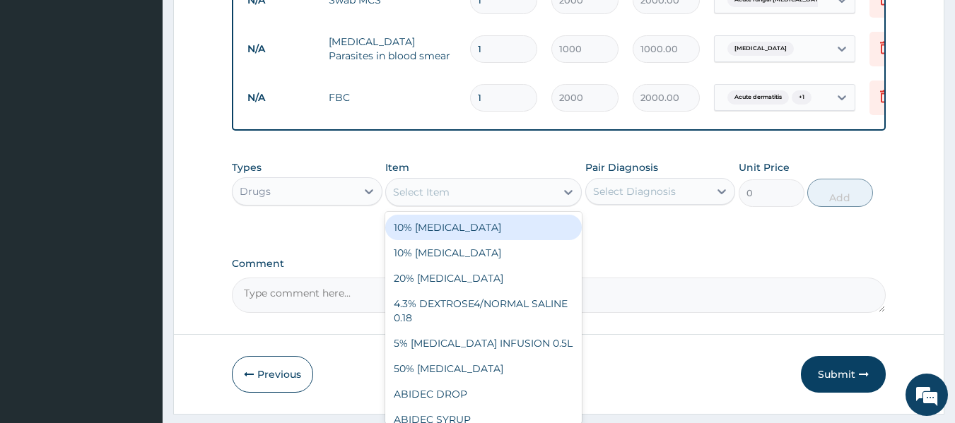
click at [538, 191] on div "Select Item" at bounding box center [471, 192] width 170 height 23
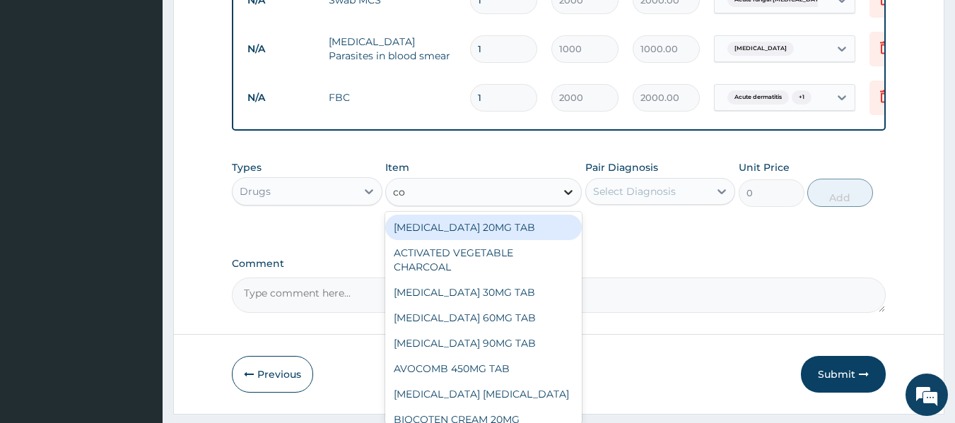
type input "coa"
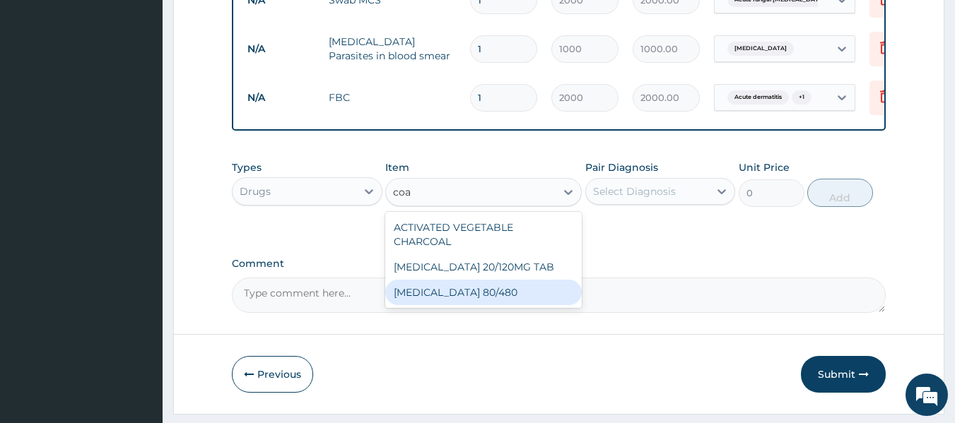
click at [522, 290] on div "COARTEM 80/480" at bounding box center [483, 292] width 196 height 25
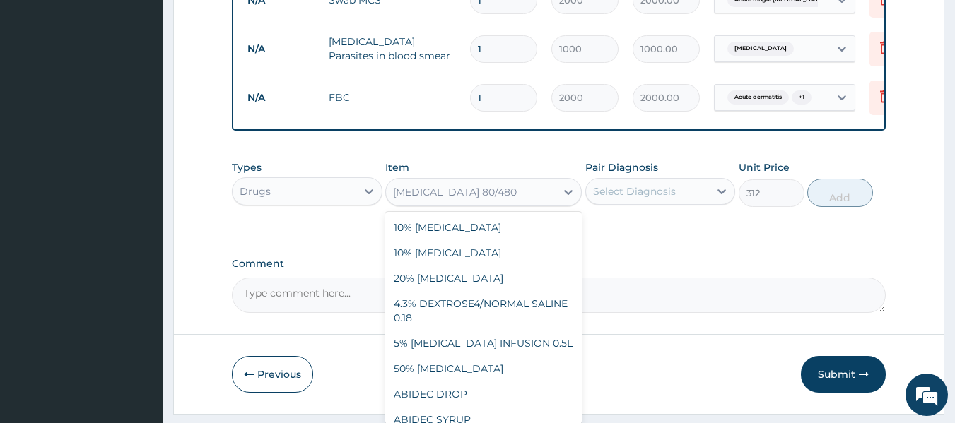
click at [518, 204] on div "COARTEM 80/480" at bounding box center [471, 192] width 170 height 23
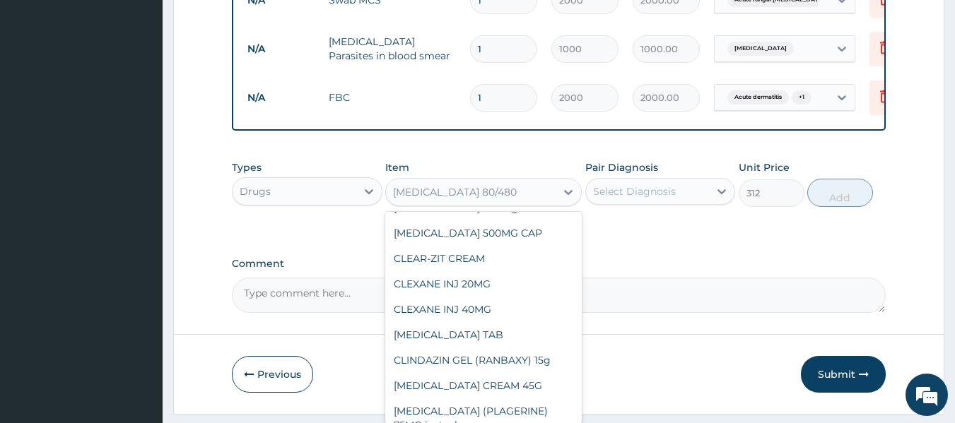
type input "78"
click at [510, 382] on div "Previous Submit" at bounding box center [559, 374] width 654 height 37
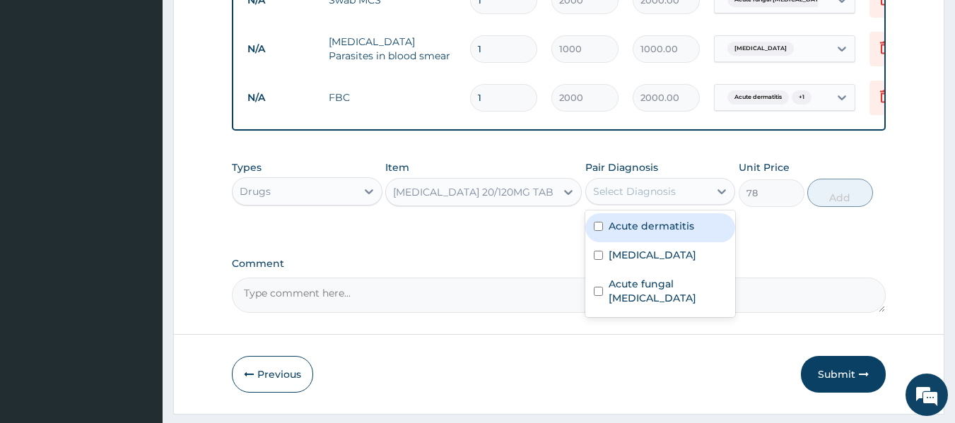
click at [695, 199] on div "Select Diagnosis" at bounding box center [648, 191] width 124 height 23
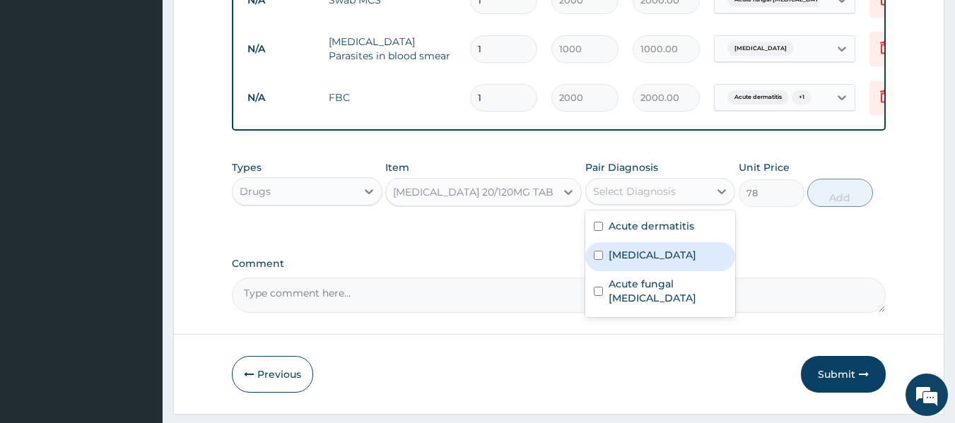
click at [646, 269] on div "Malaria" at bounding box center [660, 256] width 151 height 29
checkbox input "true"
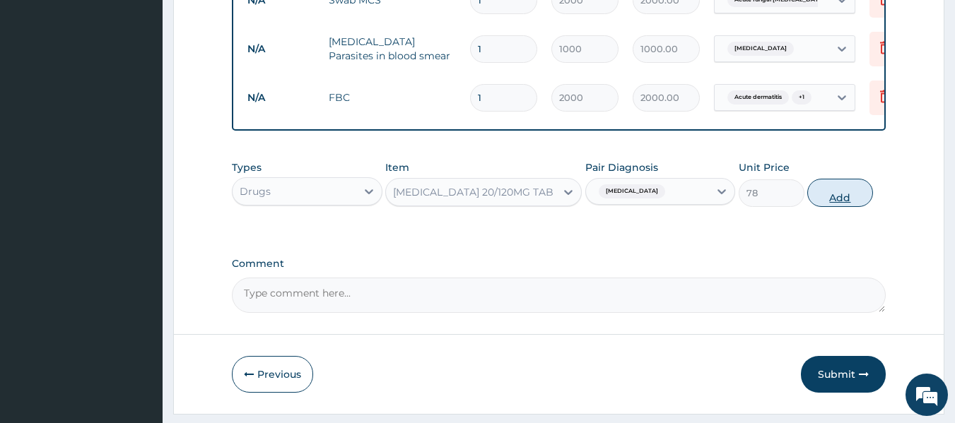
click at [830, 207] on button "Add" at bounding box center [840, 193] width 66 height 28
type input "0"
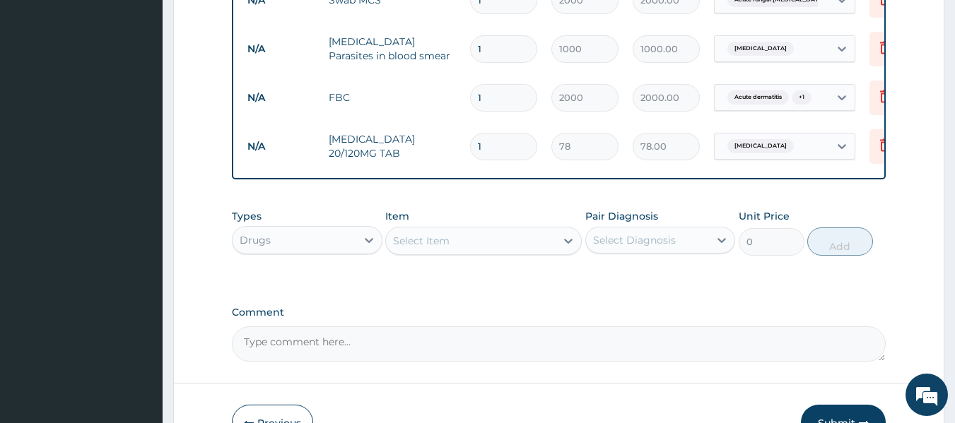
type input "18"
type input "1404.00"
type input "18"
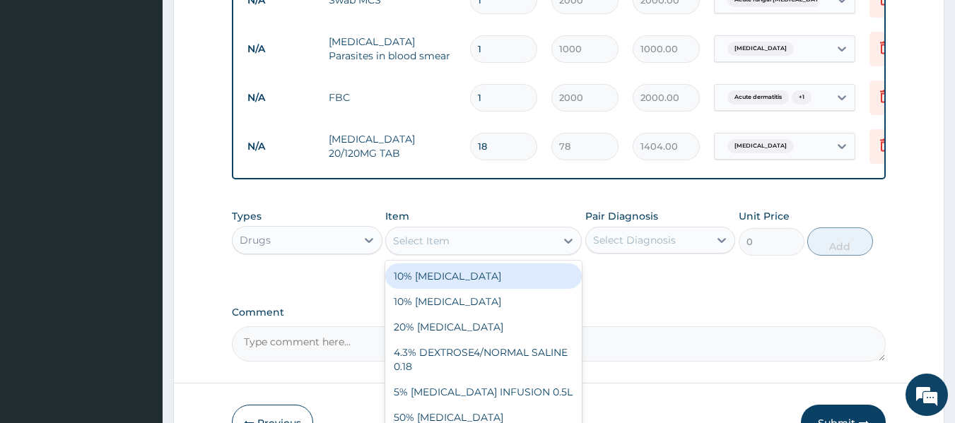
click at [519, 252] on div "Select Item" at bounding box center [471, 241] width 170 height 23
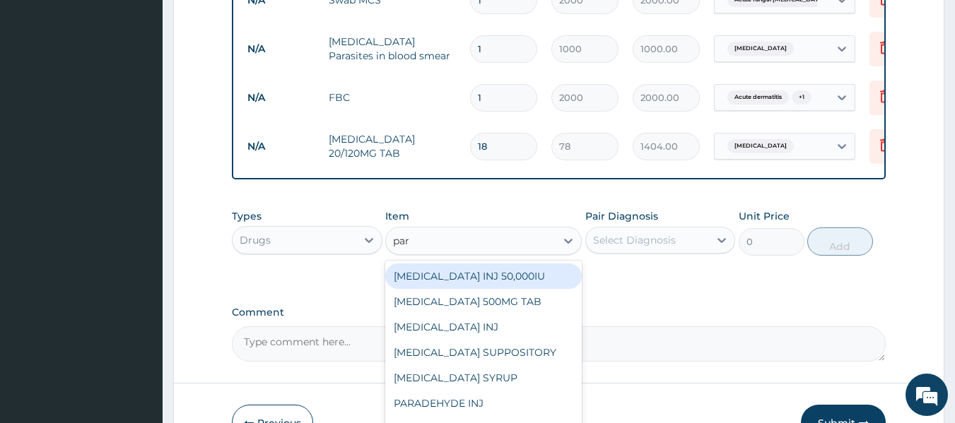
type input "para"
click at [498, 280] on div "PARACETAMOL 500MG TAB" at bounding box center [483, 276] width 196 height 25
type input "15"
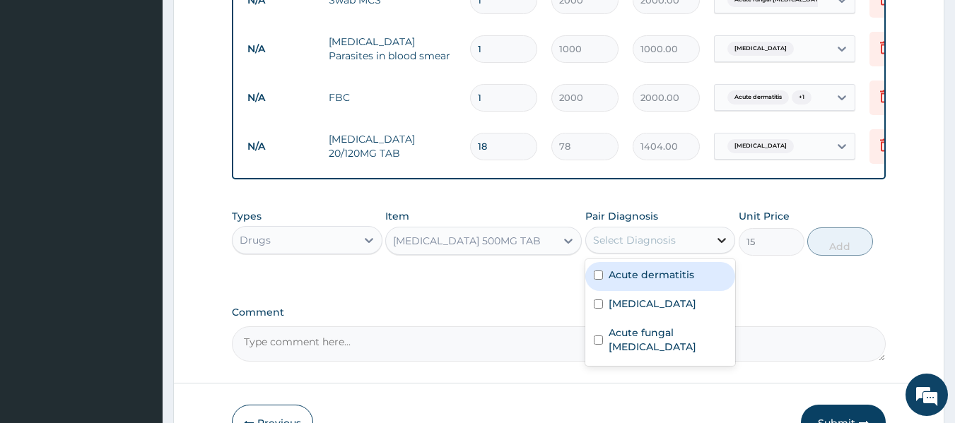
click at [719, 247] on icon at bounding box center [721, 240] width 14 height 14
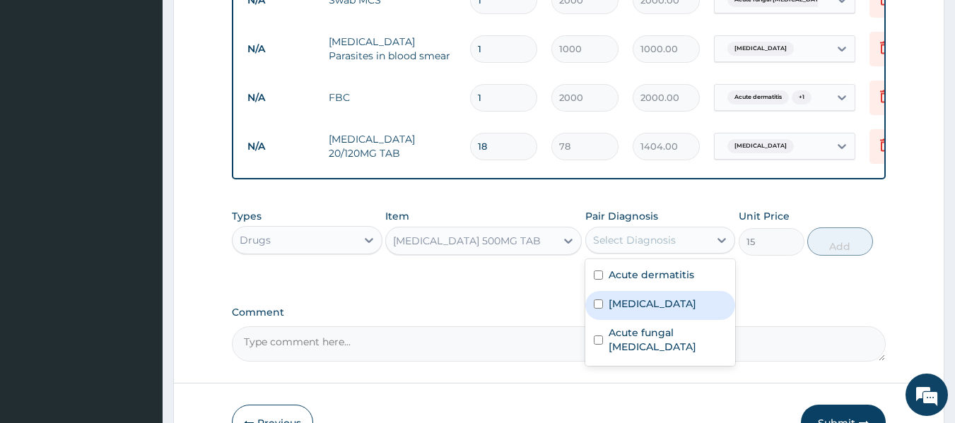
click at [666, 317] on div "Malaria" at bounding box center [660, 305] width 151 height 29
checkbox input "true"
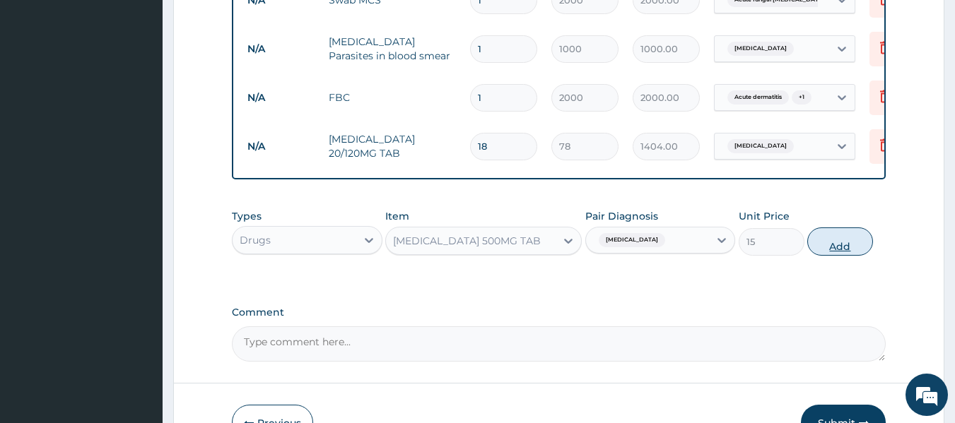
click at [835, 245] on button "Add" at bounding box center [840, 242] width 66 height 28
type input "0"
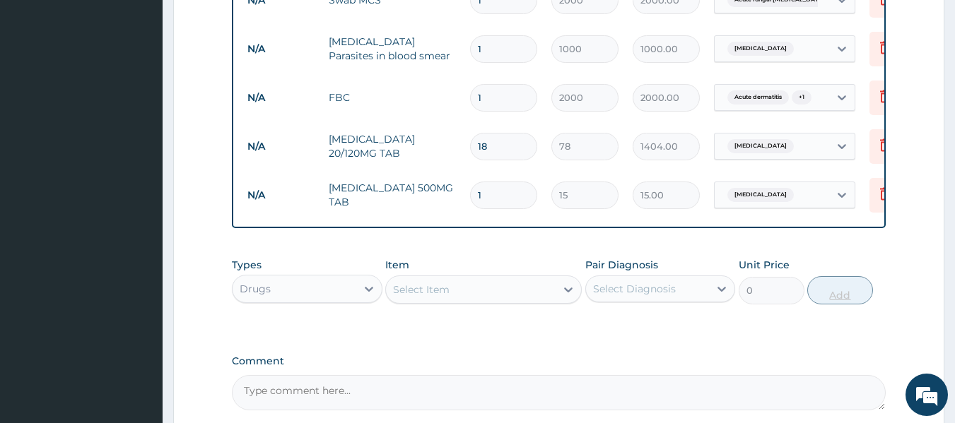
type input "18"
type input "270.00"
type input "18"
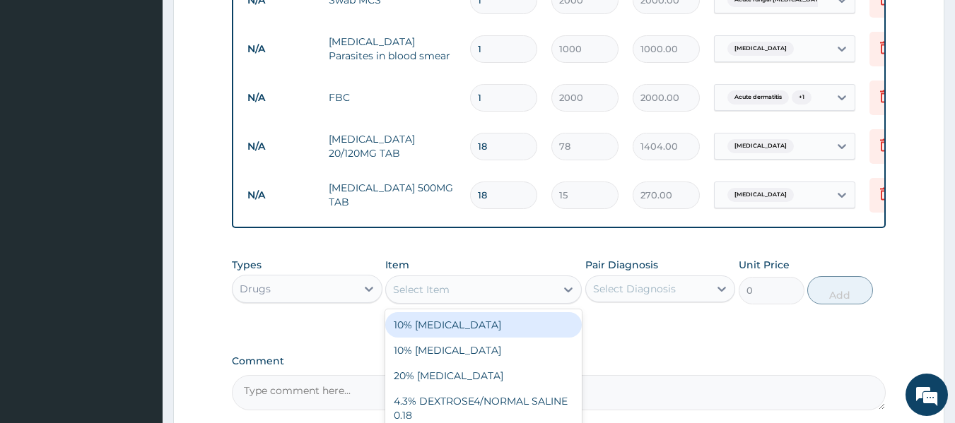
click at [510, 301] on div "Select Item" at bounding box center [471, 289] width 170 height 23
click at [469, 301] on div "Select Item" at bounding box center [471, 289] width 170 height 23
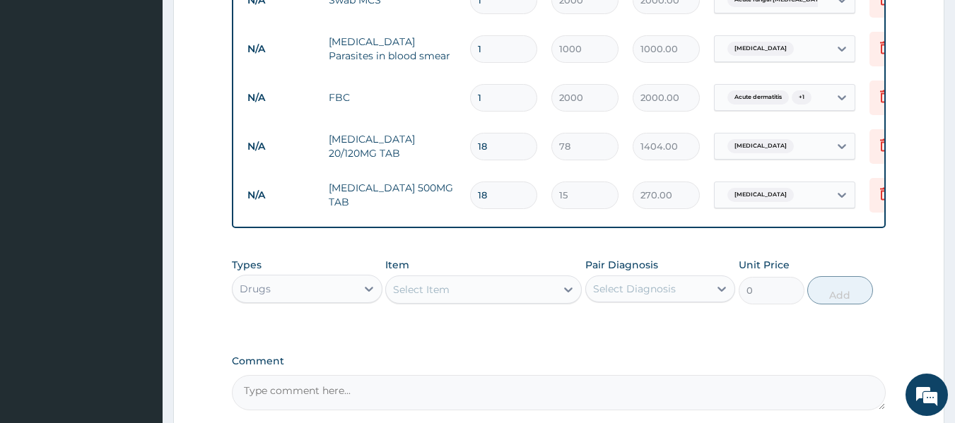
click at [469, 301] on div "Select Item" at bounding box center [471, 289] width 170 height 23
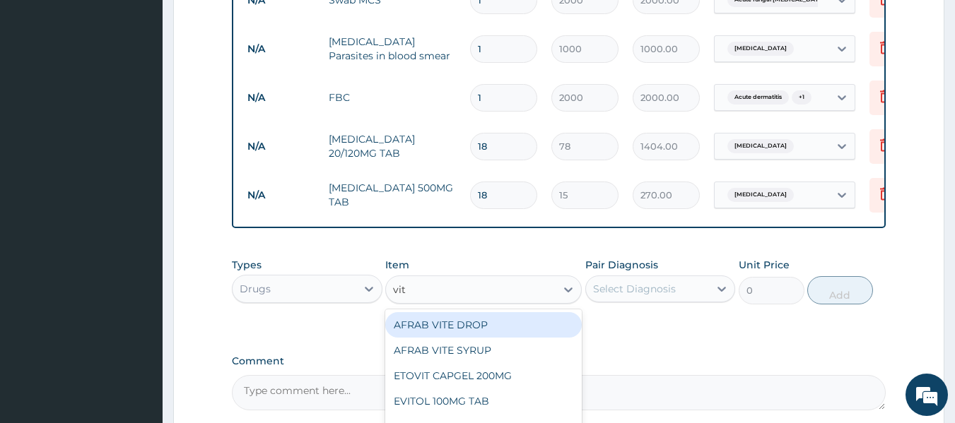
type input "vita"
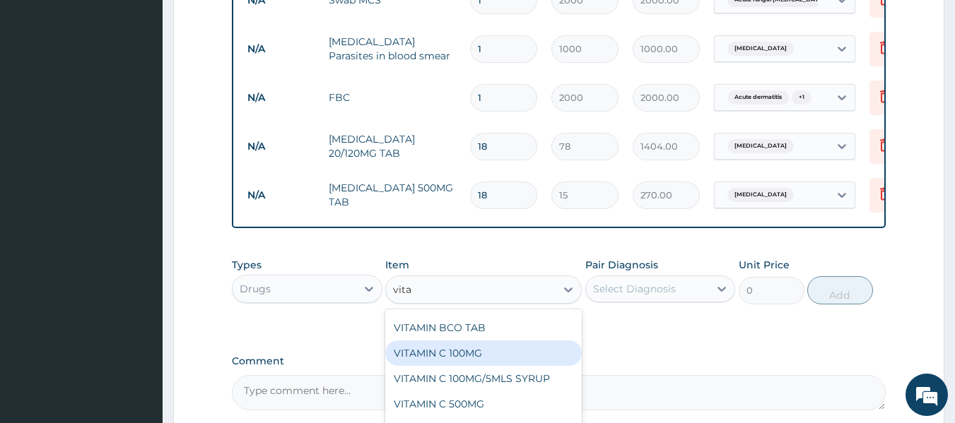
click at [503, 366] on div "VITAMIN C 100MG" at bounding box center [483, 353] width 196 height 25
type input "10"
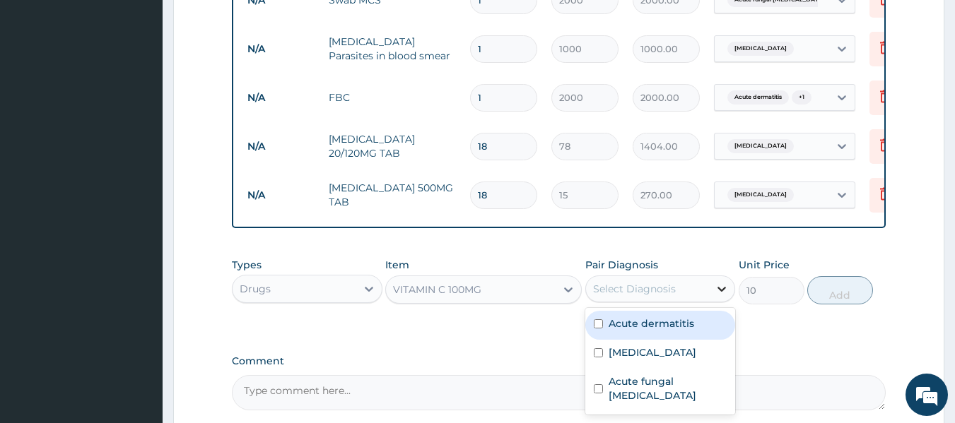
click at [710, 301] on div at bounding box center [721, 288] width 25 height 25
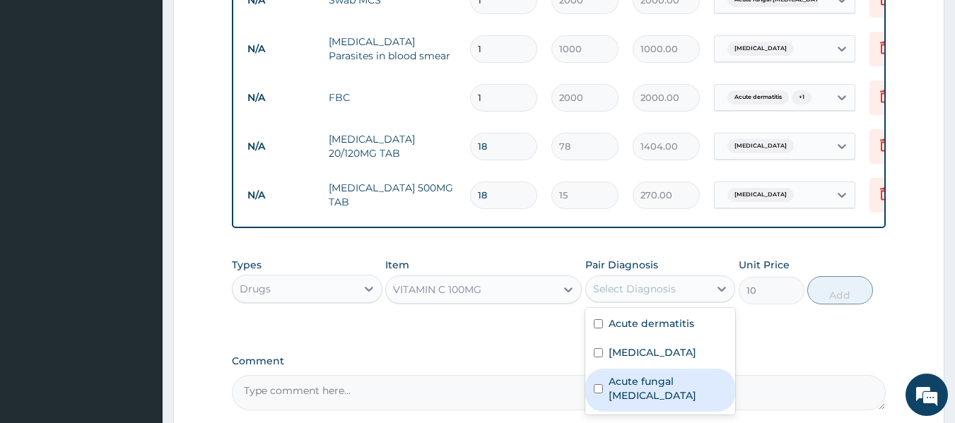
click at [702, 398] on label "Acute fungal thyroiditis" at bounding box center [667, 389] width 119 height 28
checkbox input "true"
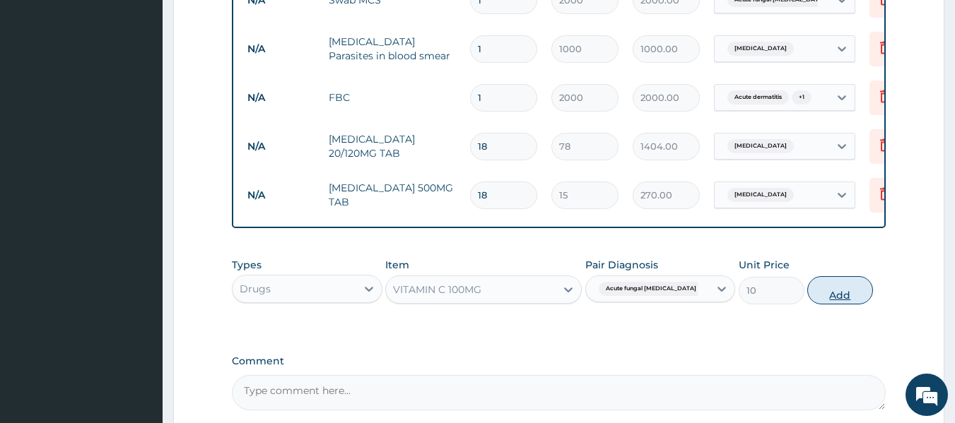
click at [835, 292] on button "Add" at bounding box center [840, 290] width 66 height 28
type input "0"
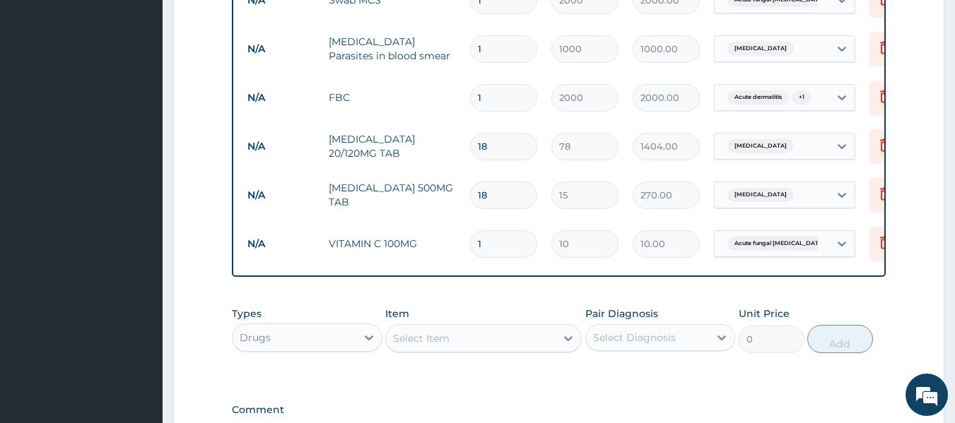
type input "0.00"
type input "2"
type input "20.00"
type input "21"
type input "210.00"
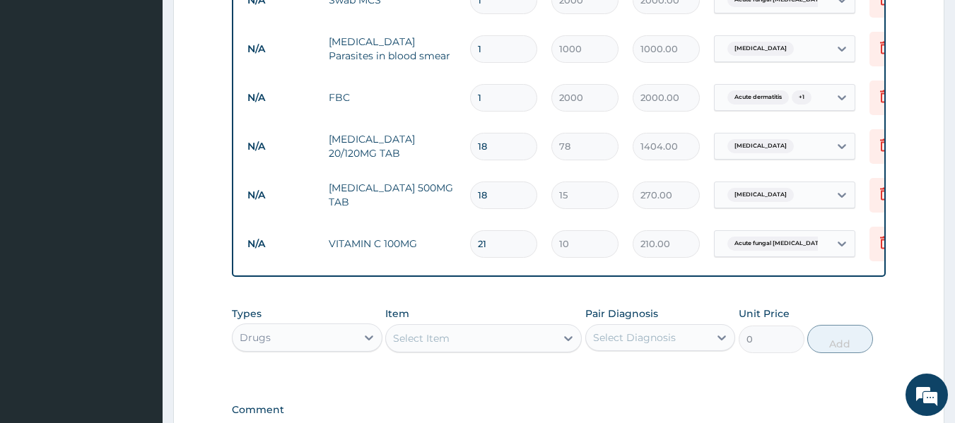
type input "21"
click at [461, 342] on div "Select Item" at bounding box center [471, 338] width 170 height 23
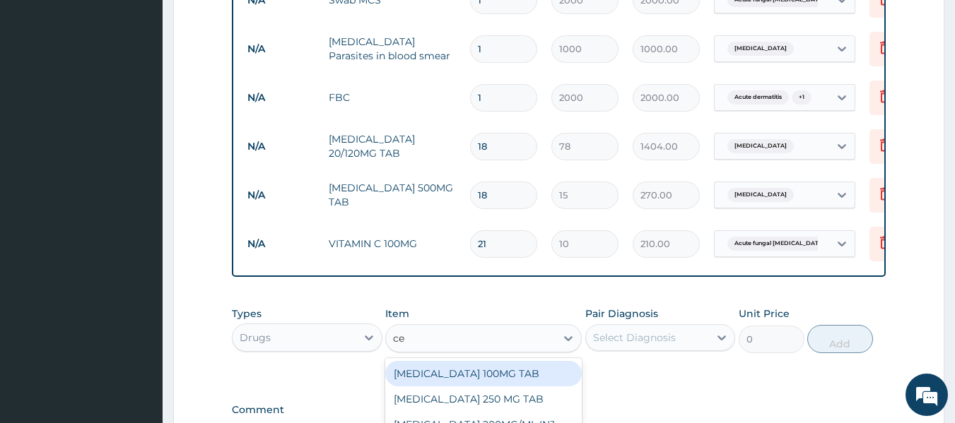
type input "cef"
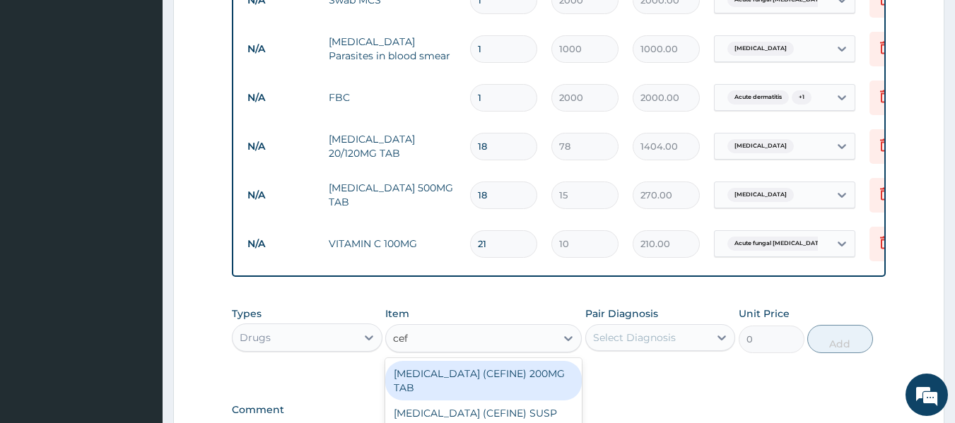
click at [472, 385] on div "CEFIXIME (CEFINE) 200MG TAB" at bounding box center [483, 381] width 196 height 40
type input "600"
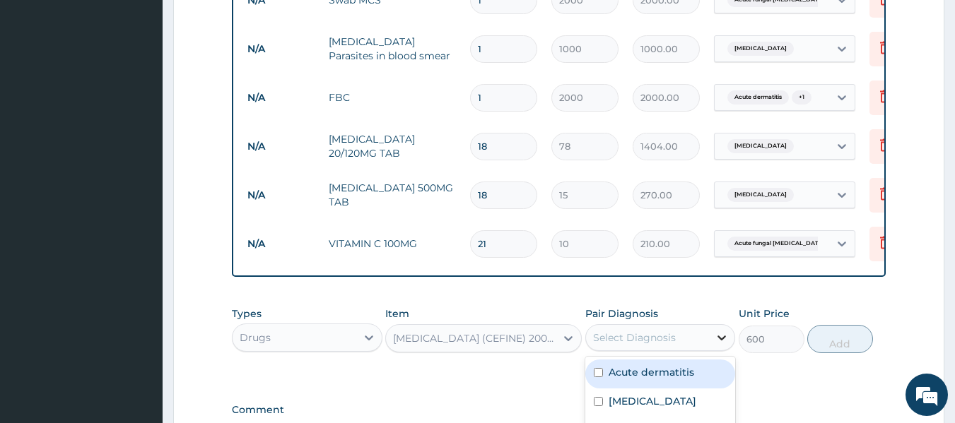
click at [719, 341] on icon at bounding box center [722, 338] width 8 height 5
click at [712, 388] on div "Acute dermatitis" at bounding box center [660, 374] width 151 height 29
checkbox input "true"
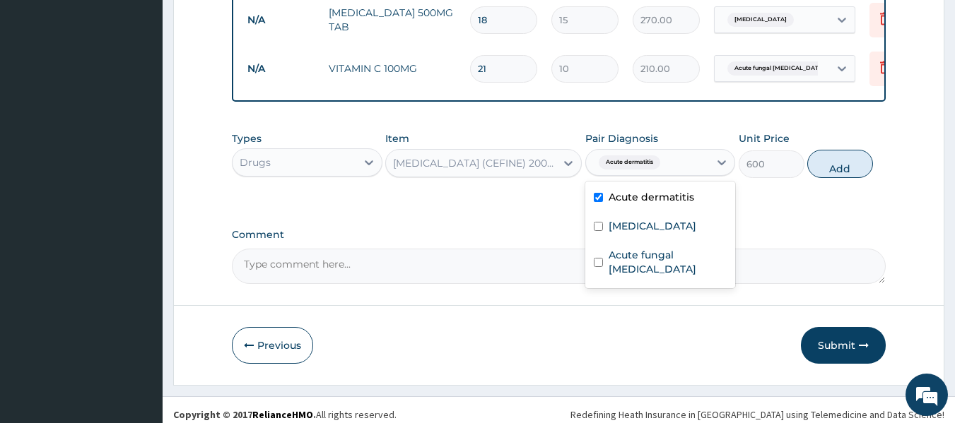
scroll to position [881, 0]
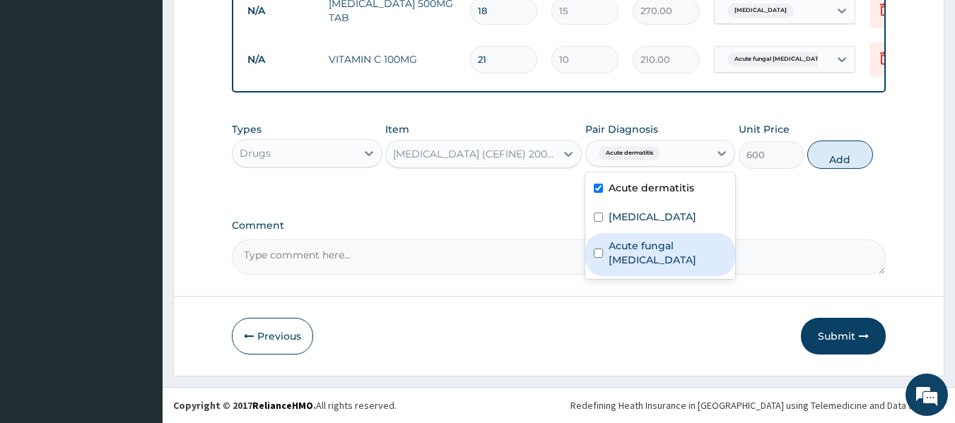
drag, startPoint x: 688, startPoint y: 248, endPoint x: 705, endPoint y: 240, distance: 18.7
click at [689, 247] on label "Acute fungal thyroiditis" at bounding box center [667, 253] width 119 height 28
checkbox input "true"
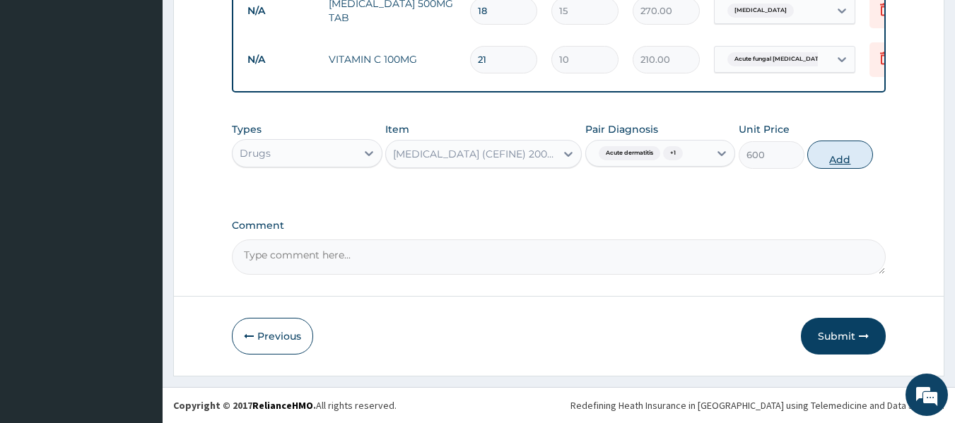
click at [852, 146] on button "Add" at bounding box center [840, 155] width 66 height 28
type input "0"
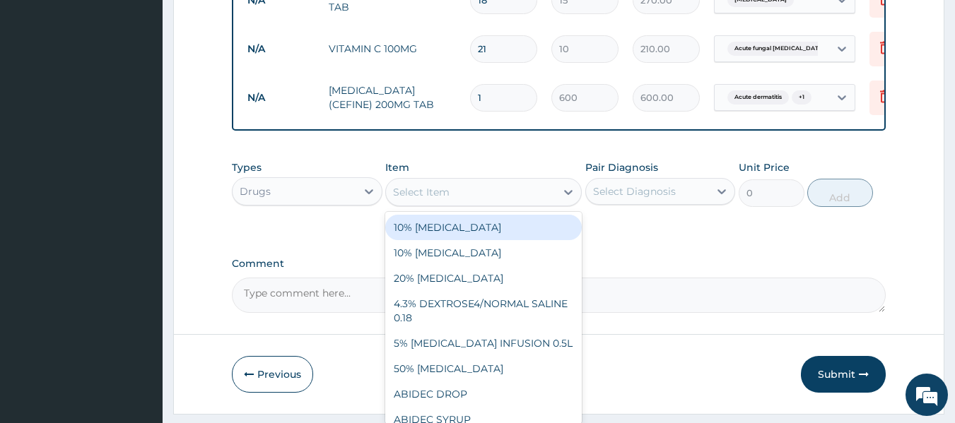
click at [447, 197] on div "Select Item" at bounding box center [421, 192] width 57 height 14
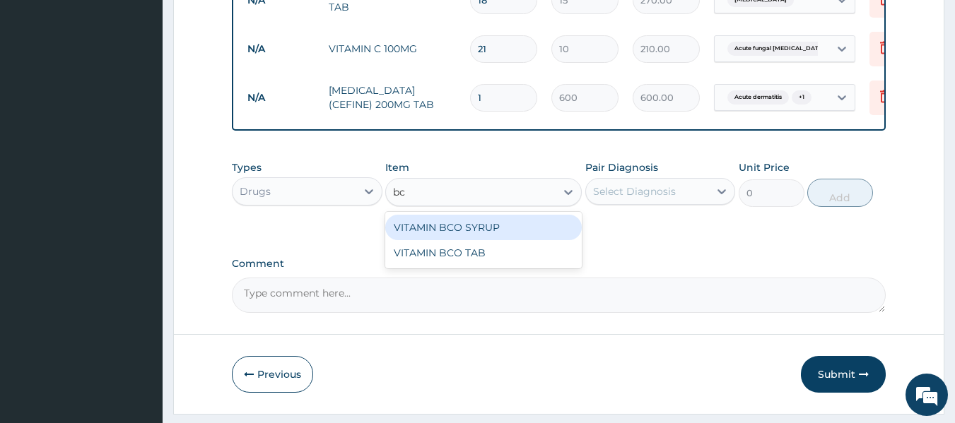
type input "bco"
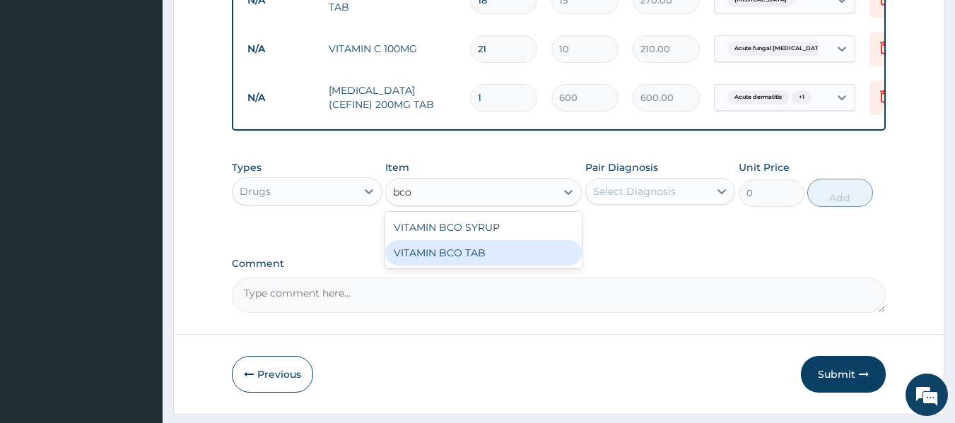
click at [507, 261] on div "VITAMIN BCO TAB" at bounding box center [483, 252] width 196 height 25
type input "10"
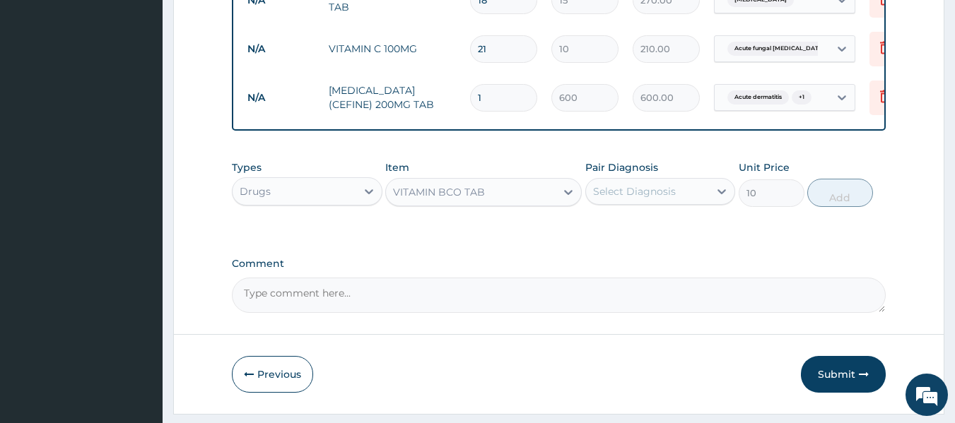
click at [692, 194] on div "Select Diagnosis" at bounding box center [648, 191] width 124 height 23
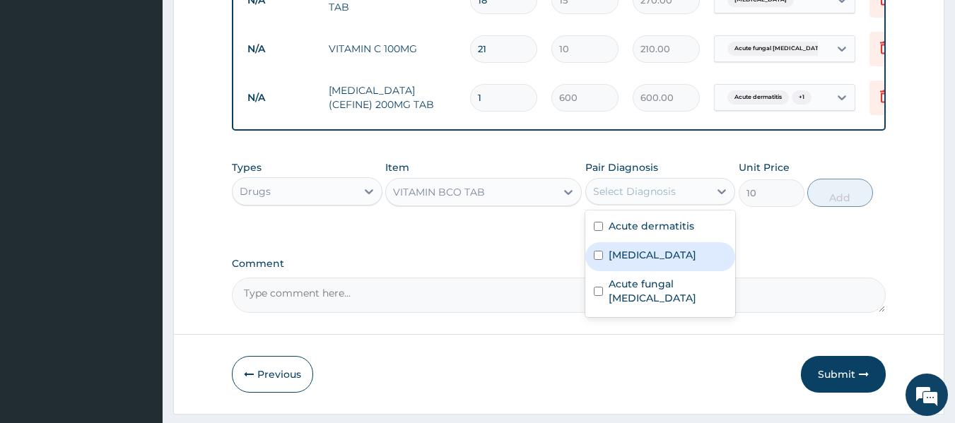
click at [647, 270] on div "Malaria" at bounding box center [660, 256] width 151 height 29
checkbox input "true"
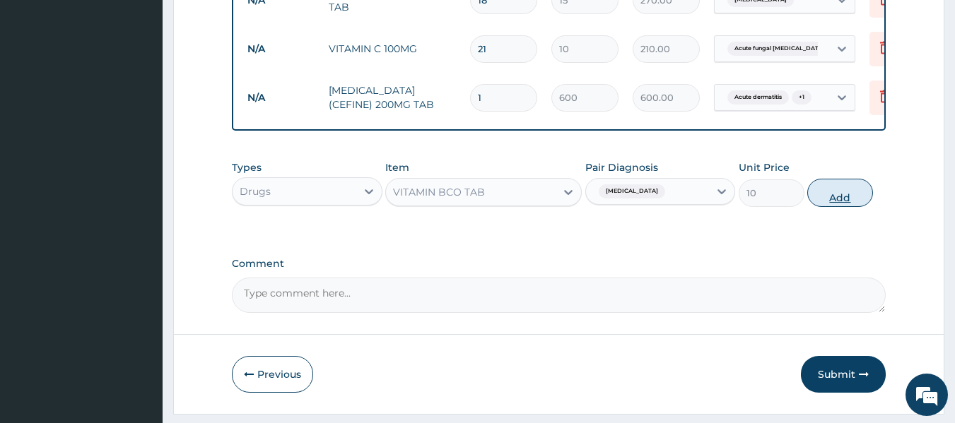
click at [839, 201] on button "Add" at bounding box center [840, 193] width 66 height 28
type input "0"
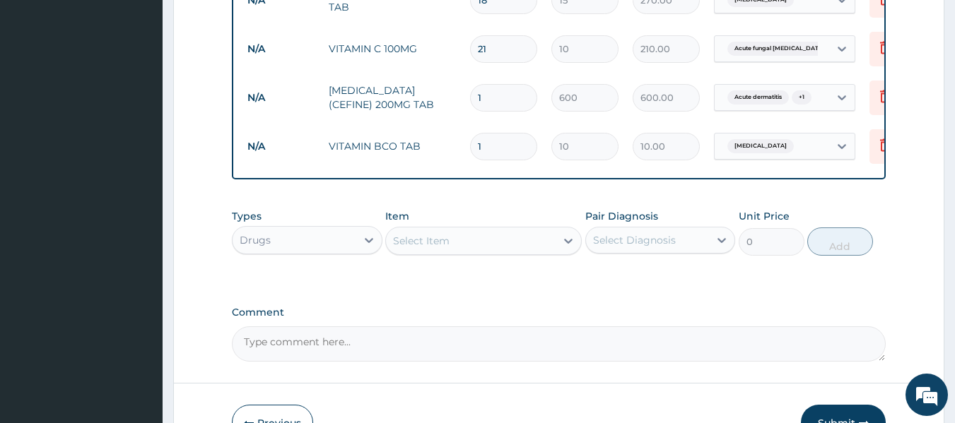
type input "0.00"
type input "2"
type input "20.00"
type input "21"
type input "210.00"
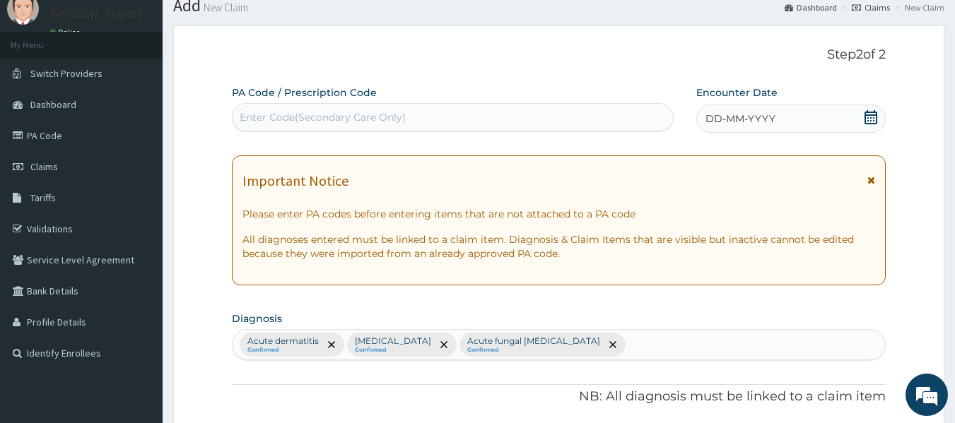
scroll to position [71, 0]
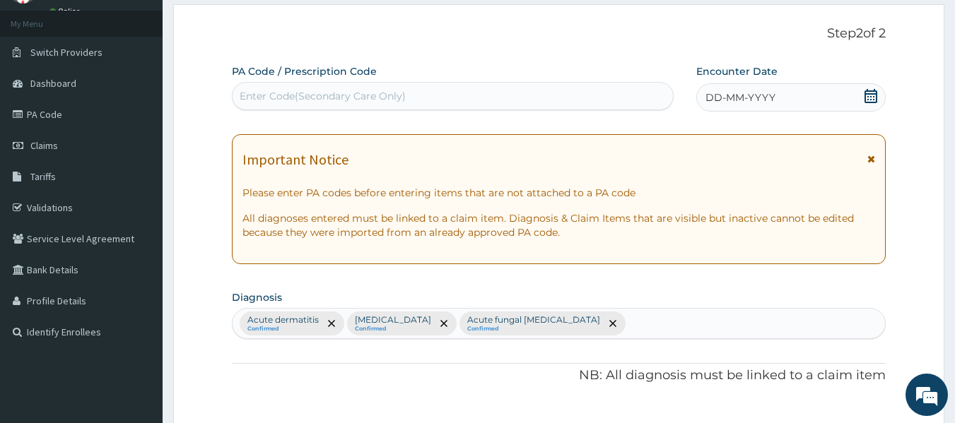
type input "21"
click at [809, 97] on div "DD-MM-YYYY" at bounding box center [790, 97] width 189 height 28
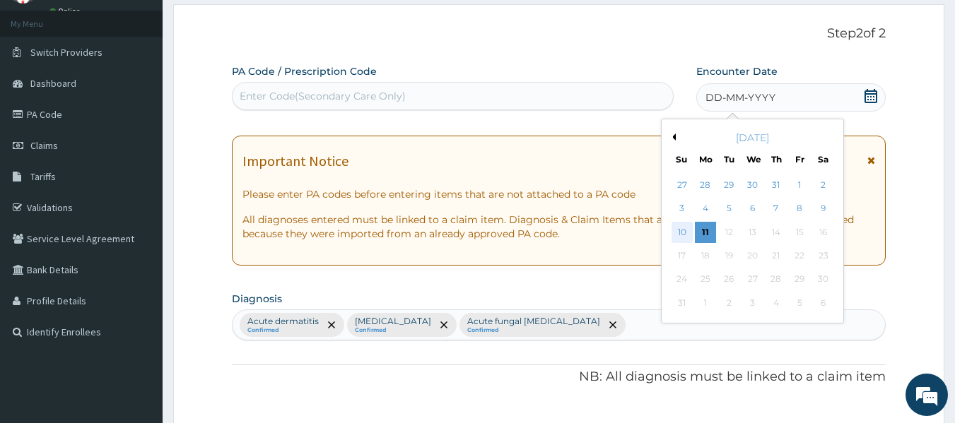
click at [685, 228] on div "10" at bounding box center [681, 232] width 21 height 21
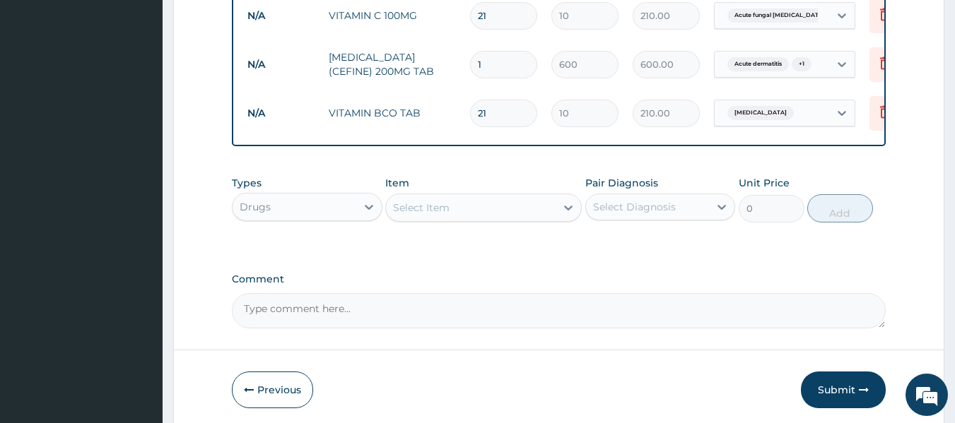
scroll to position [978, 0]
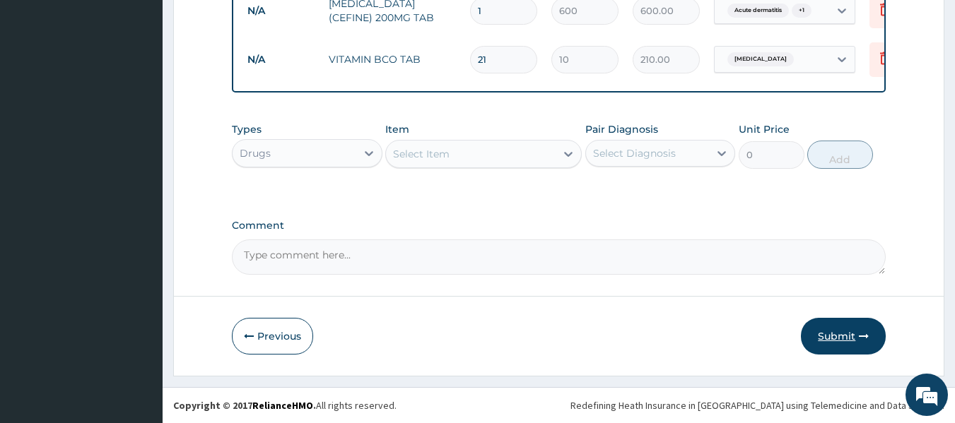
click at [835, 331] on button "Submit" at bounding box center [843, 336] width 85 height 37
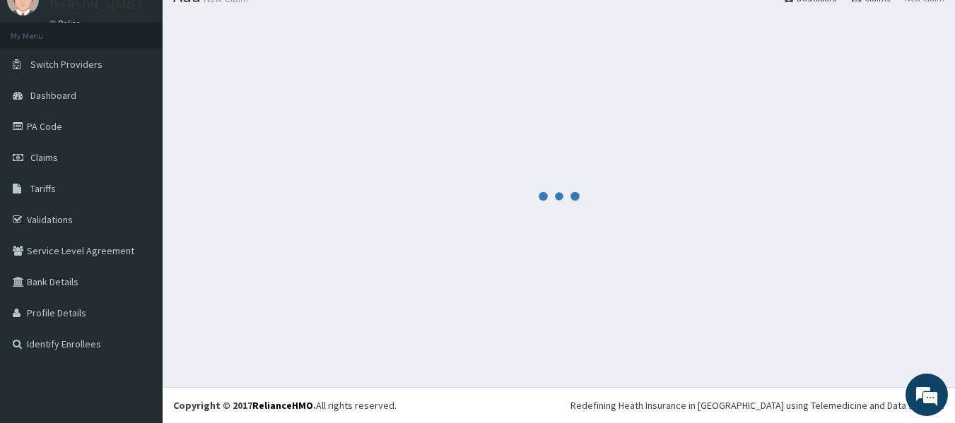
scroll to position [59, 0]
click at [835, 331] on div at bounding box center [558, 196] width 771 height 360
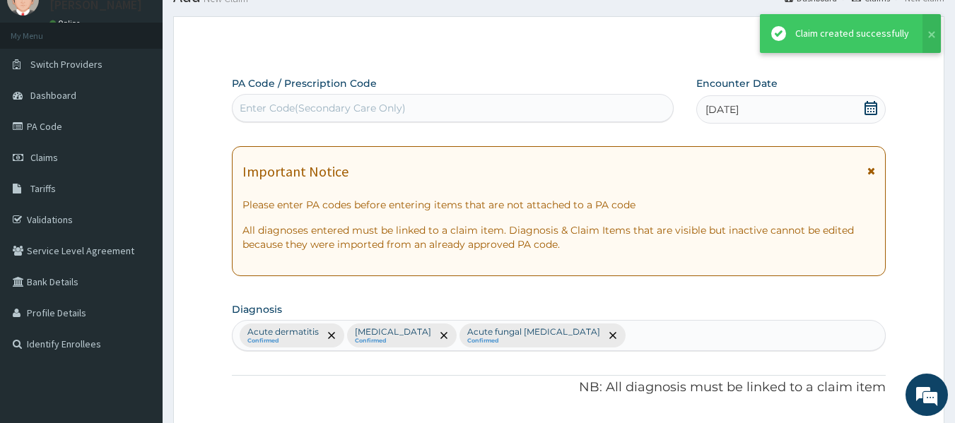
scroll to position [978, 0]
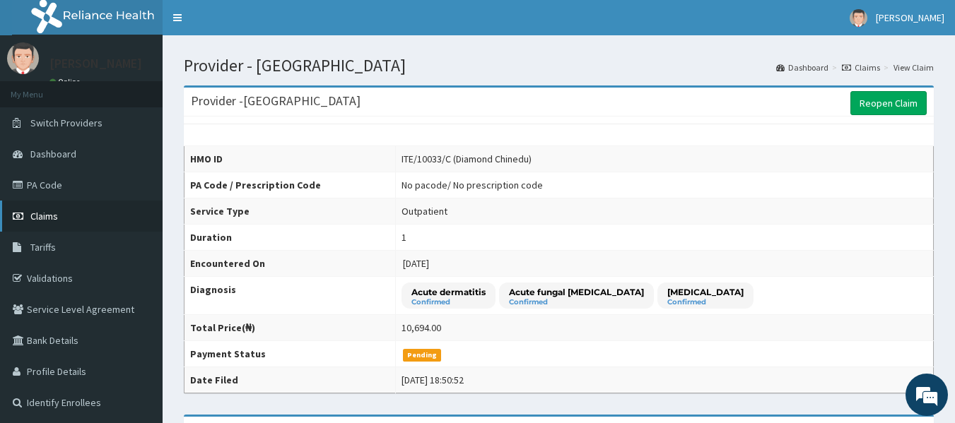
click at [70, 217] on link "Claims" at bounding box center [81, 216] width 163 height 31
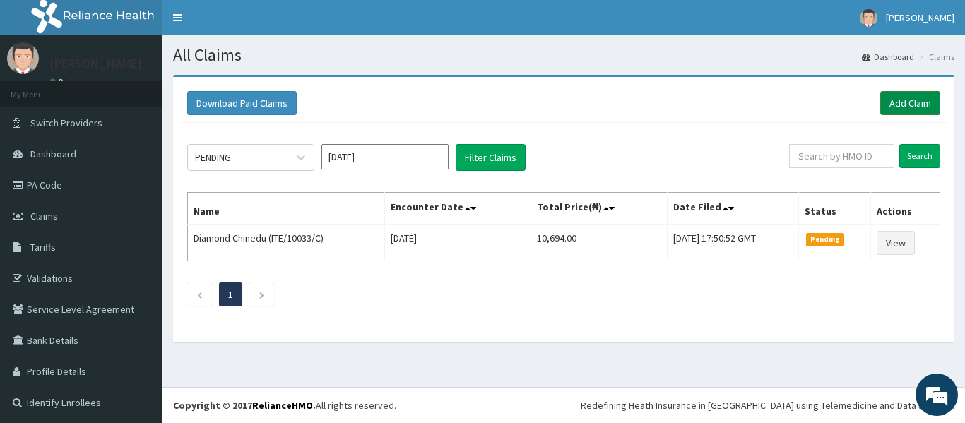
click at [907, 100] on link "Add Claim" at bounding box center [911, 103] width 60 height 24
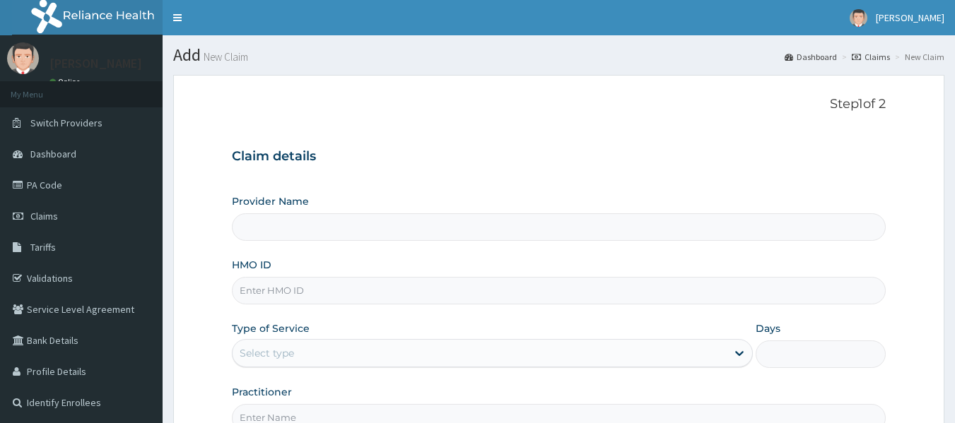
type input "[GEOGRAPHIC_DATA]"
click at [302, 289] on input "HMO ID" at bounding box center [559, 291] width 654 height 28
type input "ite/10033/b"
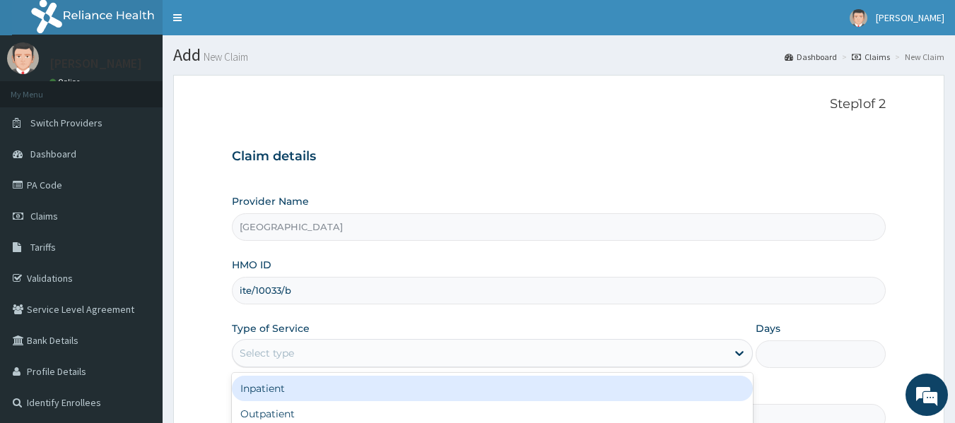
click at [361, 348] on div "Select type" at bounding box center [479, 353] width 494 height 23
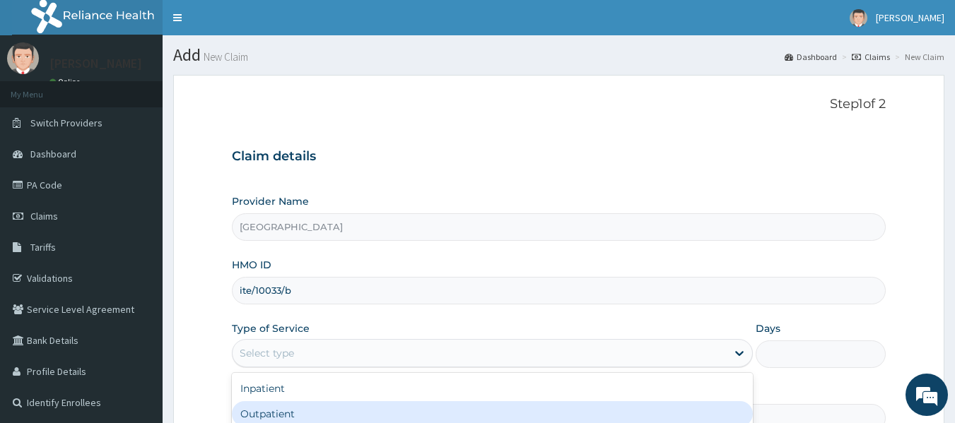
click at [350, 412] on div "Outpatient" at bounding box center [492, 413] width 521 height 25
type input "1"
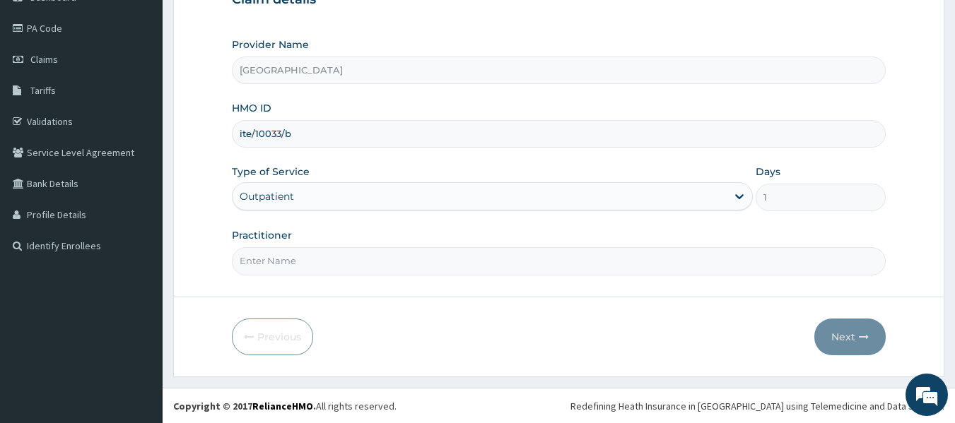
scroll to position [158, 0]
click at [395, 269] on input "Practitioner" at bounding box center [559, 261] width 654 height 28
type input "DR. WIFA"
click at [833, 333] on button "Next" at bounding box center [849, 336] width 71 height 37
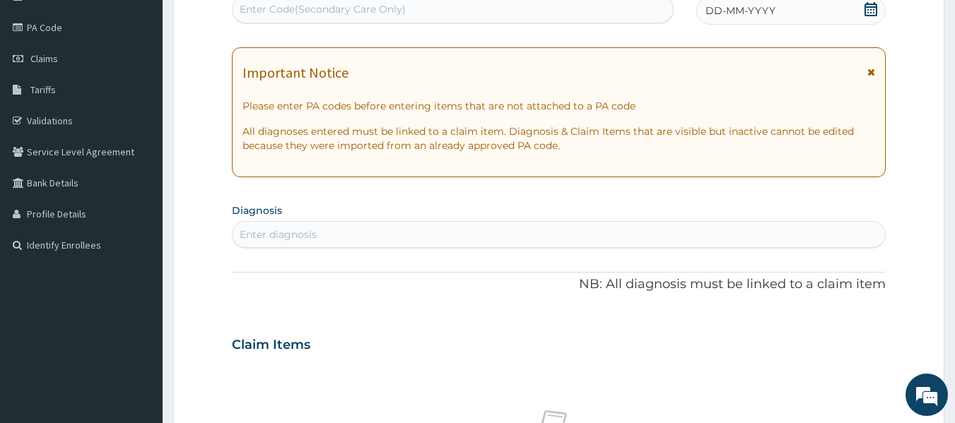
click at [340, 223] on div "Enter diagnosis" at bounding box center [559, 234] width 654 height 27
type input "[MEDICAL_DATA]"
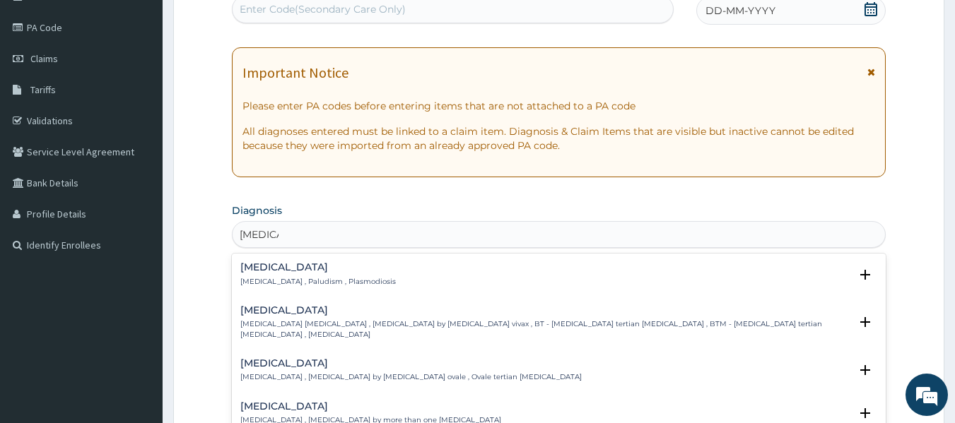
click at [292, 282] on p "[MEDICAL_DATA] , Paludism , Plasmodiosis" at bounding box center [317, 282] width 155 height 10
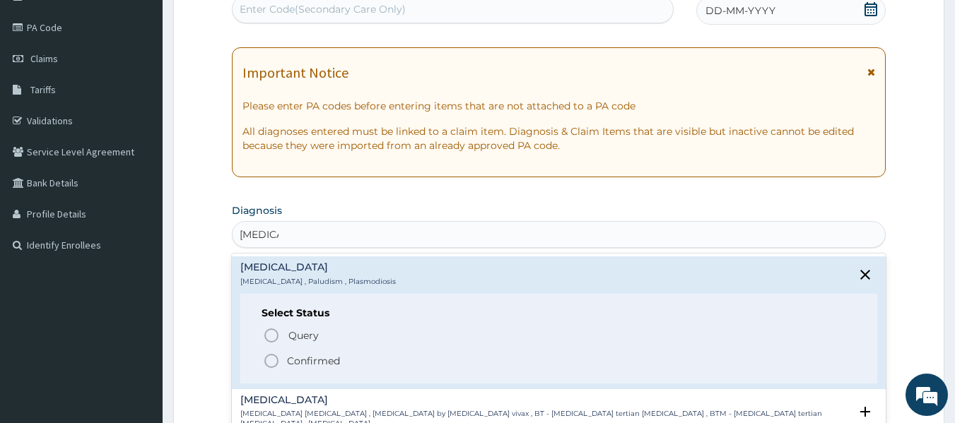
click at [274, 357] on icon "status option filled" at bounding box center [271, 361] width 17 height 17
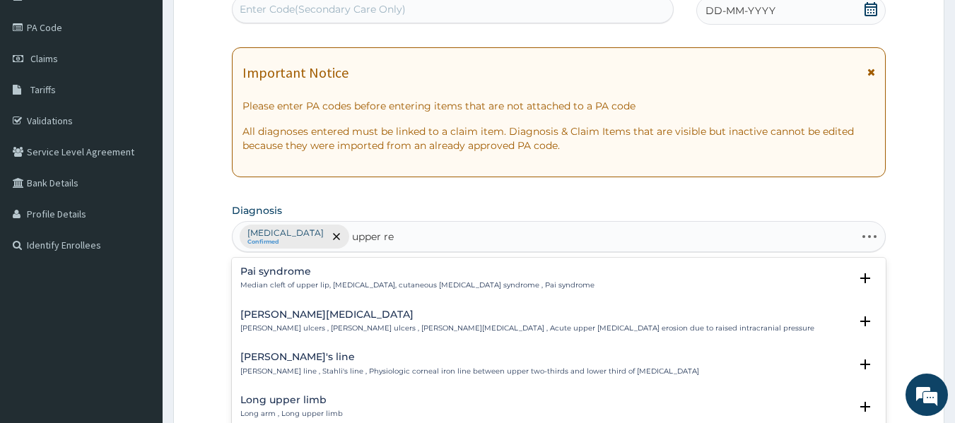
type input "upper res"
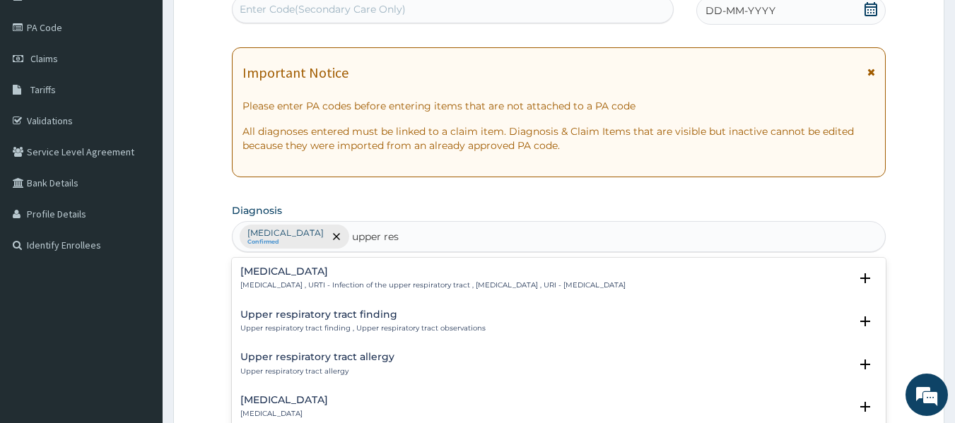
click at [307, 272] on h4 "[MEDICAL_DATA]" at bounding box center [432, 271] width 385 height 11
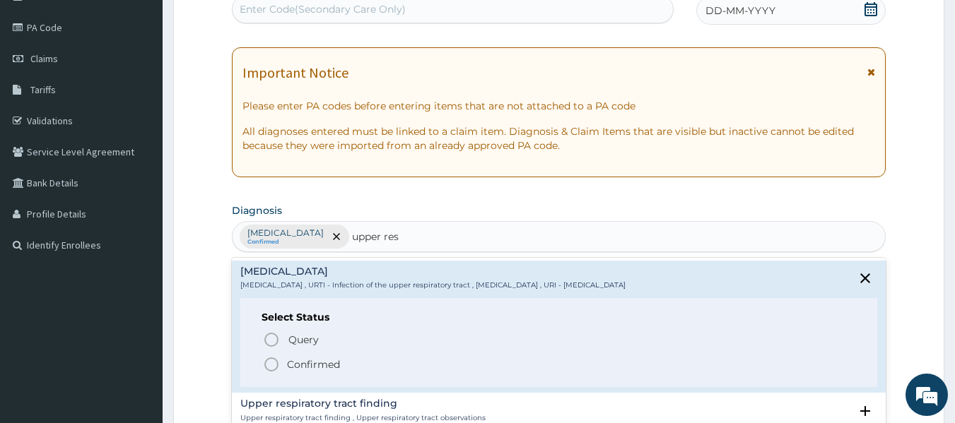
click at [268, 362] on icon "status option filled" at bounding box center [271, 364] width 17 height 17
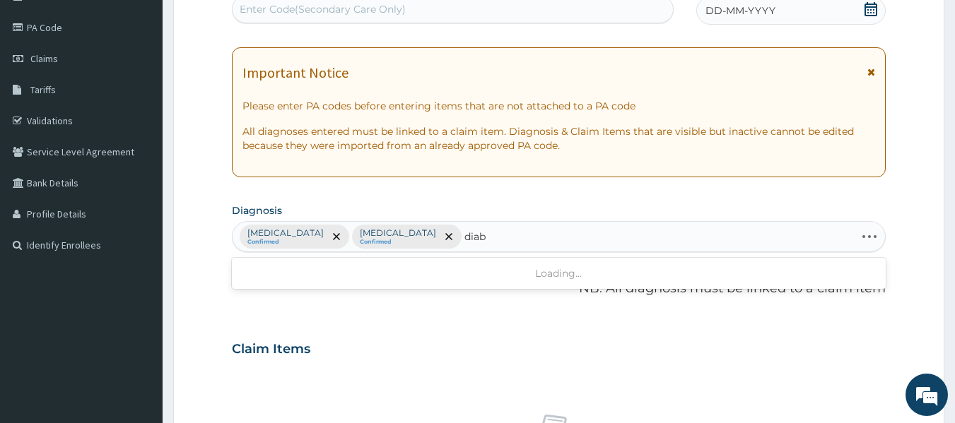
type input "diabe"
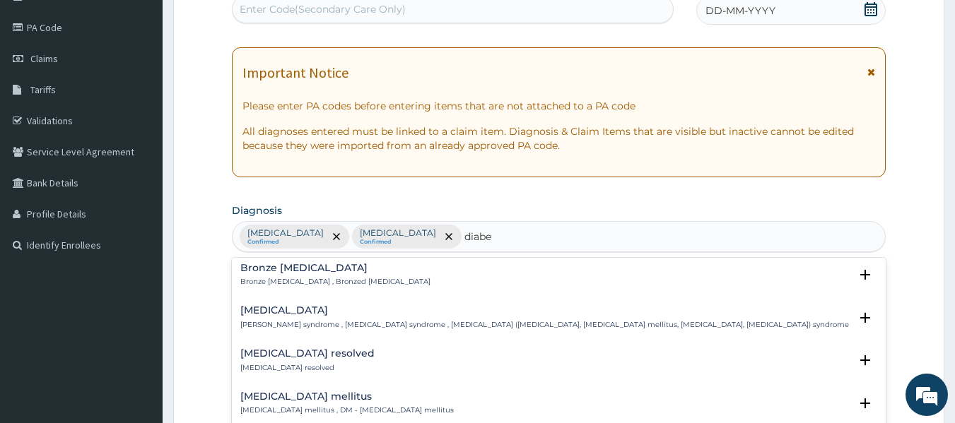
scroll to position [212, 0]
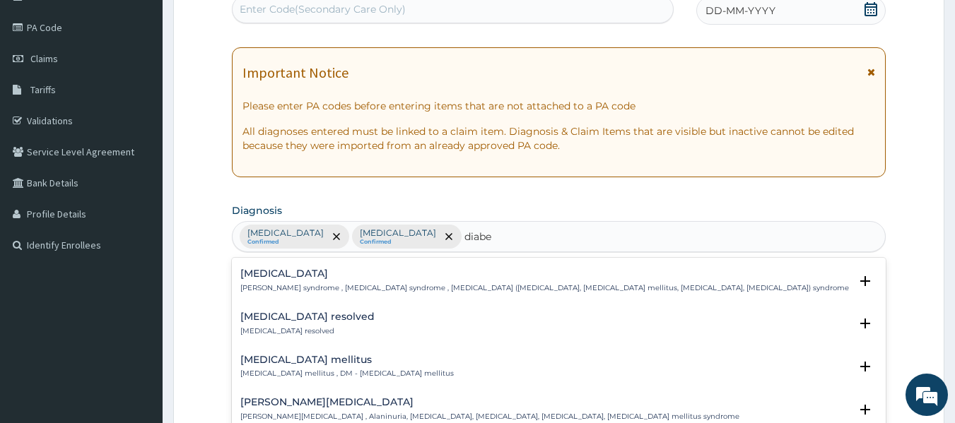
click at [348, 369] on p "Diabetes mellitus , DM - Diabetes mellitus" at bounding box center [346, 374] width 213 height 10
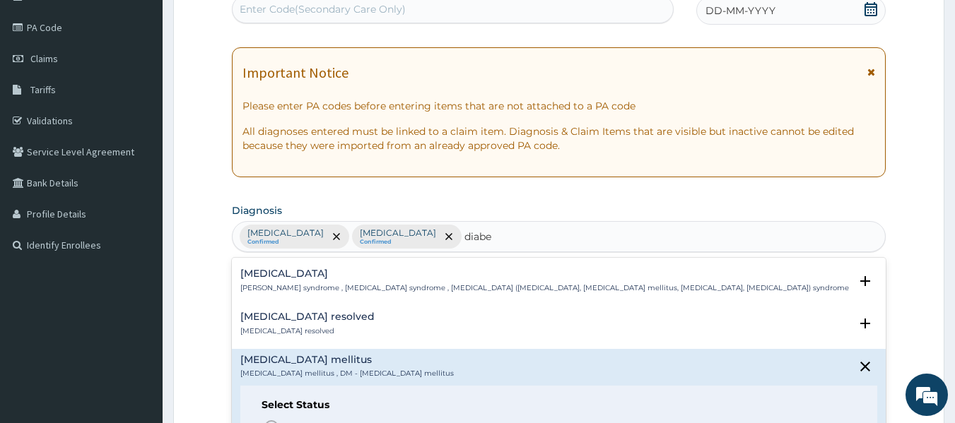
click at [348, 369] on p "Diabetes mellitus , DM - Diabetes mellitus" at bounding box center [346, 374] width 213 height 10
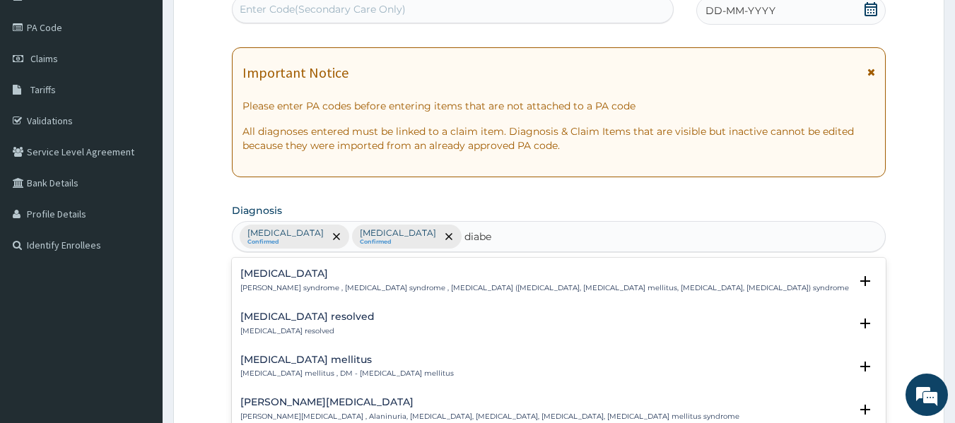
click at [372, 360] on h4 "Diabetes mellitus" at bounding box center [346, 360] width 213 height 11
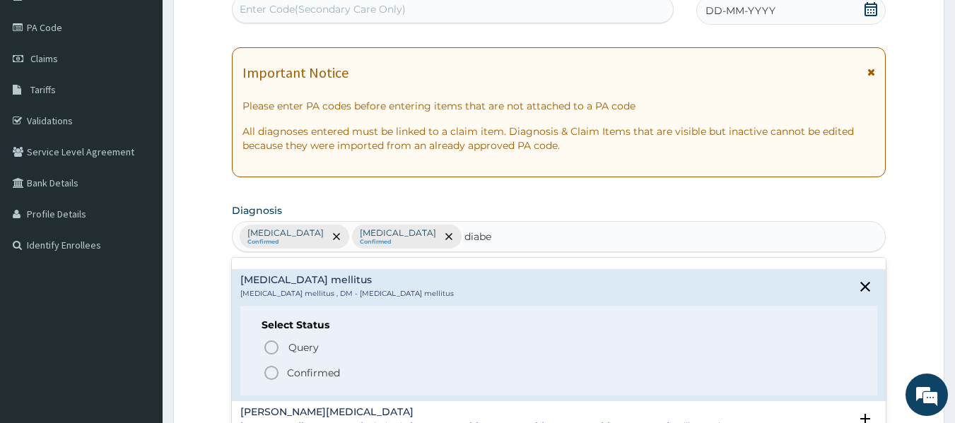
scroll to position [283, 0]
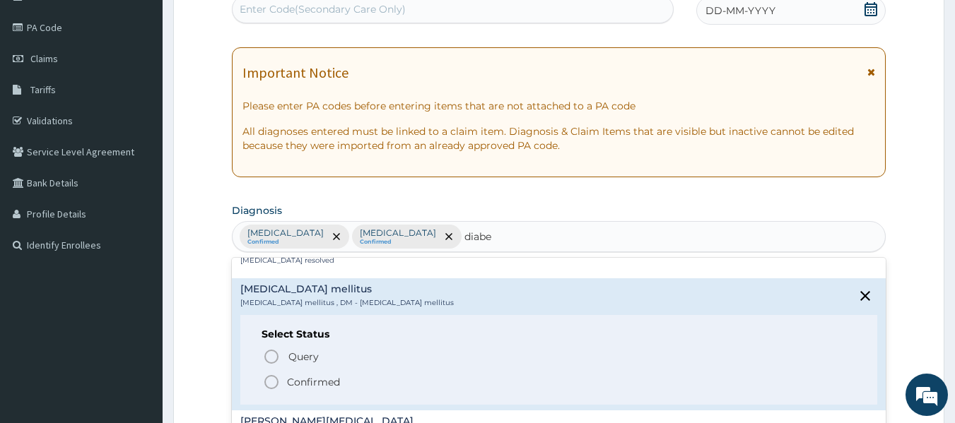
click at [278, 382] on circle "status option filled" at bounding box center [271, 382] width 13 height 13
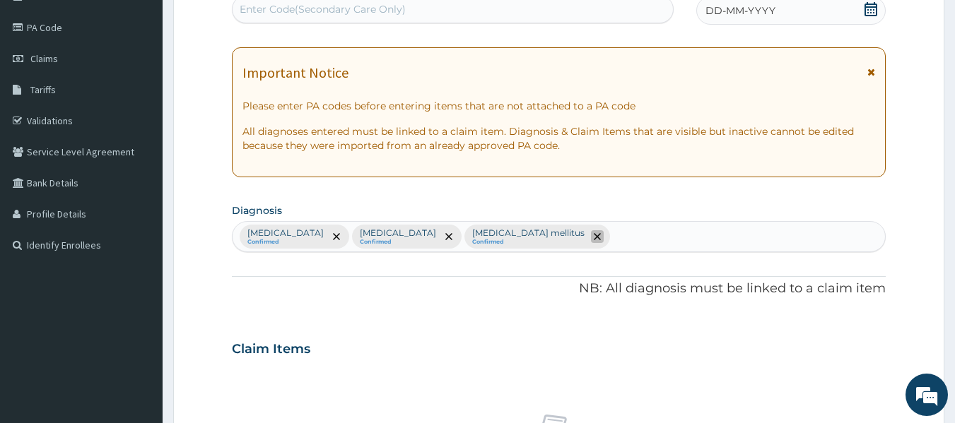
click at [591, 241] on span "remove selection option" at bounding box center [597, 236] width 13 height 13
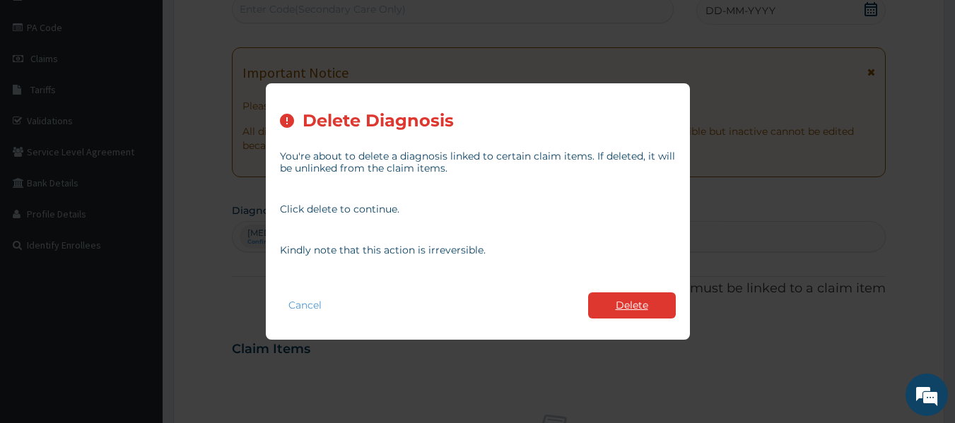
click at [614, 298] on button "Delete" at bounding box center [632, 306] width 88 height 26
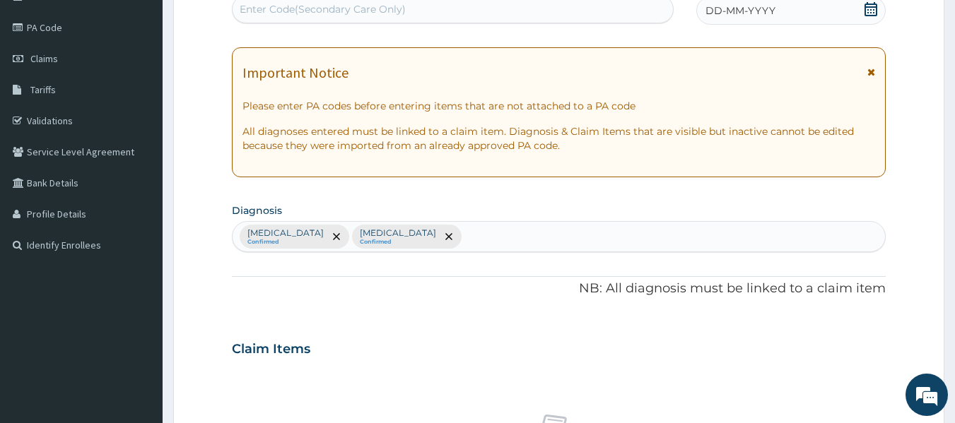
click at [488, 235] on div "Malaria Confirmed Upper respiratory infection Confirmed" at bounding box center [558, 237] width 653 height 30
type input "diabe"
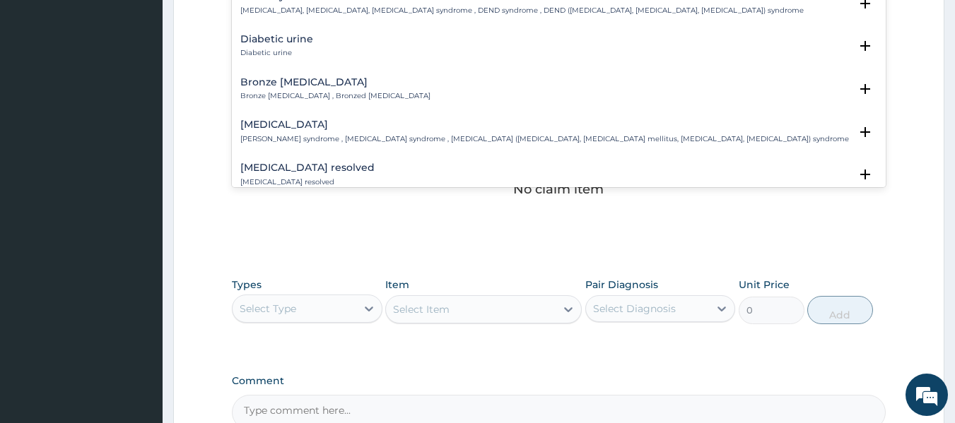
scroll to position [212, 0]
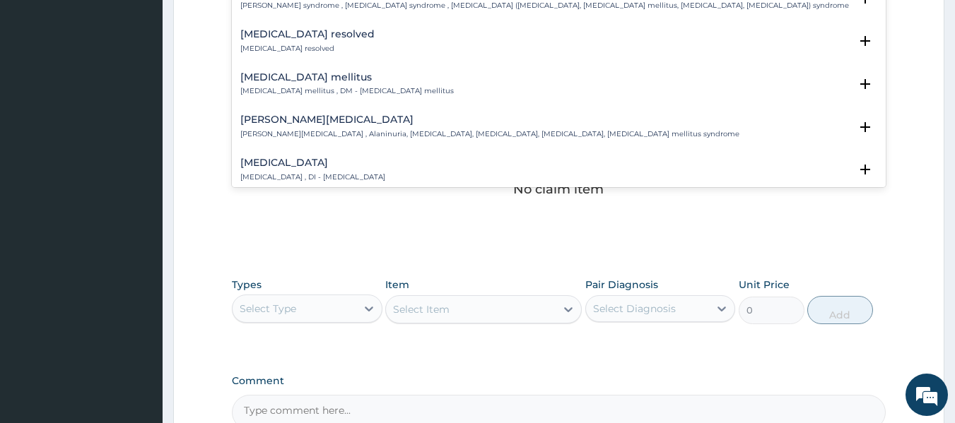
click at [324, 91] on p "Diabetes mellitus , DM - Diabetes mellitus" at bounding box center [346, 91] width 213 height 10
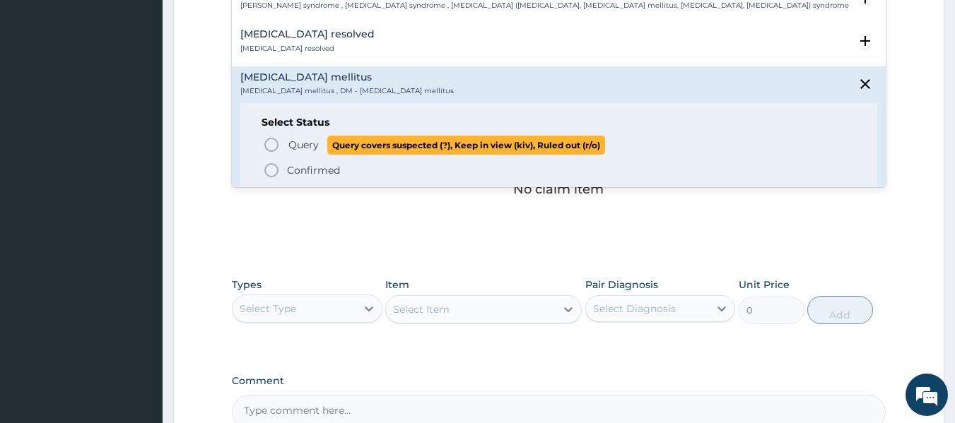
click at [267, 144] on icon "status option query" at bounding box center [271, 144] width 17 height 17
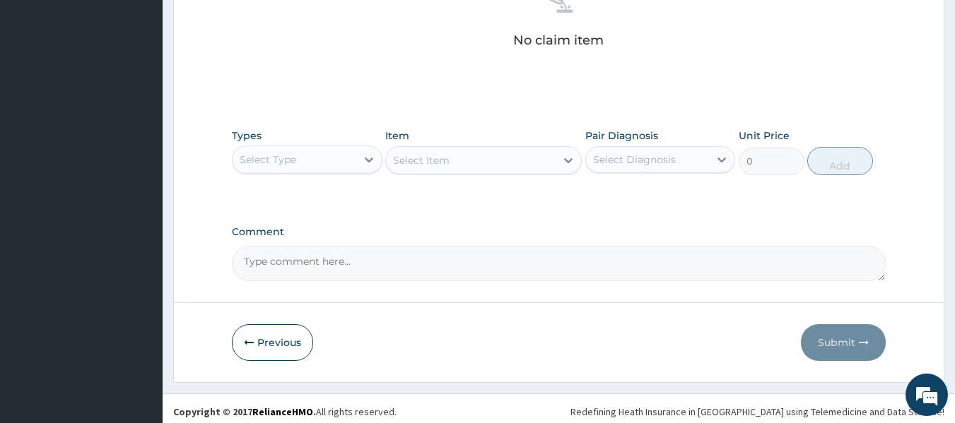
scroll to position [596, 0]
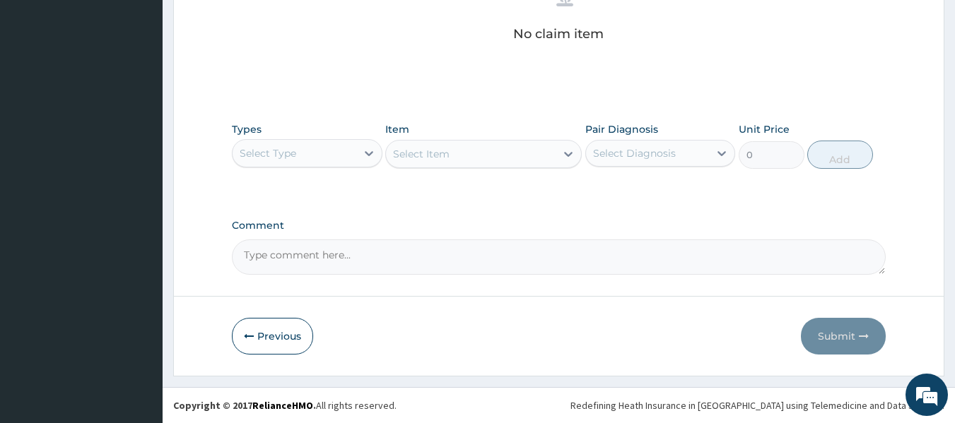
click at [353, 155] on div "Select Type" at bounding box center [294, 153] width 124 height 23
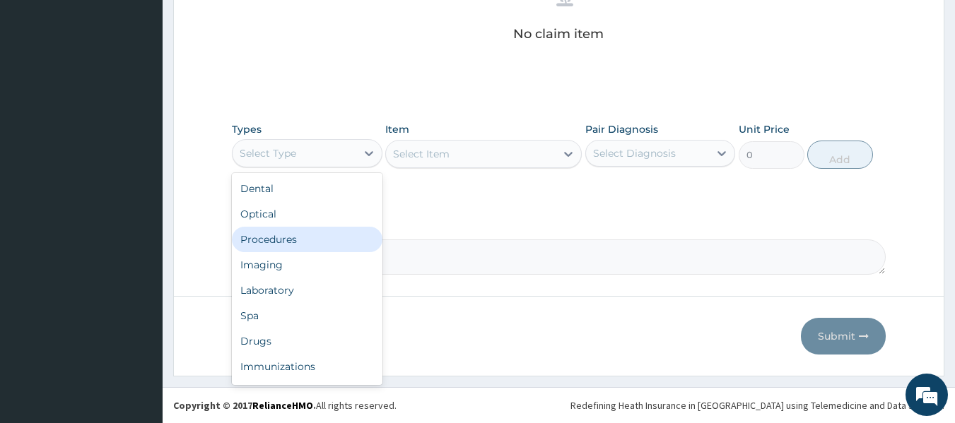
click at [361, 228] on div "Procedures" at bounding box center [307, 239] width 151 height 25
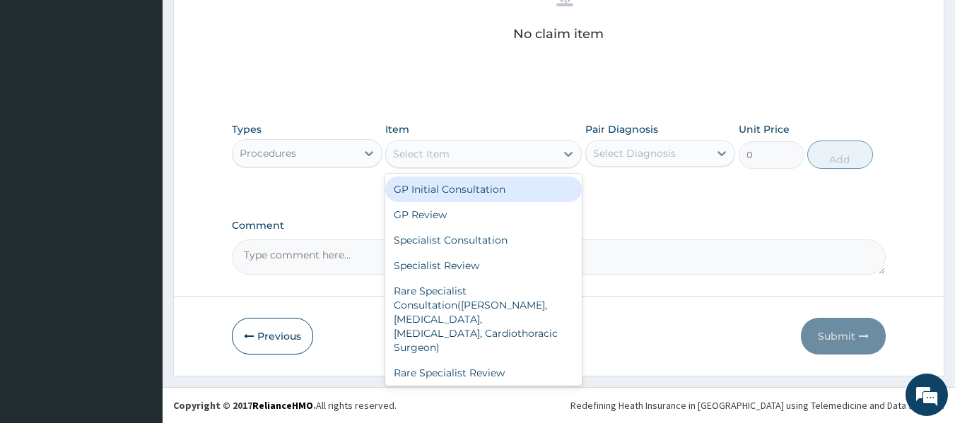
click at [515, 160] on div "Select Item" at bounding box center [471, 154] width 170 height 23
click at [518, 194] on div "GP Initial Consultation" at bounding box center [483, 189] width 196 height 25
type input "2000"
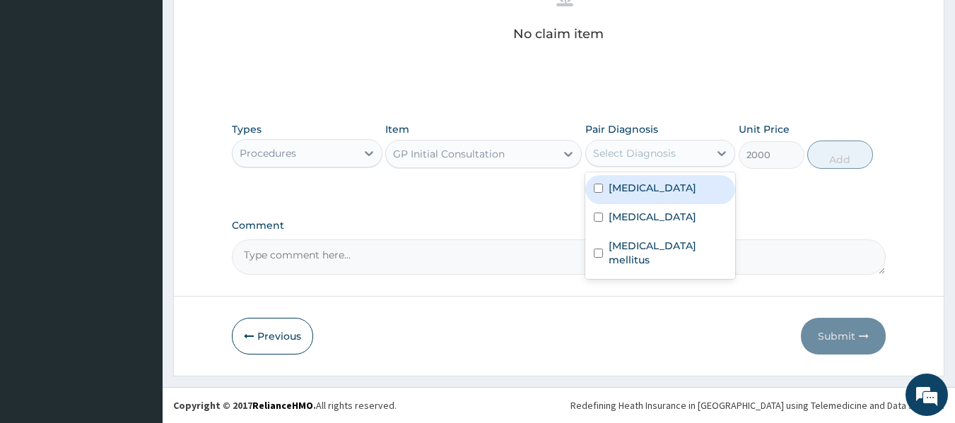
click at [642, 154] on div "Select Diagnosis" at bounding box center [634, 153] width 83 height 14
click at [644, 185] on label "[MEDICAL_DATA]" at bounding box center [652, 188] width 88 height 14
checkbox input "true"
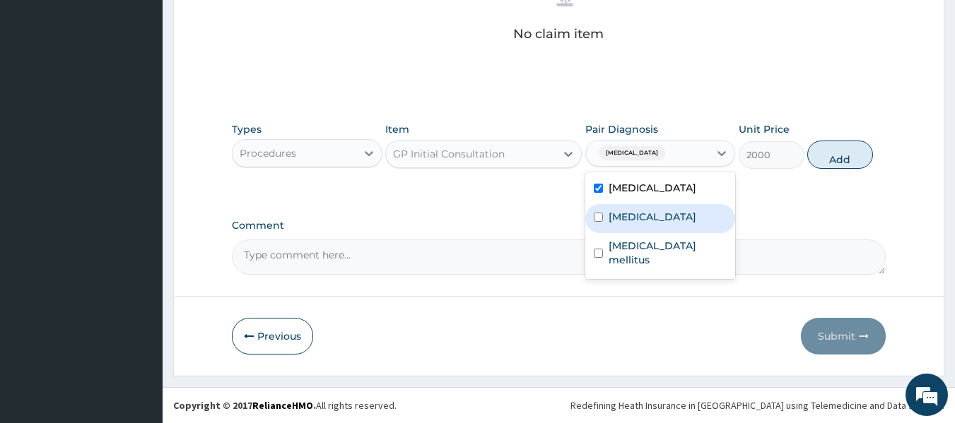
click at [666, 224] on label "[MEDICAL_DATA]" at bounding box center [652, 217] width 88 height 14
checkbox input "true"
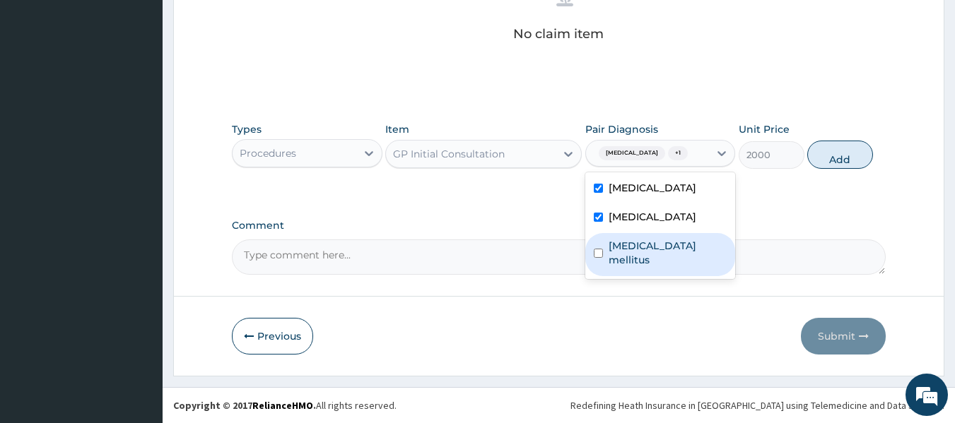
drag, startPoint x: 644, startPoint y: 264, endPoint x: 691, endPoint y: 228, distance: 58.5
click at [645, 261] on label "Diabetes mellitus" at bounding box center [667, 253] width 119 height 28
checkbox input "true"
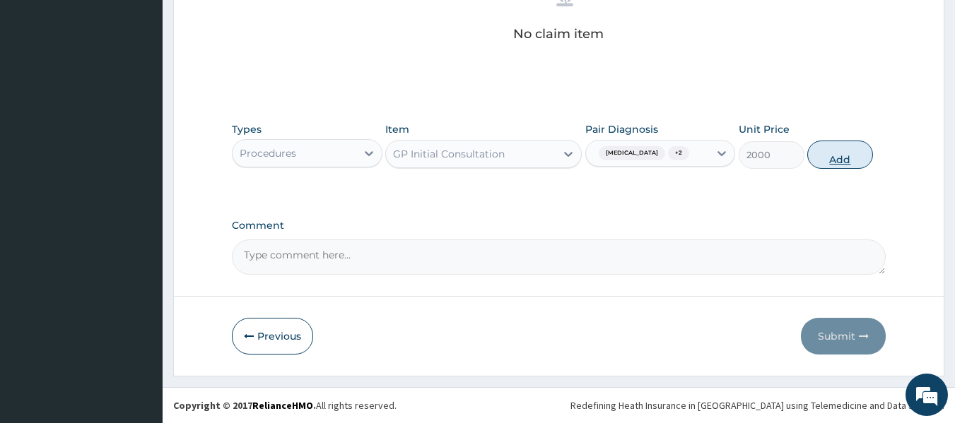
drag, startPoint x: 831, startPoint y: 153, endPoint x: 820, endPoint y: 161, distance: 13.6
click at [831, 153] on button "Add" at bounding box center [840, 155] width 66 height 28
type input "0"
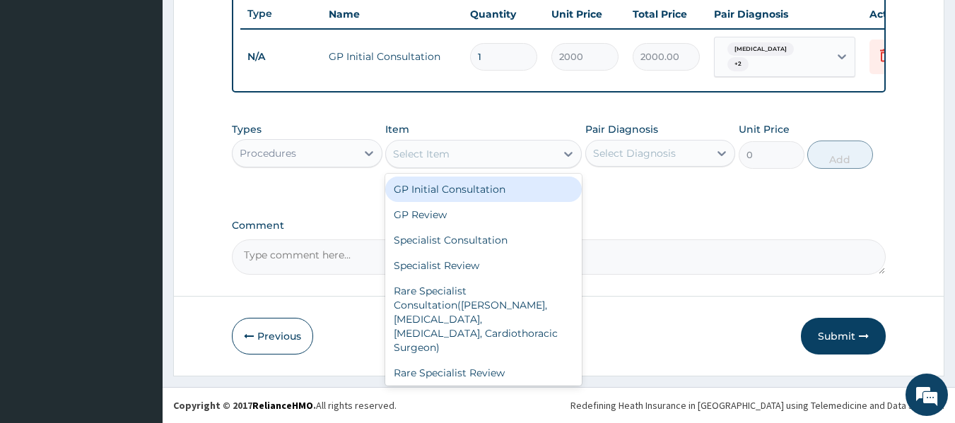
click at [464, 161] on div "Select Item" at bounding box center [471, 154] width 170 height 23
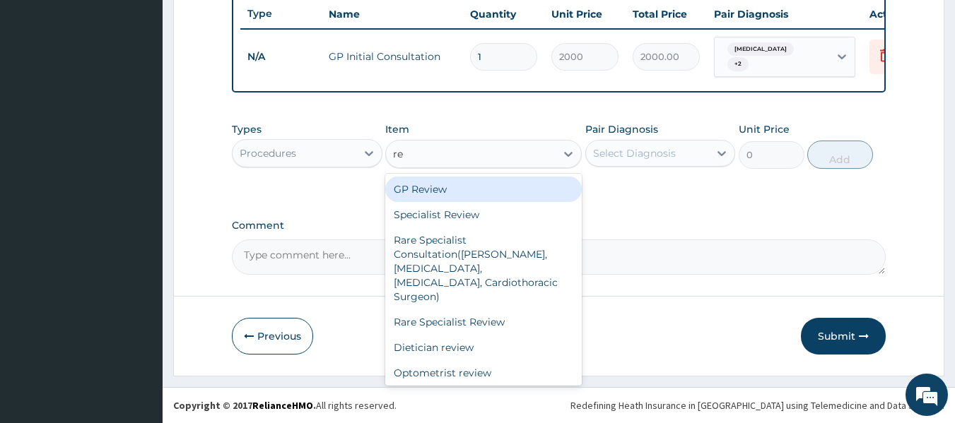
type input "reg"
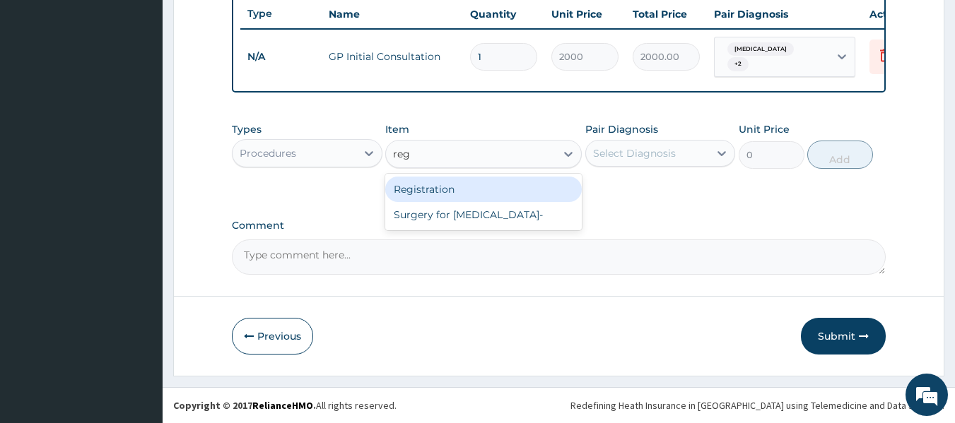
click at [538, 191] on div "Registration" at bounding box center [483, 189] width 196 height 25
type input "1000"
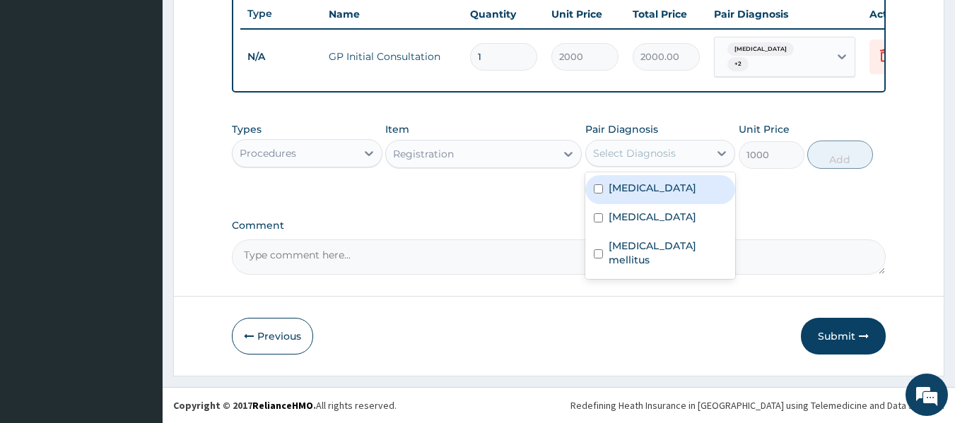
click at [701, 158] on div "Select Diagnosis" at bounding box center [648, 153] width 124 height 23
click at [678, 193] on div "[MEDICAL_DATA]" at bounding box center [660, 189] width 151 height 29
checkbox input "true"
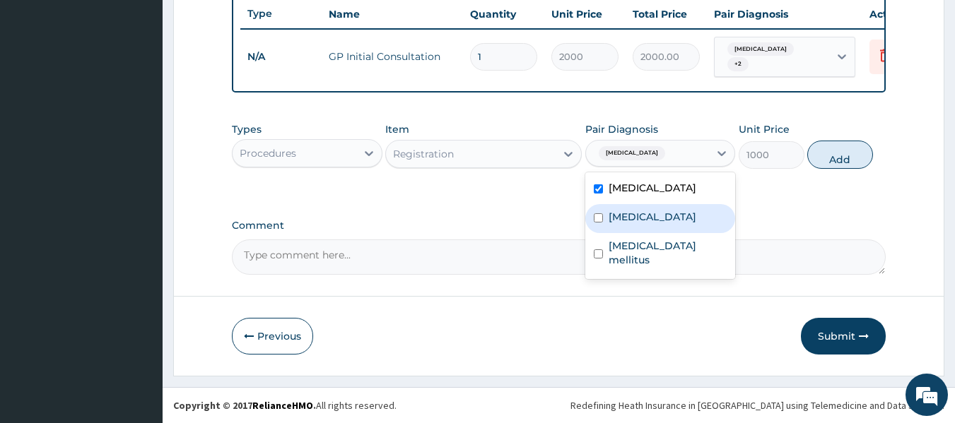
drag, startPoint x: 695, startPoint y: 232, endPoint x: 702, endPoint y: 246, distance: 14.9
click at [696, 224] on label "[MEDICAL_DATA]" at bounding box center [652, 217] width 88 height 14
checkbox input "true"
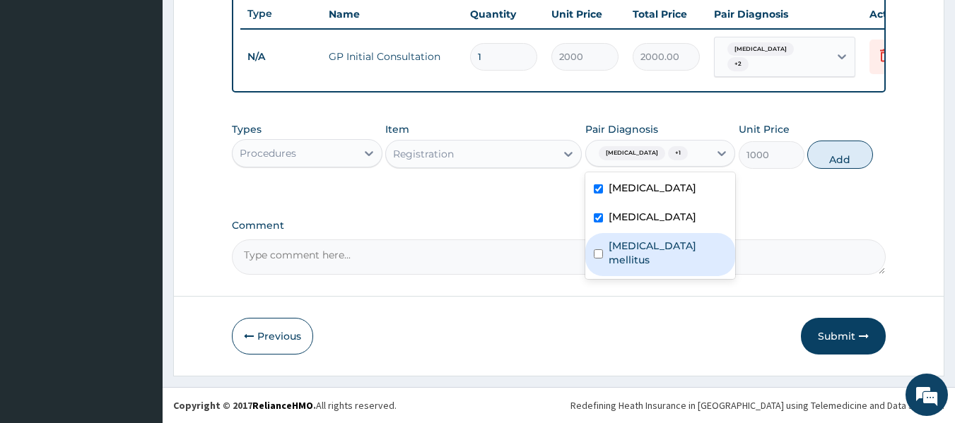
drag, startPoint x: 704, startPoint y: 252, endPoint x: 763, endPoint y: 182, distance: 92.3
click at [704, 251] on div "Diabetes mellitus" at bounding box center [660, 254] width 151 height 43
checkbox input "true"
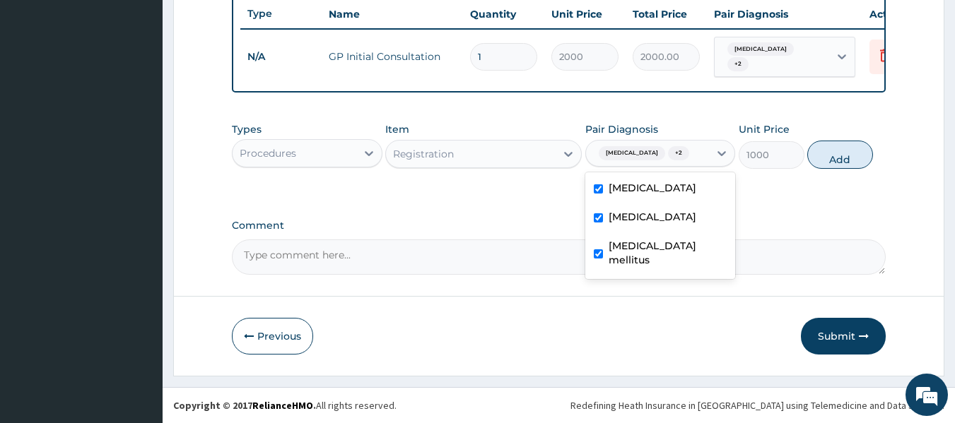
click at [849, 153] on button "Add" at bounding box center [840, 155] width 66 height 28
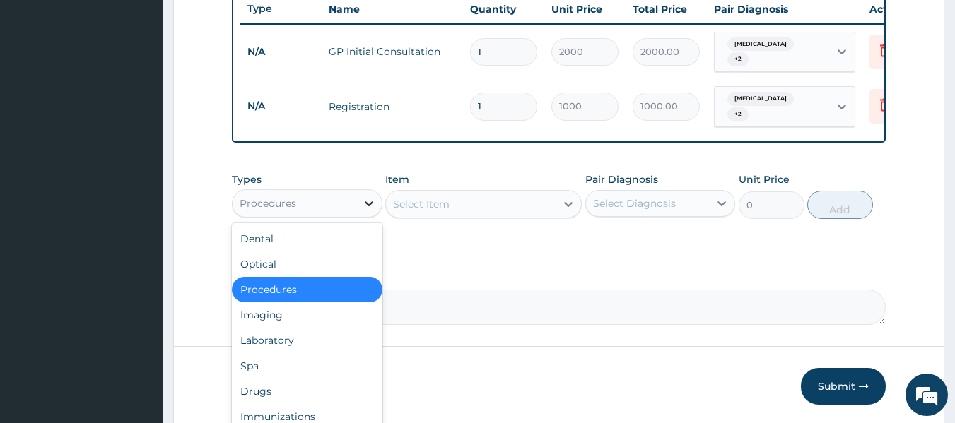
click at [367, 208] on icon at bounding box center [369, 203] width 14 height 14
click at [358, 339] on div "Laboratory" at bounding box center [307, 340] width 151 height 25
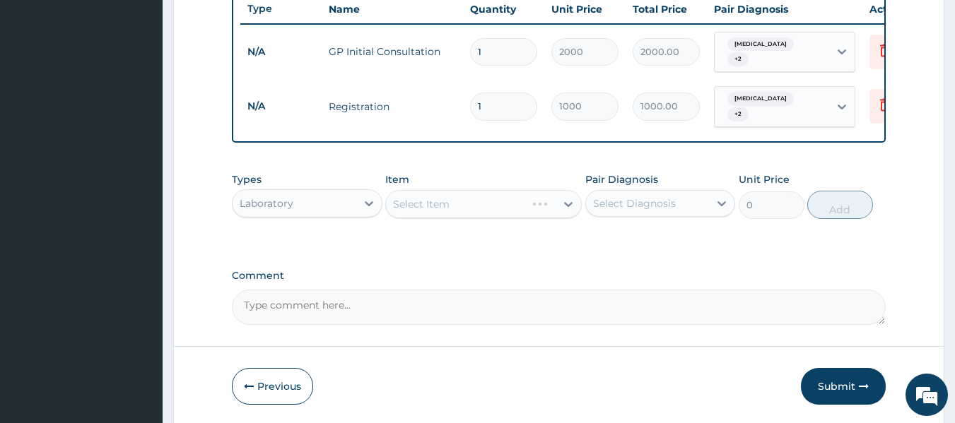
click at [466, 202] on div "Select Item" at bounding box center [483, 204] width 196 height 28
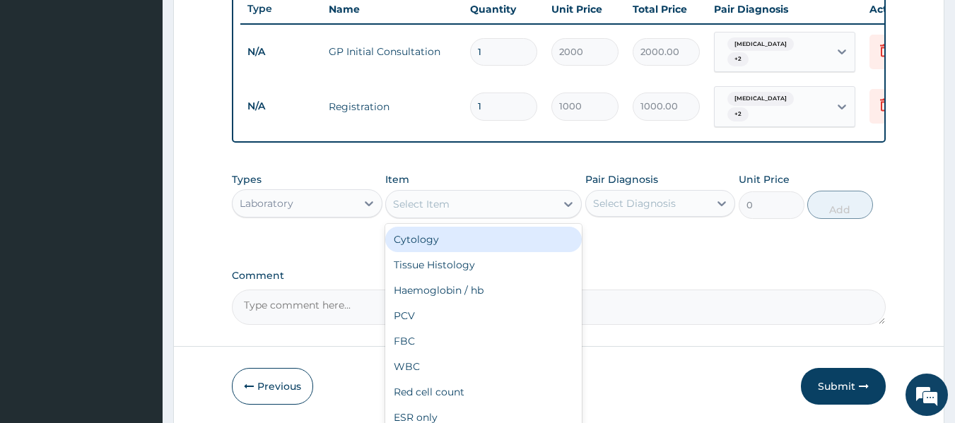
click at [475, 207] on div "Select Item" at bounding box center [471, 204] width 170 height 23
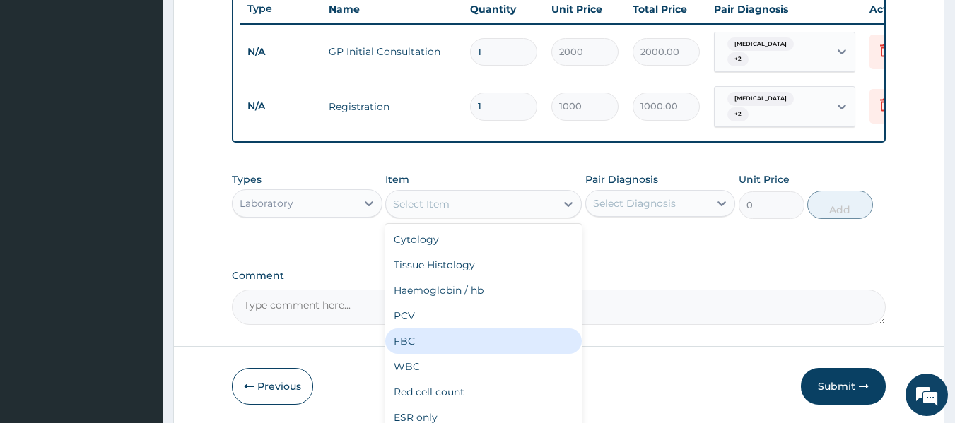
click at [428, 347] on div "FBC" at bounding box center [483, 341] width 196 height 25
type input "2000"
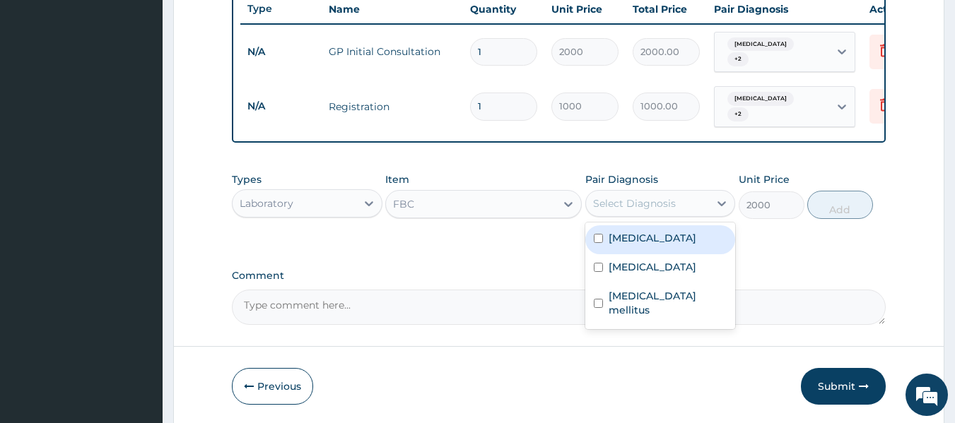
click at [668, 198] on div "Select Diagnosis" at bounding box center [634, 203] width 83 height 14
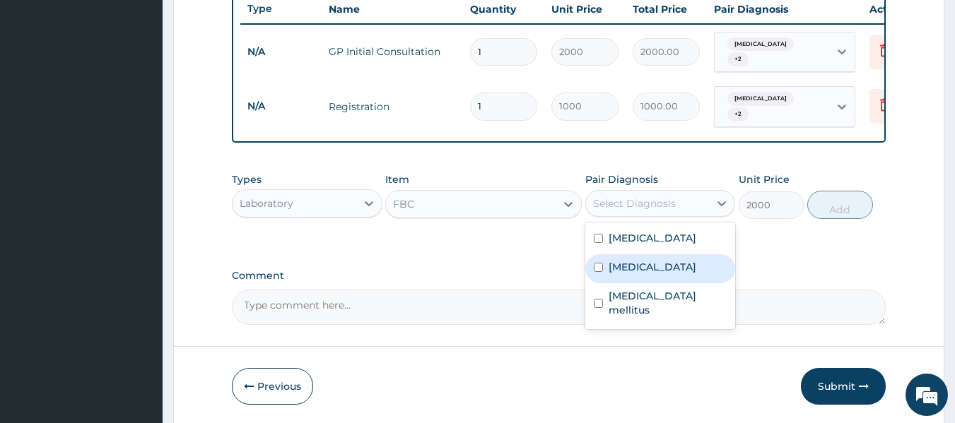
click at [677, 274] on label "[MEDICAL_DATA]" at bounding box center [652, 267] width 88 height 14
checkbox input "true"
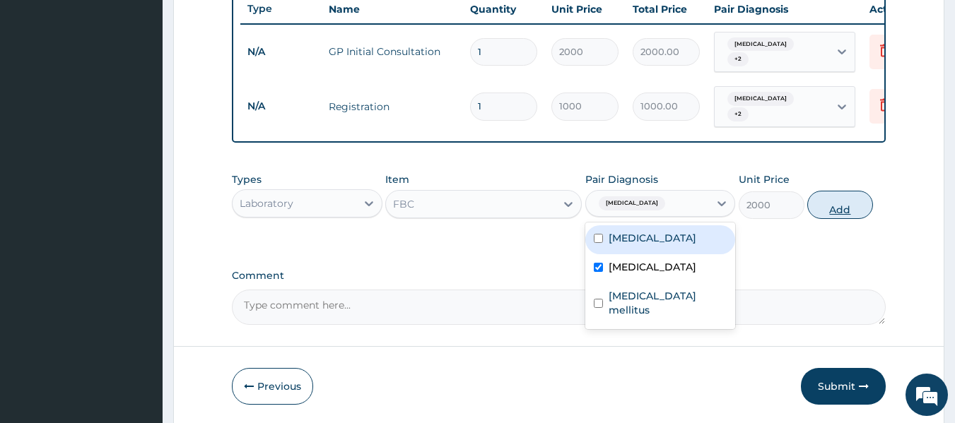
click at [857, 194] on button "Add" at bounding box center [840, 205] width 66 height 28
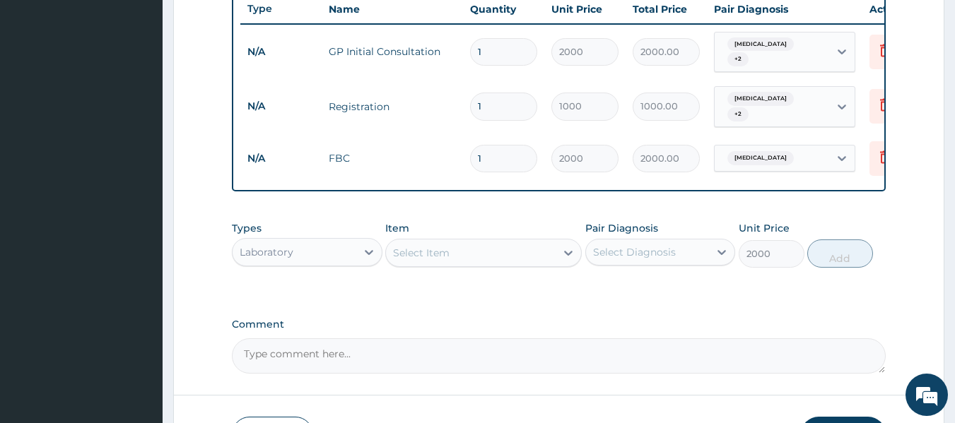
type input "0"
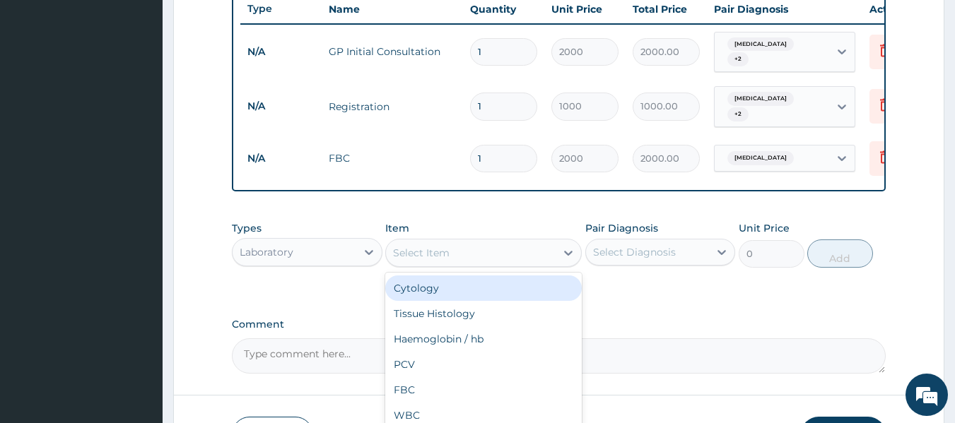
click at [454, 247] on div "Select Item" at bounding box center [471, 253] width 170 height 23
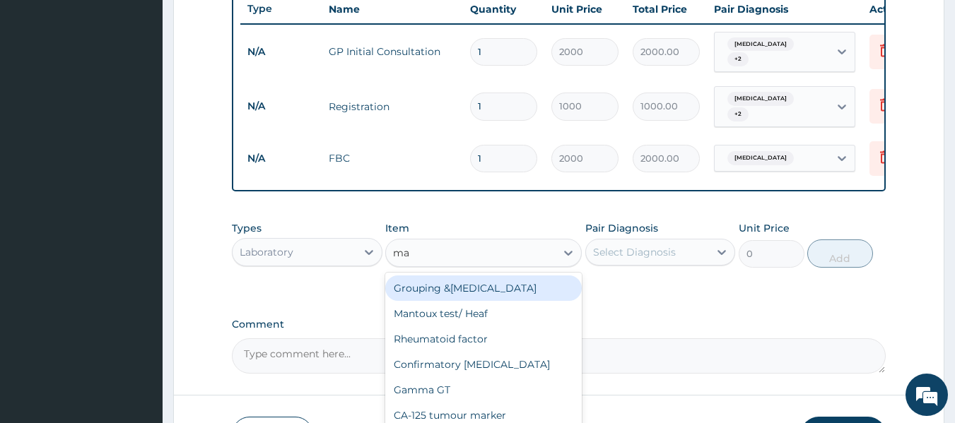
type input "mal"
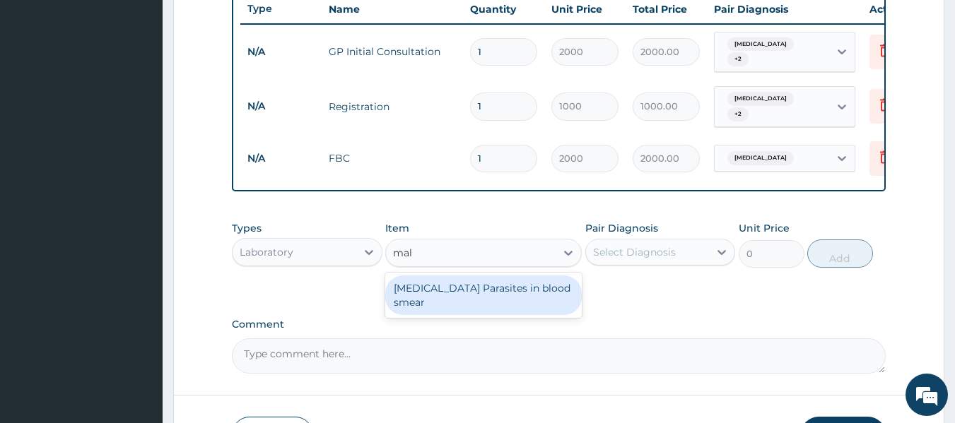
click at [447, 287] on div "[MEDICAL_DATA] Parasites in blood smear" at bounding box center [483, 296] width 196 height 40
type input "1000"
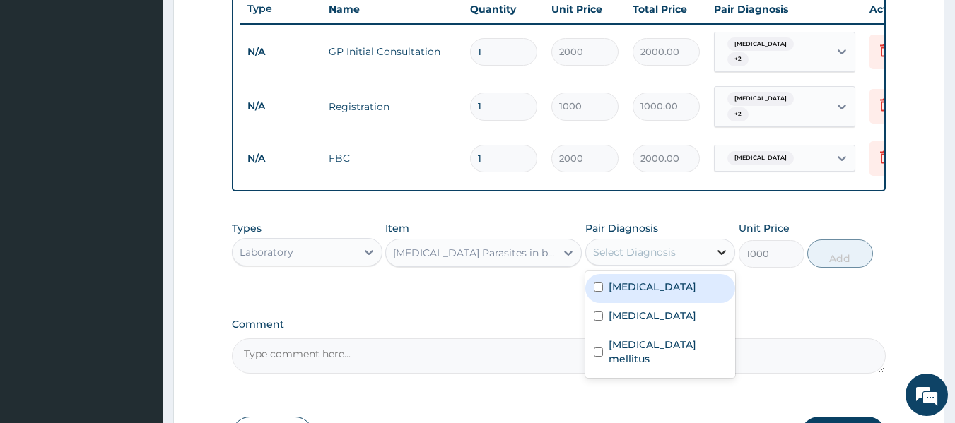
click at [719, 247] on icon at bounding box center [721, 252] width 14 height 14
click at [649, 290] on div "[MEDICAL_DATA]" at bounding box center [660, 288] width 151 height 29
checkbox input "true"
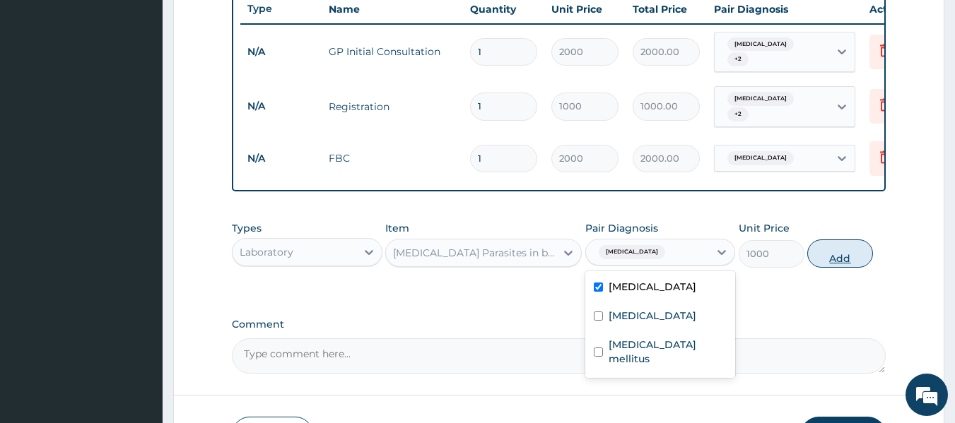
click at [818, 240] on button "Add" at bounding box center [840, 254] width 66 height 28
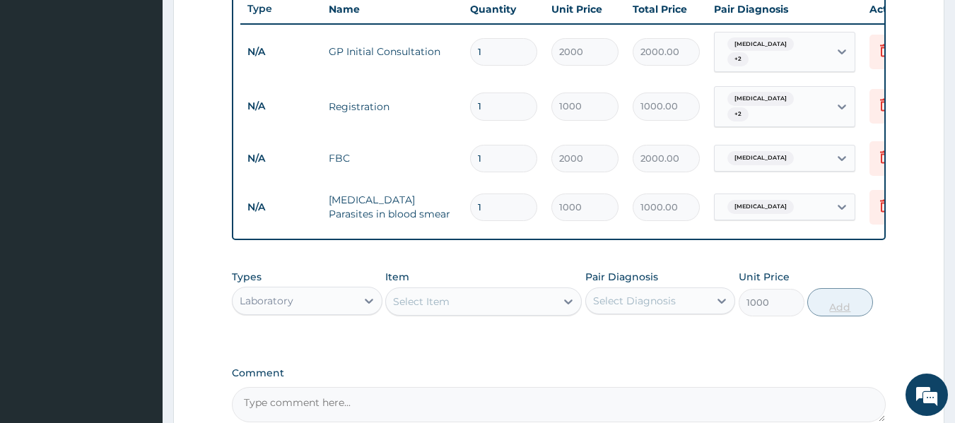
type input "0"
click at [452, 304] on div "Select Item" at bounding box center [471, 301] width 170 height 23
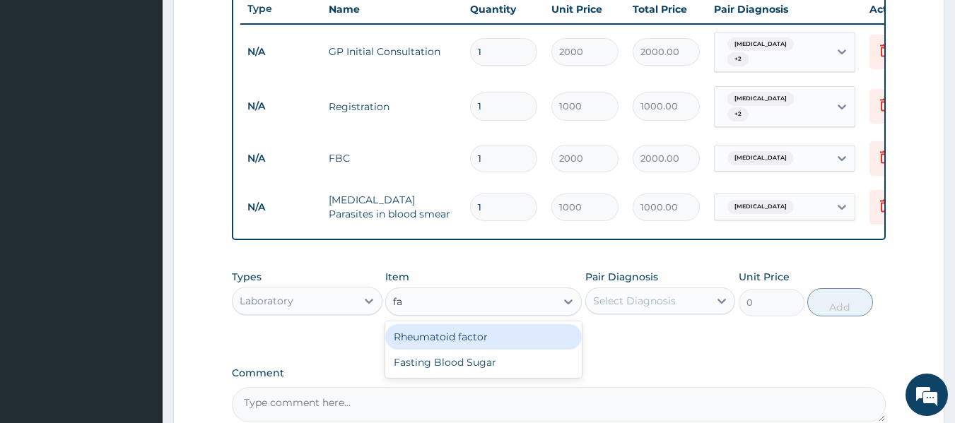
type input "fas"
click at [536, 336] on div "Fasting Blood Sugar" at bounding box center [483, 336] width 196 height 25
type input "500"
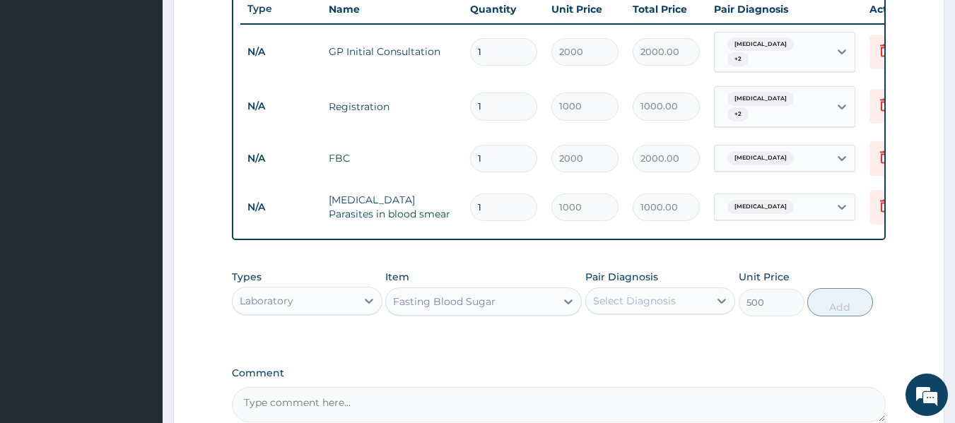
click at [693, 301] on div "Select Diagnosis" at bounding box center [648, 301] width 124 height 23
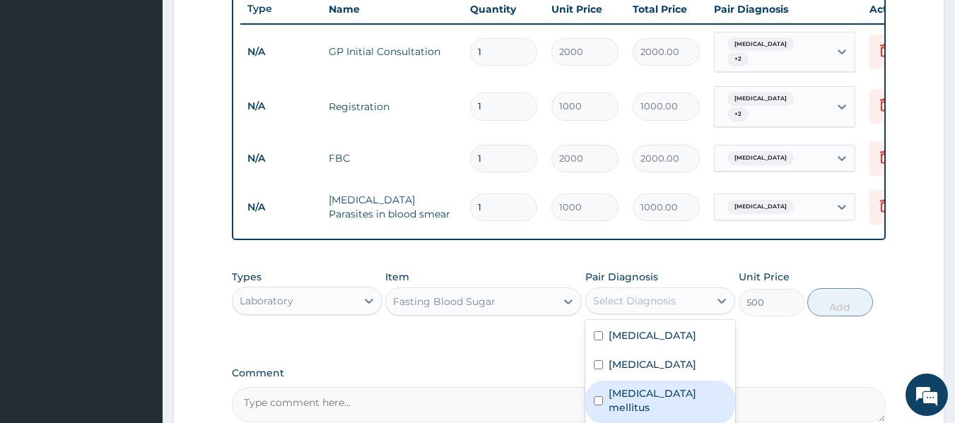
drag, startPoint x: 696, startPoint y: 408, endPoint x: 710, endPoint y: 392, distance: 21.5
click at [697, 406] on div "Diabetes mellitus" at bounding box center [660, 402] width 151 height 43
checkbox input "true"
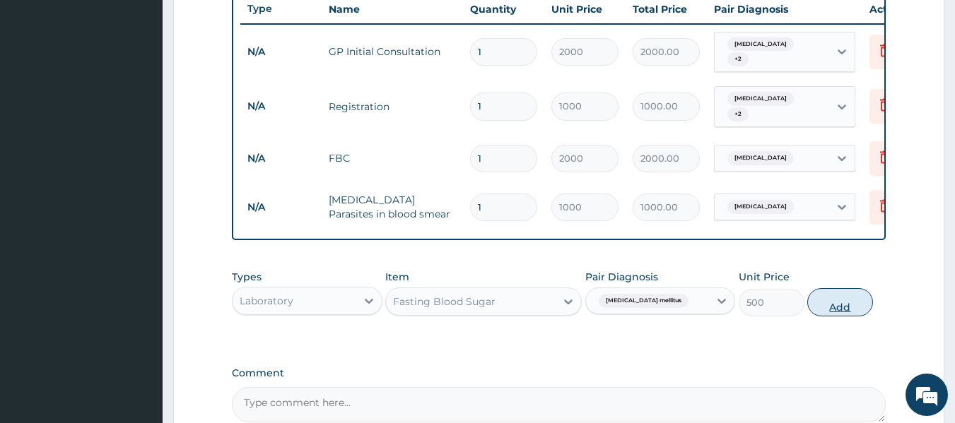
click at [849, 300] on button "Add" at bounding box center [840, 302] width 66 height 28
type input "0"
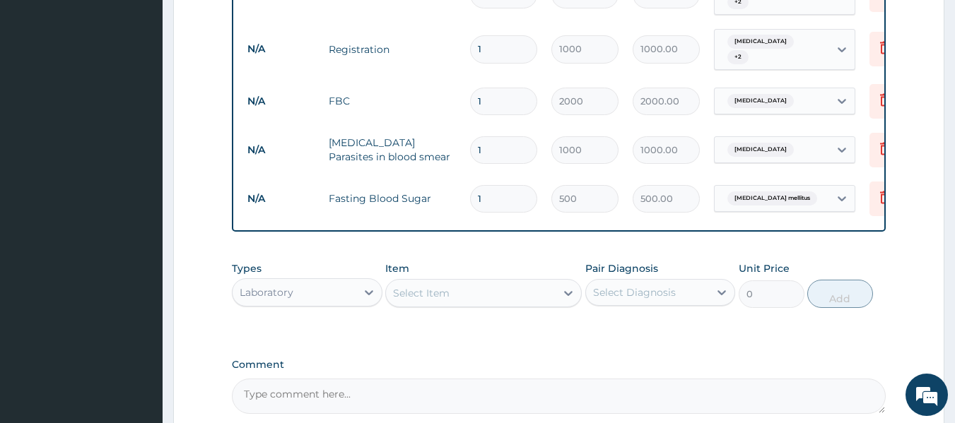
scroll to position [734, 0]
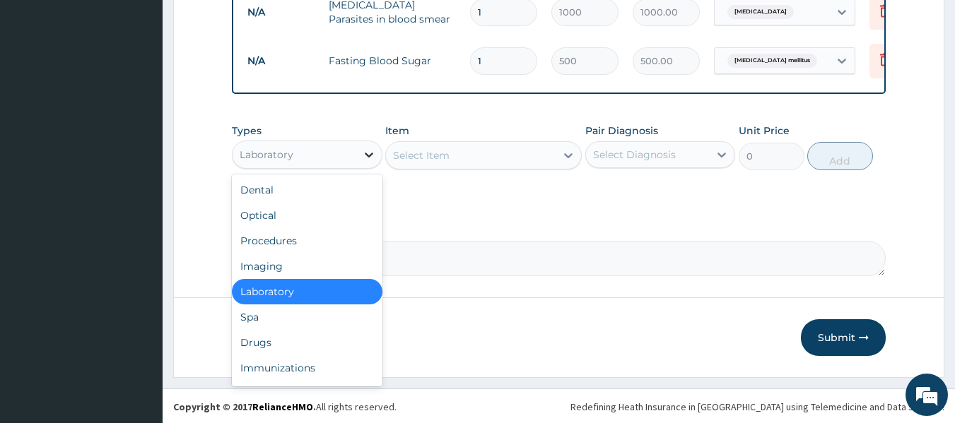
click at [370, 153] on icon at bounding box center [369, 155] width 14 height 14
click at [358, 343] on div "Drugs" at bounding box center [307, 342] width 151 height 25
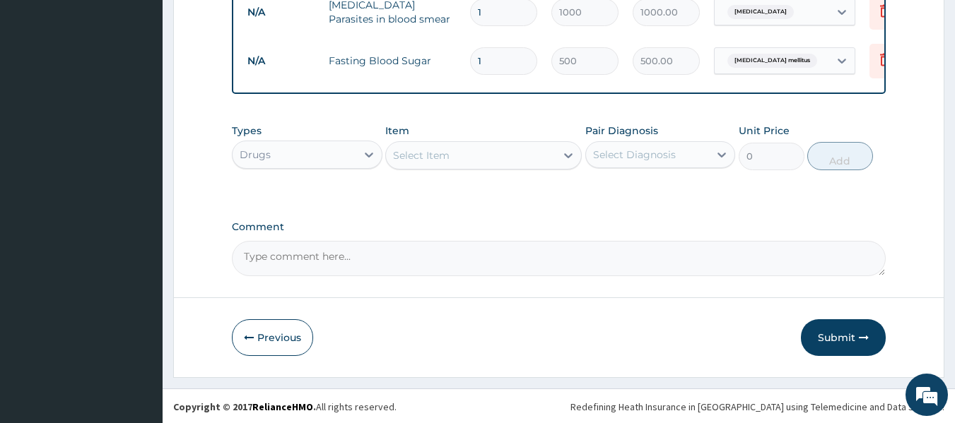
click at [501, 153] on div "Select Item" at bounding box center [483, 155] width 196 height 28
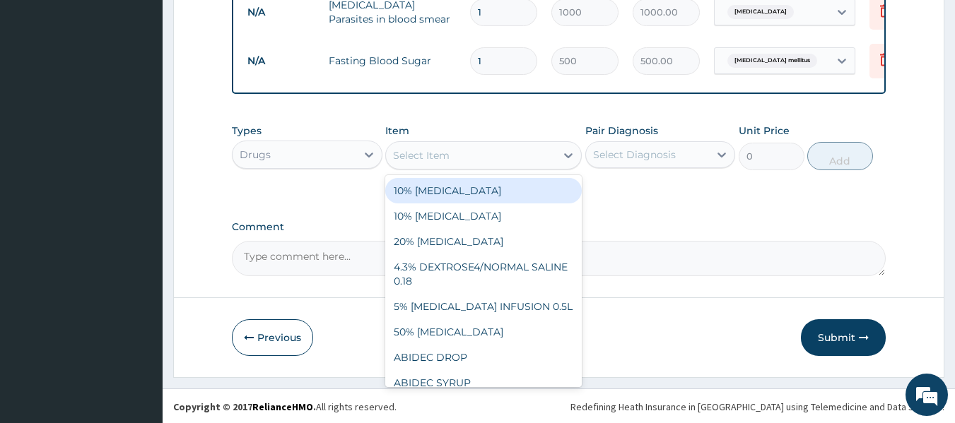
click at [501, 153] on div "Select Item" at bounding box center [471, 155] width 170 height 23
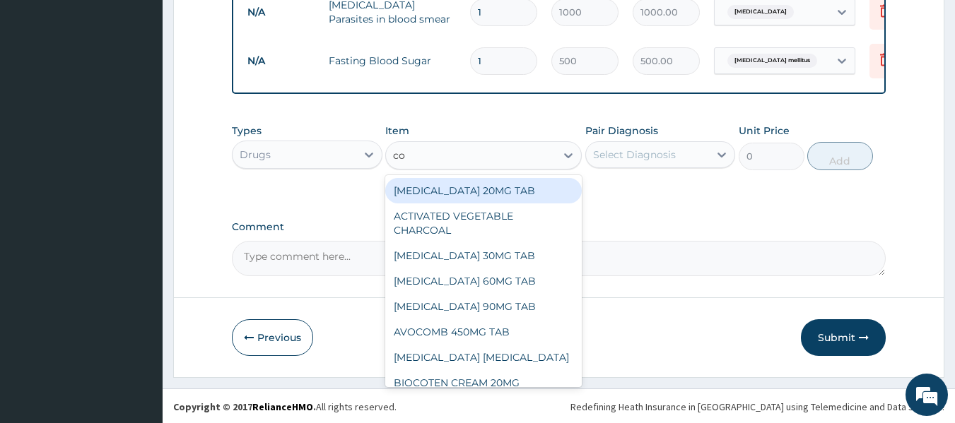
type input "coa"
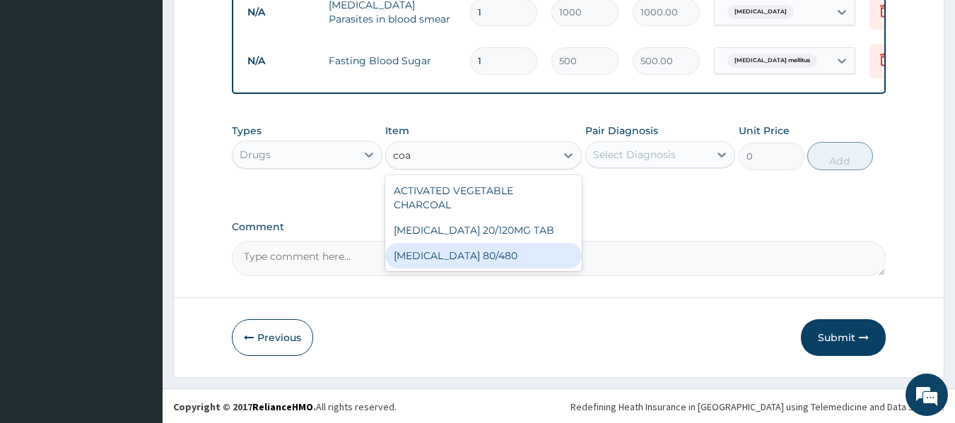
click at [459, 245] on div "[MEDICAL_DATA] 80/480" at bounding box center [483, 255] width 196 height 25
type input "312"
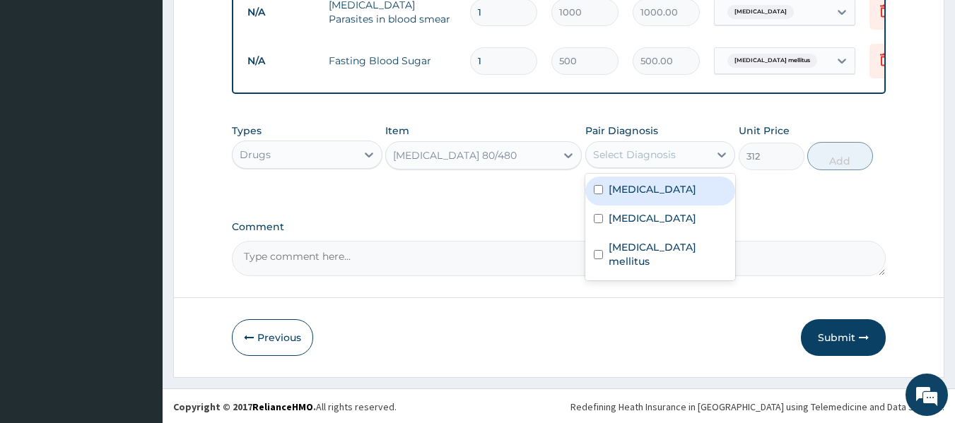
click at [693, 163] on div "Select Diagnosis" at bounding box center [648, 154] width 124 height 23
click at [657, 182] on div "Malaria" at bounding box center [660, 191] width 151 height 29
checkbox input "true"
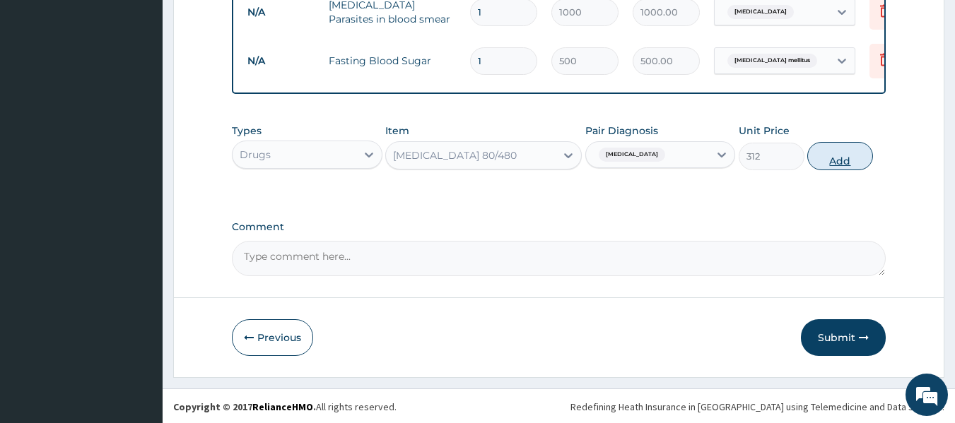
click at [835, 150] on button "Add" at bounding box center [840, 156] width 66 height 28
type input "0"
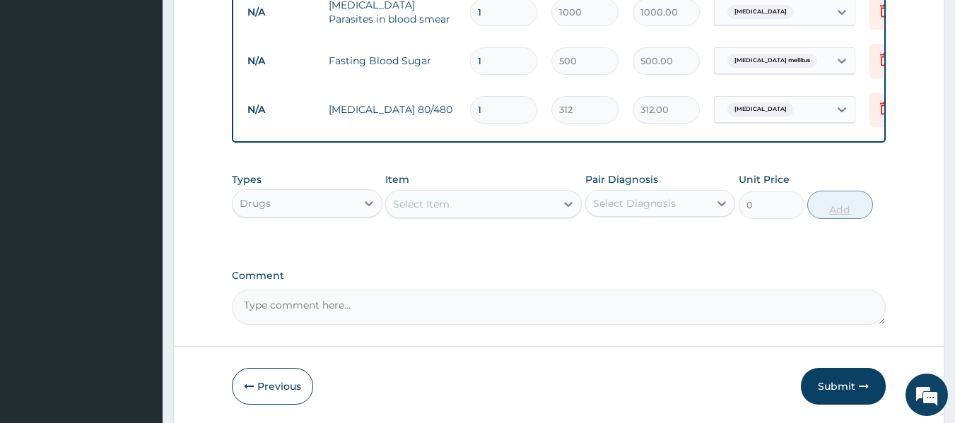
type input "0.00"
type input "6"
type input "1872.00"
type input "6"
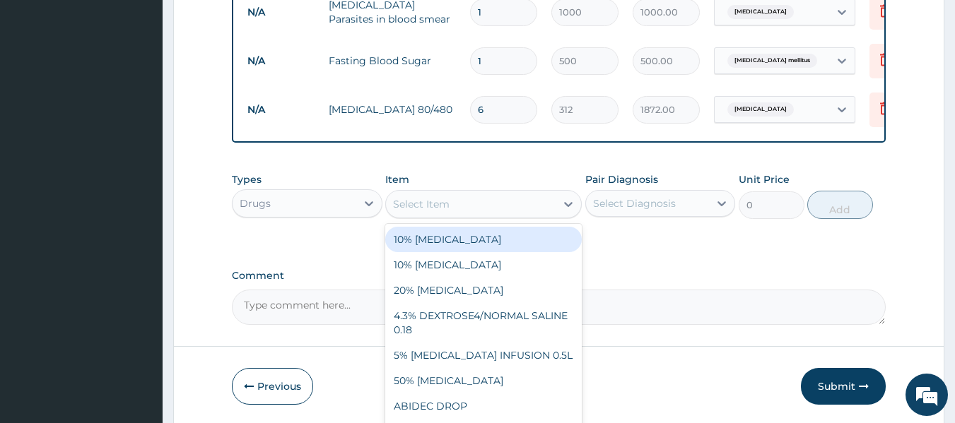
click at [475, 207] on div "Select Item" at bounding box center [471, 204] width 170 height 23
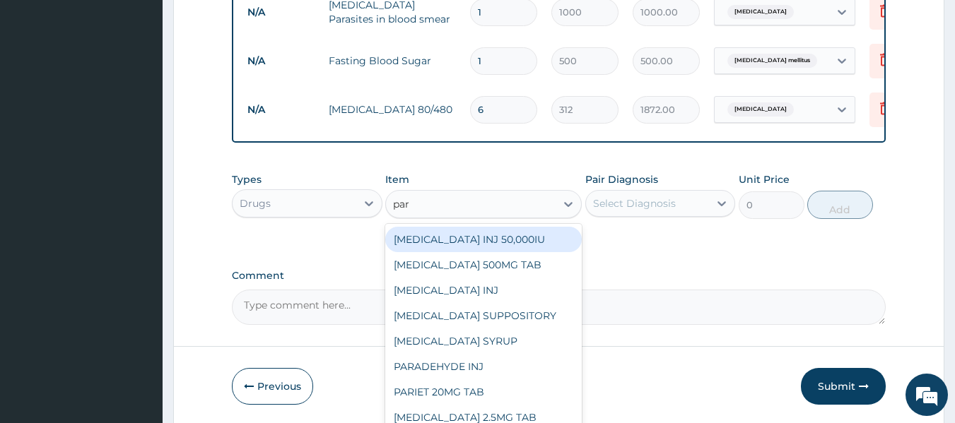
type input "para"
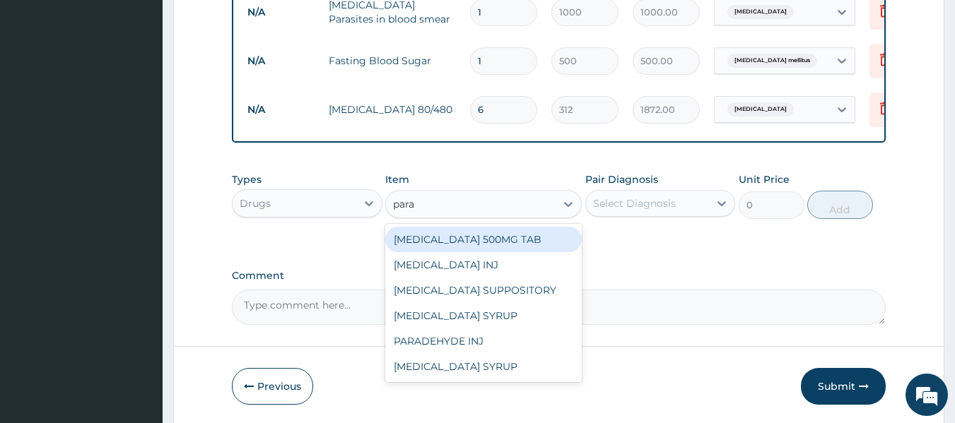
click at [505, 243] on div "PARACETAMOL 500MG TAB" at bounding box center [483, 239] width 196 height 25
type input "15"
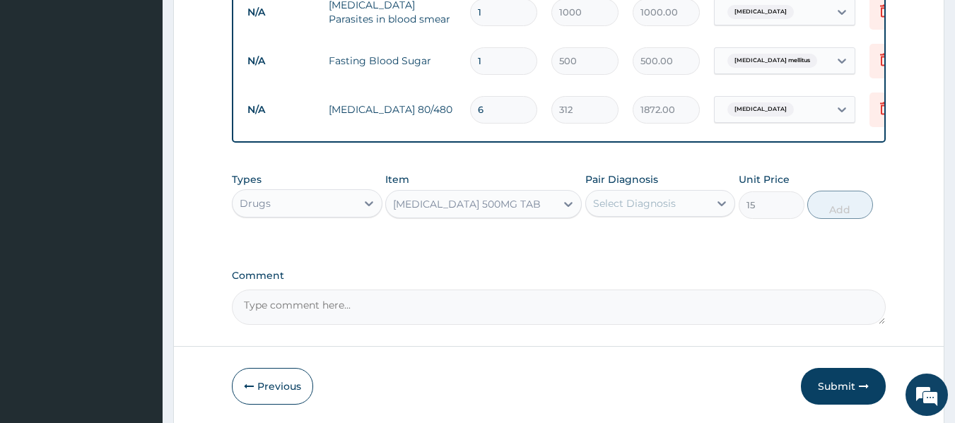
click at [659, 185] on div "Pair Diagnosis Select Diagnosis" at bounding box center [660, 195] width 151 height 47
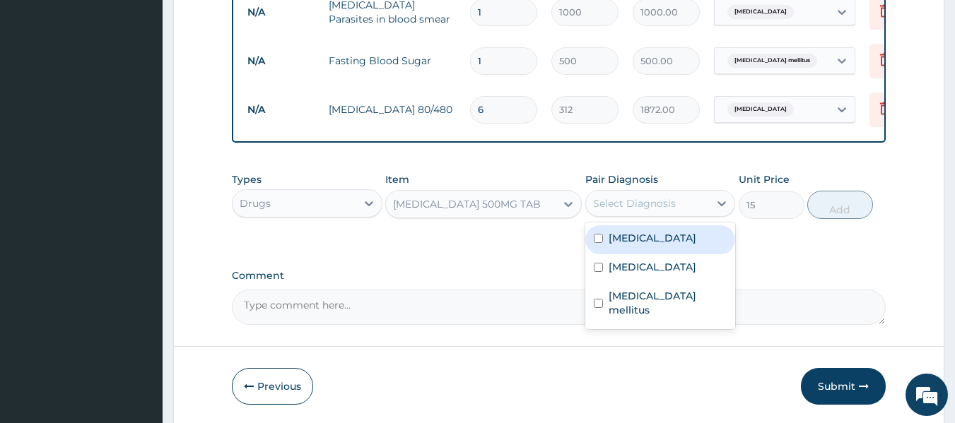
click at [670, 196] on div "Select Diagnosis" at bounding box center [634, 203] width 83 height 14
click at [649, 232] on div "Malaria" at bounding box center [660, 239] width 151 height 29
checkbox input "true"
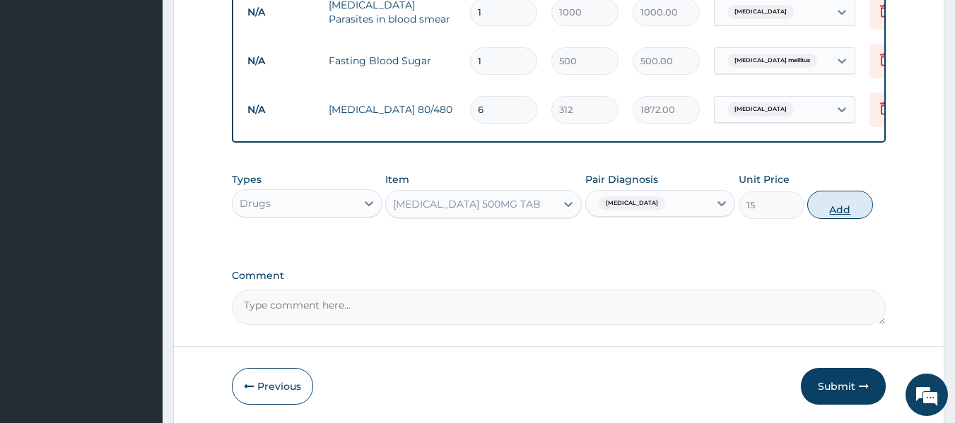
click at [856, 204] on button "Add" at bounding box center [840, 205] width 66 height 28
type input "0"
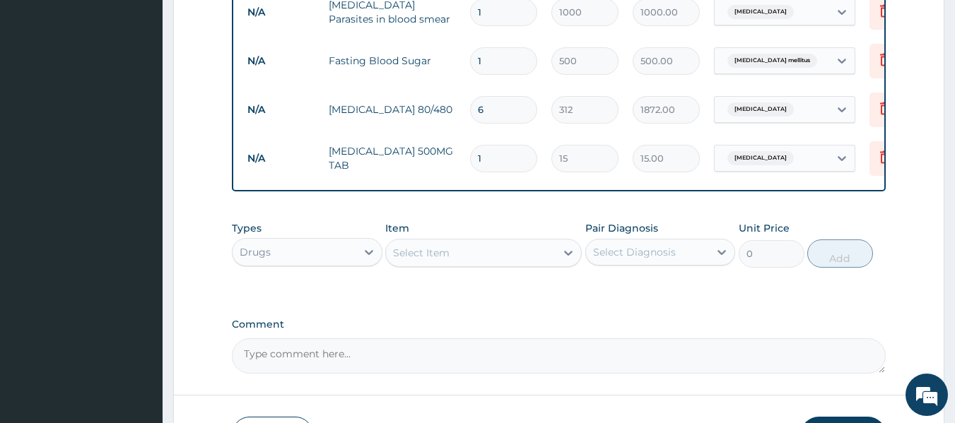
type input "18"
type input "270.00"
type input "18"
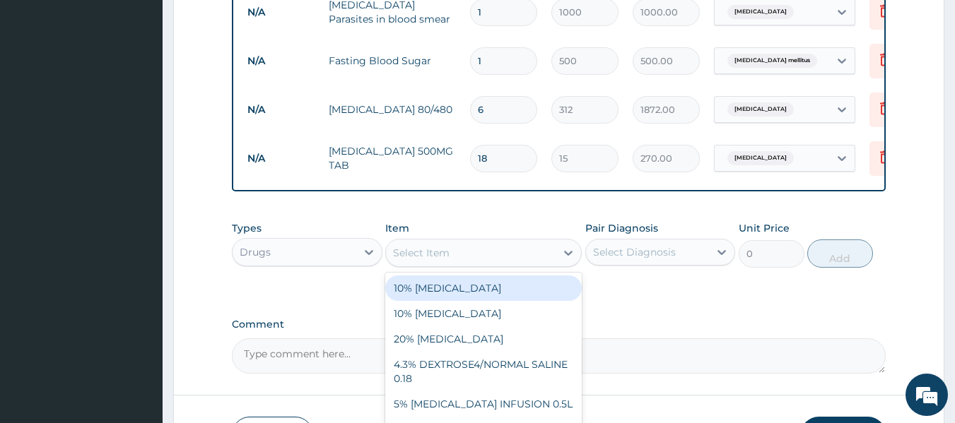
click at [526, 254] on div "Select Item" at bounding box center [471, 253] width 170 height 23
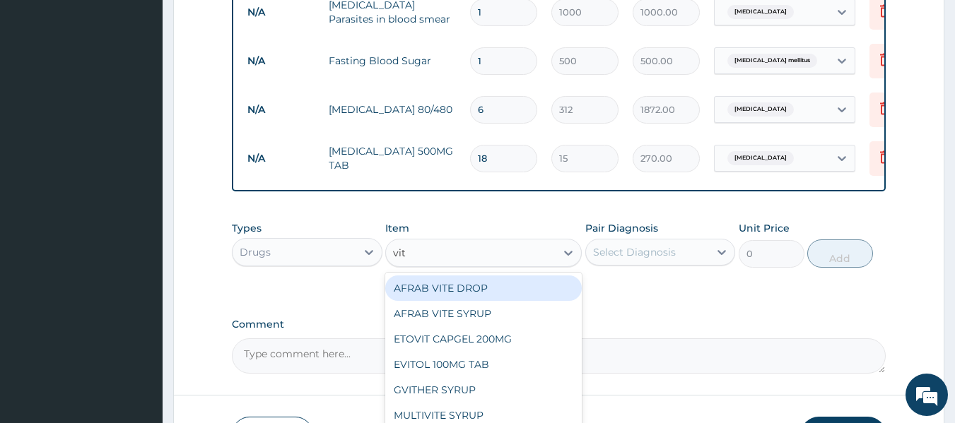
type input "vita"
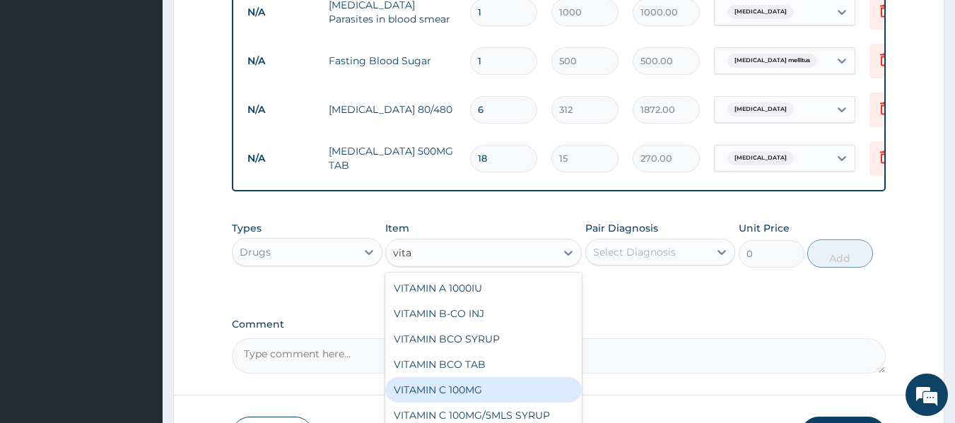
click at [445, 384] on div "VITAMIN C 100MG" at bounding box center [483, 389] width 196 height 25
type input "10"
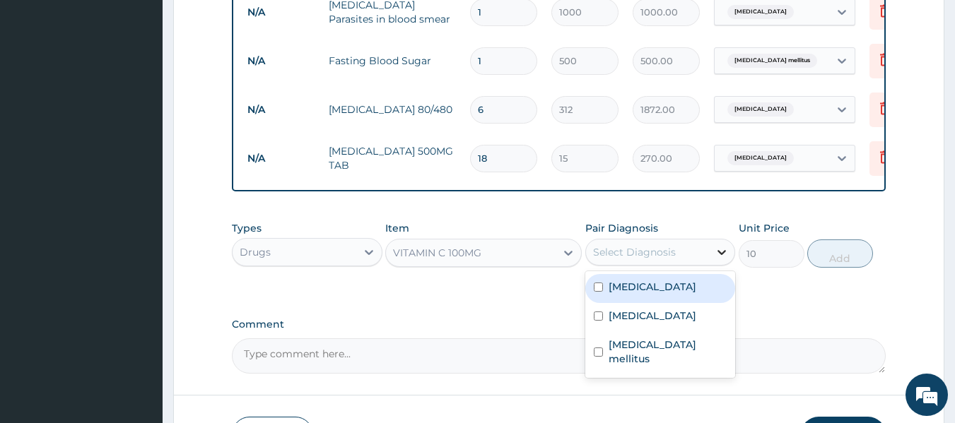
click at [711, 252] on div at bounding box center [721, 252] width 25 height 25
click at [707, 247] on div "Select Diagnosis" at bounding box center [648, 252] width 124 height 23
click at [707, 249] on div "Select Diagnosis" at bounding box center [648, 252] width 124 height 23
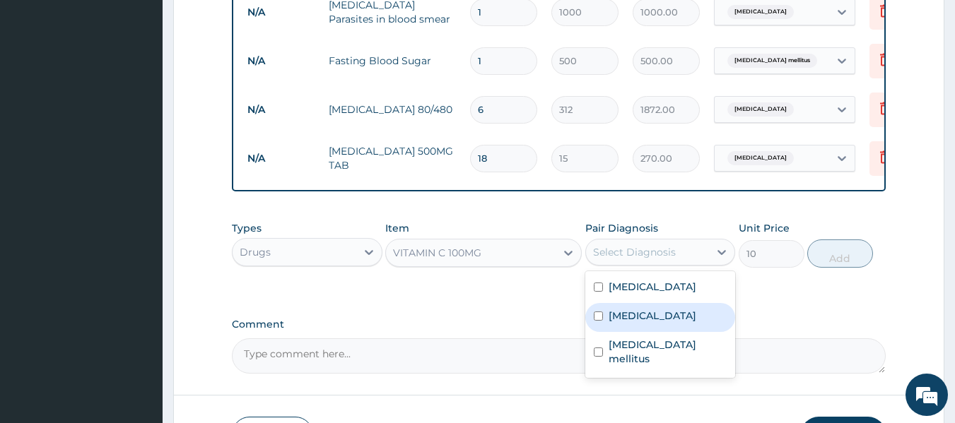
click at [660, 323] on label "Upper respiratory infection" at bounding box center [652, 316] width 88 height 14
checkbox input "true"
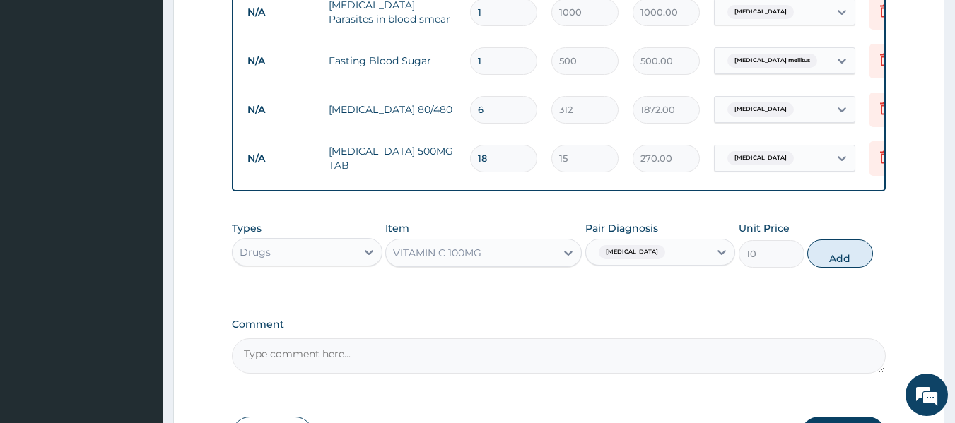
click at [840, 249] on button "Add" at bounding box center [840, 254] width 66 height 28
type input "0"
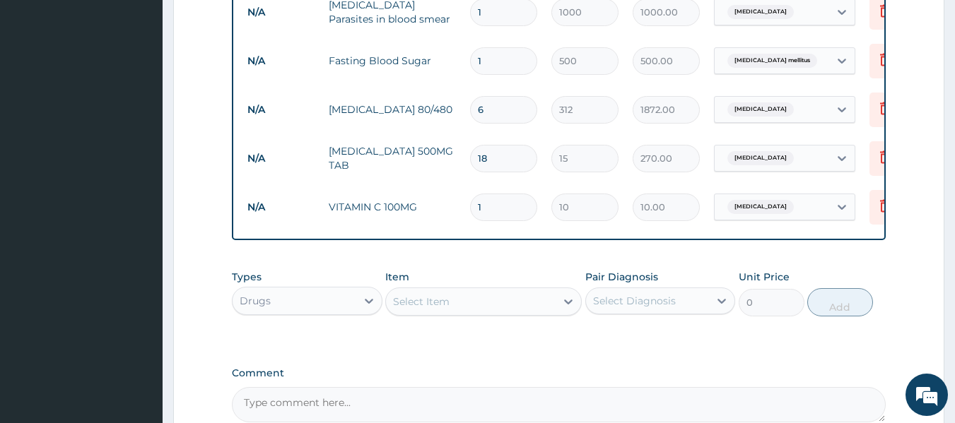
type input "0.00"
type input "2"
type input "20.00"
type input "21"
type input "210.00"
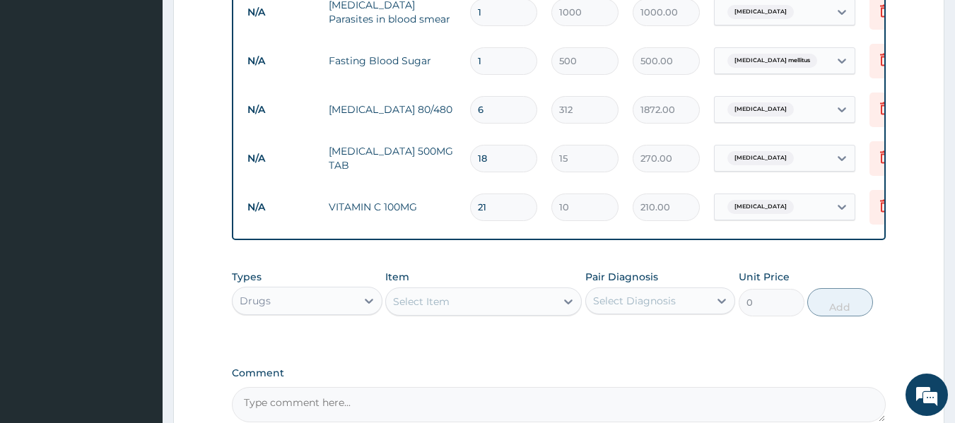
type input "21"
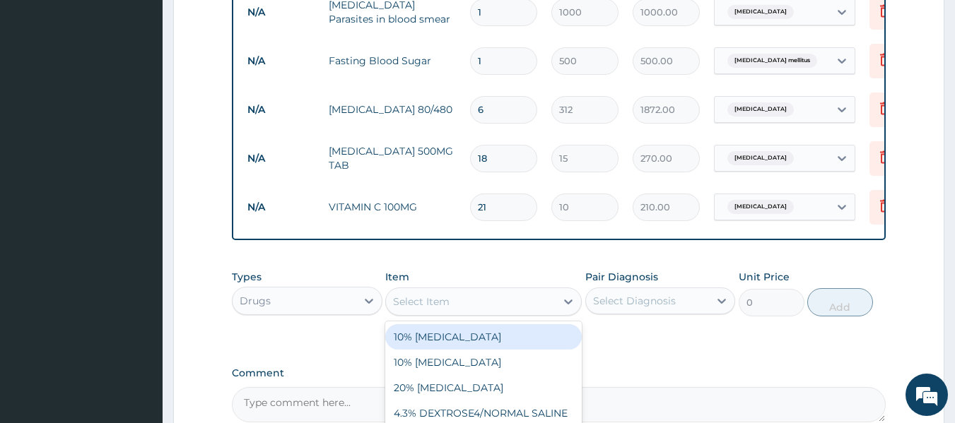
click at [432, 305] on div "Select Item" at bounding box center [421, 302] width 57 height 14
type input "bco"
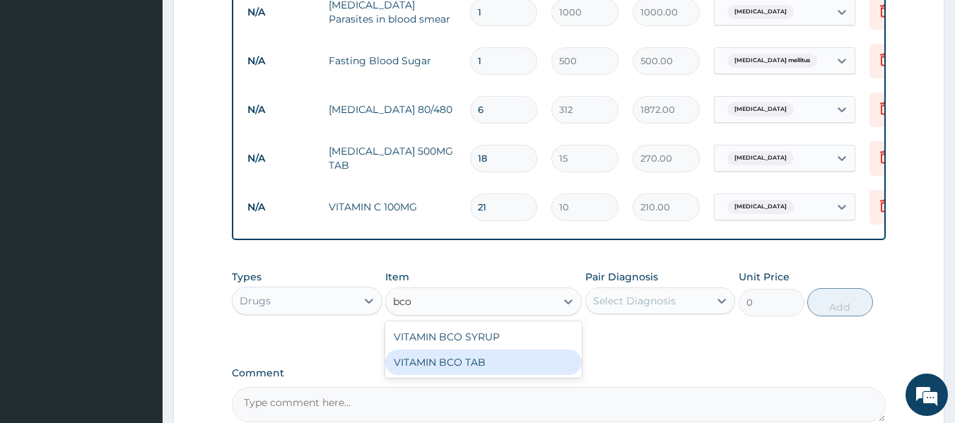
click at [508, 367] on div "VITAMIN BCO TAB" at bounding box center [483, 362] width 196 height 25
type input "10"
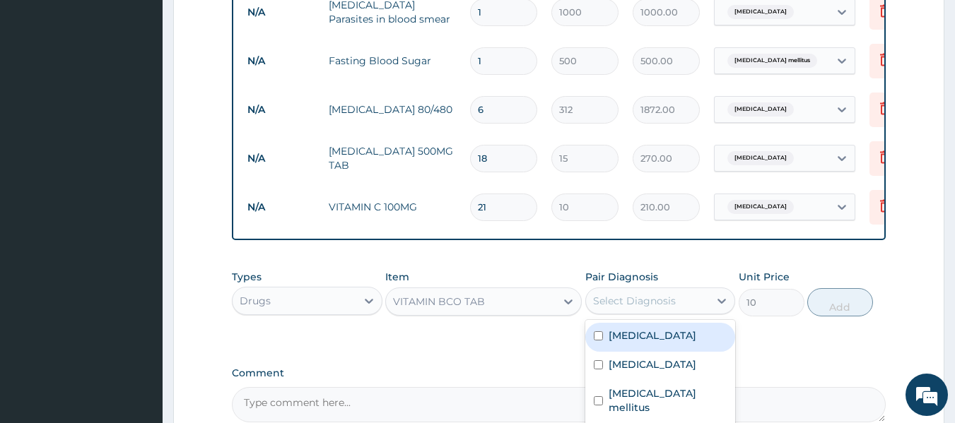
click at [688, 293] on div "Select Diagnosis" at bounding box center [648, 301] width 124 height 23
click at [657, 338] on div "Malaria" at bounding box center [660, 337] width 151 height 29
checkbox input "true"
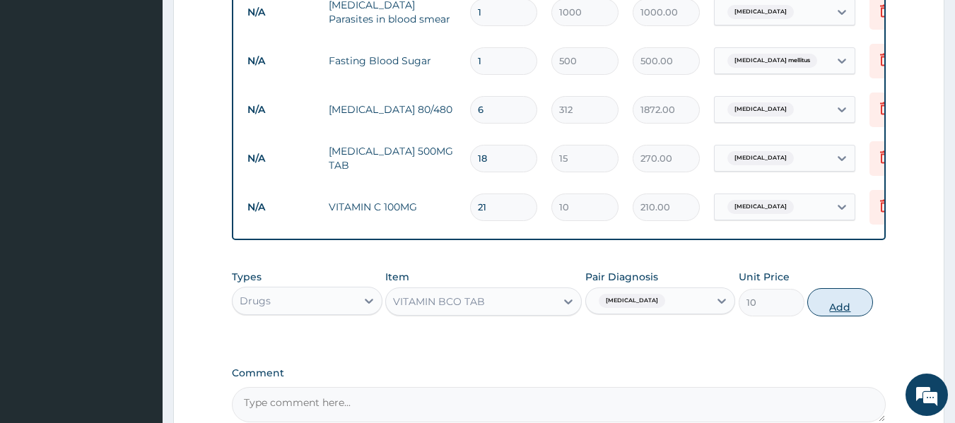
click at [823, 300] on button "Add" at bounding box center [840, 302] width 66 height 28
type input "0"
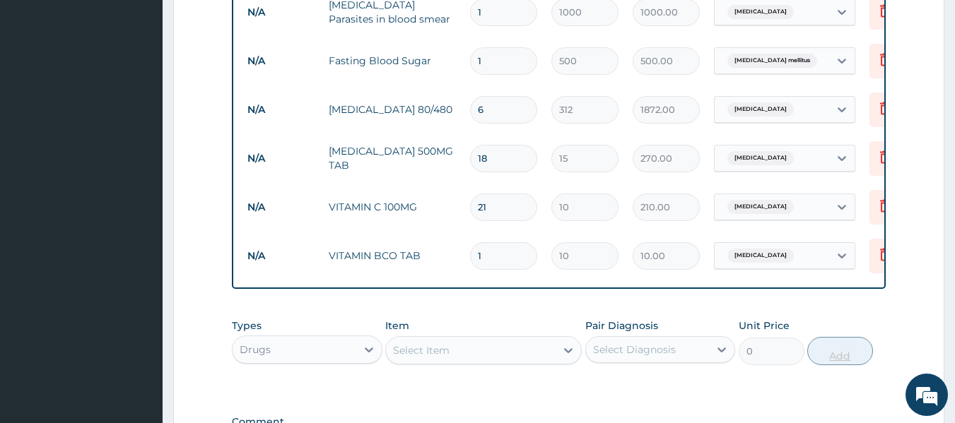
type input "0.00"
type input "2"
type input "20.00"
type input "21"
type input "210.00"
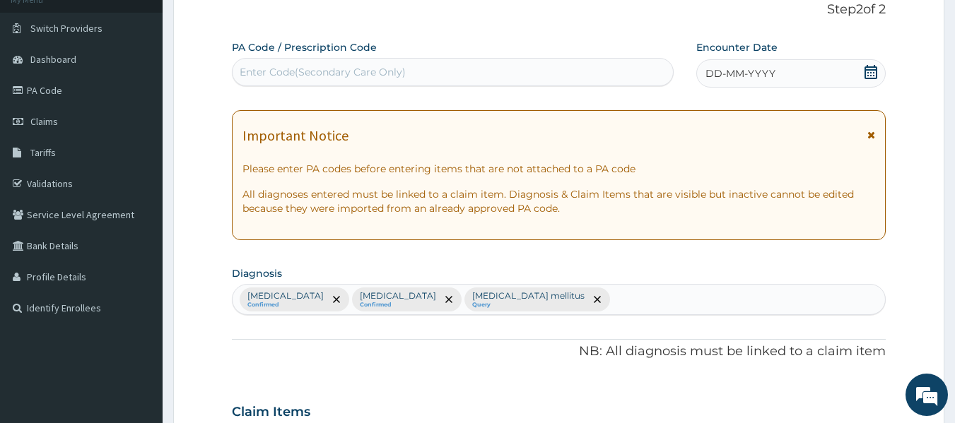
scroll to position [0, 0]
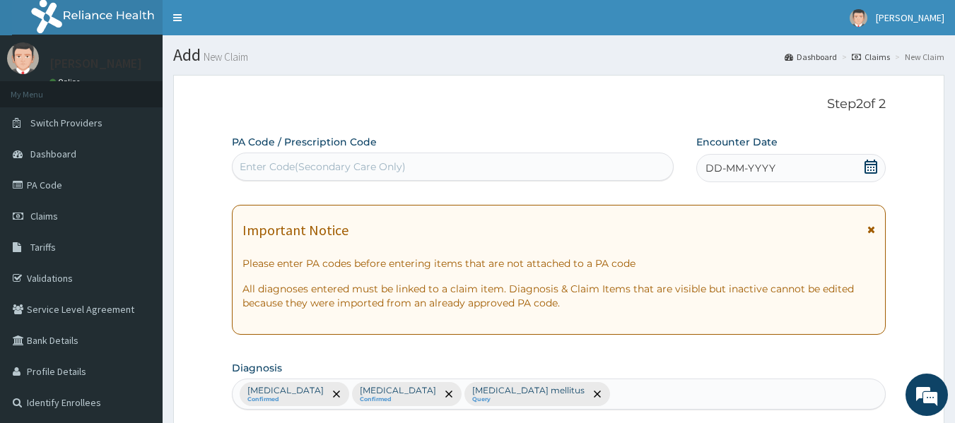
type input "21"
click at [749, 172] on span "DD-MM-YYYY" at bounding box center [740, 168] width 70 height 14
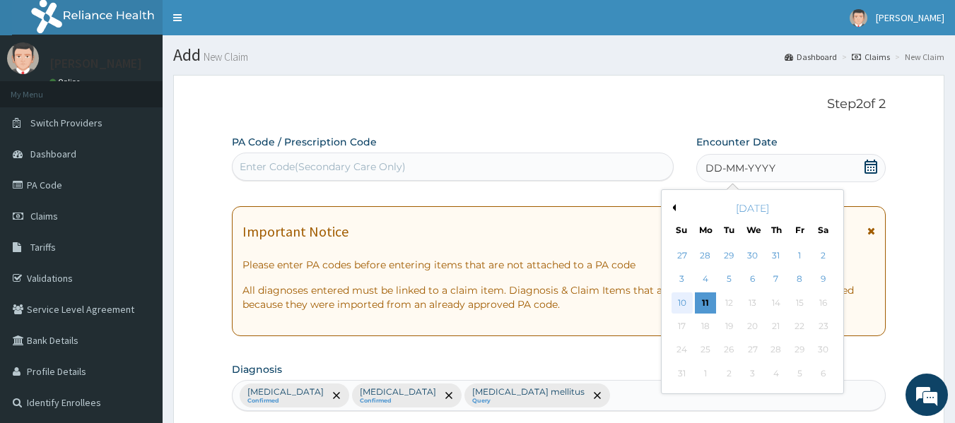
click at [683, 305] on div "10" at bounding box center [681, 303] width 21 height 21
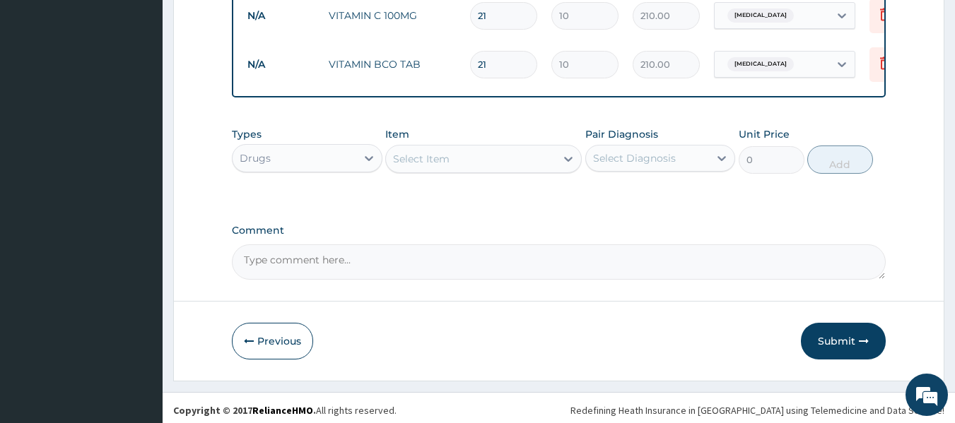
scroll to position [929, 0]
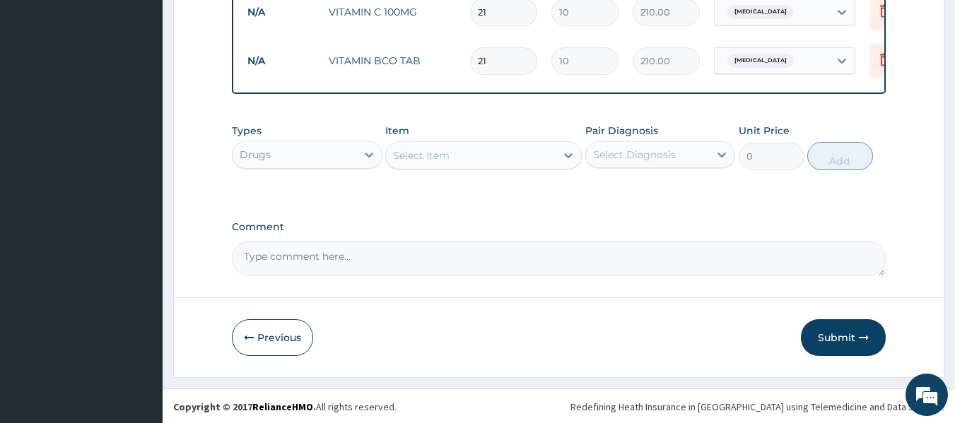
click at [841, 338] on button "Submit" at bounding box center [843, 337] width 85 height 37
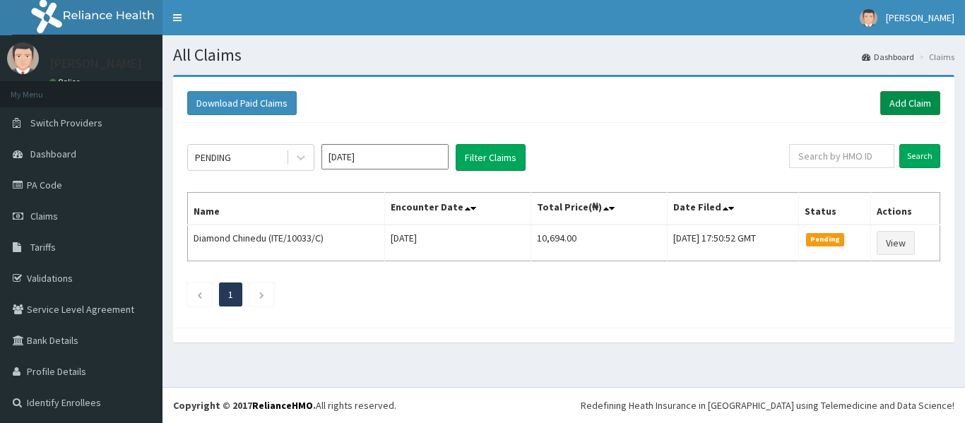
click at [899, 102] on link "Add Claim" at bounding box center [911, 103] width 60 height 24
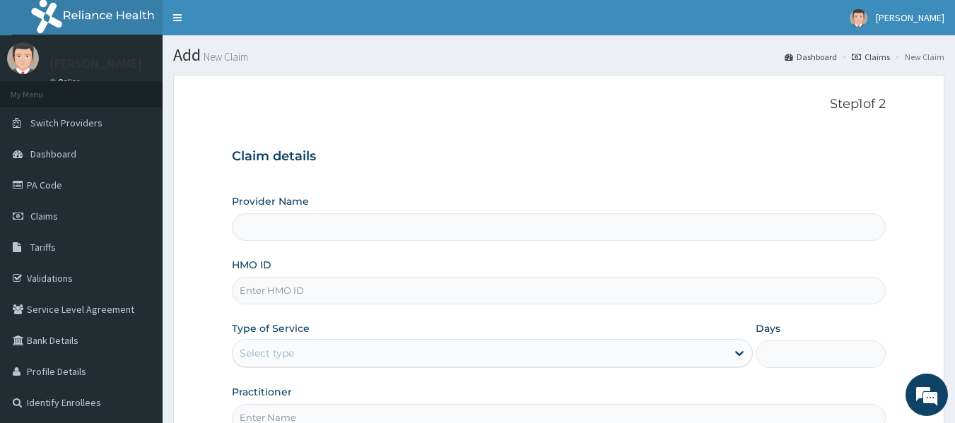
click at [426, 293] on input "HMO ID" at bounding box center [559, 291] width 654 height 28
type input "ite"
type input "PATFARE HOSPITAL"
type input "ITE/10033/D"
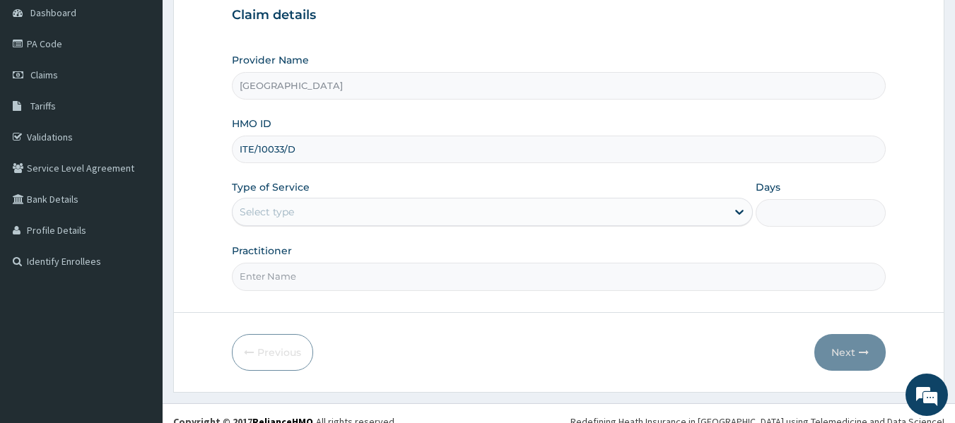
scroll to position [158, 0]
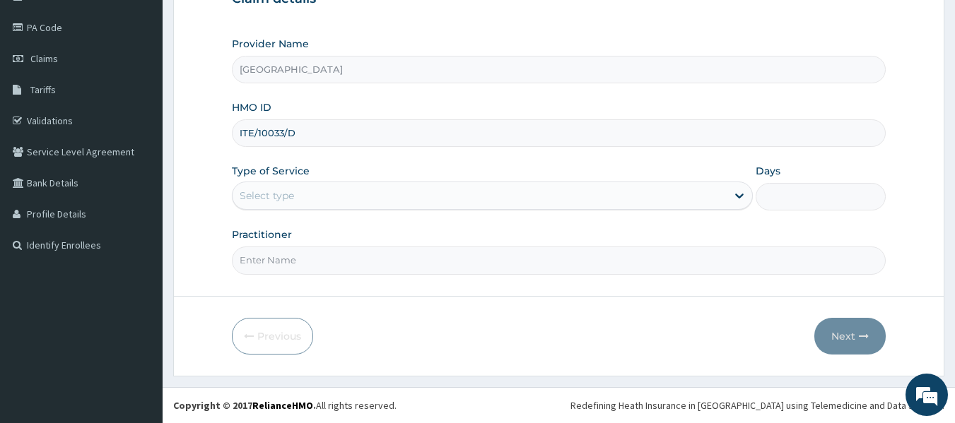
click at [415, 196] on div "Select type" at bounding box center [479, 195] width 494 height 23
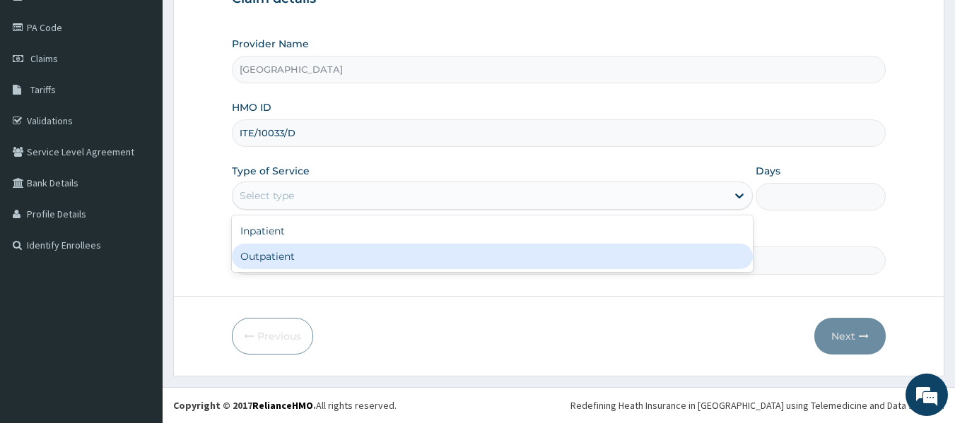
click at [310, 259] on div "Outpatient" at bounding box center [492, 256] width 521 height 25
type input "1"
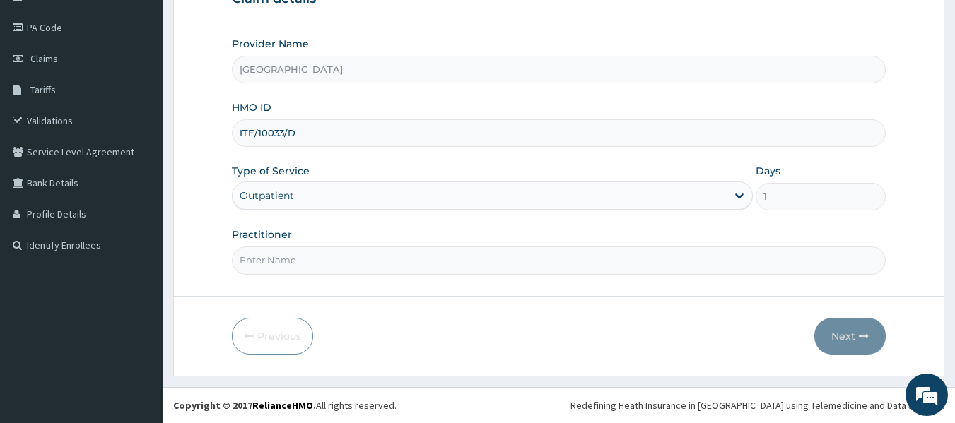
click at [334, 258] on input "Practitioner" at bounding box center [559, 261] width 654 height 28
type input "DR. WIFA"
click at [832, 333] on button "Next" at bounding box center [849, 336] width 71 height 37
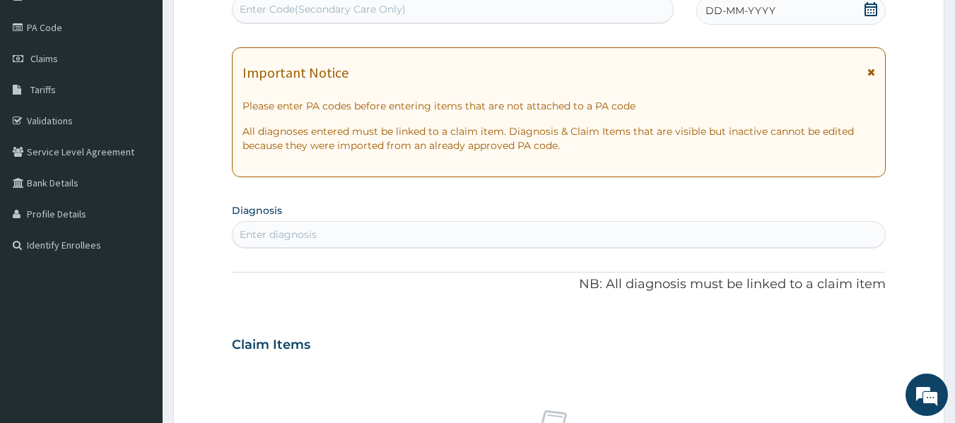
click at [412, 227] on div "Enter diagnosis" at bounding box center [558, 234] width 653 height 23
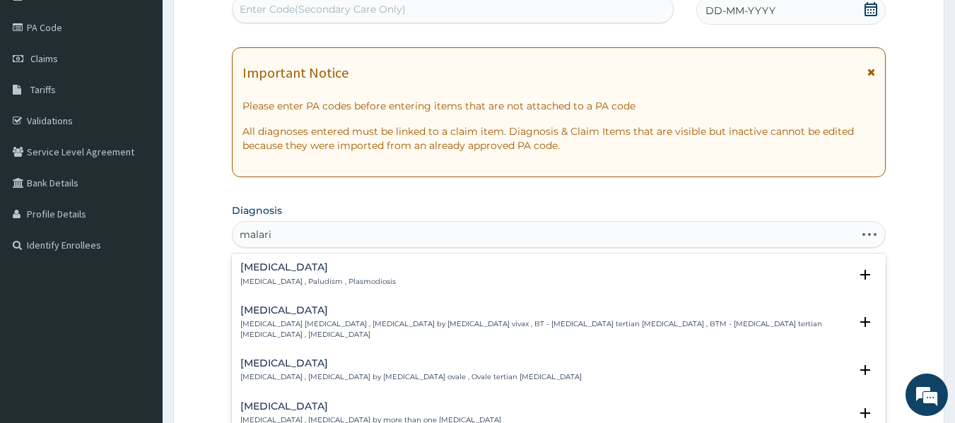
type input "malaria"
click at [324, 277] on p "Malaria , Paludism , Plasmodiosis" at bounding box center [317, 282] width 155 height 10
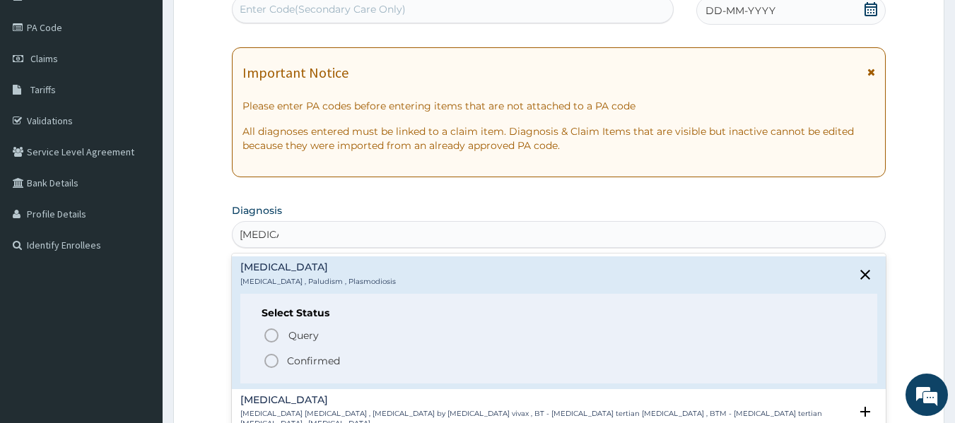
click at [270, 358] on icon "status option filled" at bounding box center [271, 361] width 17 height 17
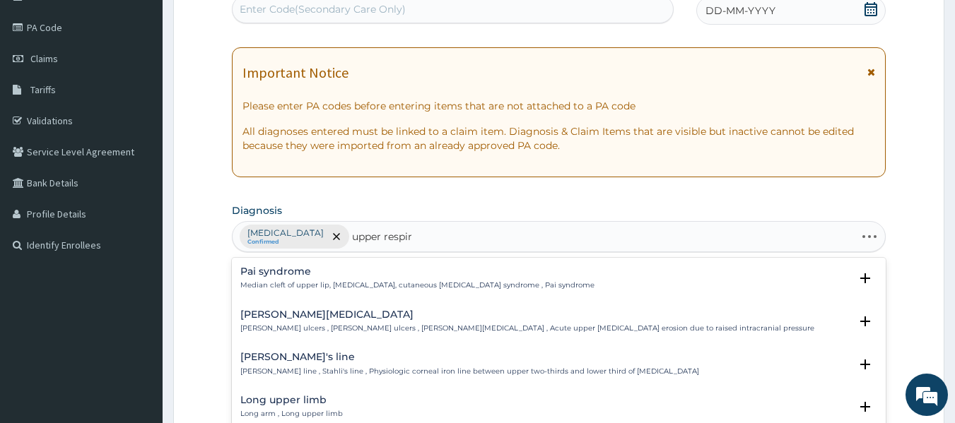
type input "upper respira"
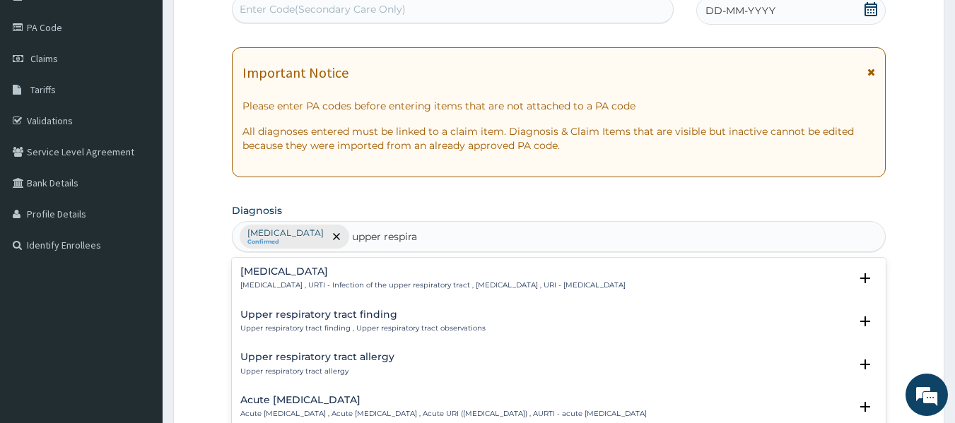
click at [357, 282] on p "Upper respiratory infection , URTI - Infection of the upper respiratory tract ,…" at bounding box center [432, 286] width 385 height 10
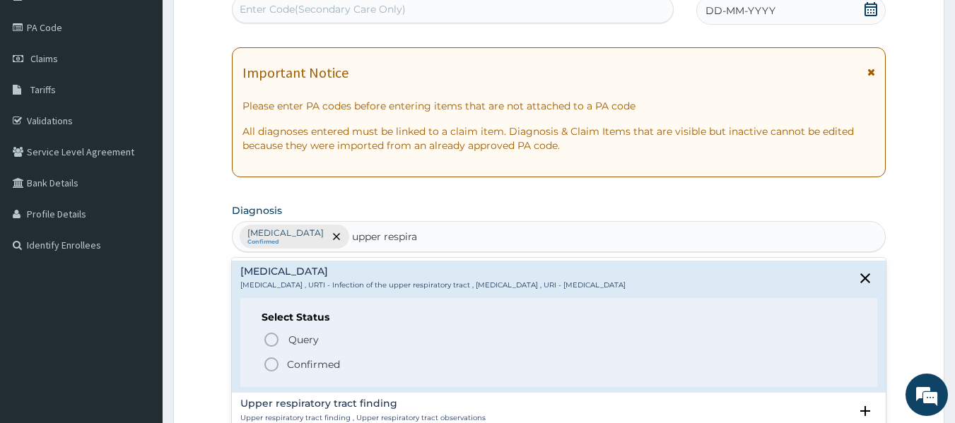
click at [278, 365] on icon "status option filled" at bounding box center [271, 364] width 17 height 17
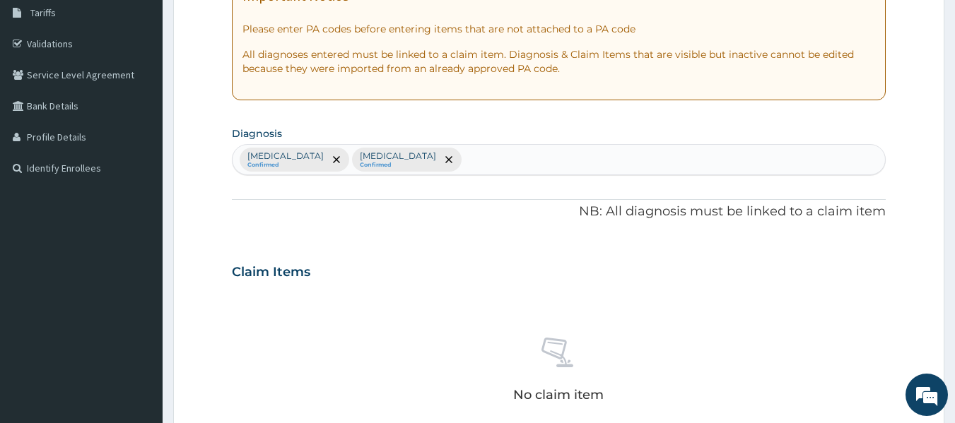
scroll to position [228, 0]
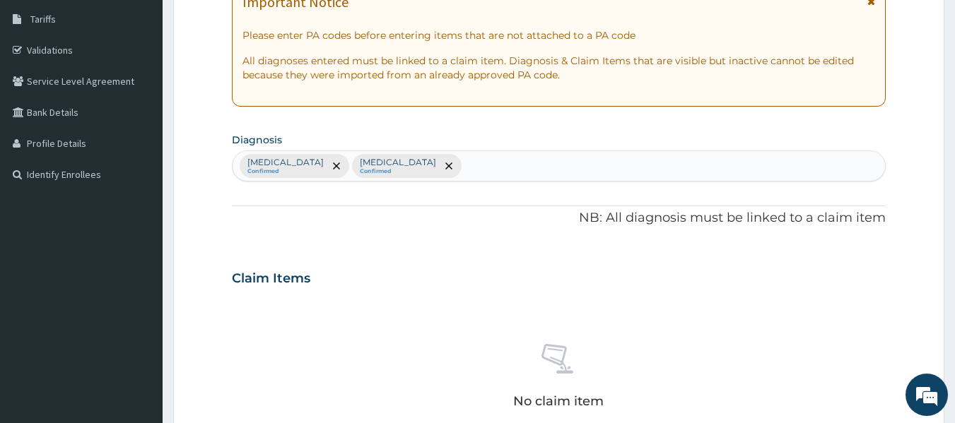
click at [461, 162] on div "Malaria Confirmed Upper respiratory infection Confirmed" at bounding box center [558, 166] width 653 height 30
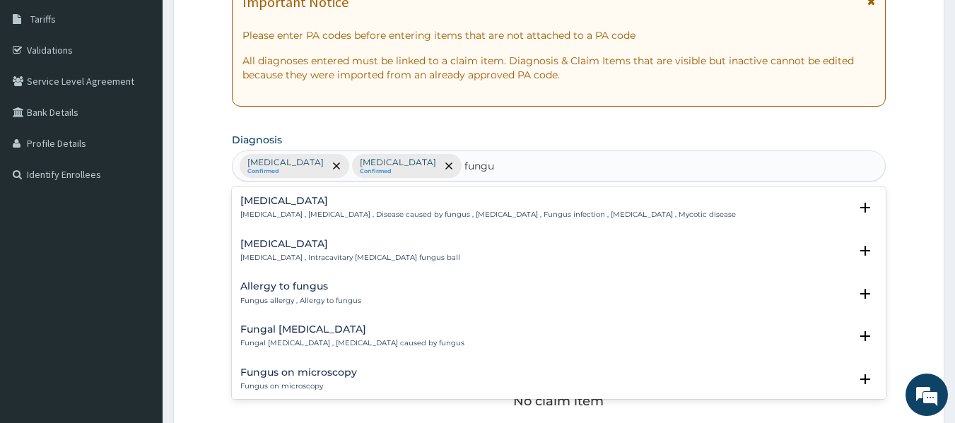
type input "fung"
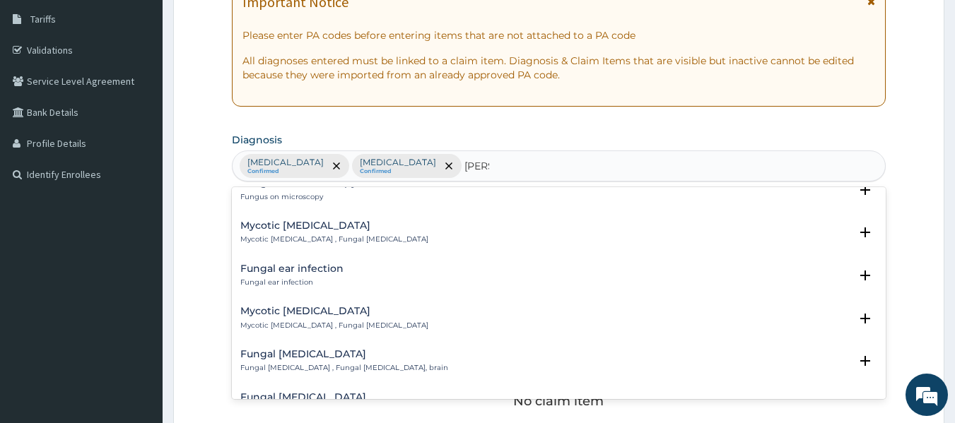
scroll to position [1201, 0]
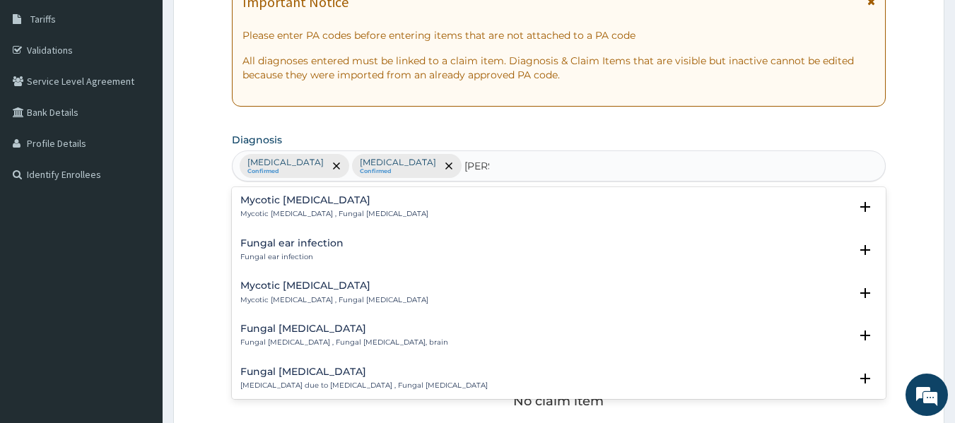
click at [289, 243] on h4 "Fungal ear infection" at bounding box center [291, 243] width 103 height 11
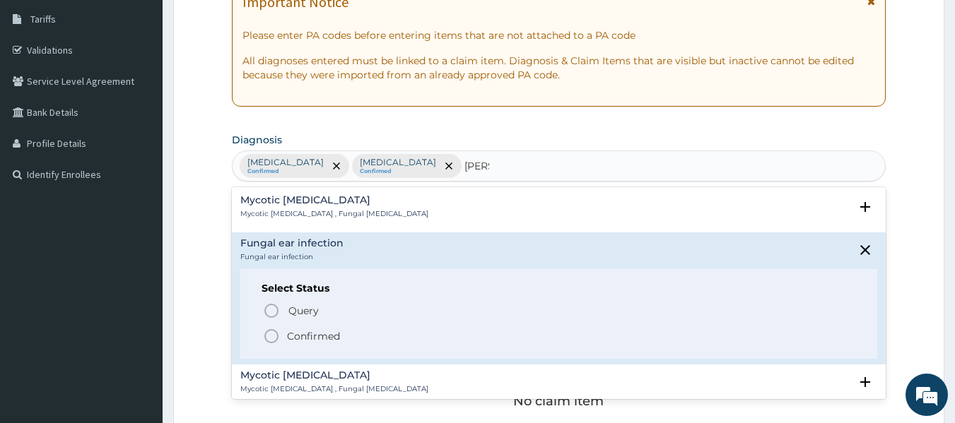
click at [289, 243] on h4 "Fungal ear infection" at bounding box center [291, 243] width 103 height 11
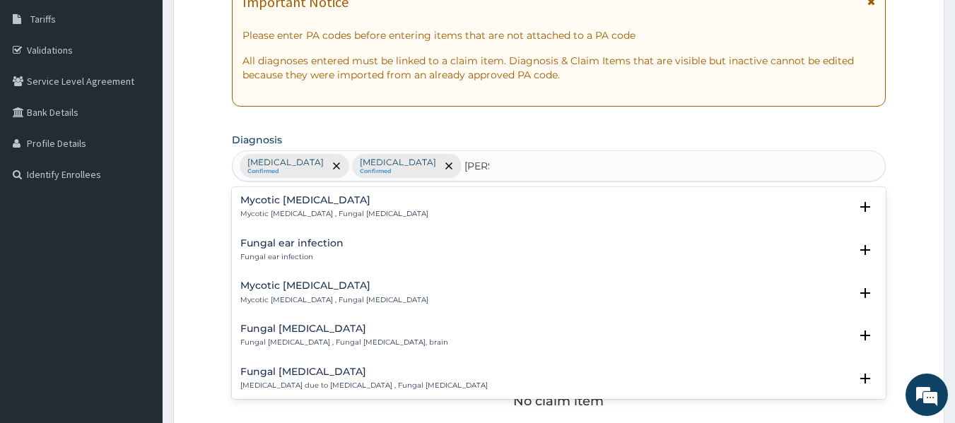
click at [291, 249] on div "Fungal ear infection Fungal ear infection" at bounding box center [291, 250] width 103 height 25
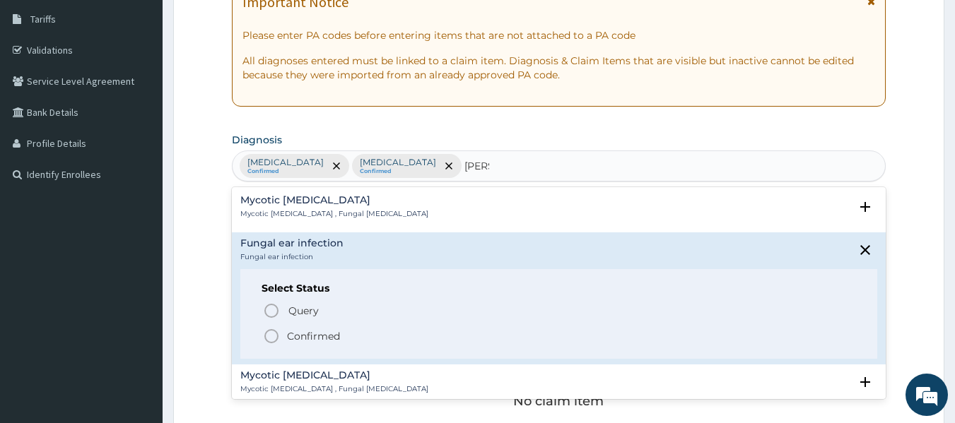
click at [291, 249] on div "Fungal ear infection Fungal ear infection" at bounding box center [291, 250] width 103 height 25
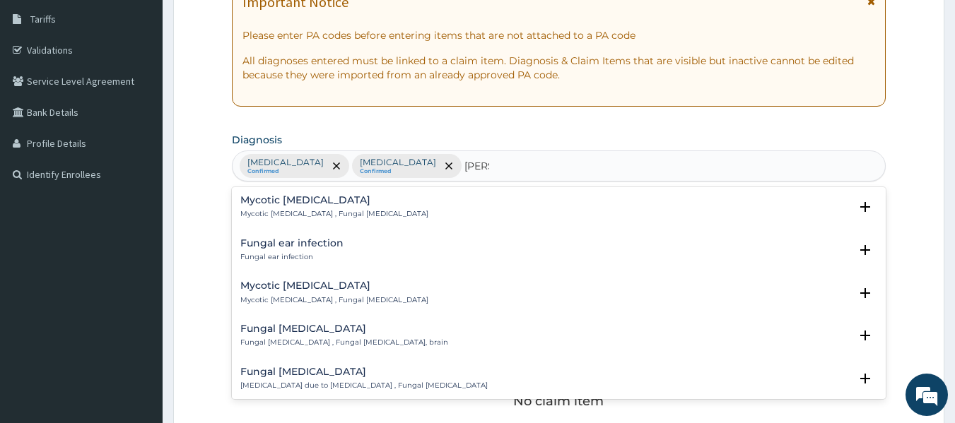
click at [287, 240] on h4 "Fungal ear infection" at bounding box center [291, 243] width 103 height 11
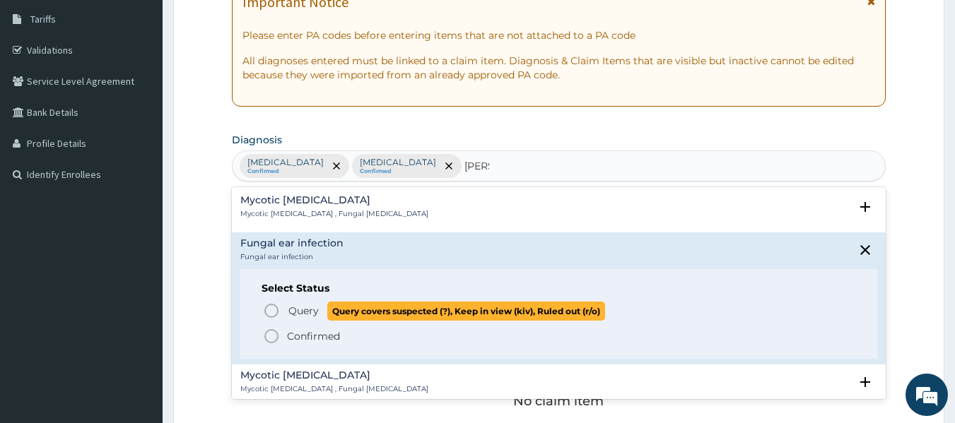
click at [270, 310] on icon "status option query" at bounding box center [271, 310] width 17 height 17
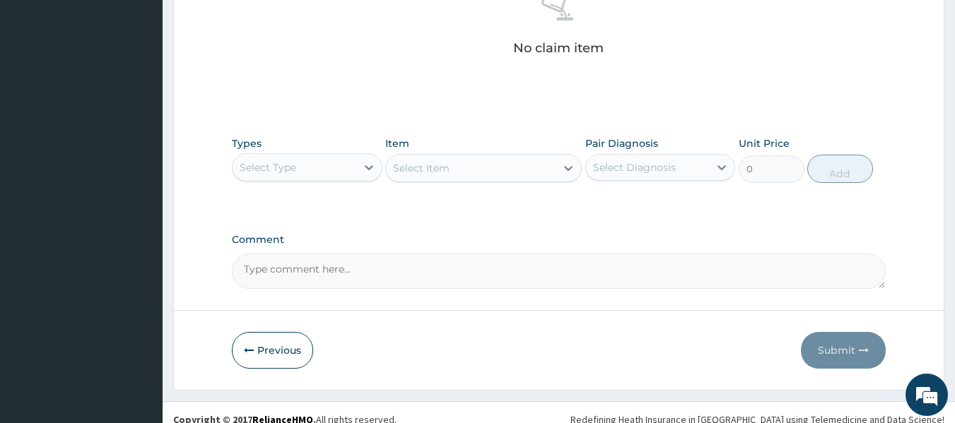
scroll to position [596, 0]
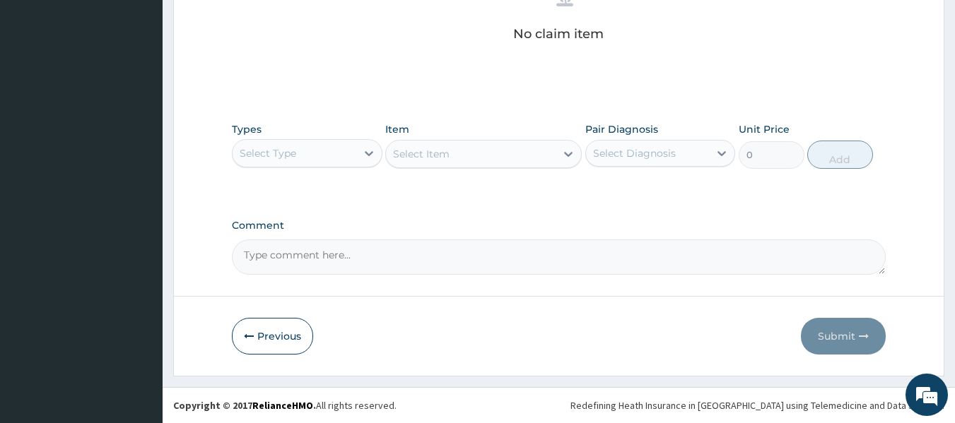
click at [353, 155] on div "Select Type" at bounding box center [294, 153] width 124 height 23
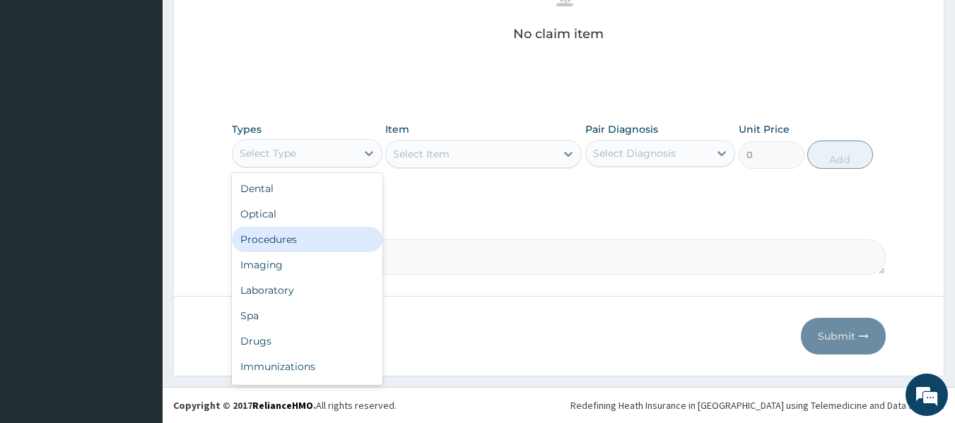
click at [338, 240] on div "Procedures" at bounding box center [307, 239] width 151 height 25
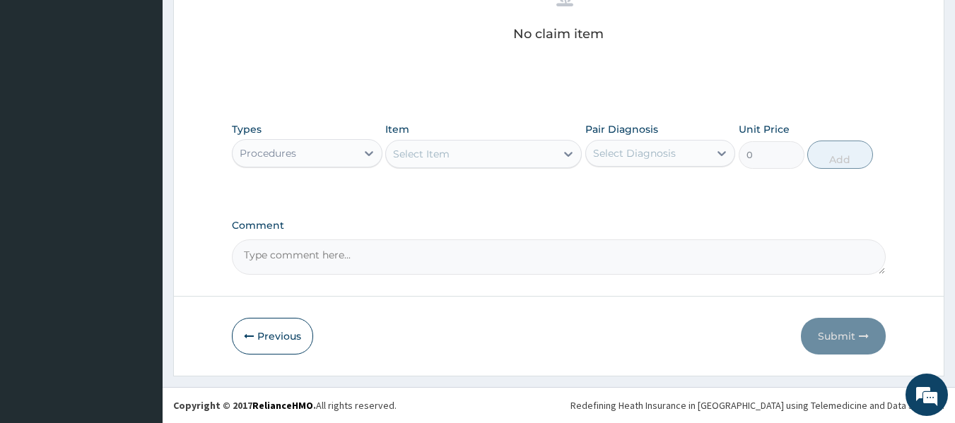
click at [469, 153] on div "Select Item" at bounding box center [471, 154] width 170 height 23
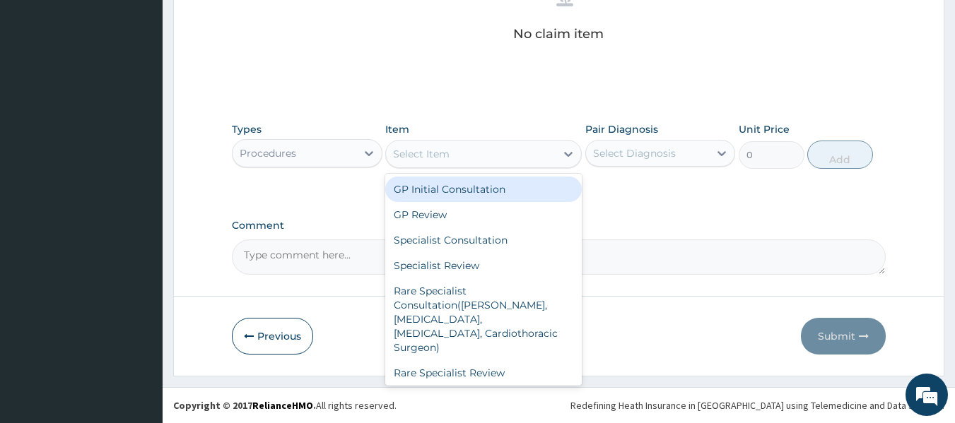
click at [503, 188] on div "GP Initial Consultation" at bounding box center [483, 189] width 196 height 25
type input "2000"
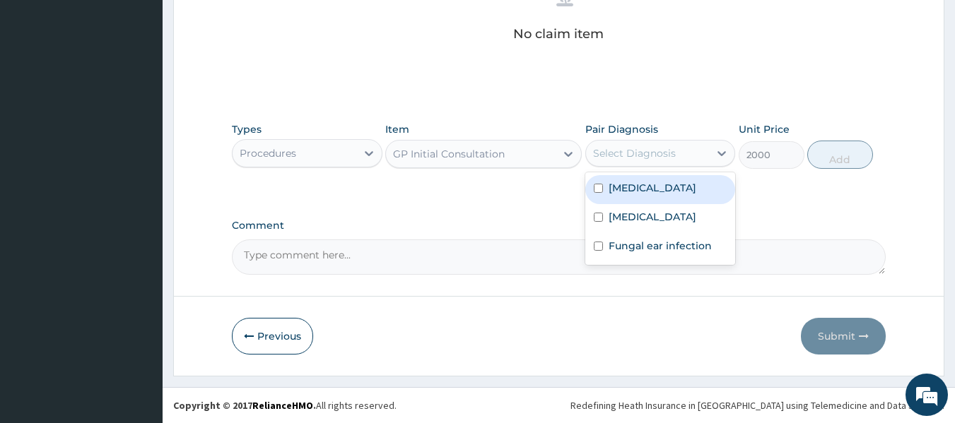
click at [691, 152] on div "Select Diagnosis" at bounding box center [648, 153] width 124 height 23
click at [634, 195] on div "Malaria" at bounding box center [660, 189] width 151 height 29
checkbox input "true"
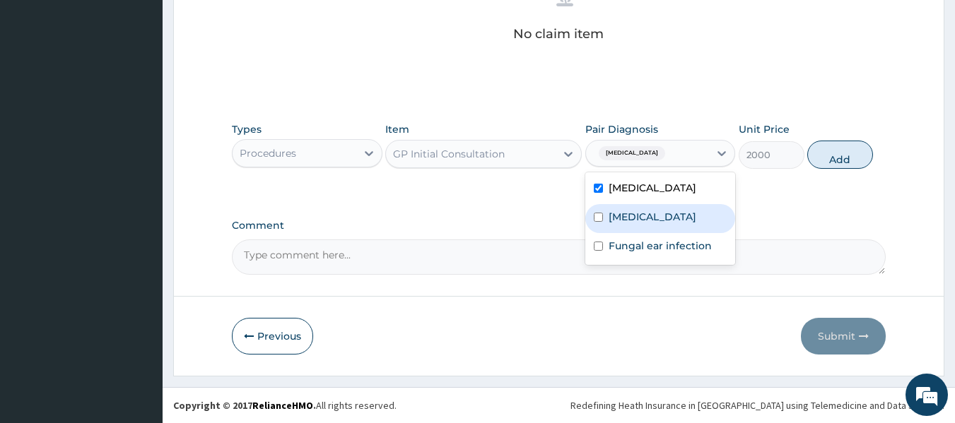
click at [632, 224] on label "Upper respiratory infection" at bounding box center [652, 217] width 88 height 14
checkbox input "true"
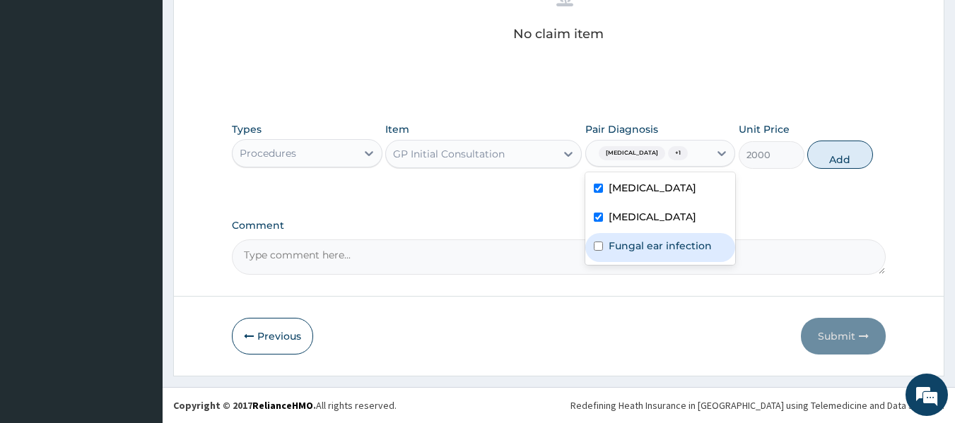
click at [637, 253] on label "Fungal ear infection" at bounding box center [659, 246] width 103 height 14
checkbox input "true"
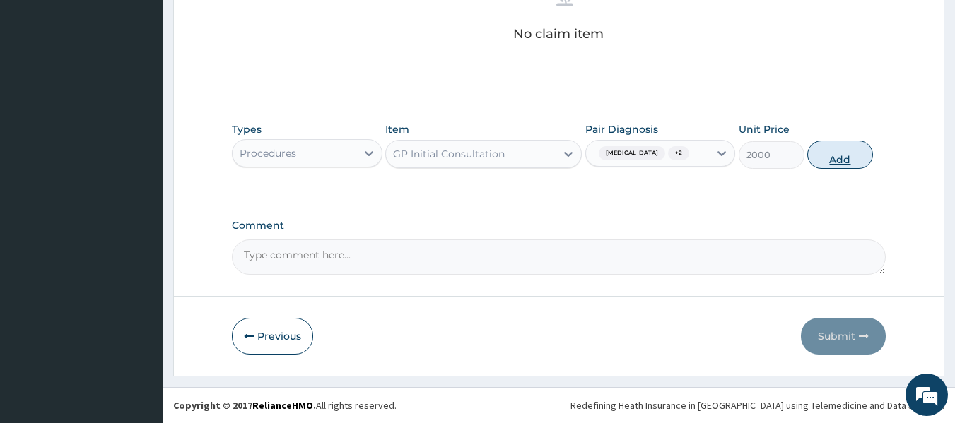
click at [842, 159] on button "Add" at bounding box center [840, 155] width 66 height 28
type input "0"
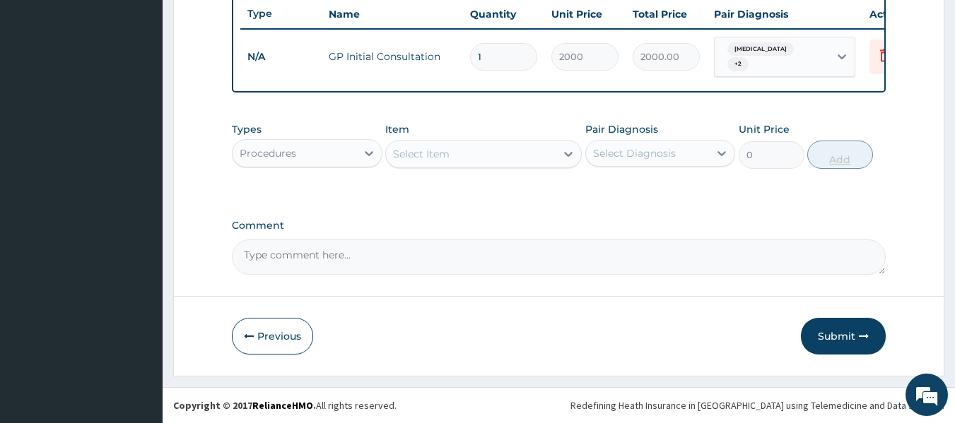
scroll to position [539, 0]
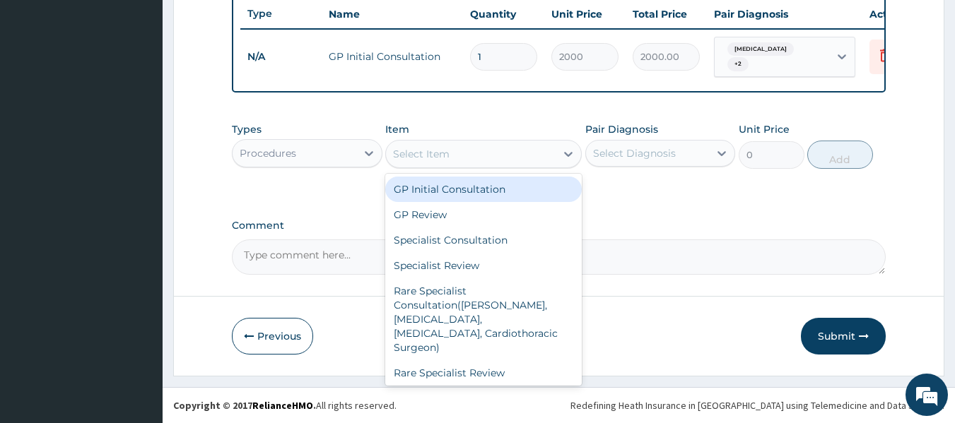
click at [548, 147] on div "Select Item" at bounding box center [471, 154] width 170 height 23
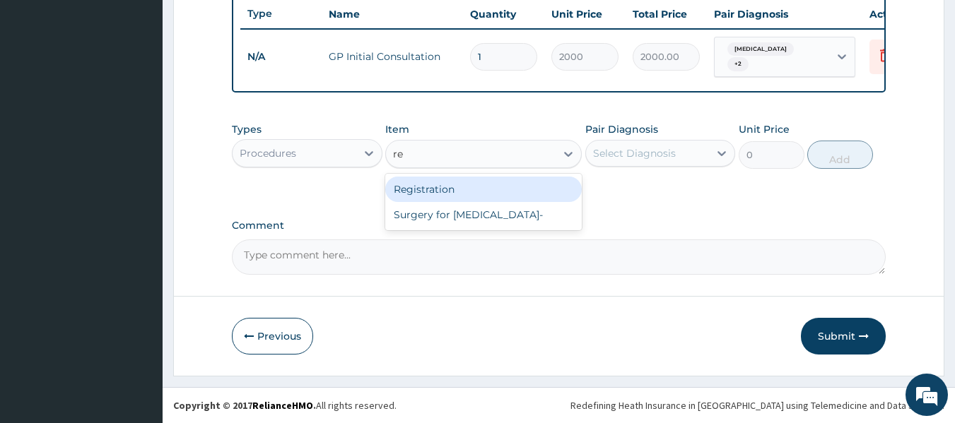
type input "reg"
click at [522, 186] on div "Registration" at bounding box center [483, 189] width 196 height 25
type input "1000"
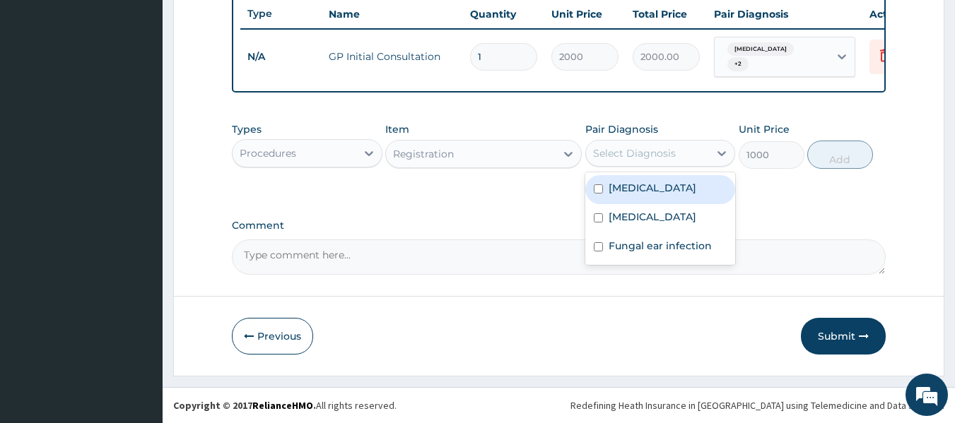
click at [707, 155] on div "Select Diagnosis" at bounding box center [648, 153] width 124 height 23
drag, startPoint x: 681, startPoint y: 182, endPoint x: 680, endPoint y: 190, distance: 7.9
click at [680, 189] on div "Malaria" at bounding box center [660, 189] width 151 height 29
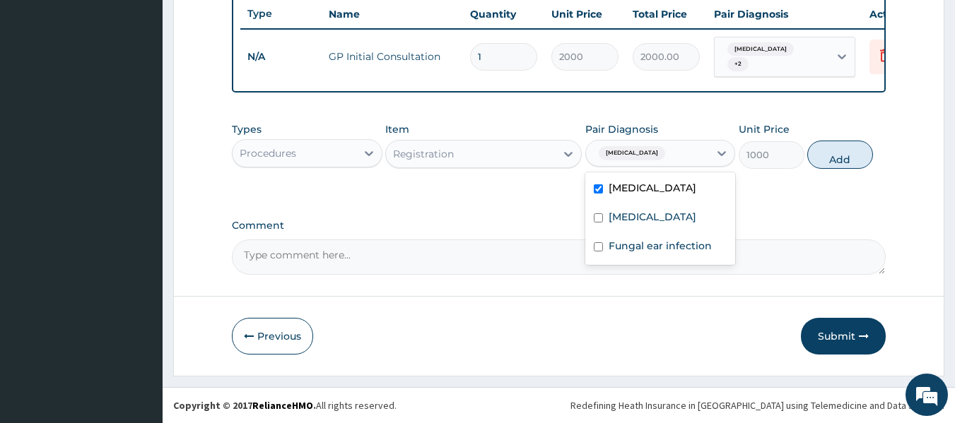
checkbox input "true"
click at [670, 223] on label "Upper respiratory infection" at bounding box center [652, 217] width 88 height 14
checkbox input "true"
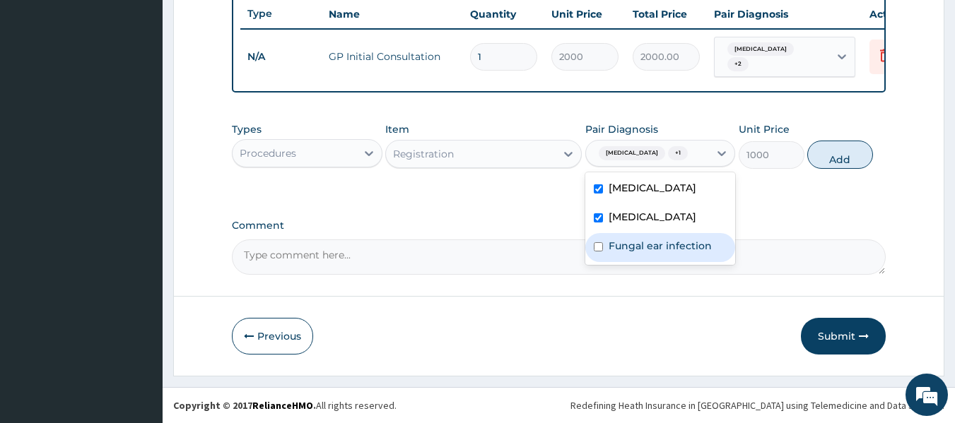
click at [654, 253] on label "Fungal ear infection" at bounding box center [659, 246] width 103 height 14
checkbox input "true"
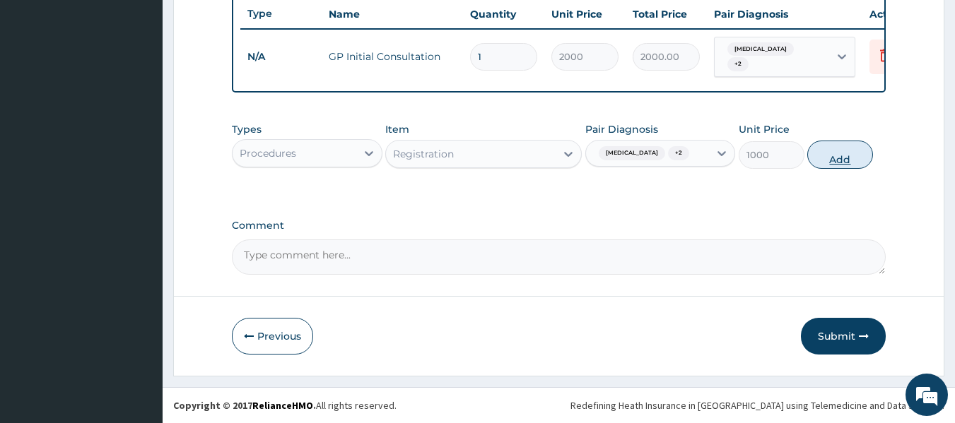
click at [844, 148] on button "Add" at bounding box center [840, 155] width 66 height 28
type input "0"
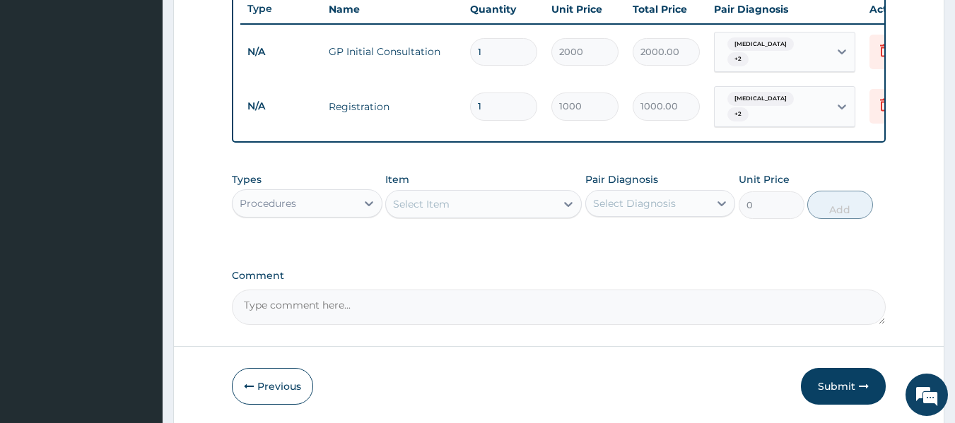
click at [351, 185] on div "Types Procedures" at bounding box center [307, 195] width 151 height 47
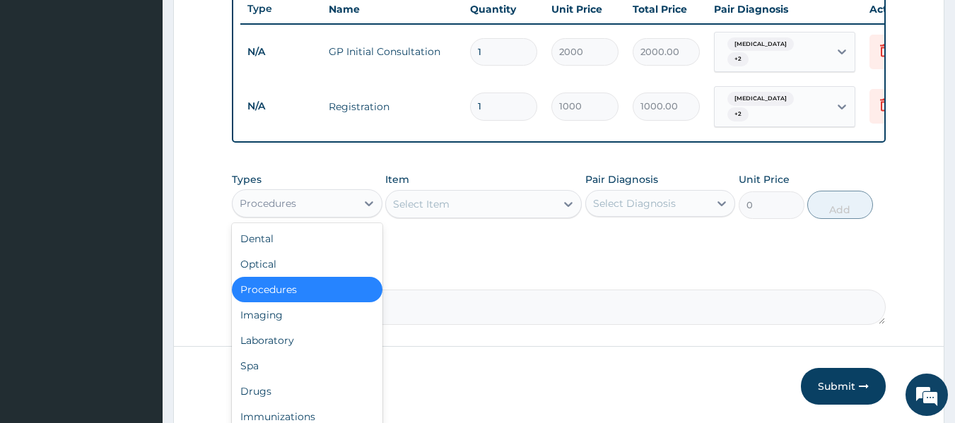
click at [341, 194] on div "Procedures" at bounding box center [294, 203] width 124 height 23
click at [361, 334] on div "Laboratory" at bounding box center [307, 340] width 151 height 25
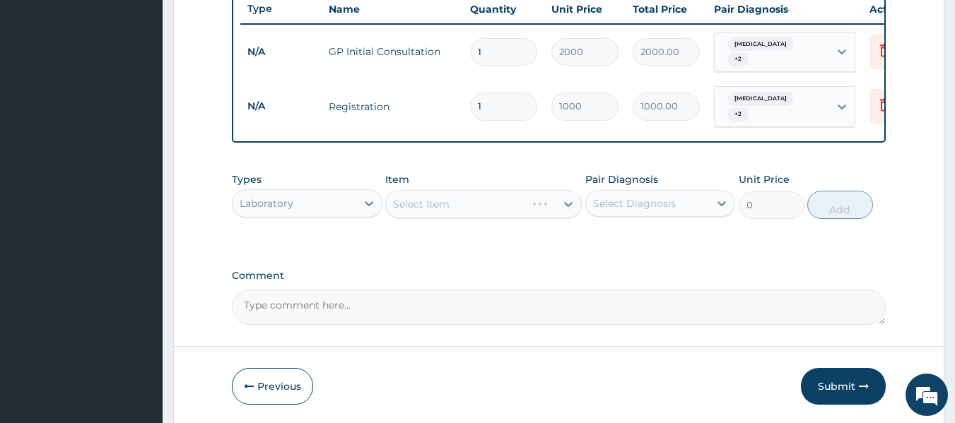
click at [473, 197] on div "Select Item" at bounding box center [483, 204] width 196 height 28
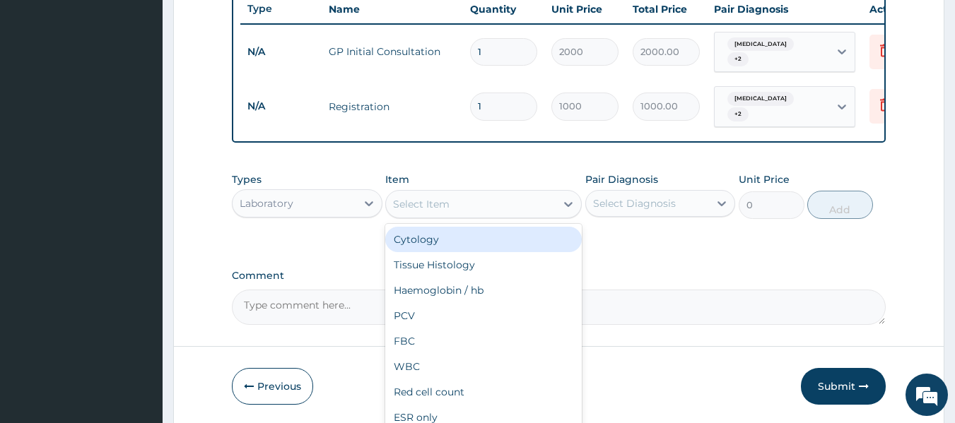
click at [502, 215] on div "Select Item" at bounding box center [483, 204] width 196 height 28
type input "swab"
click at [501, 249] on div "Swab MCS" at bounding box center [483, 239] width 196 height 25
type input "2000"
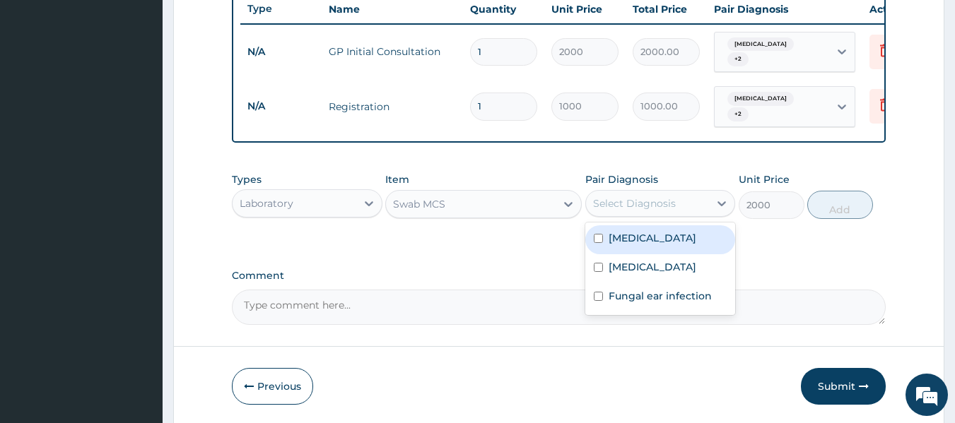
click at [709, 200] on div "Select Diagnosis" at bounding box center [648, 203] width 124 height 23
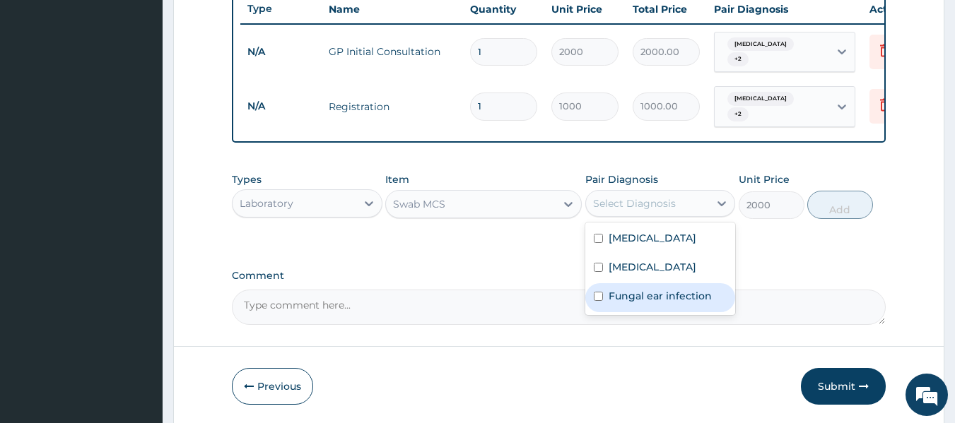
click at [700, 298] on div "Fungal ear infection" at bounding box center [660, 297] width 151 height 29
checkbox input "true"
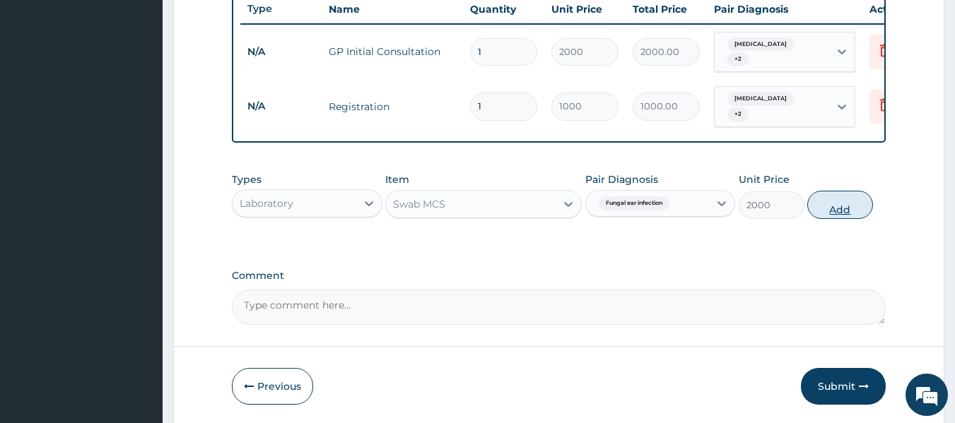
click at [839, 191] on button "Add" at bounding box center [840, 205] width 66 height 28
type input "0"
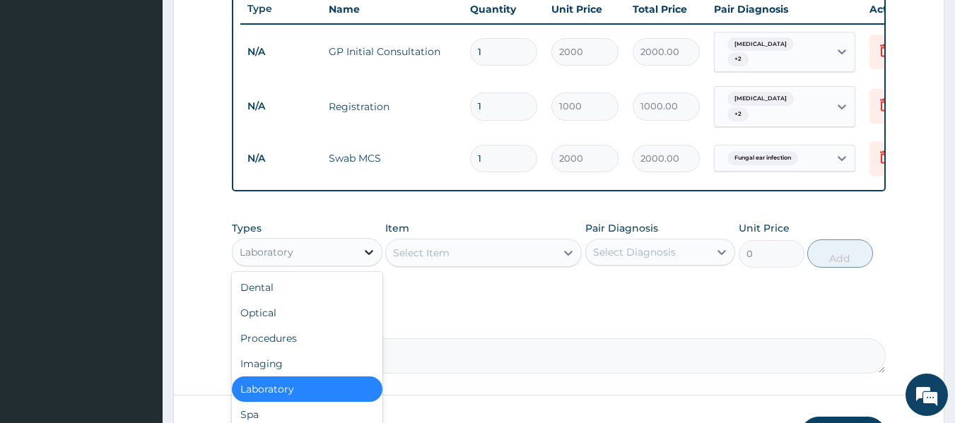
click at [371, 252] on icon at bounding box center [369, 252] width 14 height 14
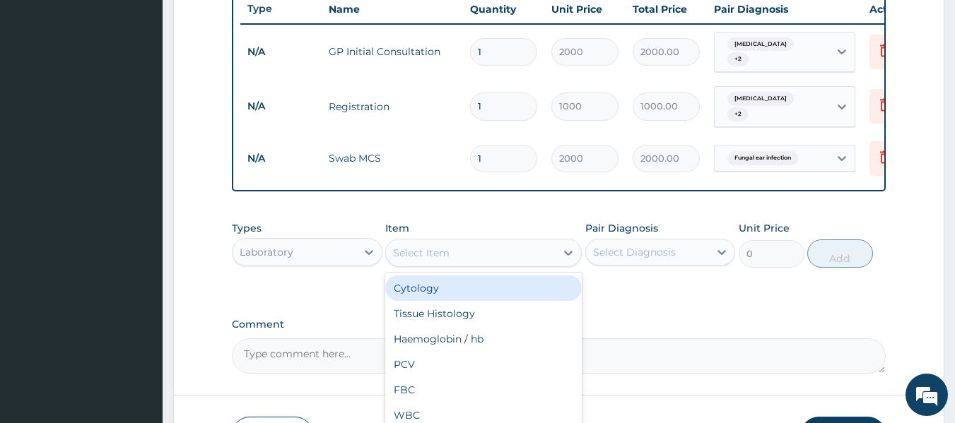
click at [502, 257] on div "Select Item" at bounding box center [471, 253] width 170 height 23
type input "fbc"
click at [483, 290] on div "FBC" at bounding box center [483, 288] width 196 height 25
type input "2000"
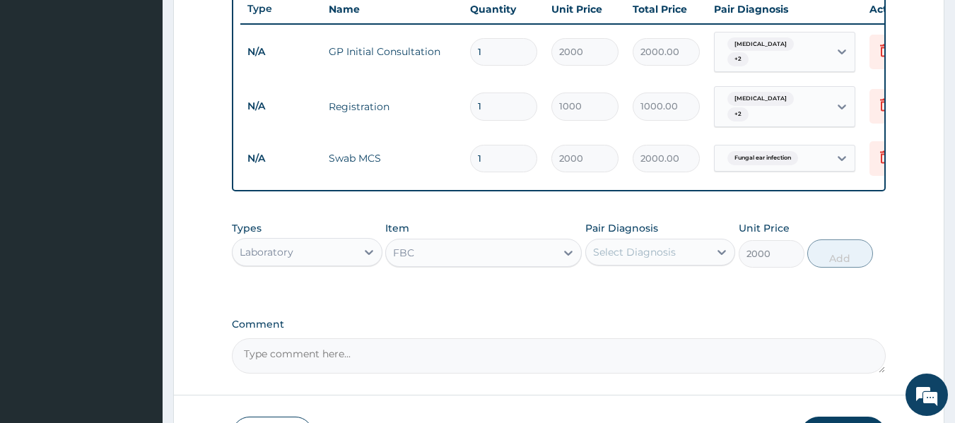
click at [695, 249] on div "Select Diagnosis" at bounding box center [648, 252] width 124 height 23
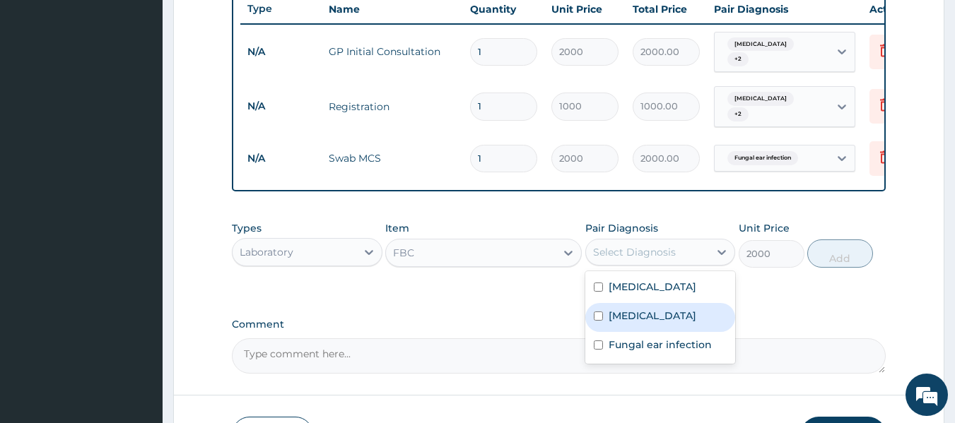
click at [681, 314] on label "Upper respiratory infection" at bounding box center [652, 316] width 88 height 14
checkbox input "true"
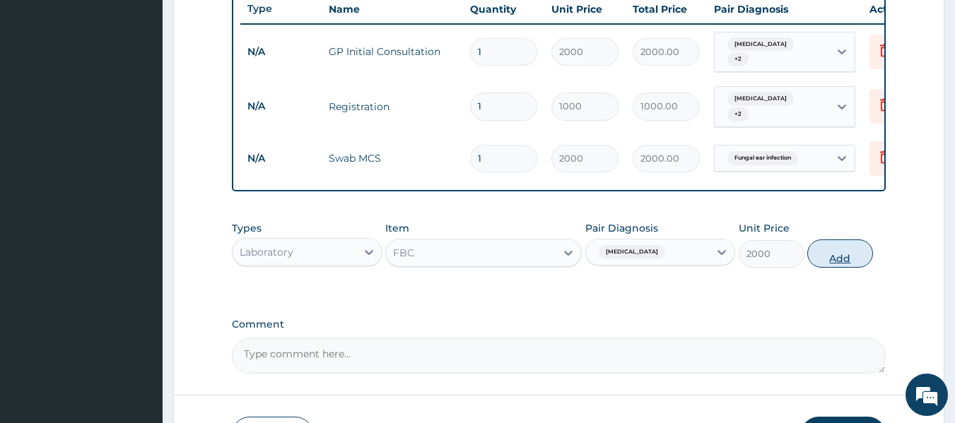
click at [847, 255] on button "Add" at bounding box center [840, 254] width 66 height 28
type input "0"
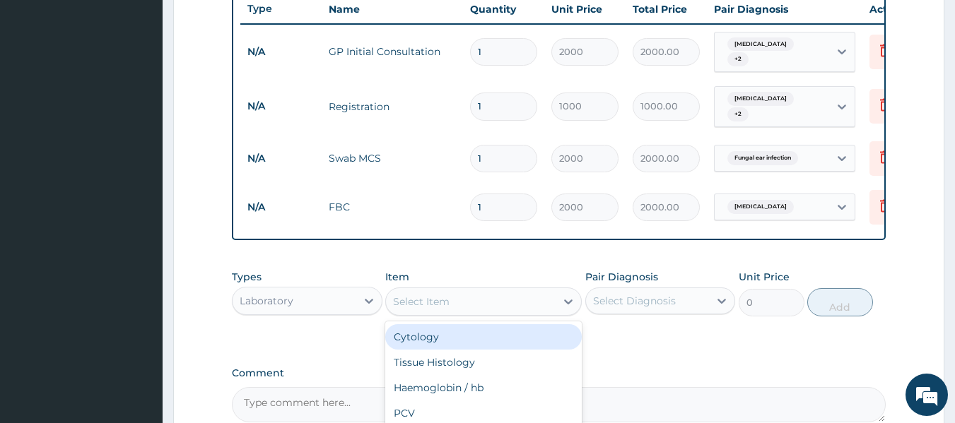
click at [454, 303] on div "Select Item" at bounding box center [471, 301] width 170 height 23
type input "mal"
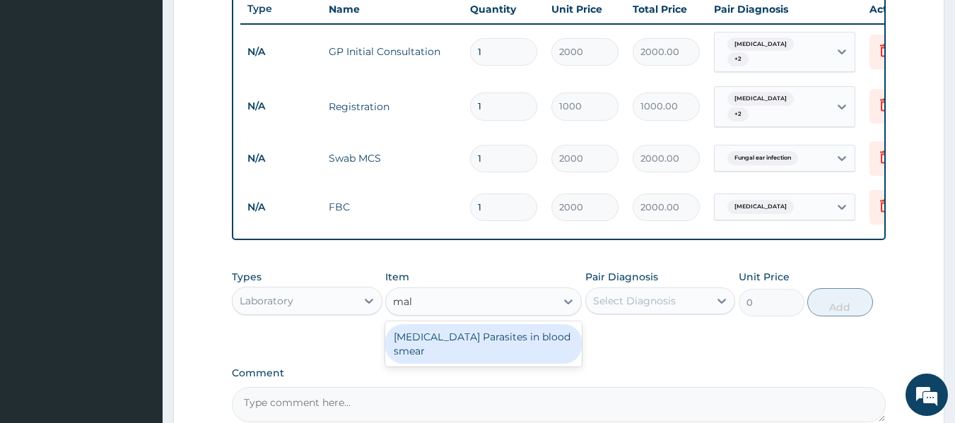
click at [535, 346] on div "Malaria Parasites in blood smear" at bounding box center [483, 344] width 196 height 40
type input "1000"
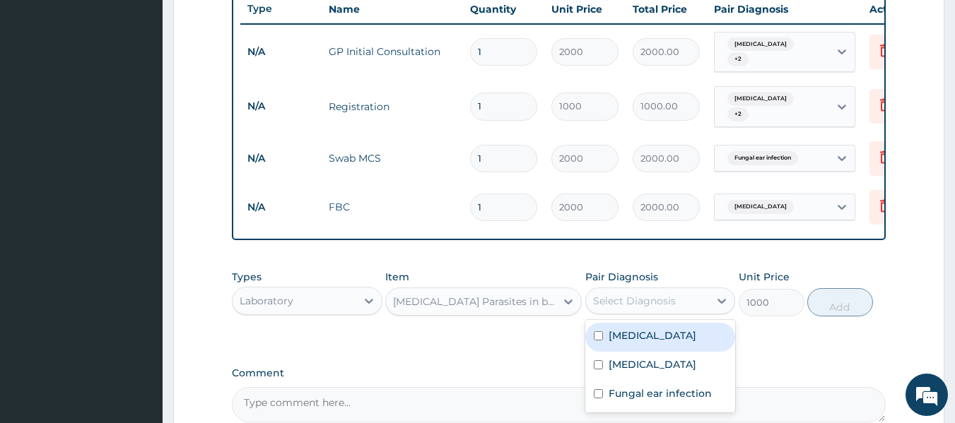
drag, startPoint x: 707, startPoint y: 302, endPoint x: 682, endPoint y: 315, distance: 27.8
click at [702, 302] on div "Select Diagnosis" at bounding box center [648, 301] width 124 height 23
drag, startPoint x: 659, startPoint y: 334, endPoint x: 720, endPoint y: 311, distance: 65.8
click at [661, 332] on div "Malaria" at bounding box center [660, 337] width 151 height 29
checkbox input "true"
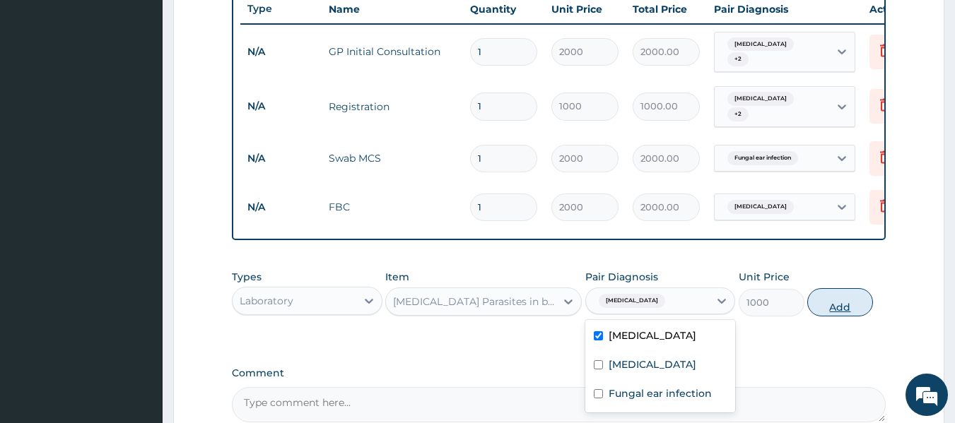
click at [838, 290] on button "Add" at bounding box center [840, 302] width 66 height 28
type input "0"
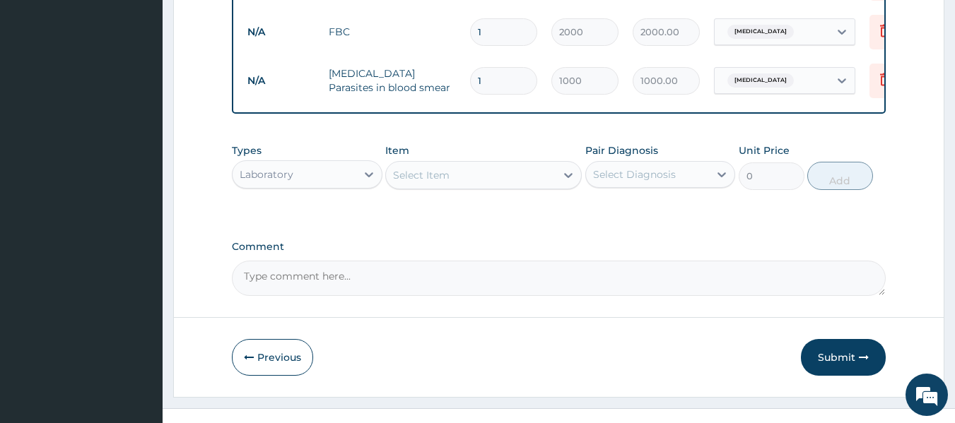
scroll to position [734, 0]
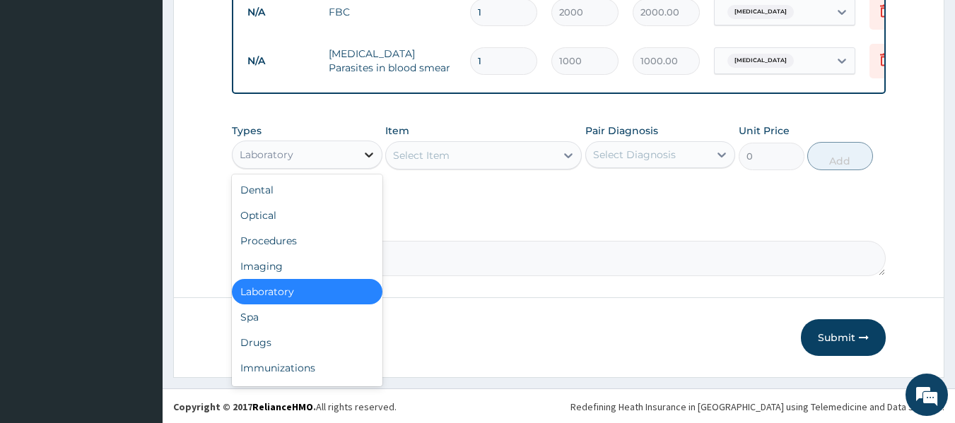
click at [366, 154] on icon at bounding box center [369, 155] width 14 height 14
click at [367, 347] on div "Drugs" at bounding box center [307, 342] width 151 height 25
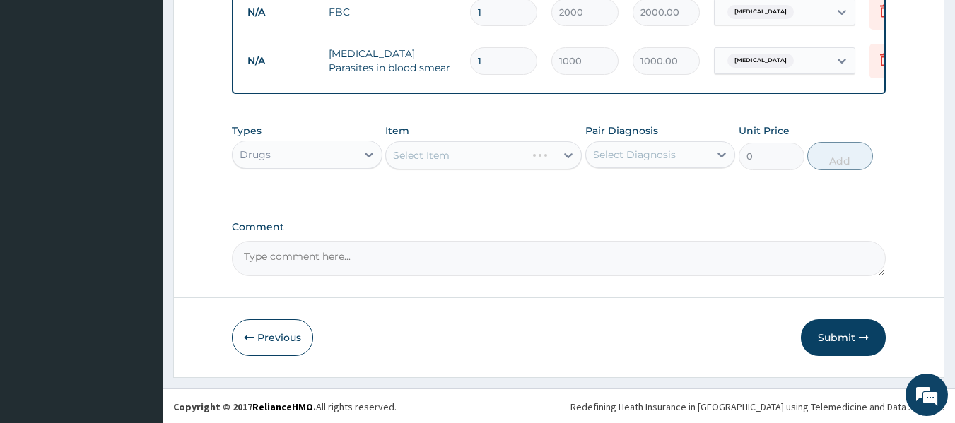
click at [513, 158] on div "Select Item" at bounding box center [483, 155] width 196 height 28
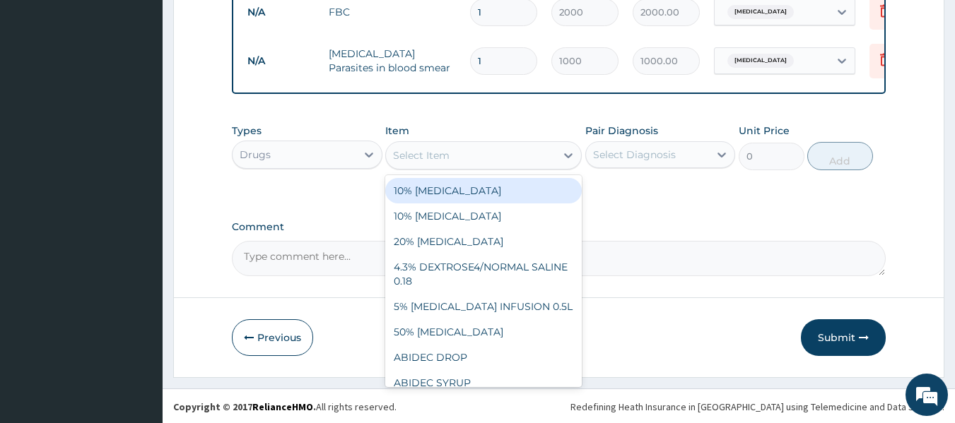
click at [513, 158] on div "Select Item" at bounding box center [471, 155] width 170 height 23
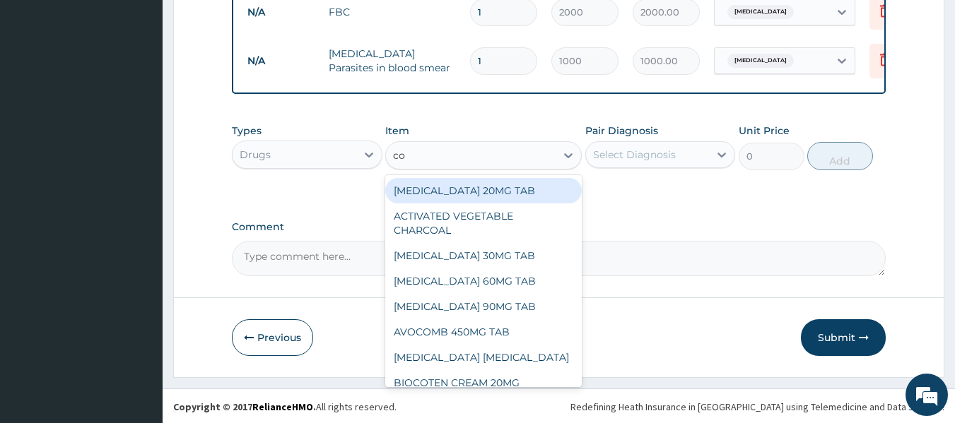
type input "coa"
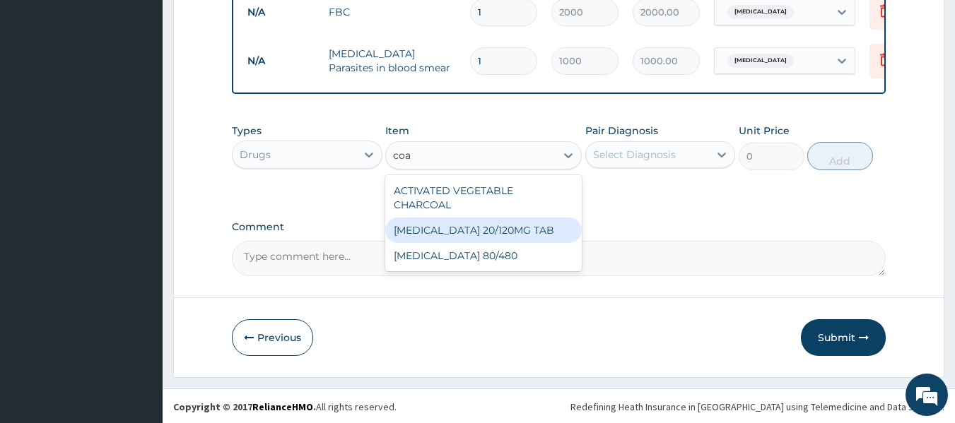
click at [491, 218] on div "COARTEM 20/120MG TAB" at bounding box center [483, 230] width 196 height 25
type input "78"
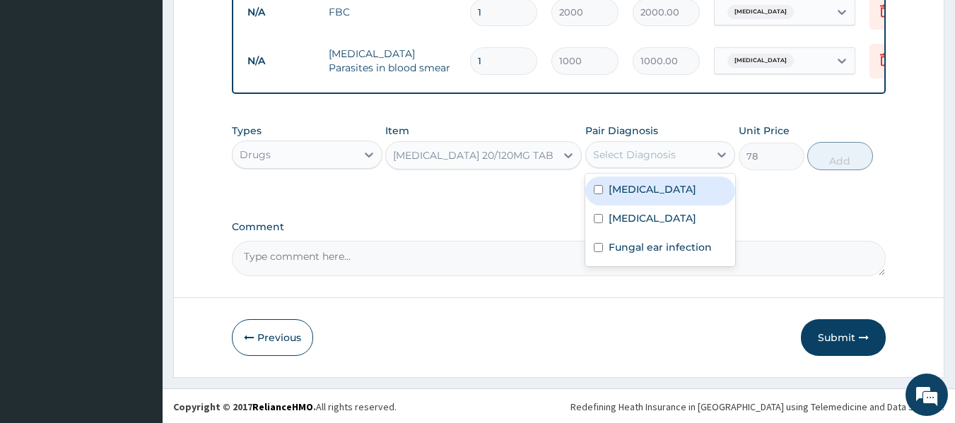
click at [699, 158] on div "Select Diagnosis" at bounding box center [648, 154] width 124 height 23
click at [675, 189] on div "Malaria" at bounding box center [660, 191] width 151 height 29
checkbox input "true"
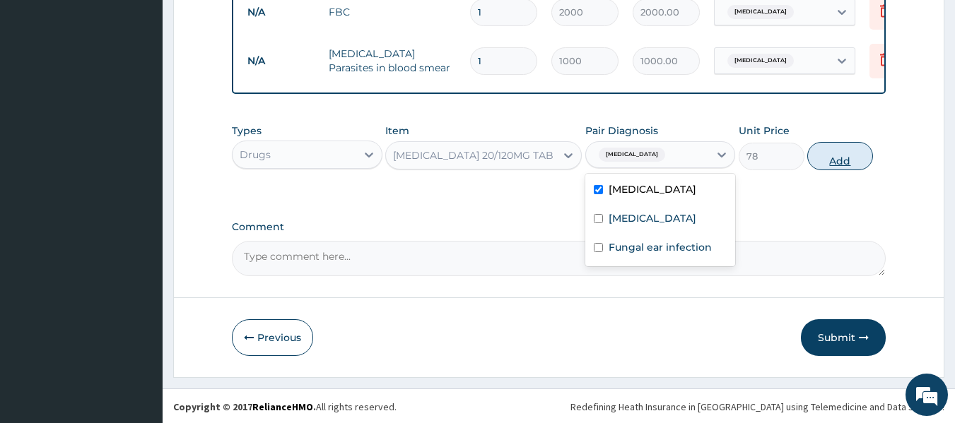
click at [832, 146] on button "Add" at bounding box center [840, 156] width 66 height 28
type input "0"
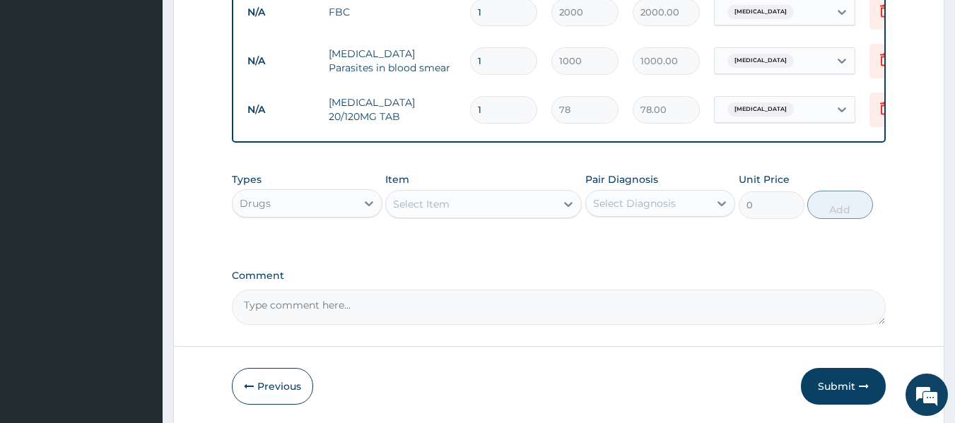
click at [528, 96] on input "1" at bounding box center [503, 110] width 67 height 28
type input "18"
type input "1404.00"
type input "18"
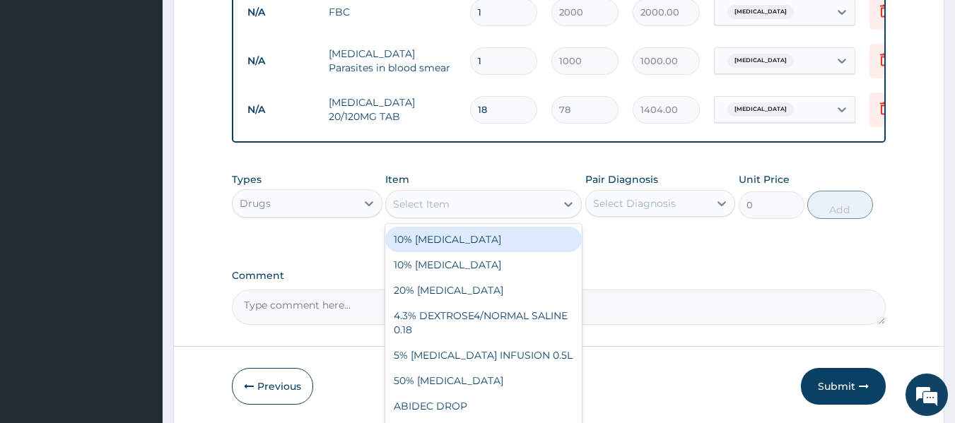
click at [495, 207] on div "Select Item" at bounding box center [471, 204] width 170 height 23
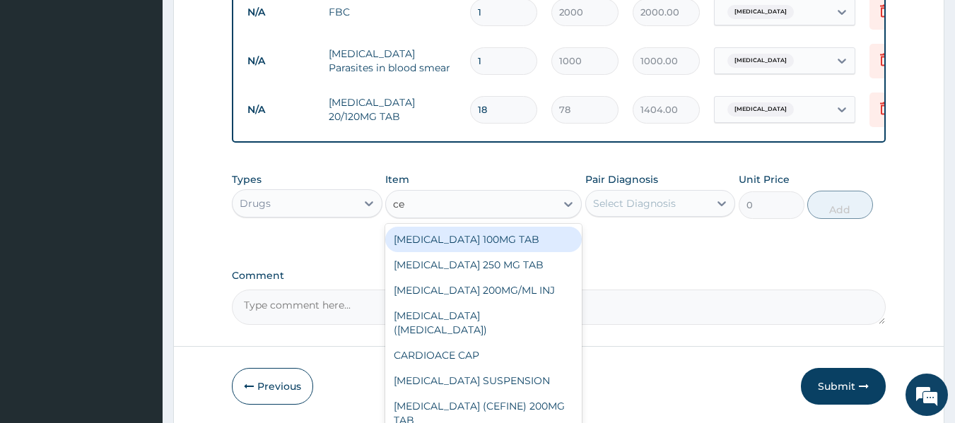
type input "cef"
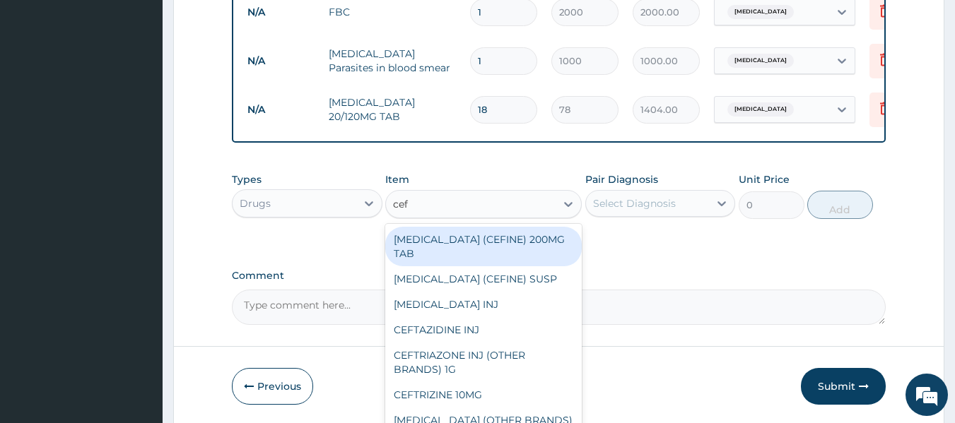
click at [540, 240] on div "CEFIXIME (CEFINE) 200MG TAB" at bounding box center [483, 247] width 196 height 40
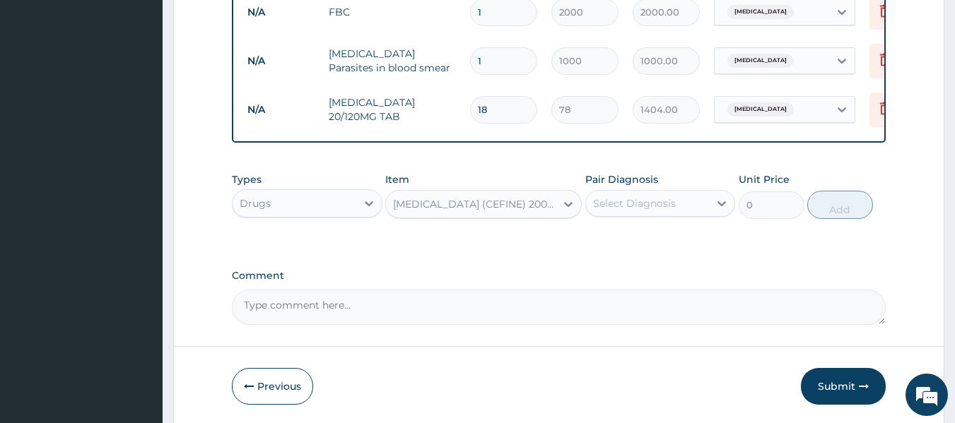
type input "600"
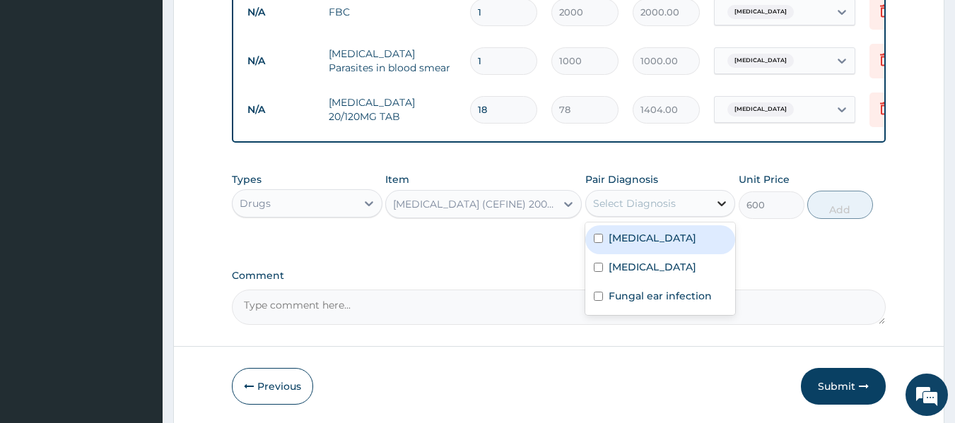
click at [723, 198] on icon at bounding box center [721, 203] width 14 height 14
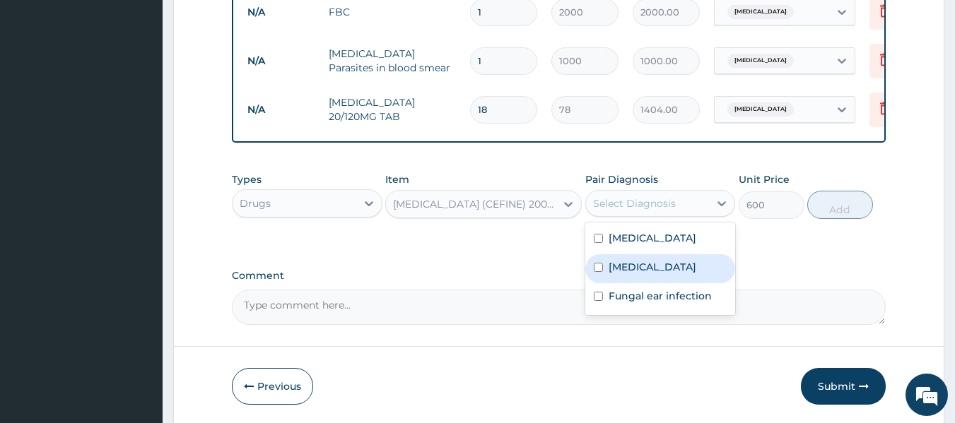
click at [680, 274] on label "Upper respiratory infection" at bounding box center [652, 267] width 88 height 14
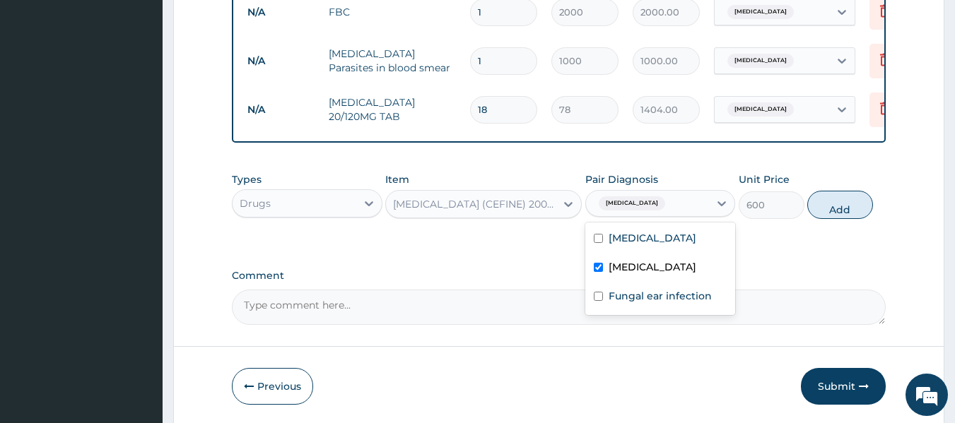
checkbox input "true"
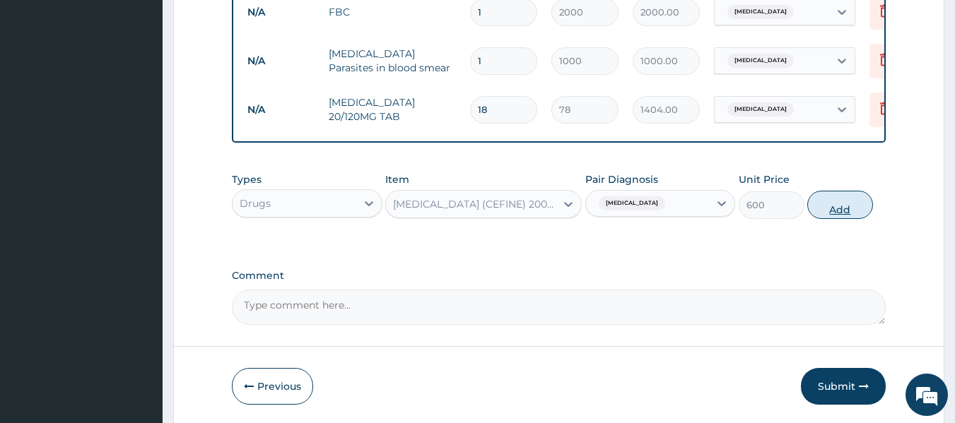
click at [833, 201] on button "Add" at bounding box center [840, 205] width 66 height 28
type input "0"
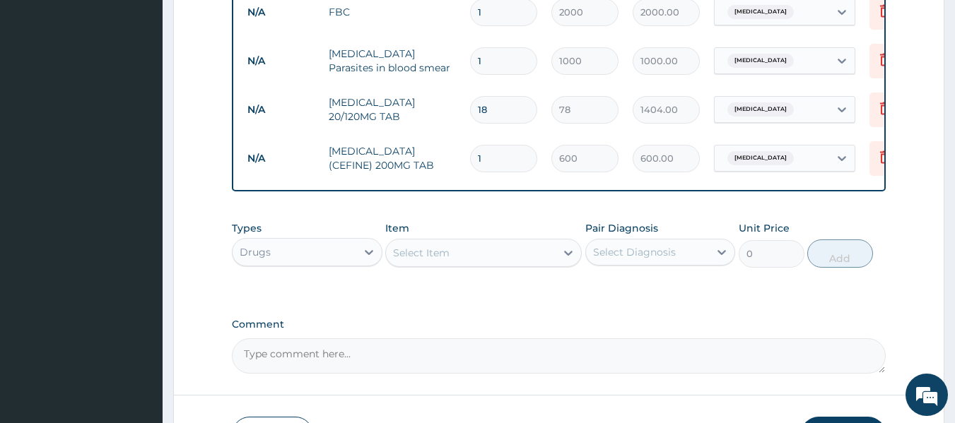
type input "10"
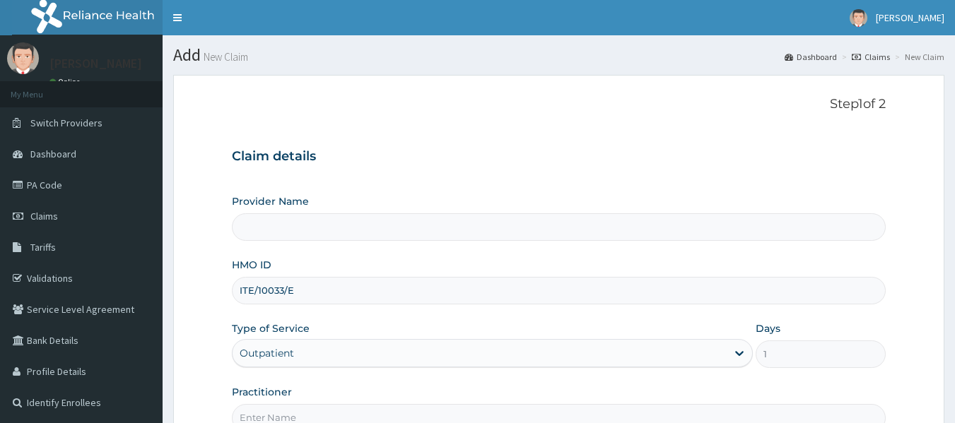
scroll to position [141, 0]
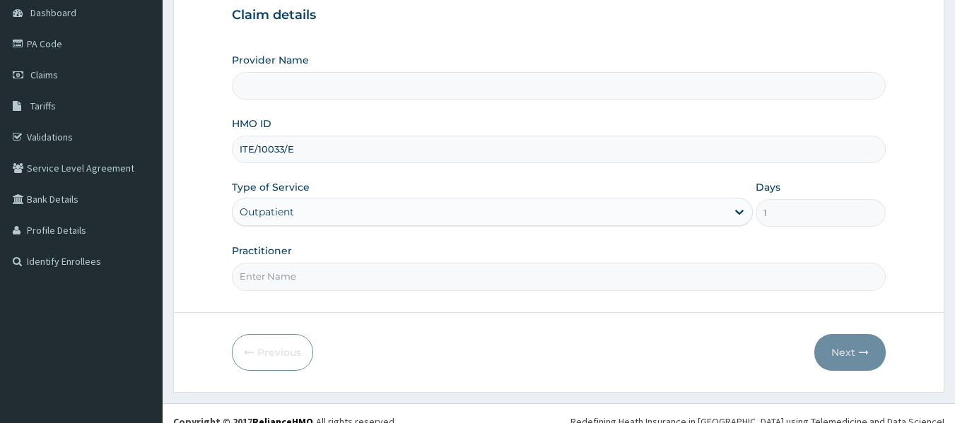
drag, startPoint x: 363, startPoint y: 276, endPoint x: 330, endPoint y: 291, distance: 35.7
click at [362, 276] on input "Practitioner" at bounding box center [559, 277] width 654 height 28
type input "[GEOGRAPHIC_DATA]"
type input "DR. WIFA"
drag, startPoint x: 832, startPoint y: 350, endPoint x: 843, endPoint y: 357, distance: 12.7
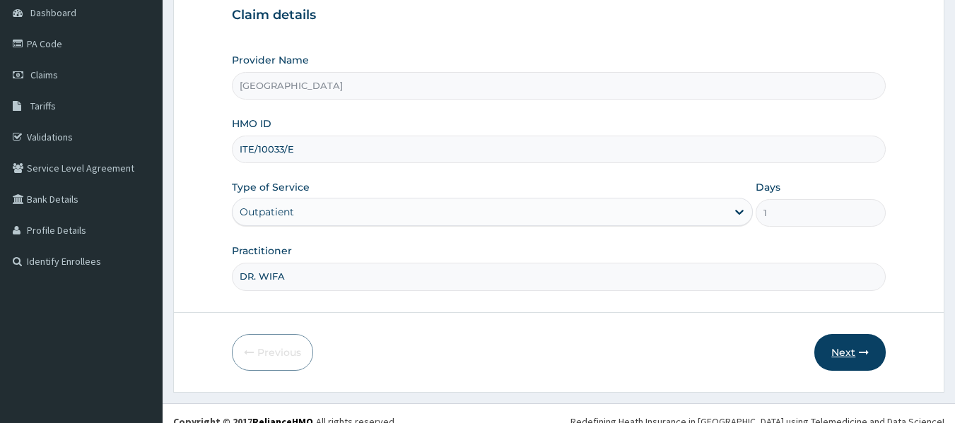
click at [843, 357] on button "Next" at bounding box center [849, 352] width 71 height 37
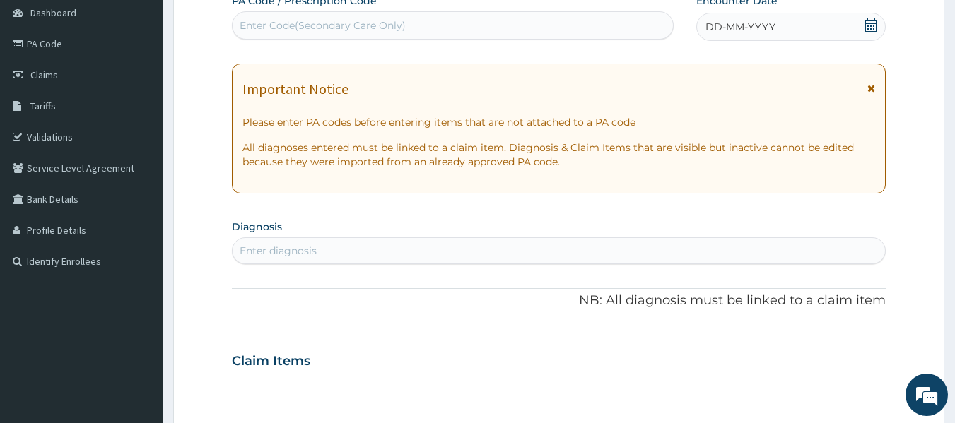
click at [407, 250] on div "Enter diagnosis" at bounding box center [558, 251] width 653 height 23
type input "[MEDICAL_DATA]"
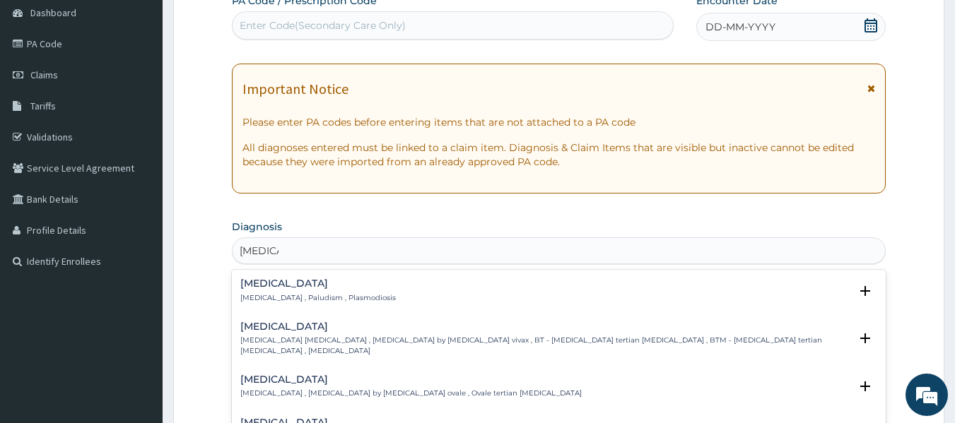
click at [299, 298] on p "[MEDICAL_DATA] , Paludism , Plasmodiosis" at bounding box center [317, 298] width 155 height 10
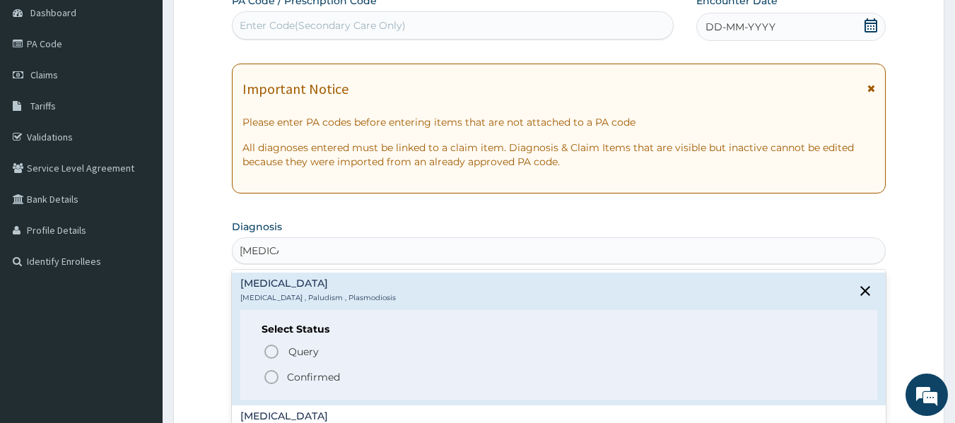
scroll to position [0, 0]
click at [269, 371] on circle "status option filled" at bounding box center [271, 377] width 13 height 13
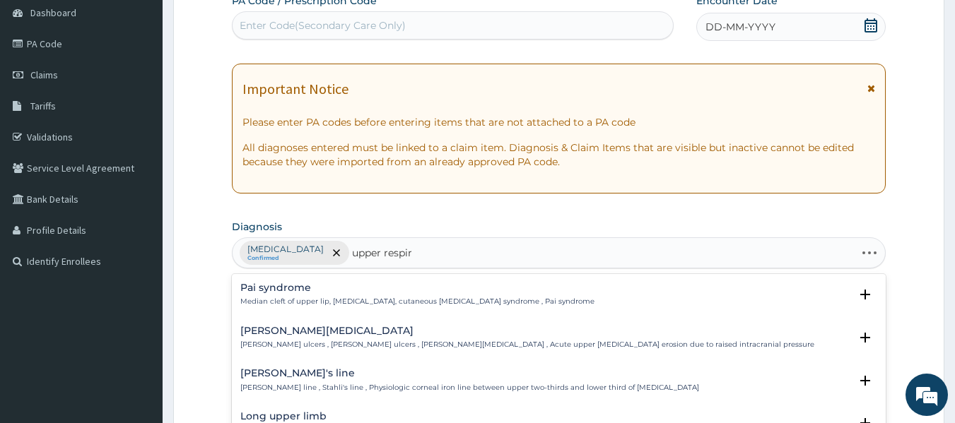
type input "upper respira"
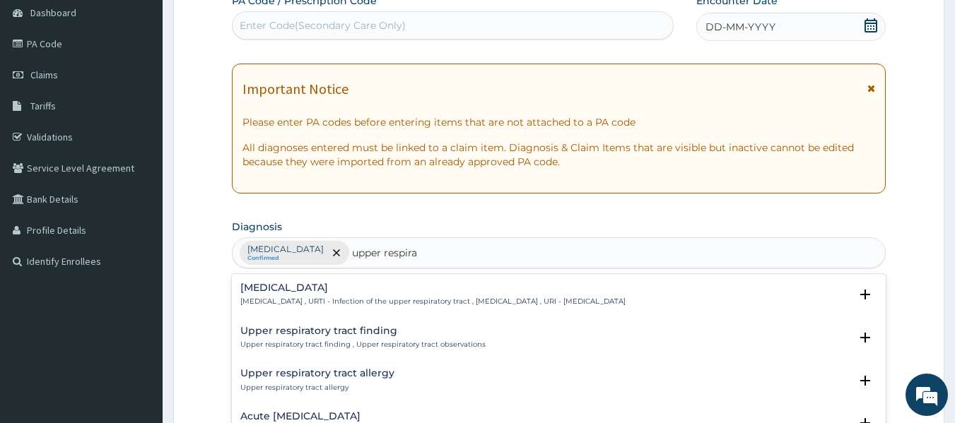
click at [317, 290] on h4 "[MEDICAL_DATA]" at bounding box center [432, 288] width 385 height 11
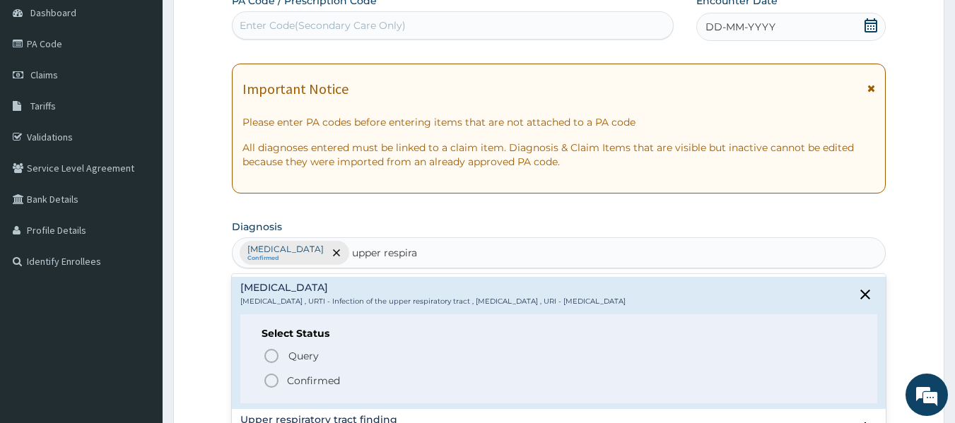
click at [273, 379] on icon "status option filled" at bounding box center [271, 380] width 17 height 17
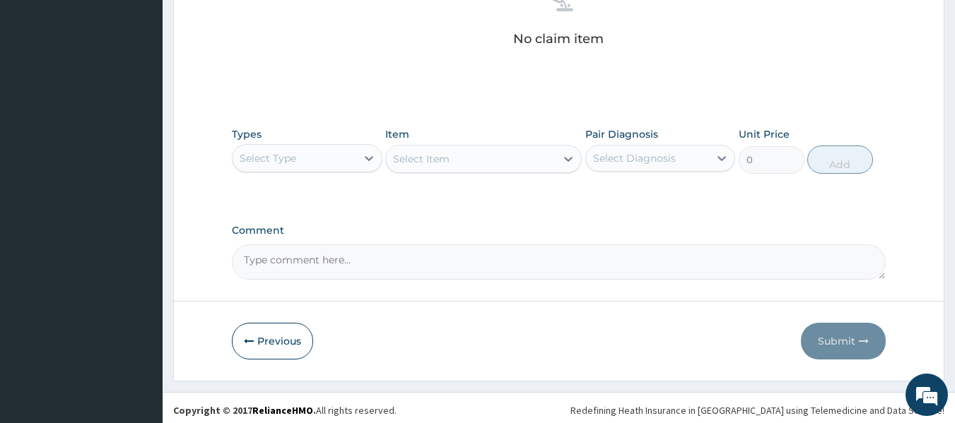
scroll to position [596, 0]
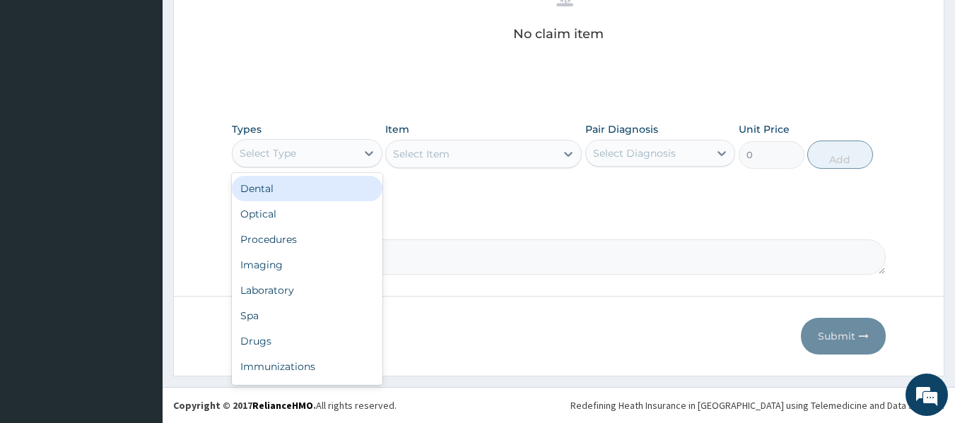
click at [329, 156] on div "Select Type" at bounding box center [294, 153] width 124 height 23
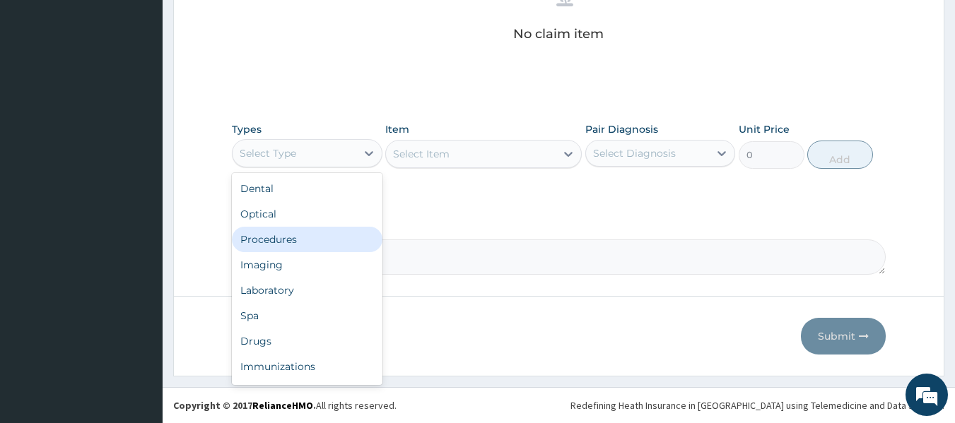
click at [334, 238] on div "Procedures" at bounding box center [307, 239] width 151 height 25
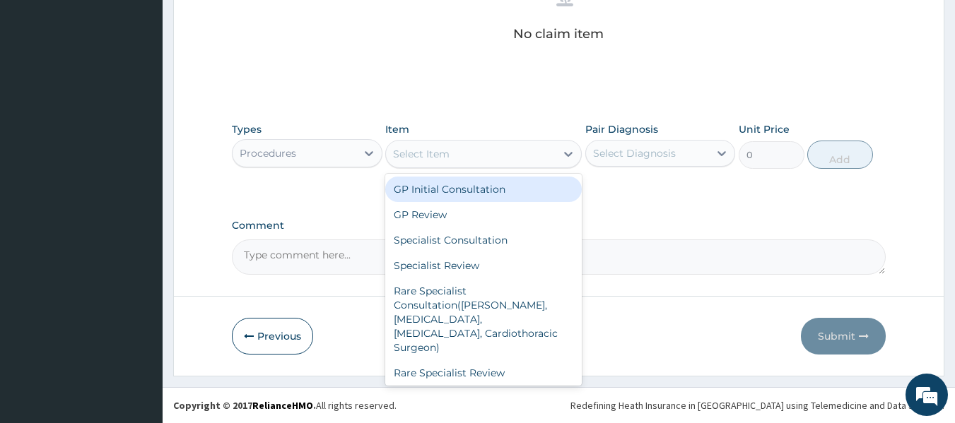
click at [469, 164] on div "Select Item" at bounding box center [471, 154] width 170 height 23
click at [471, 185] on div "GP Initial Consultation" at bounding box center [483, 189] width 196 height 25
type input "2000"
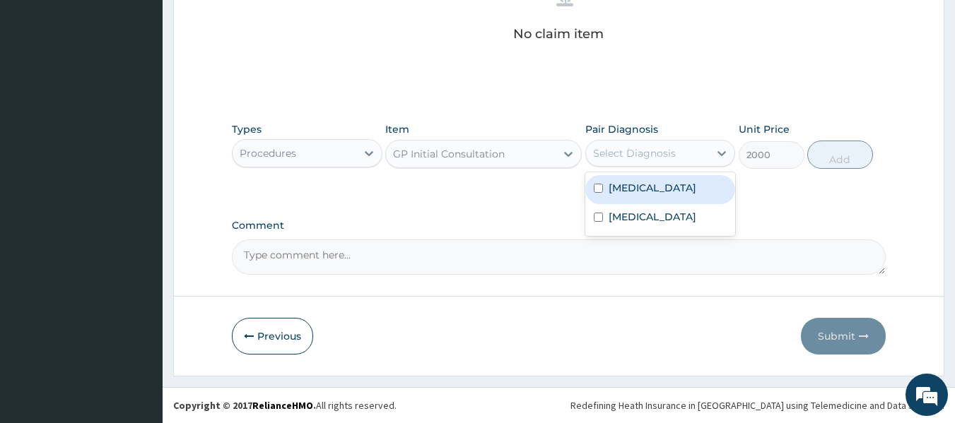
click at [697, 150] on div "Select Diagnosis" at bounding box center [648, 153] width 124 height 23
click at [664, 196] on div "[MEDICAL_DATA]" at bounding box center [660, 189] width 151 height 29
checkbox input "true"
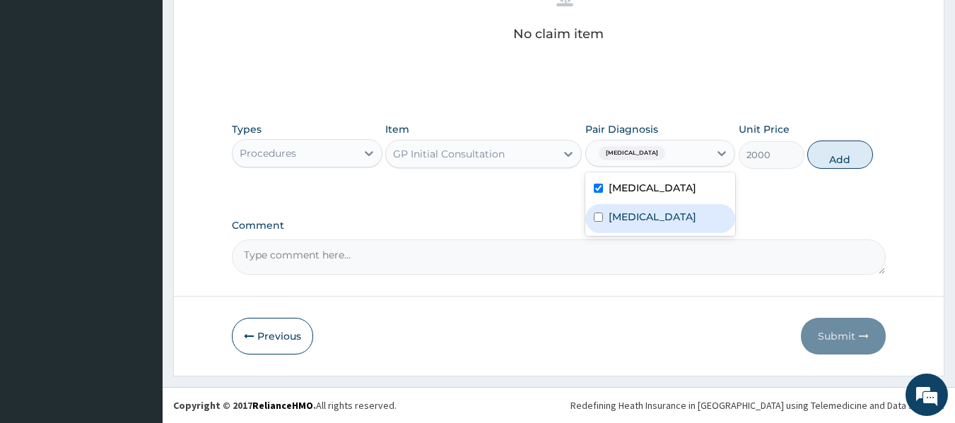
drag, startPoint x: 684, startPoint y: 228, endPoint x: 699, endPoint y: 213, distance: 21.0
click at [686, 224] on label "[MEDICAL_DATA]" at bounding box center [652, 217] width 88 height 14
checkbox input "true"
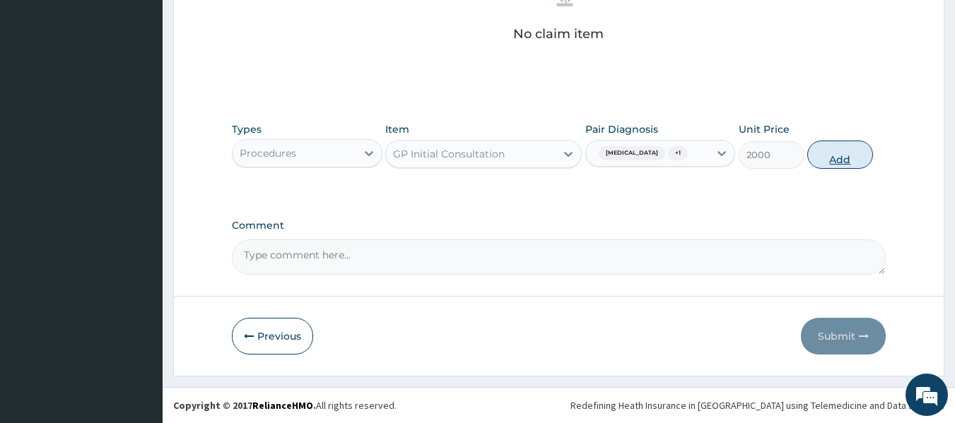
click at [830, 158] on button "Add" at bounding box center [840, 155] width 66 height 28
type input "0"
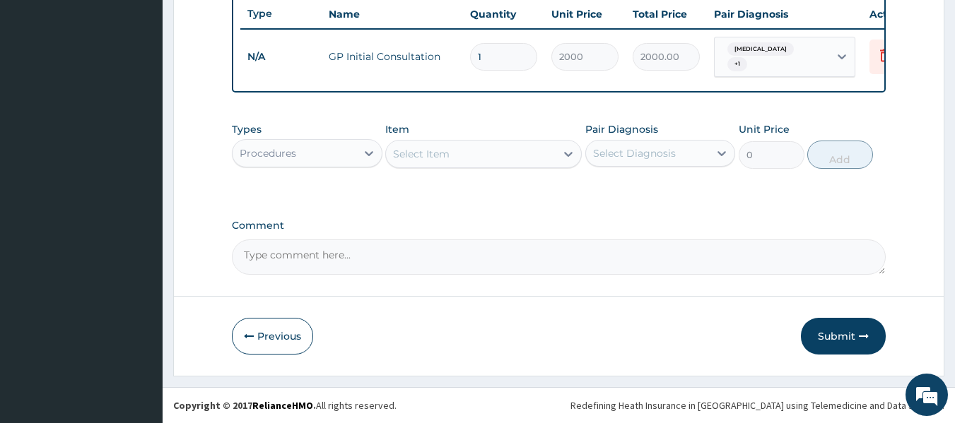
click at [437, 149] on div "Select Item" at bounding box center [421, 154] width 57 height 14
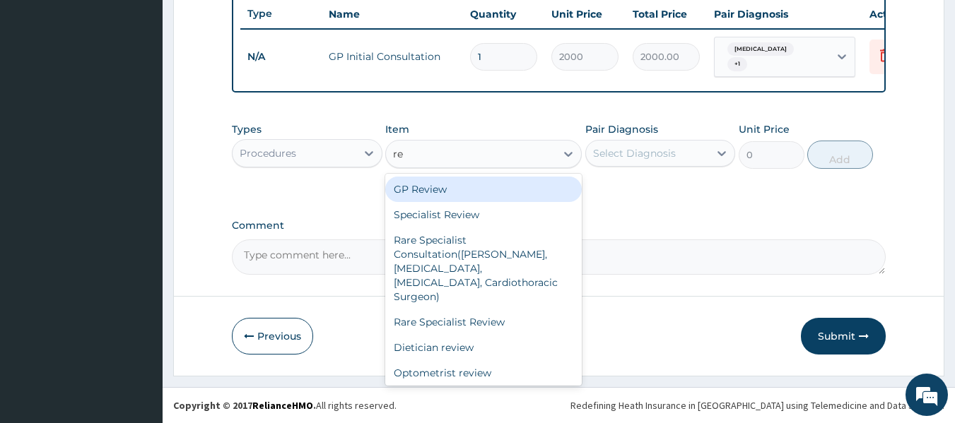
type input "reg"
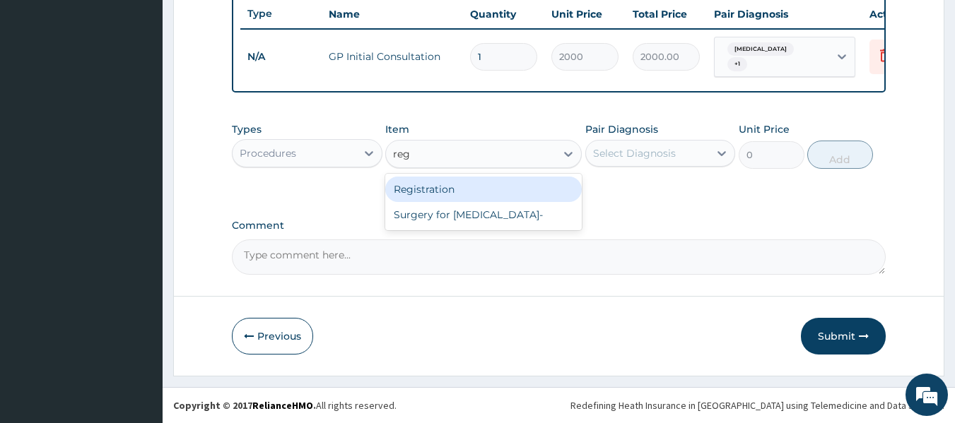
click at [503, 188] on div "Registration" at bounding box center [483, 189] width 196 height 25
type input "1000"
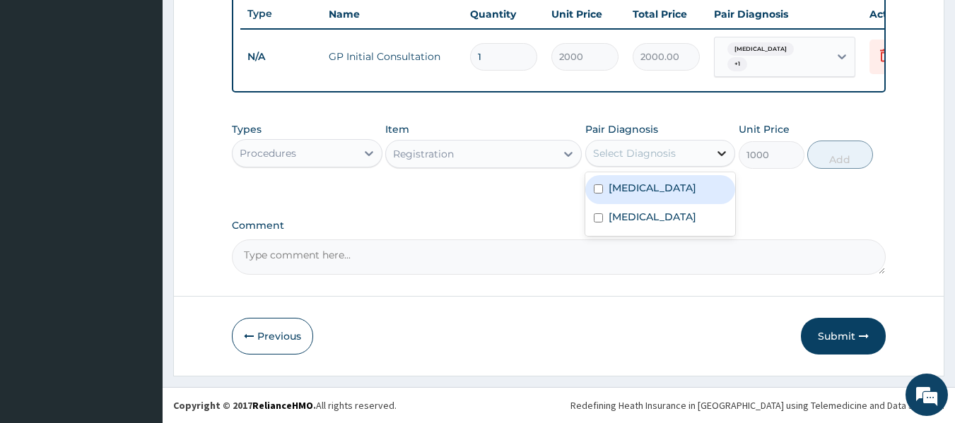
click at [710, 155] on div at bounding box center [721, 153] width 25 height 25
click at [690, 196] on div "[MEDICAL_DATA]" at bounding box center [660, 189] width 151 height 29
checkbox input "true"
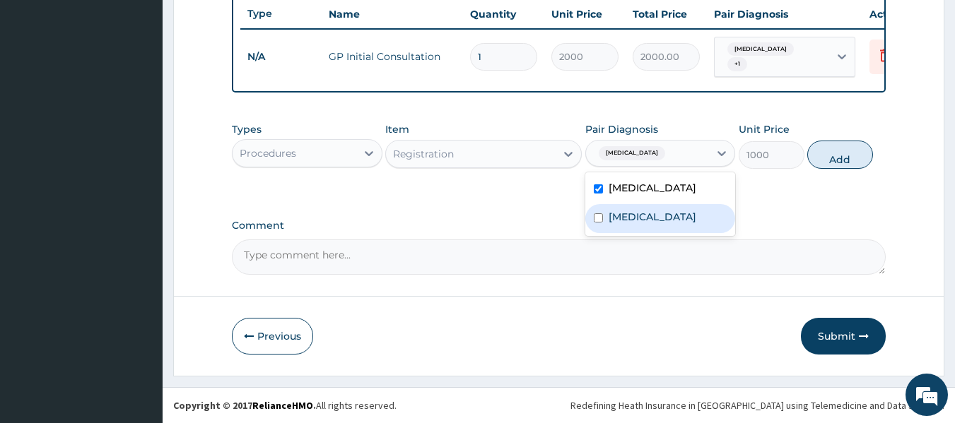
click at [696, 223] on label "[MEDICAL_DATA]" at bounding box center [652, 217] width 88 height 14
checkbox input "true"
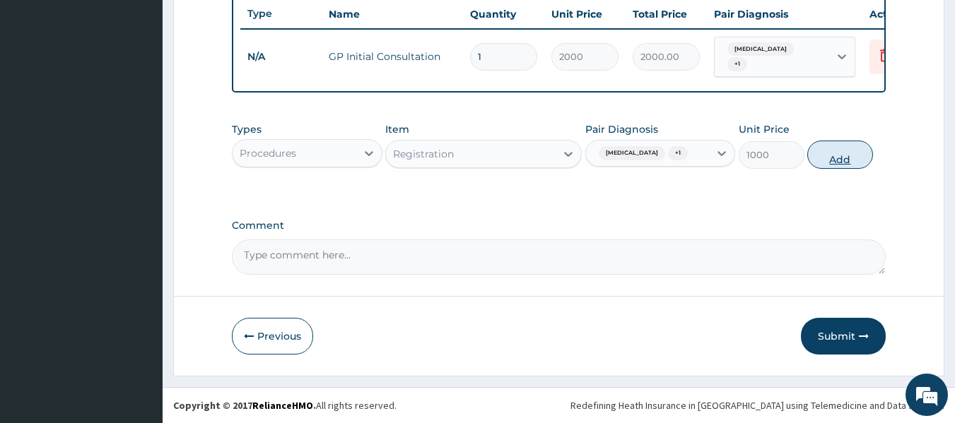
click at [833, 146] on button "Add" at bounding box center [840, 155] width 66 height 28
type input "0"
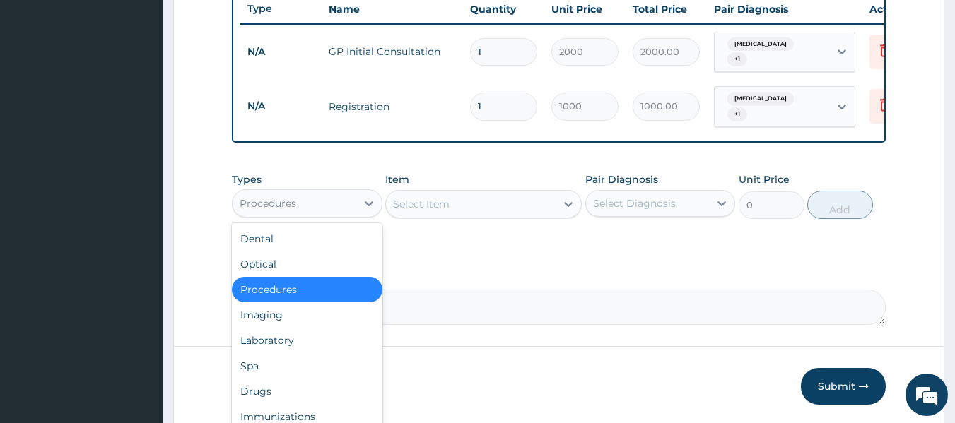
click at [351, 209] on div "Procedures" at bounding box center [294, 203] width 124 height 23
click at [355, 333] on div "Laboratory" at bounding box center [307, 340] width 151 height 25
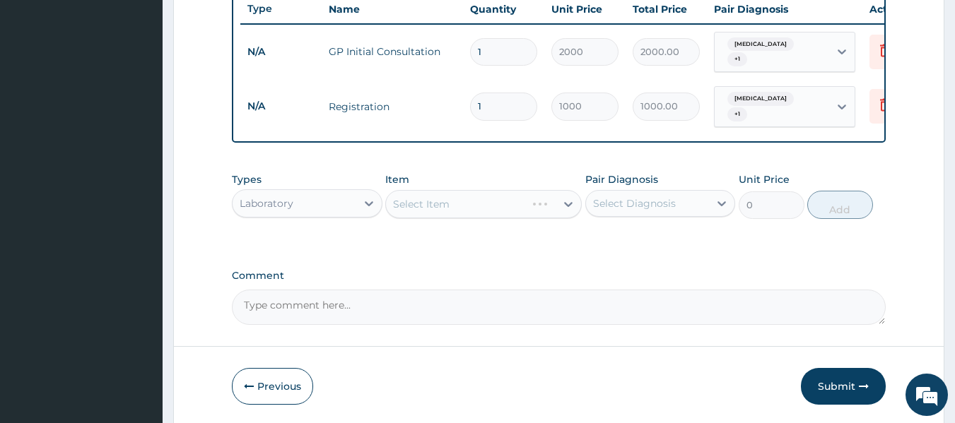
click at [469, 210] on div "Select Item" at bounding box center [483, 204] width 196 height 28
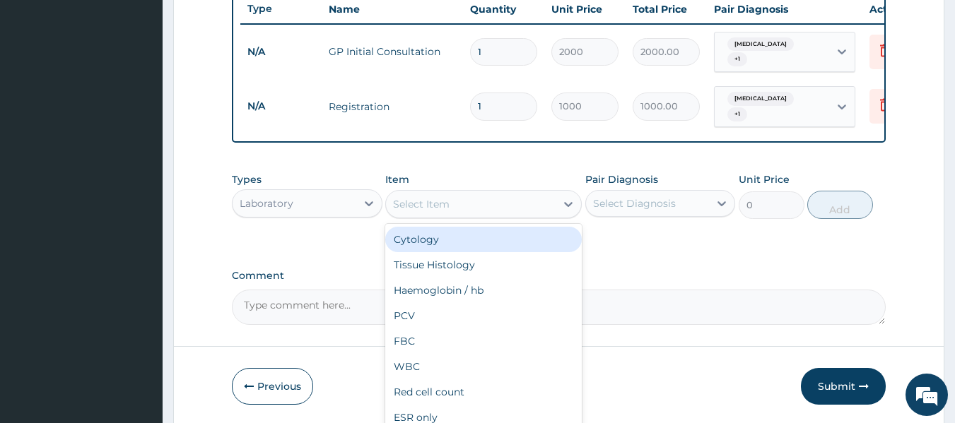
click at [469, 210] on div "Select Item" at bounding box center [471, 204] width 170 height 23
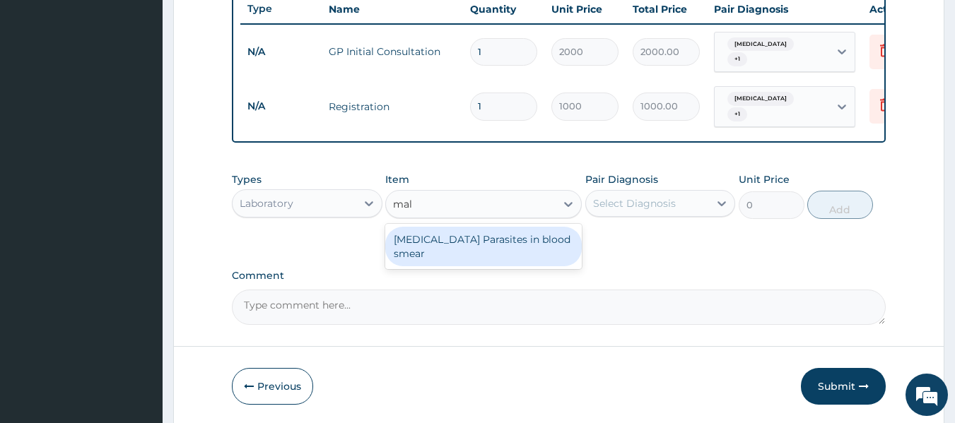
type input "mala"
click at [467, 240] on div "[MEDICAL_DATA] Parasites in blood smear" at bounding box center [483, 247] width 196 height 40
type input "1000"
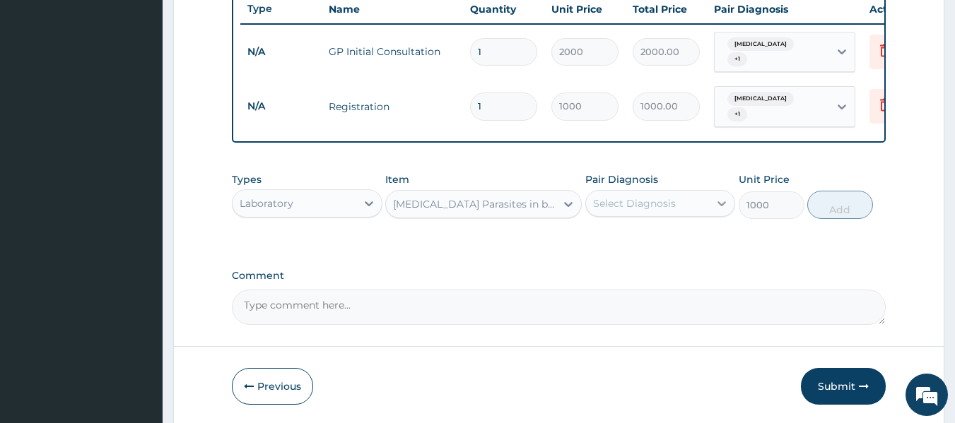
click at [713, 202] on div at bounding box center [721, 203] width 25 height 25
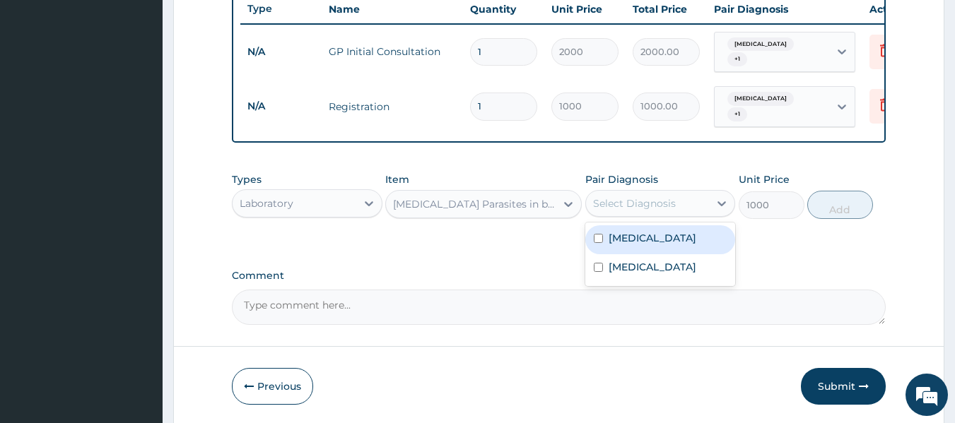
click at [678, 240] on div "[MEDICAL_DATA]" at bounding box center [660, 239] width 151 height 29
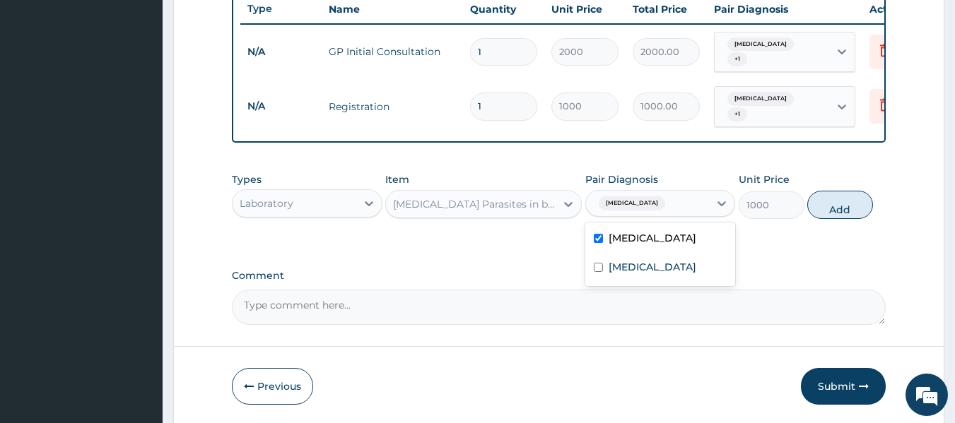
drag, startPoint x: 678, startPoint y: 240, endPoint x: 739, endPoint y: 225, distance: 62.4
click at [678, 240] on div "[MEDICAL_DATA]" at bounding box center [660, 239] width 151 height 29
checkbox input "false"
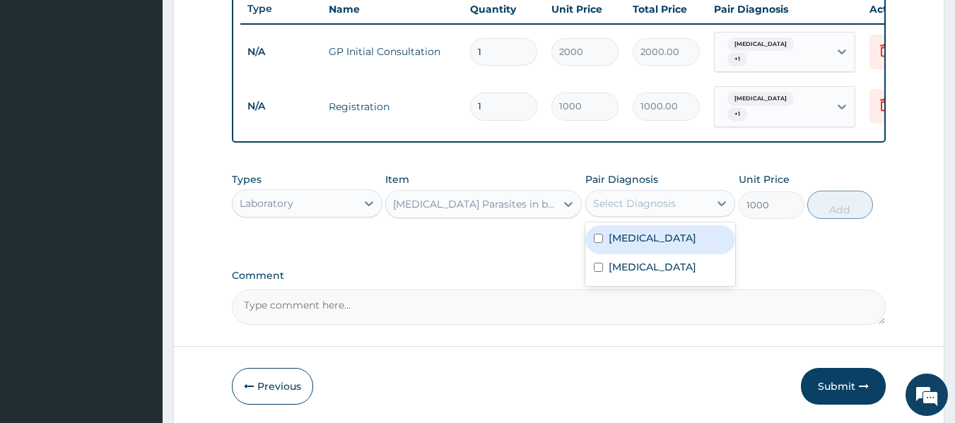
click at [666, 198] on div "Select Diagnosis" at bounding box center [634, 203] width 83 height 14
drag, startPoint x: 671, startPoint y: 231, endPoint x: 745, endPoint y: 244, distance: 75.3
click at [671, 231] on div "[MEDICAL_DATA]" at bounding box center [660, 239] width 151 height 29
checkbox input "true"
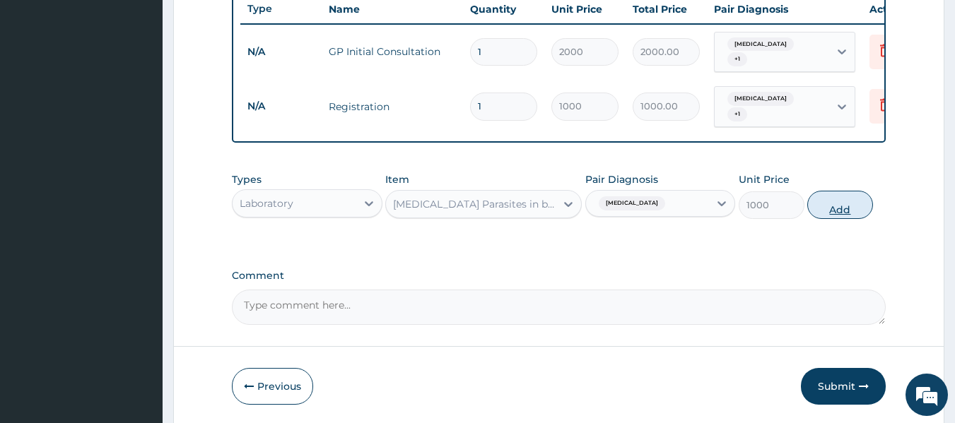
click at [856, 196] on button "Add" at bounding box center [840, 205] width 66 height 28
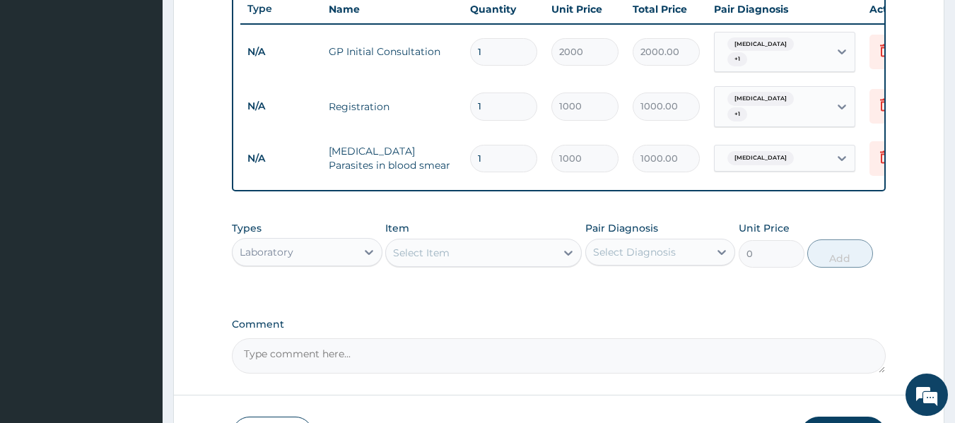
click at [449, 248] on div "Select Item" at bounding box center [471, 253] width 170 height 23
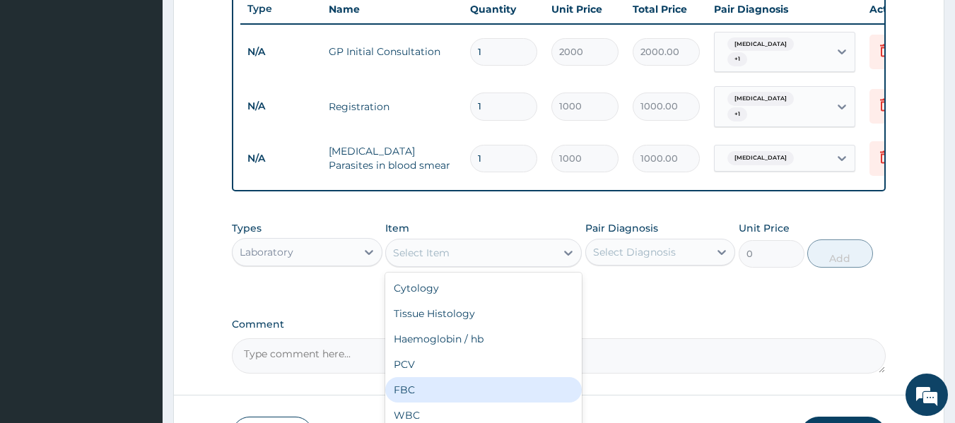
click at [435, 384] on div "FBC" at bounding box center [483, 389] width 196 height 25
type input "2000"
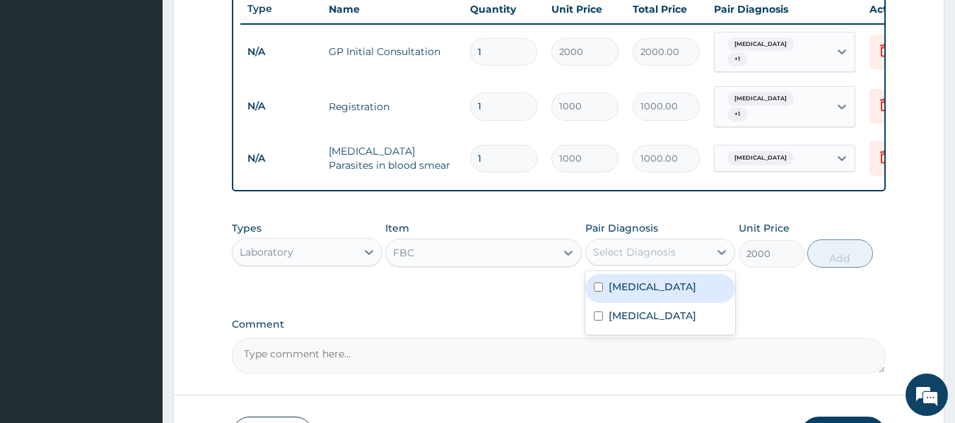
click at [708, 253] on div "Select Diagnosis" at bounding box center [648, 252] width 124 height 23
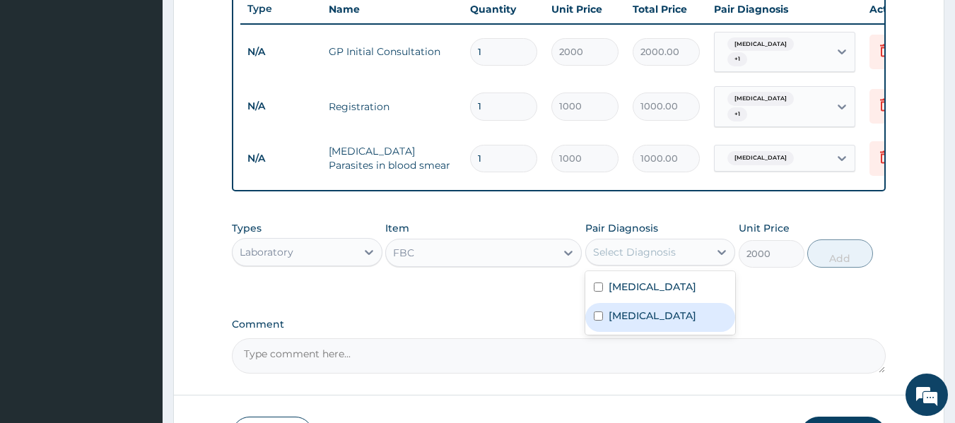
click at [681, 316] on label "[MEDICAL_DATA]" at bounding box center [652, 316] width 88 height 14
checkbox input "true"
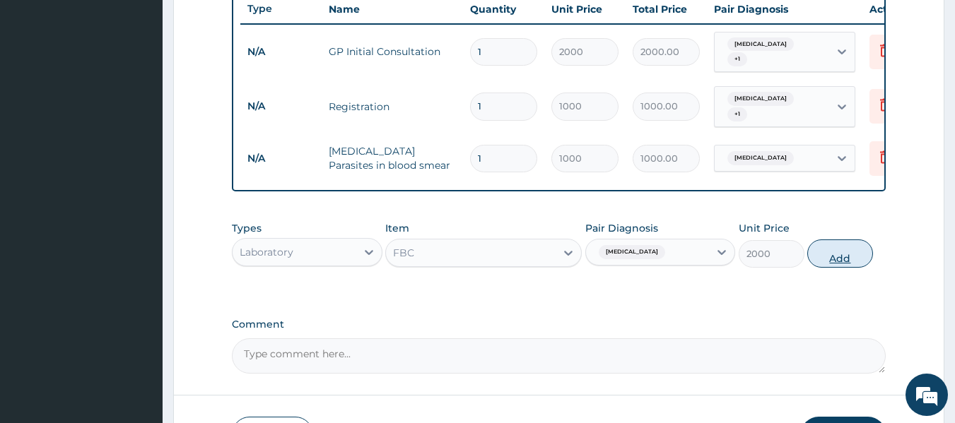
click at [847, 252] on button "Add" at bounding box center [840, 254] width 66 height 28
type input "0"
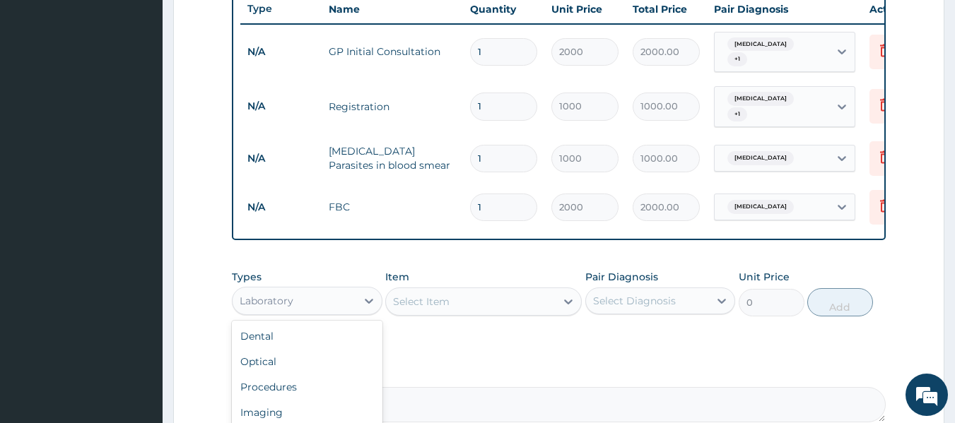
click at [354, 295] on div "Laboratory" at bounding box center [294, 301] width 124 height 23
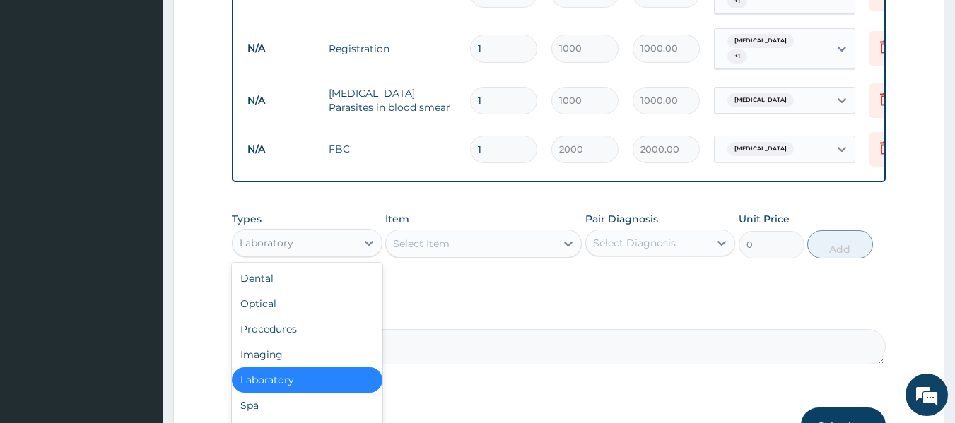
scroll to position [685, 0]
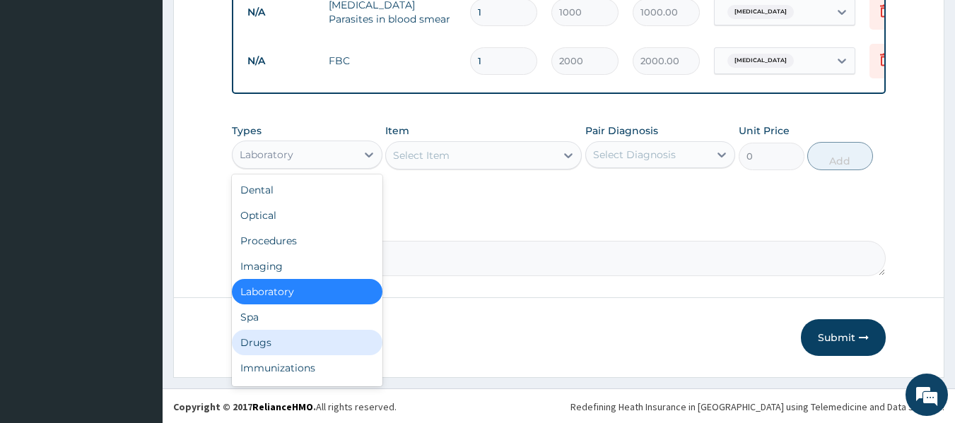
click at [355, 340] on div "Drugs" at bounding box center [307, 342] width 151 height 25
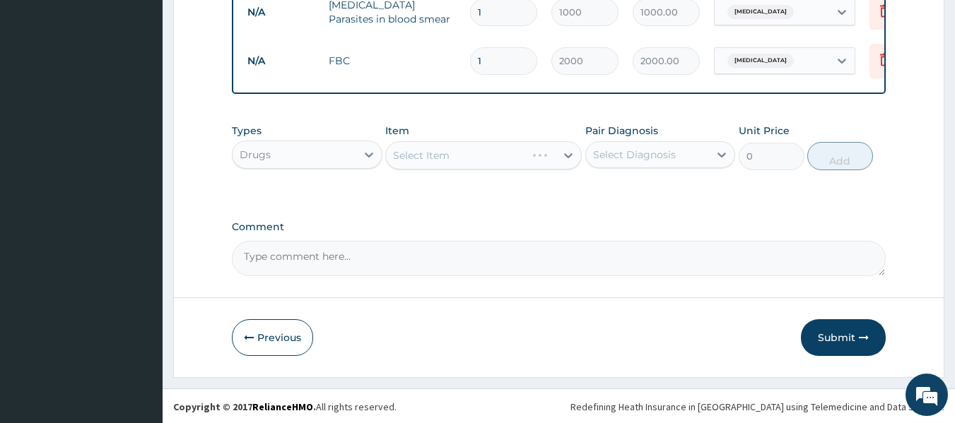
click at [488, 160] on div "Select Item" at bounding box center [483, 155] width 196 height 28
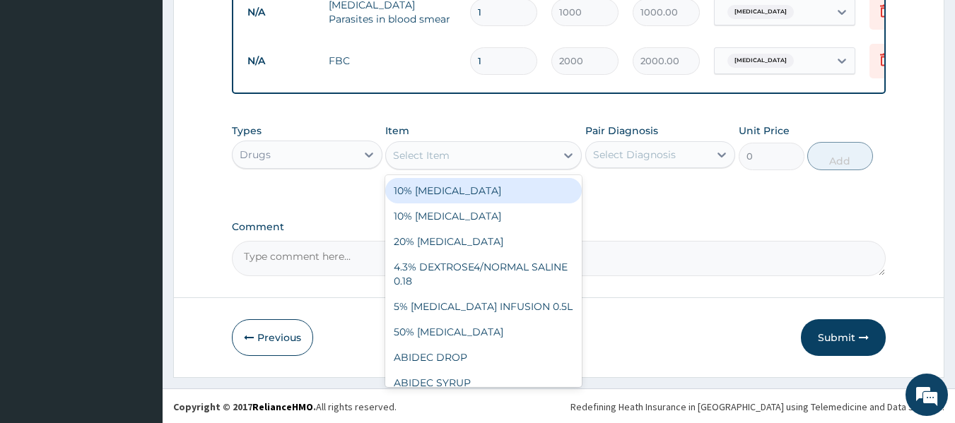
click at [457, 154] on div "Select Item" at bounding box center [471, 155] width 170 height 23
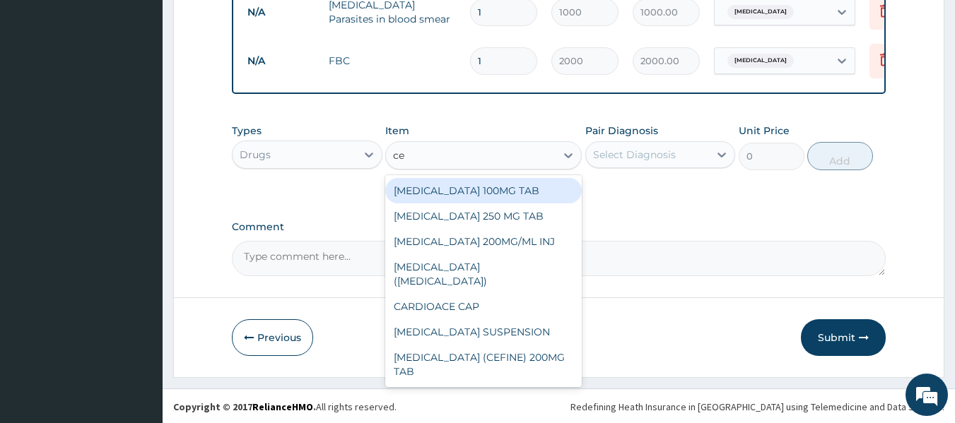
type input "cef"
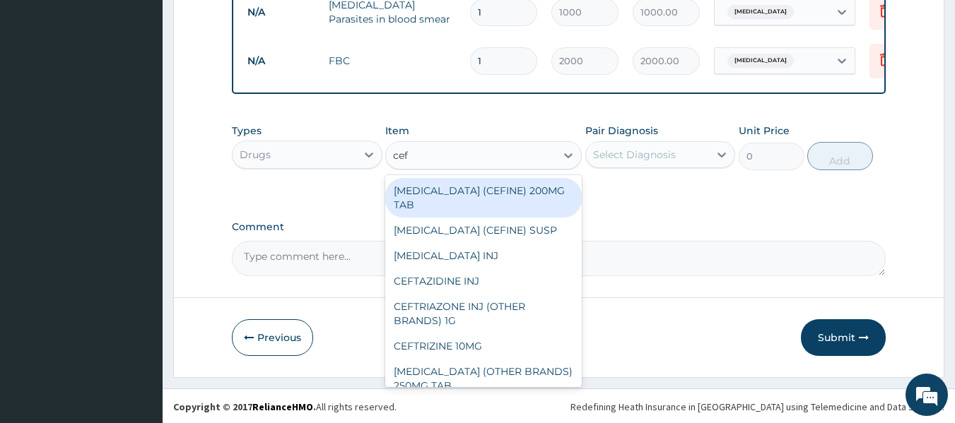
drag, startPoint x: 538, startPoint y: 193, endPoint x: 531, endPoint y: 188, distance: 8.1
click at [537, 193] on div "[MEDICAL_DATA] (CEFINE) 200MG TAB" at bounding box center [483, 198] width 196 height 40
type input "600"
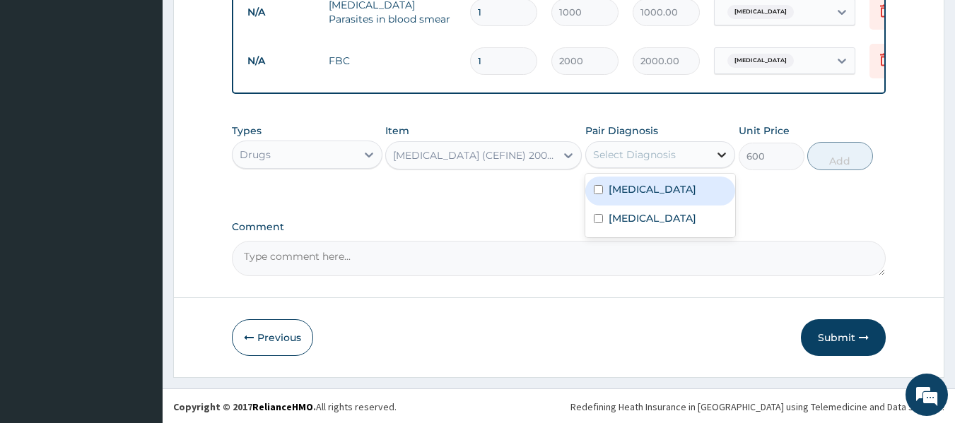
click at [716, 158] on icon at bounding box center [721, 155] width 14 height 14
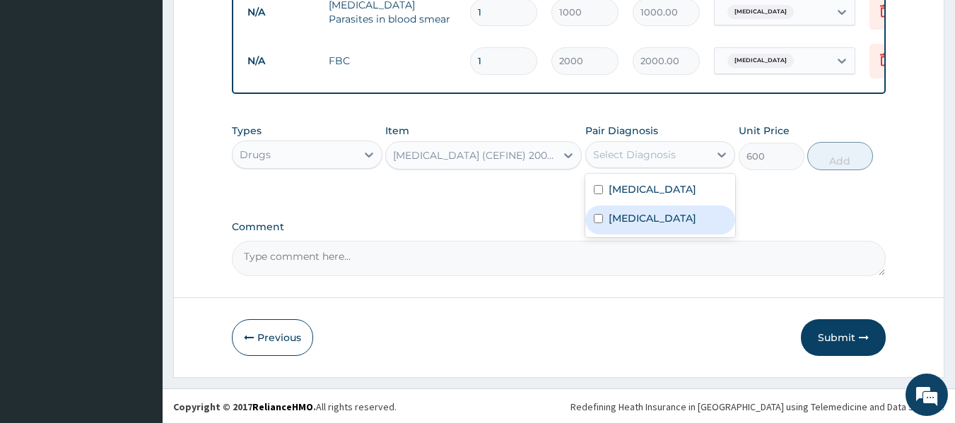
click at [692, 225] on label "[MEDICAL_DATA]" at bounding box center [652, 218] width 88 height 14
checkbox input "true"
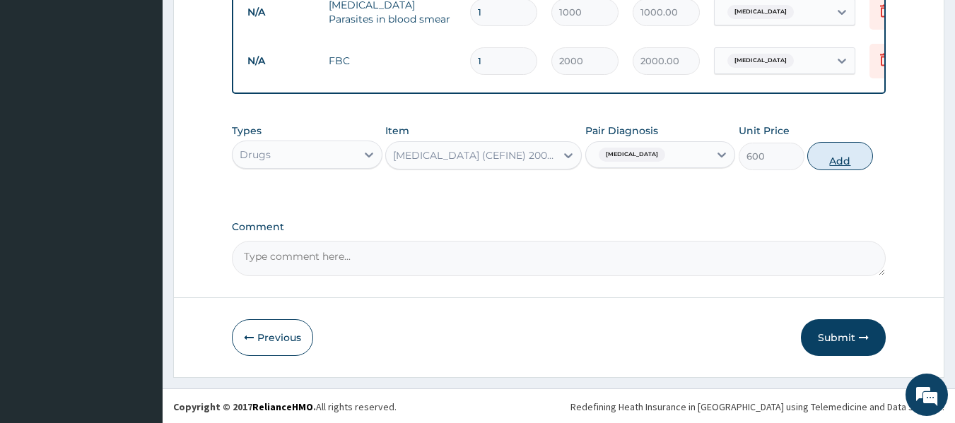
click at [847, 156] on button "Add" at bounding box center [840, 156] width 66 height 28
type input "0"
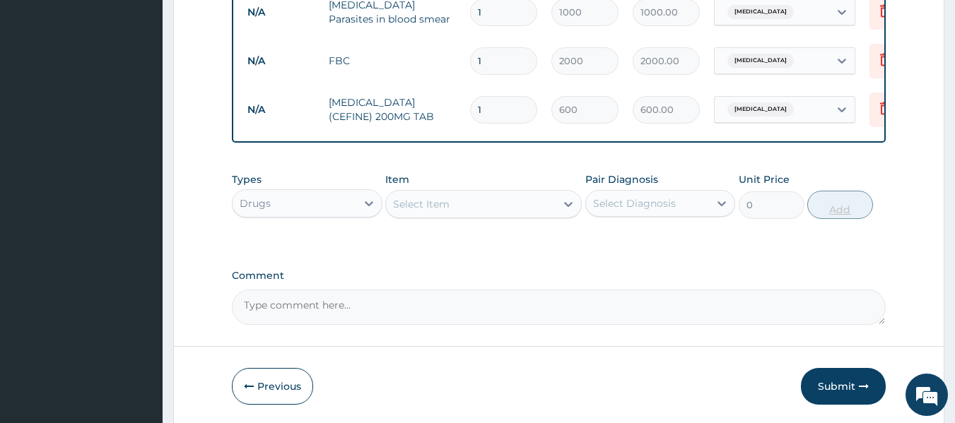
type input "10"
type input "6000.00"
type input "10"
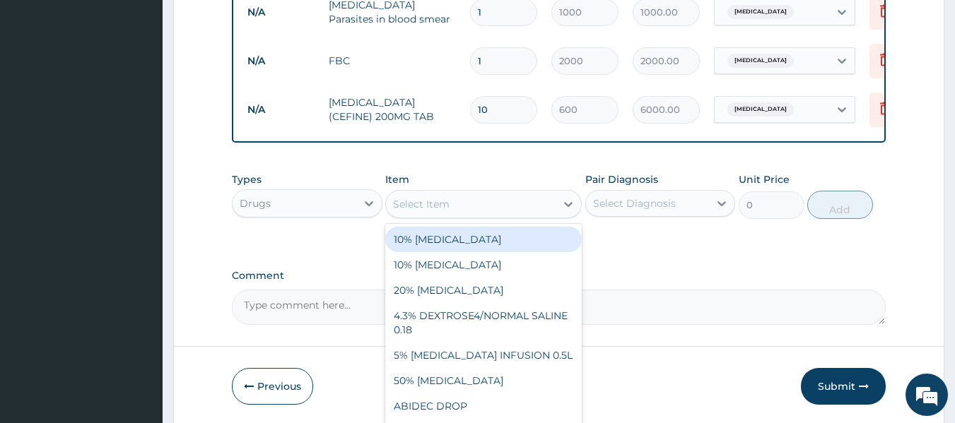
click at [430, 205] on div "Select Item" at bounding box center [421, 204] width 57 height 14
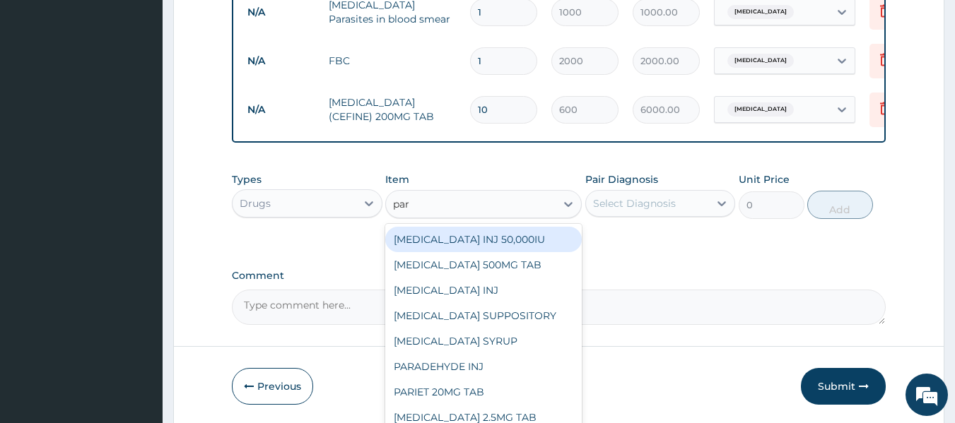
type input "para"
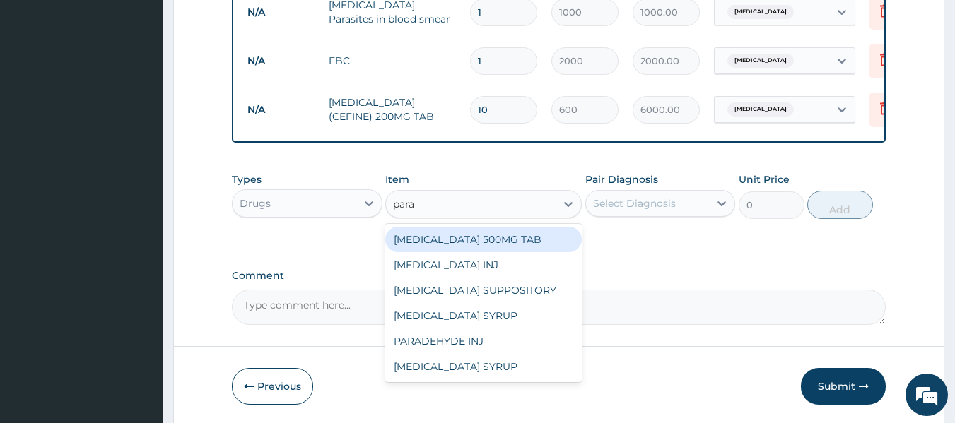
click at [483, 230] on div "[MEDICAL_DATA] 500MG TAB" at bounding box center [483, 239] width 196 height 25
type input "15"
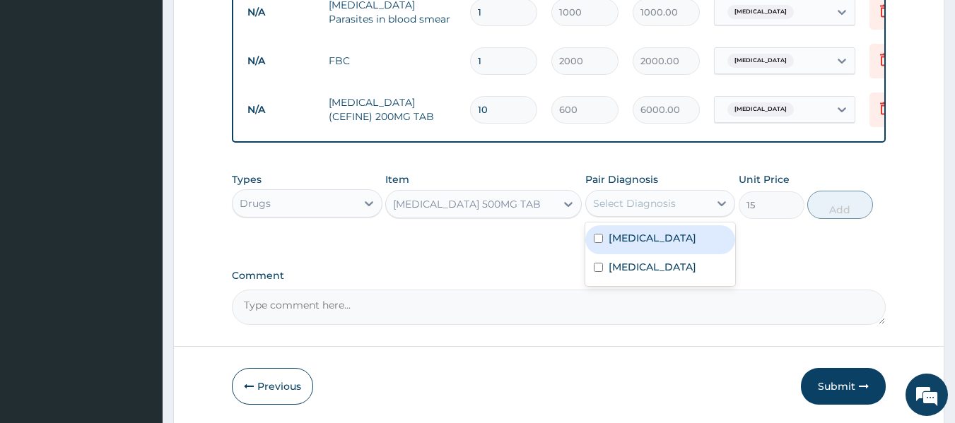
click at [700, 206] on div "Select Diagnosis" at bounding box center [648, 203] width 124 height 23
click at [680, 242] on div "[MEDICAL_DATA]" at bounding box center [660, 239] width 151 height 29
checkbox input "true"
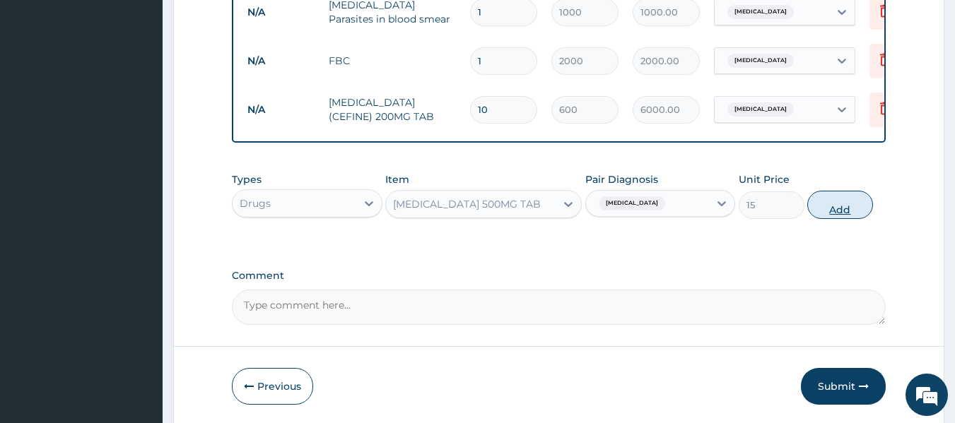
click at [825, 201] on button "Add" at bounding box center [840, 205] width 66 height 28
type input "0"
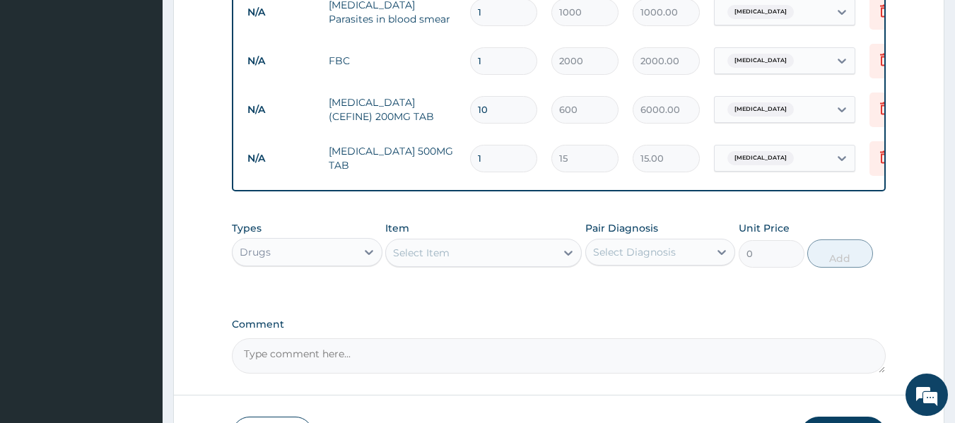
type input "0.00"
type input "9"
type input "135.00"
type input "9"
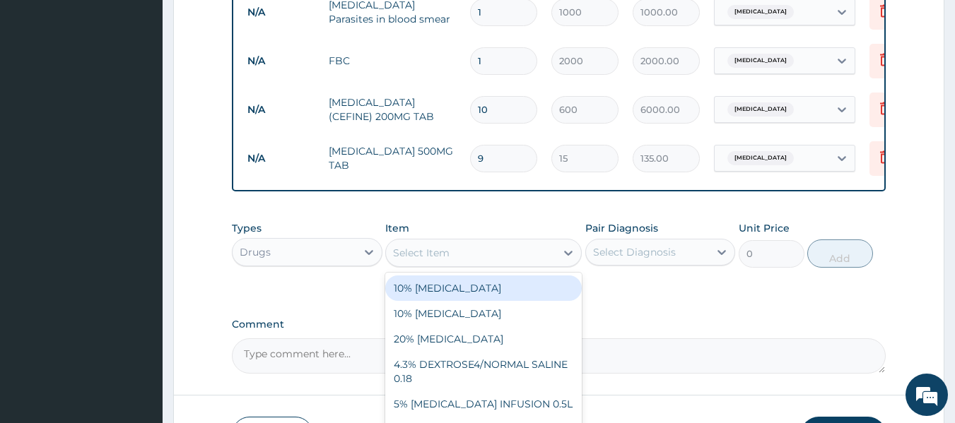
click at [432, 242] on div "Select Item" at bounding box center [471, 253] width 170 height 23
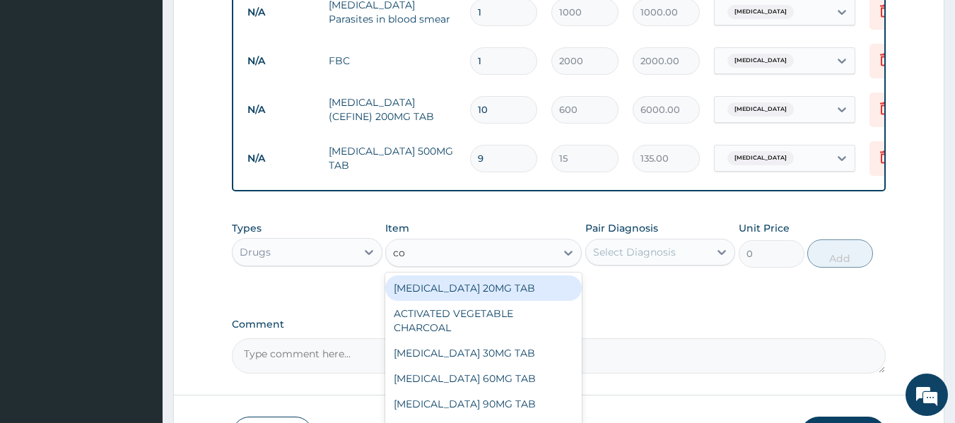
type input "coa"
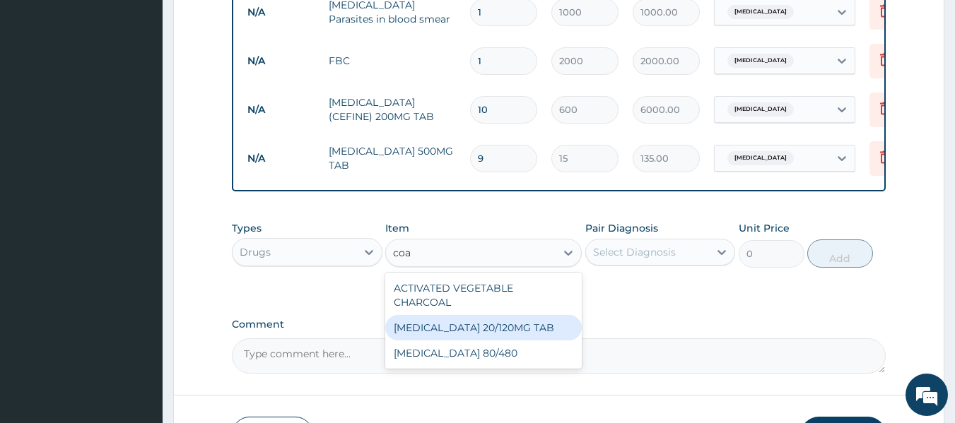
click at [495, 315] on div "[MEDICAL_DATA] 20/120MG TAB" at bounding box center [483, 327] width 196 height 25
type input "78"
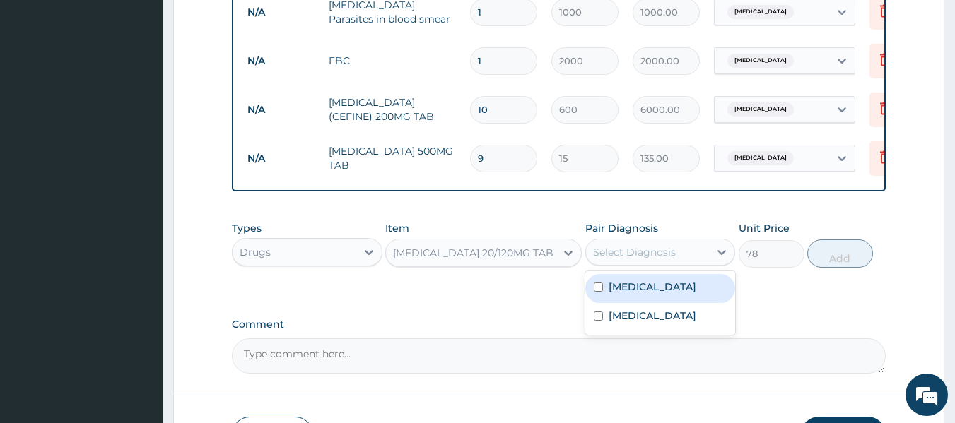
click at [667, 248] on div "Select Diagnosis" at bounding box center [634, 252] width 83 height 14
click at [691, 288] on div "[MEDICAL_DATA]" at bounding box center [660, 288] width 151 height 29
checkbox input "true"
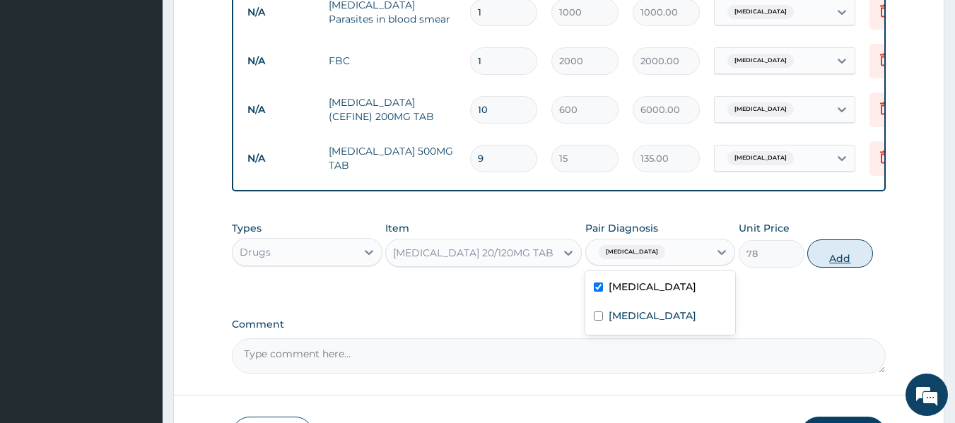
click at [840, 243] on button "Add" at bounding box center [840, 254] width 66 height 28
type input "0"
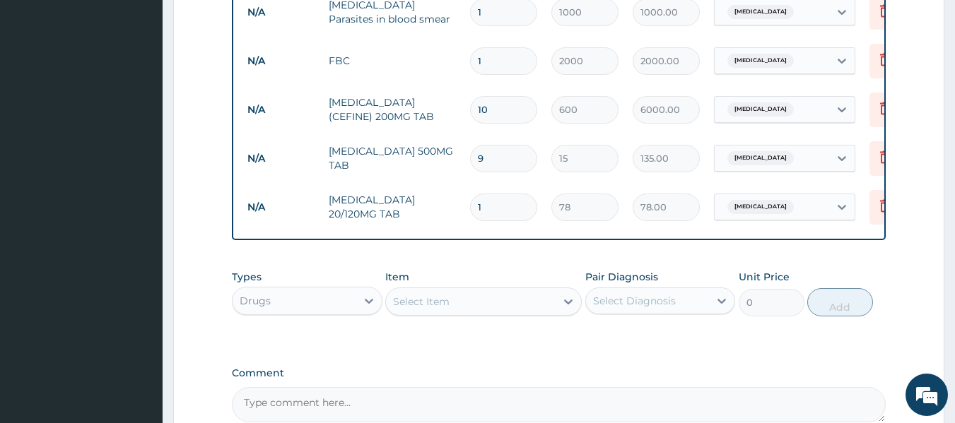
type input "12"
type input "936.00"
type input "12"
click at [488, 302] on div "Select Item" at bounding box center [471, 301] width 170 height 23
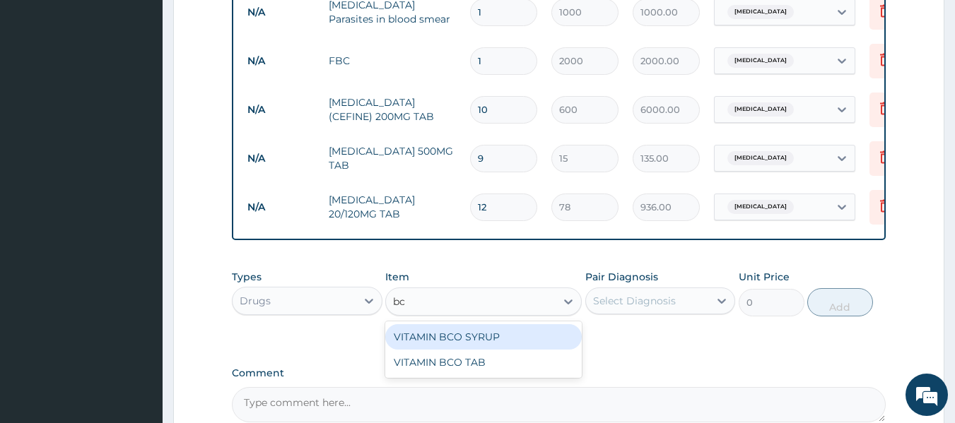
type input "bco"
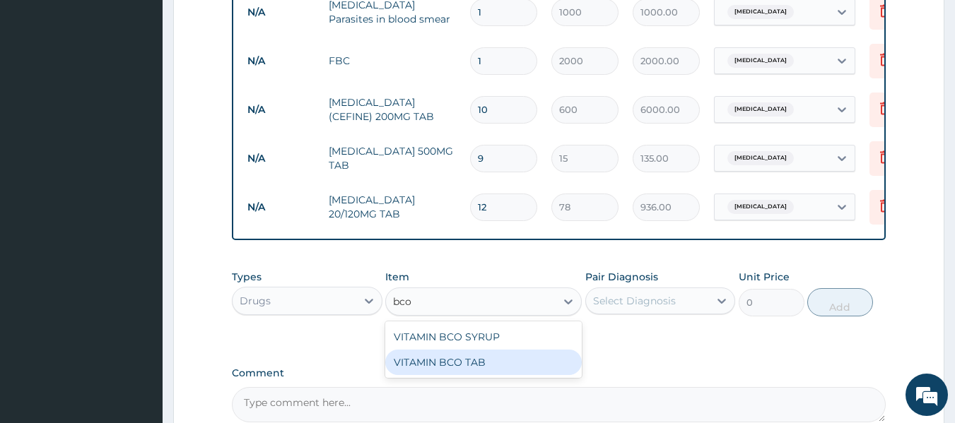
click at [488, 367] on div "VITAMIN BCO TAB" at bounding box center [483, 362] width 196 height 25
type input "10"
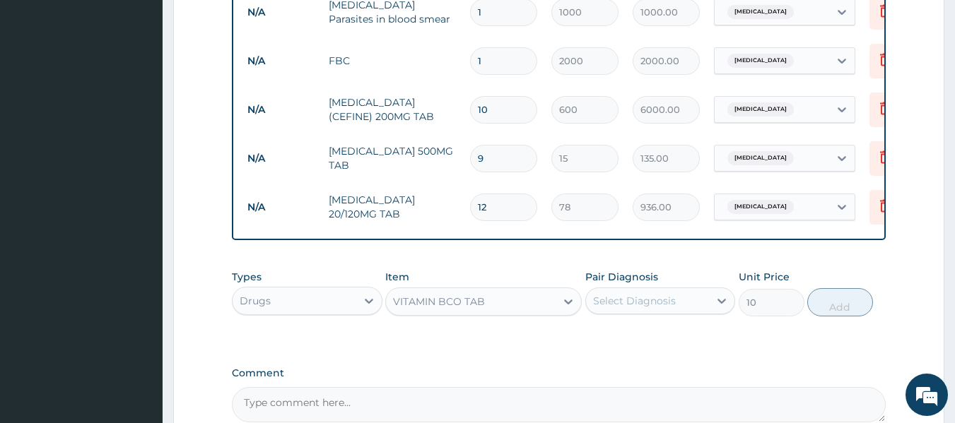
click at [705, 301] on div "Select Diagnosis" at bounding box center [648, 301] width 124 height 23
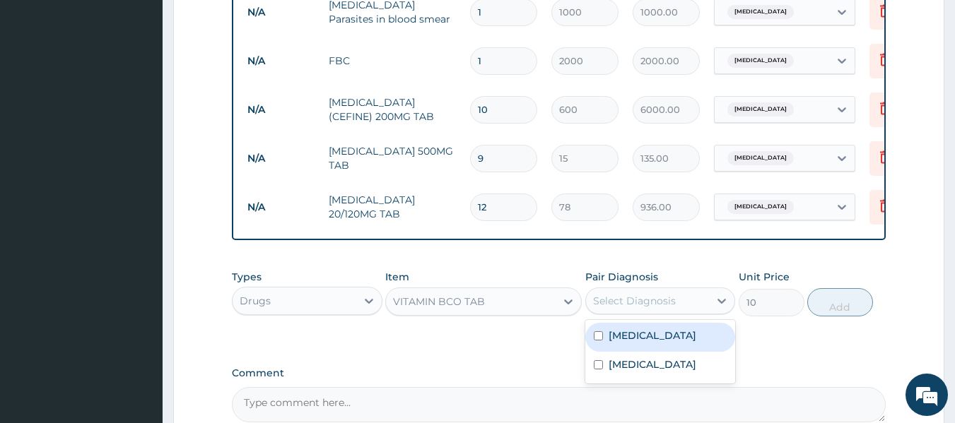
click at [670, 334] on div "[MEDICAL_DATA]" at bounding box center [660, 337] width 151 height 29
click at [687, 336] on div "[MEDICAL_DATA]" at bounding box center [660, 337] width 151 height 29
checkbox input "true"
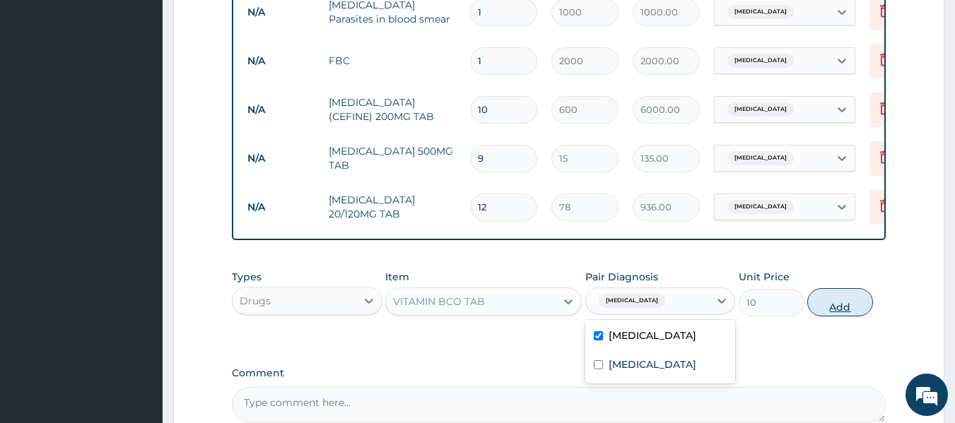
click at [854, 296] on button "Add" at bounding box center [840, 302] width 66 height 28
type input "0"
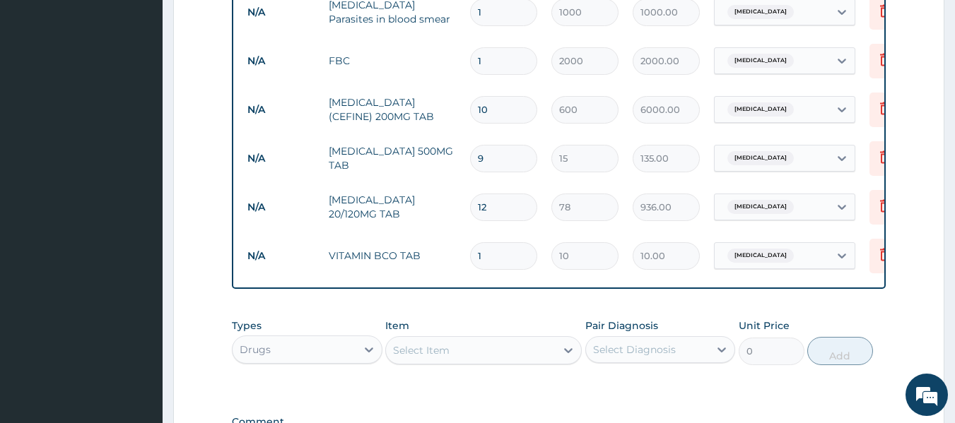
type input "14"
type input "140.00"
type input "14"
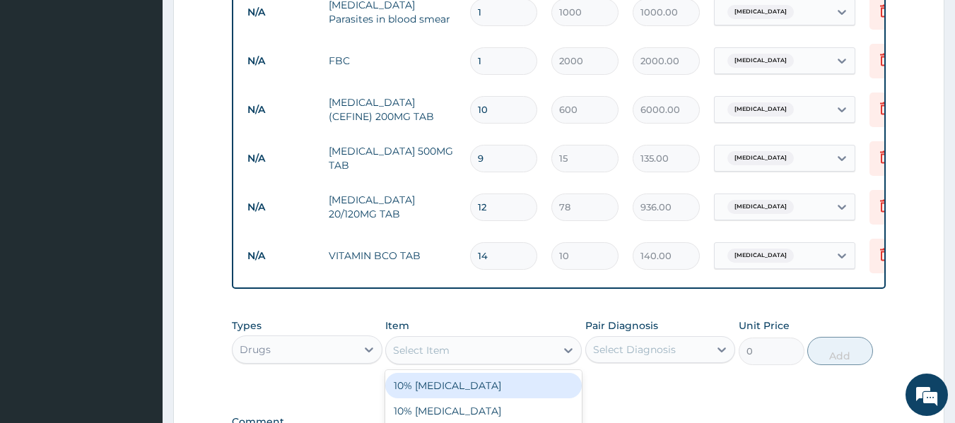
click at [441, 347] on div "Select Item" at bounding box center [421, 350] width 57 height 14
type input "menth"
click at [465, 384] on div "MENTHODEX COUGH SYRUP" at bounding box center [483, 385] width 196 height 25
type input "960"
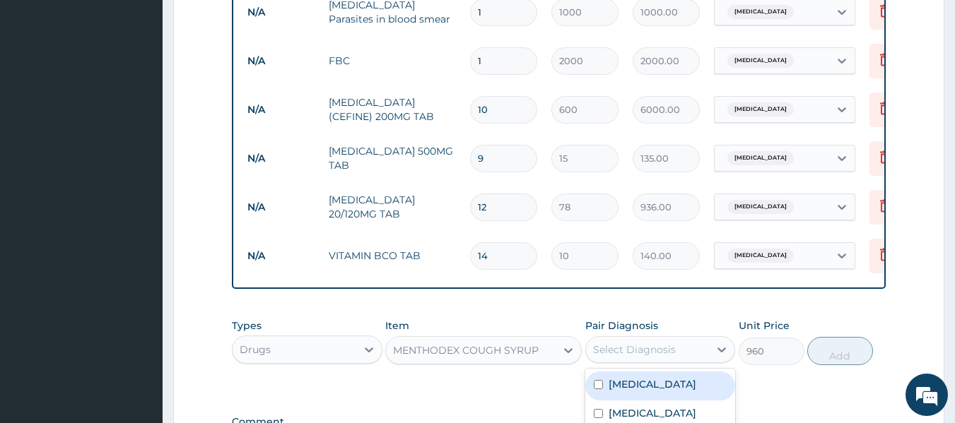
click at [704, 348] on div "Select Diagnosis" at bounding box center [648, 349] width 124 height 23
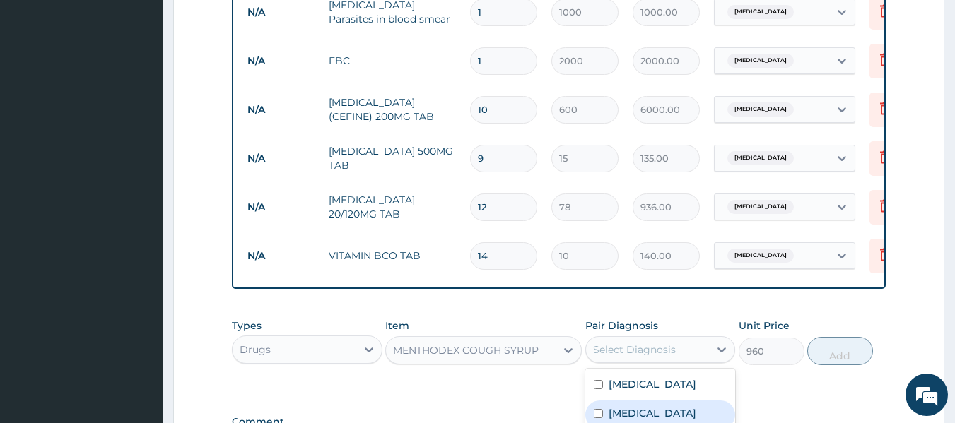
click at [686, 411] on label "[MEDICAL_DATA]" at bounding box center [652, 413] width 88 height 14
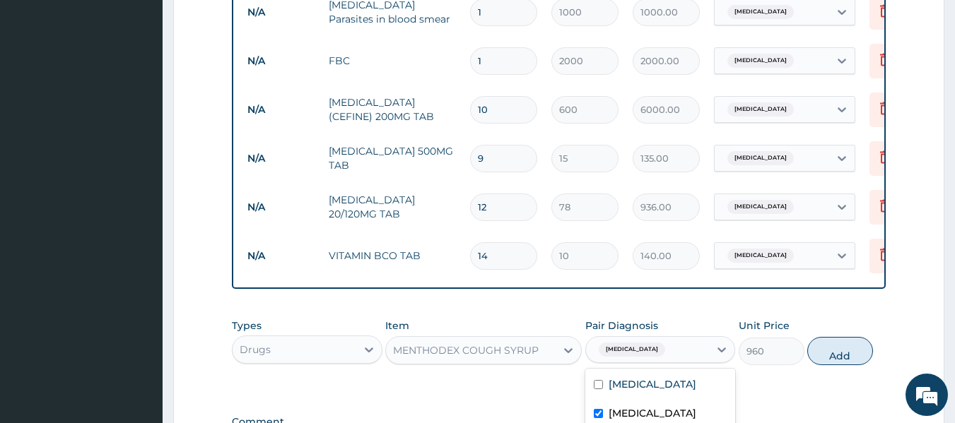
checkbox input "true"
click at [849, 350] on button "Add" at bounding box center [840, 351] width 66 height 28
type input "0"
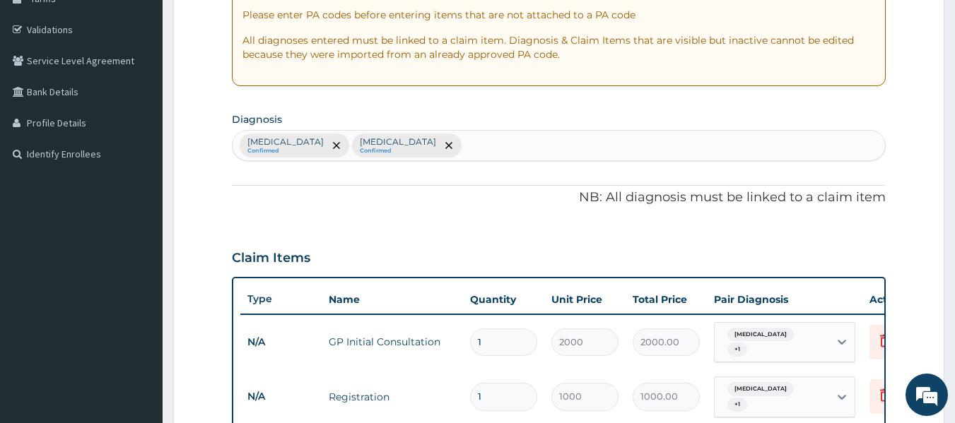
scroll to position [81, 0]
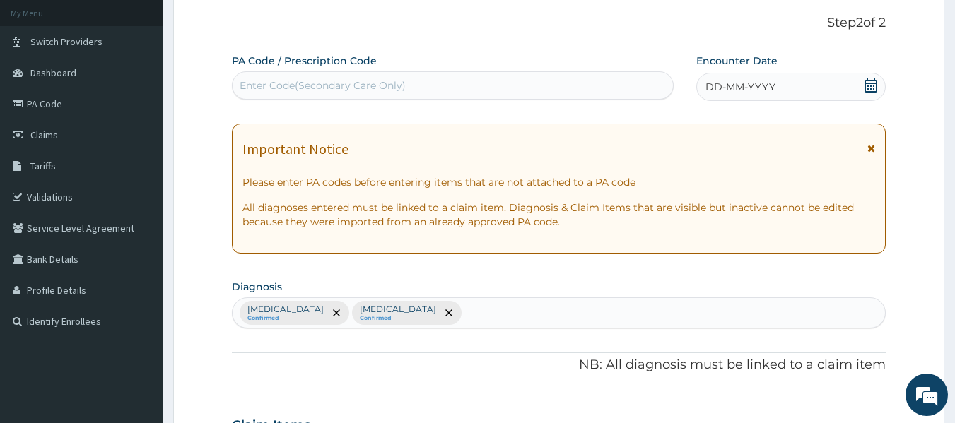
click at [764, 95] on div "DD-MM-YYYY" at bounding box center [790, 87] width 189 height 28
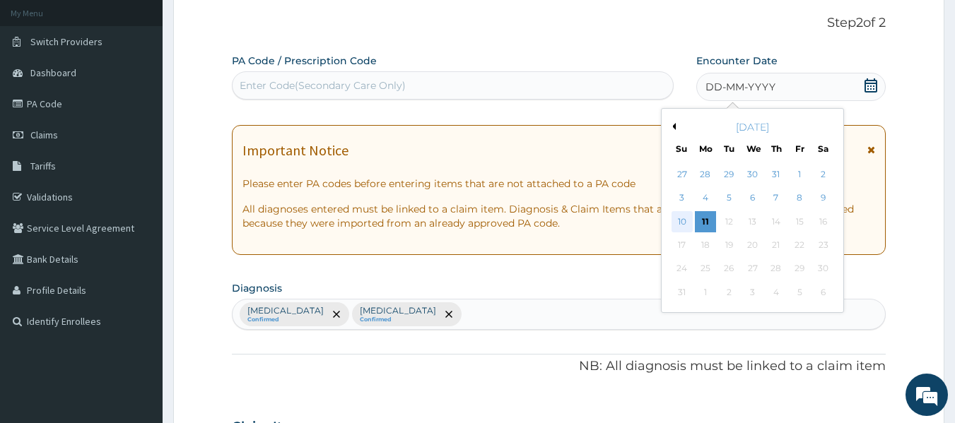
click at [678, 225] on div "10" at bounding box center [681, 221] width 21 height 21
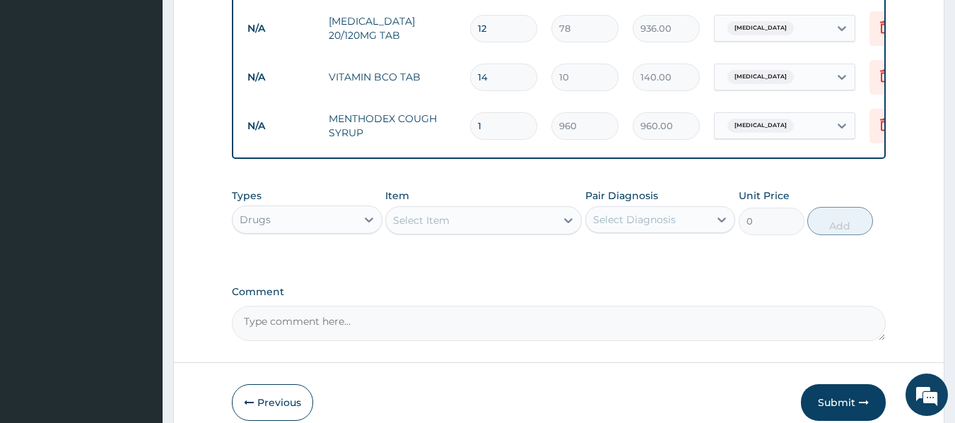
scroll to position [929, 0]
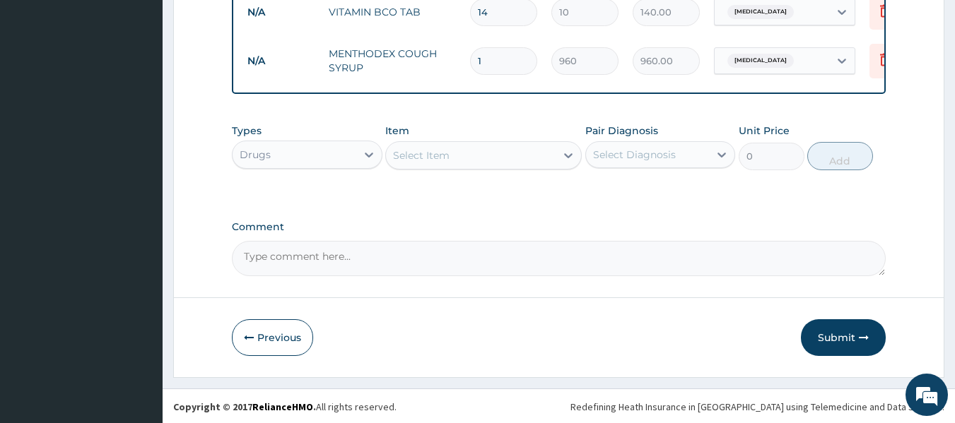
drag, startPoint x: 835, startPoint y: 340, endPoint x: 832, endPoint y: 333, distance: 7.6
click at [835, 339] on button "Submit" at bounding box center [843, 337] width 85 height 37
